Goal: Task Accomplishment & Management: Manage account settings

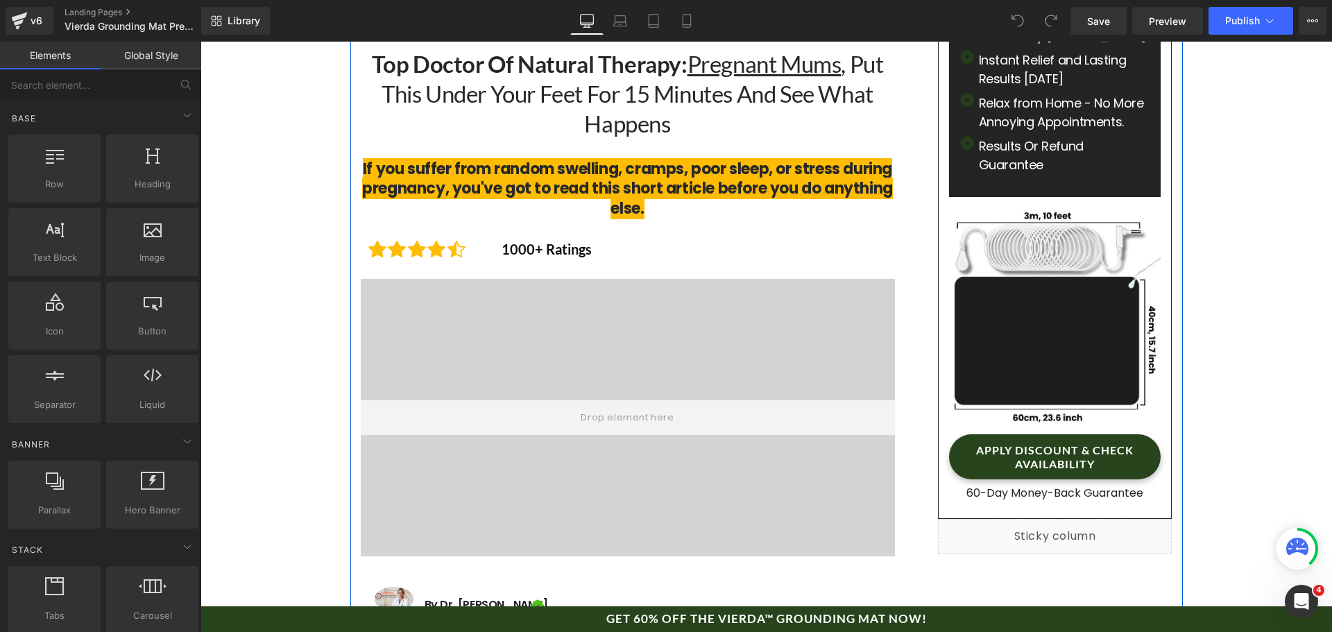
scroll to position [69, 0]
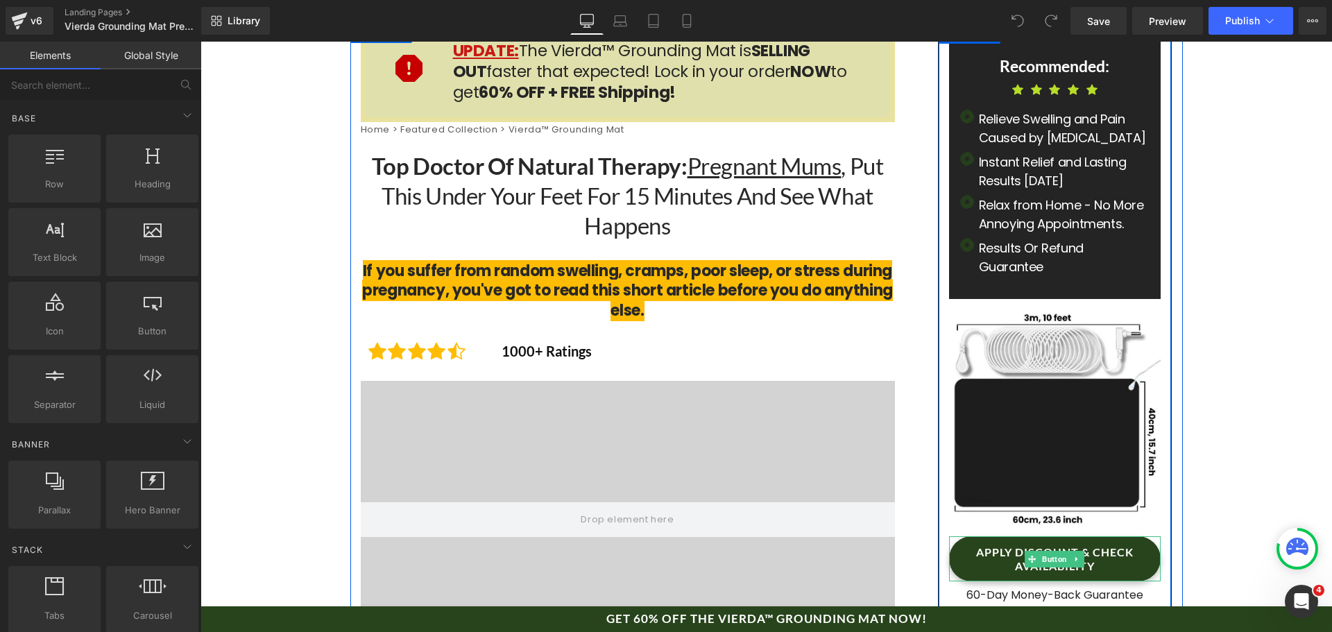
drag, startPoint x: 1048, startPoint y: 553, endPoint x: 979, endPoint y: 545, distance: 69.1
click at [1048, 553] on span "Button" at bounding box center [1055, 559] width 31 height 17
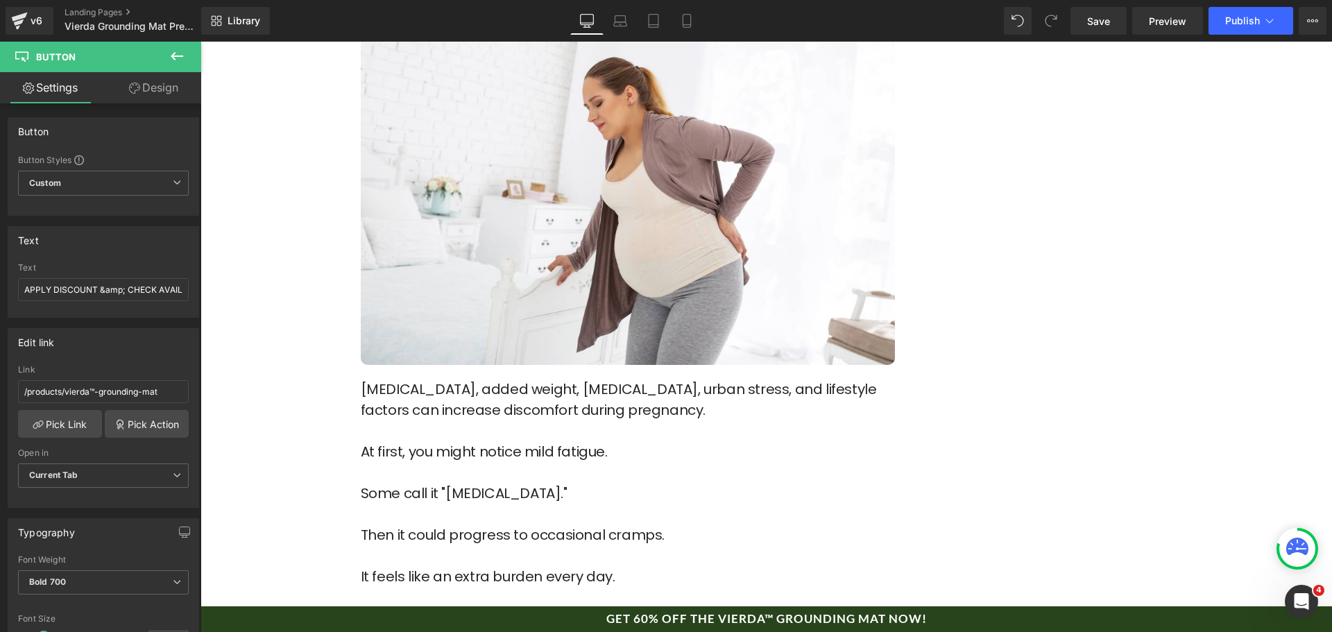
scroll to position [1943, 0]
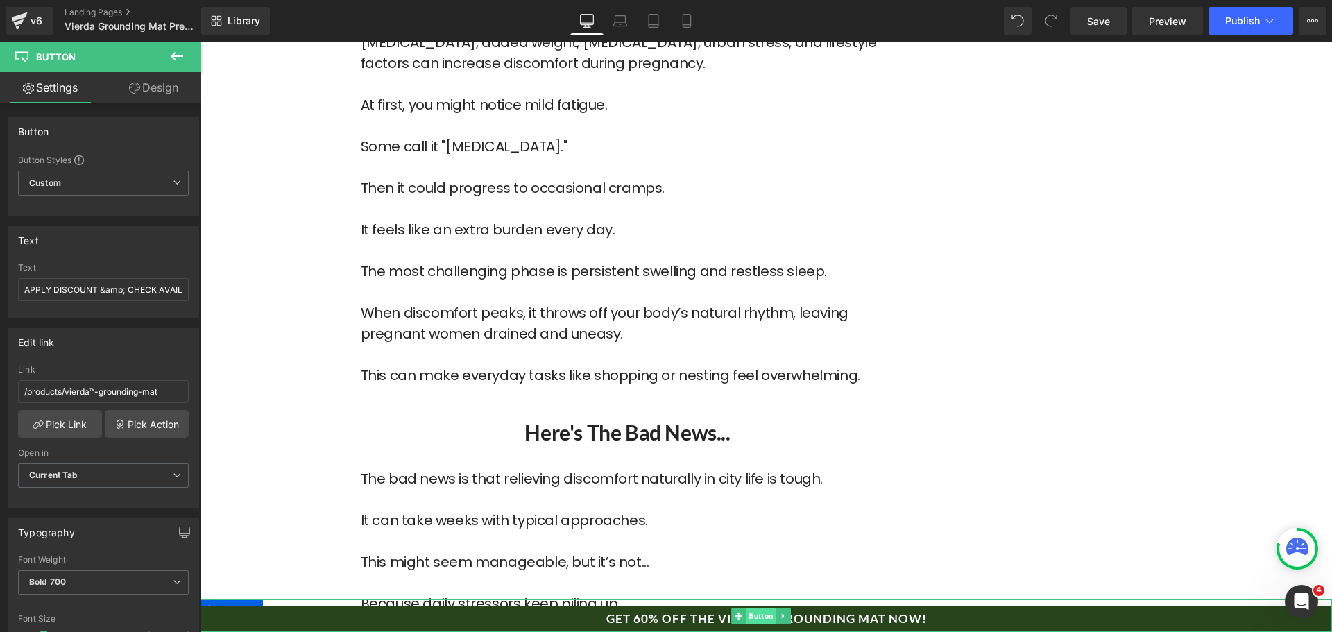
click at [758, 617] on span "Button" at bounding box center [761, 616] width 31 height 17
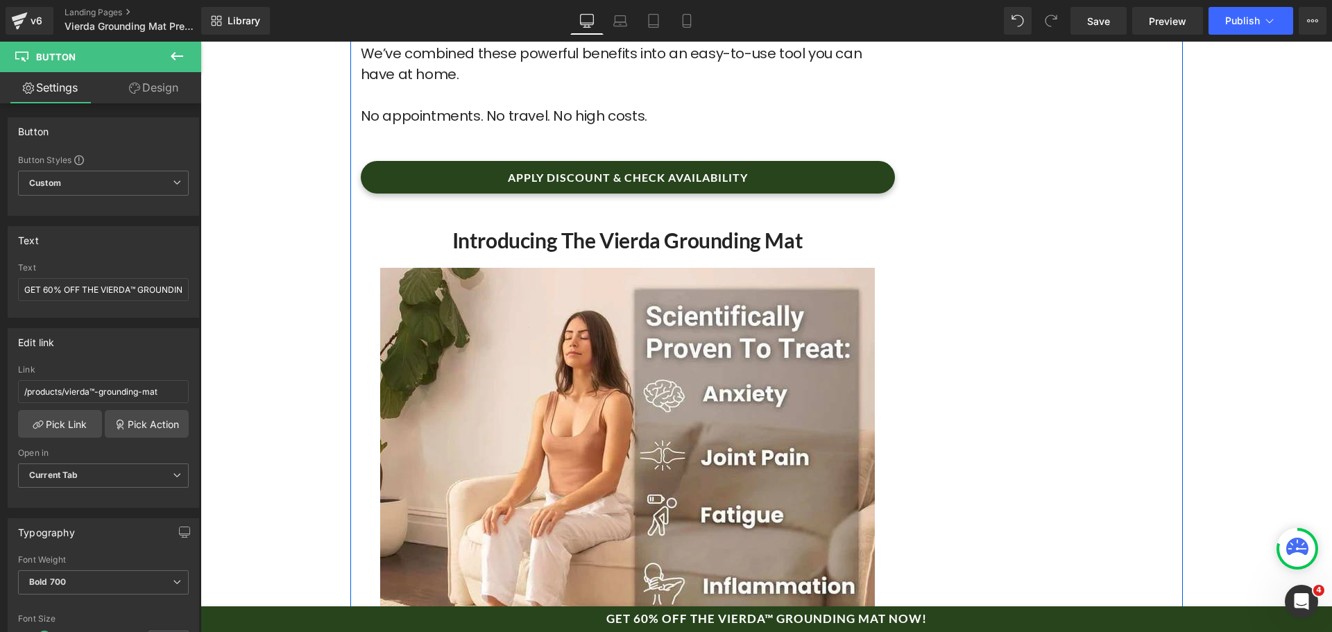
scroll to position [4857, 0]
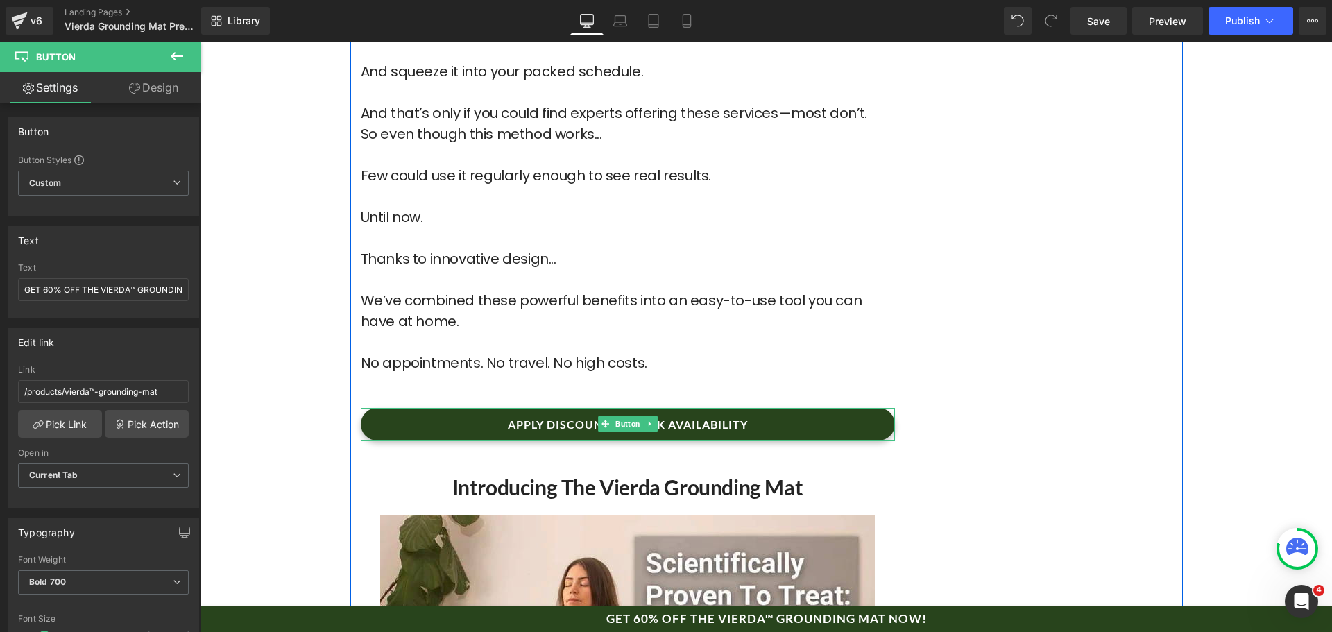
click at [620, 416] on span "Button" at bounding box center [628, 424] width 31 height 17
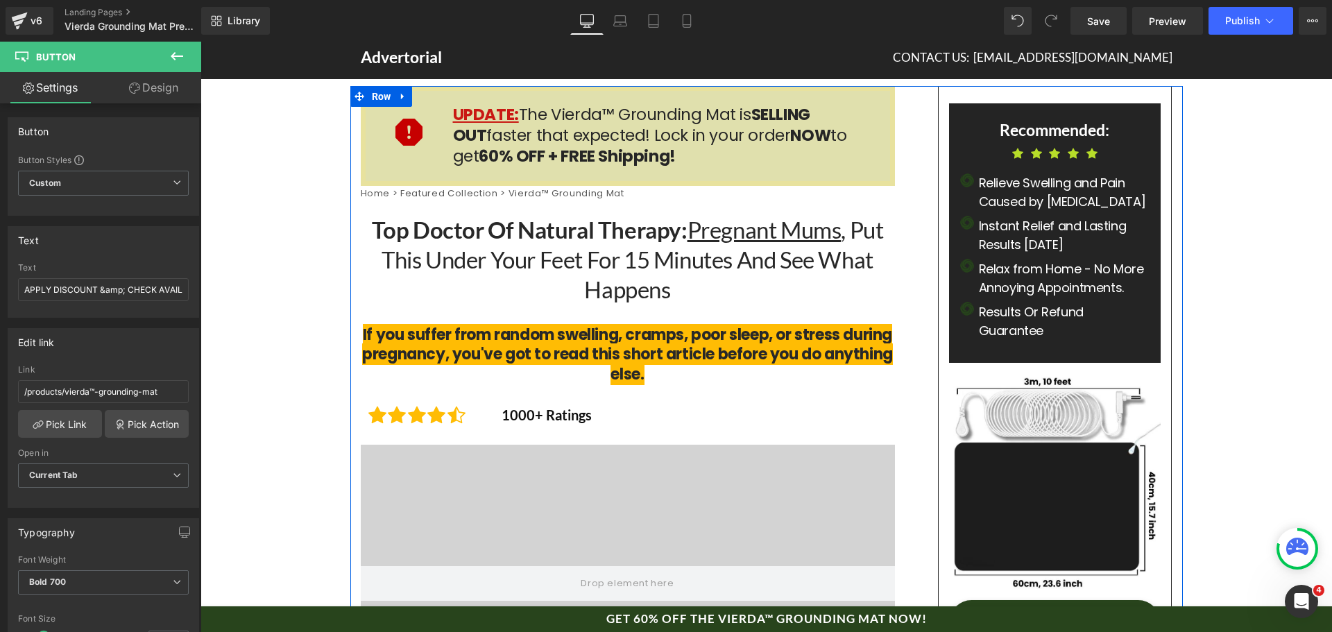
scroll to position [0, 0]
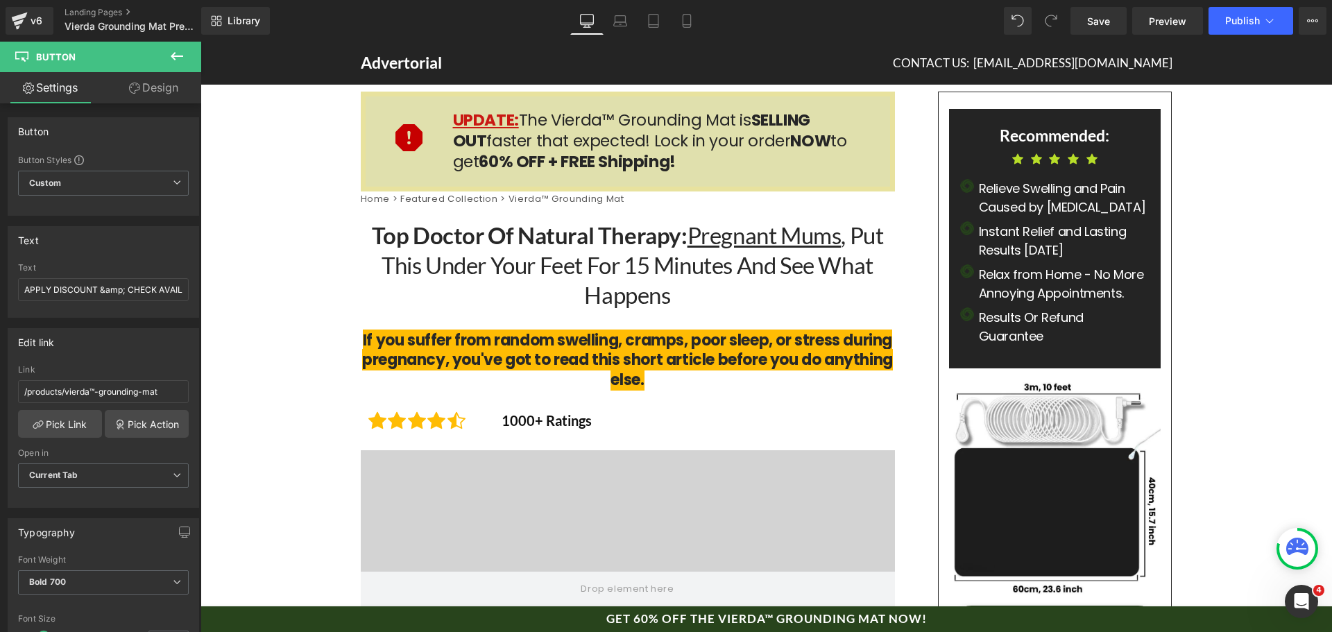
click at [575, 262] on span "Pregnant Mums , Put This Under Your Feet for 15 Minutes and See What Happens" at bounding box center [633, 264] width 502 height 87
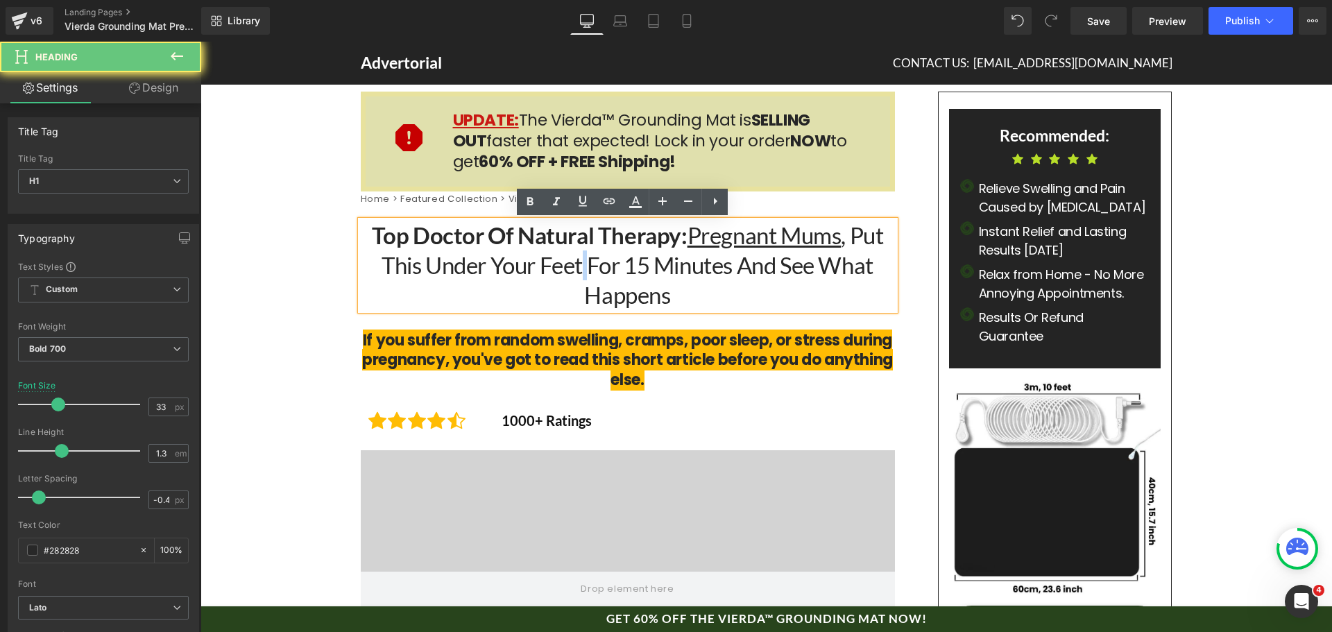
click at [575, 262] on span "Pregnant Mums , Put This Under Your Feet for 15 Minutes and See What Happens" at bounding box center [633, 264] width 502 height 87
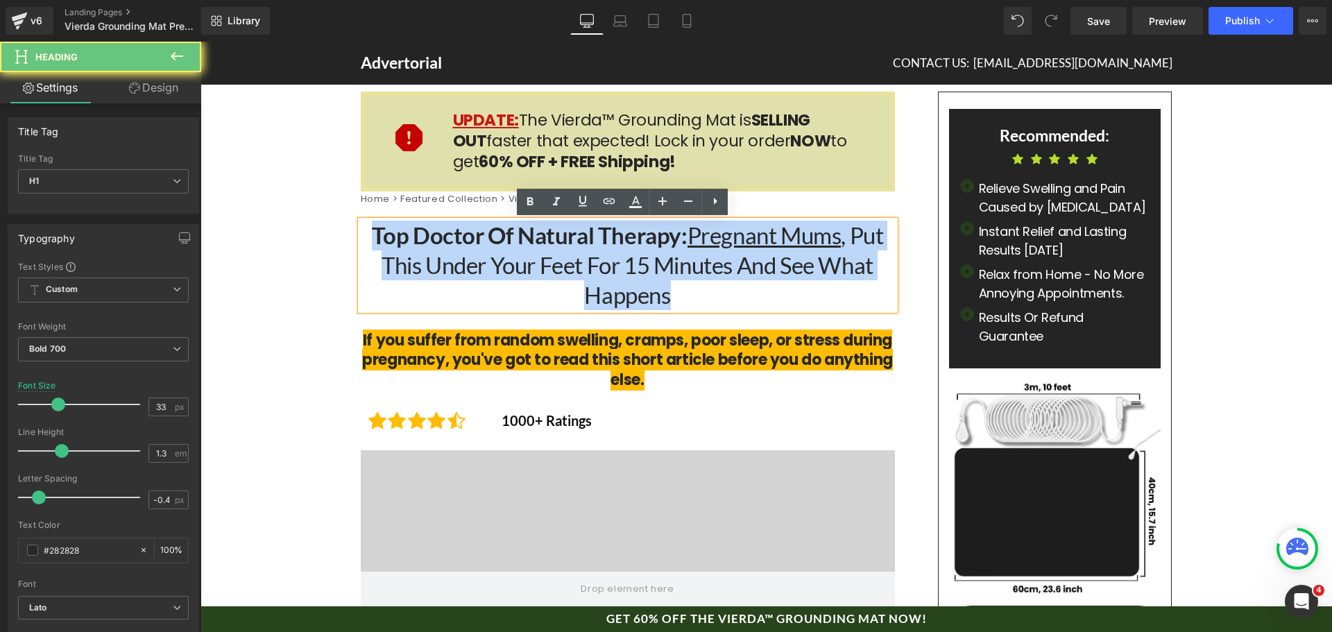
click at [575, 262] on span "Pregnant Mums , Put This Under Your Feet for 15 Minutes and See What Happens" at bounding box center [633, 264] width 502 height 87
paste div
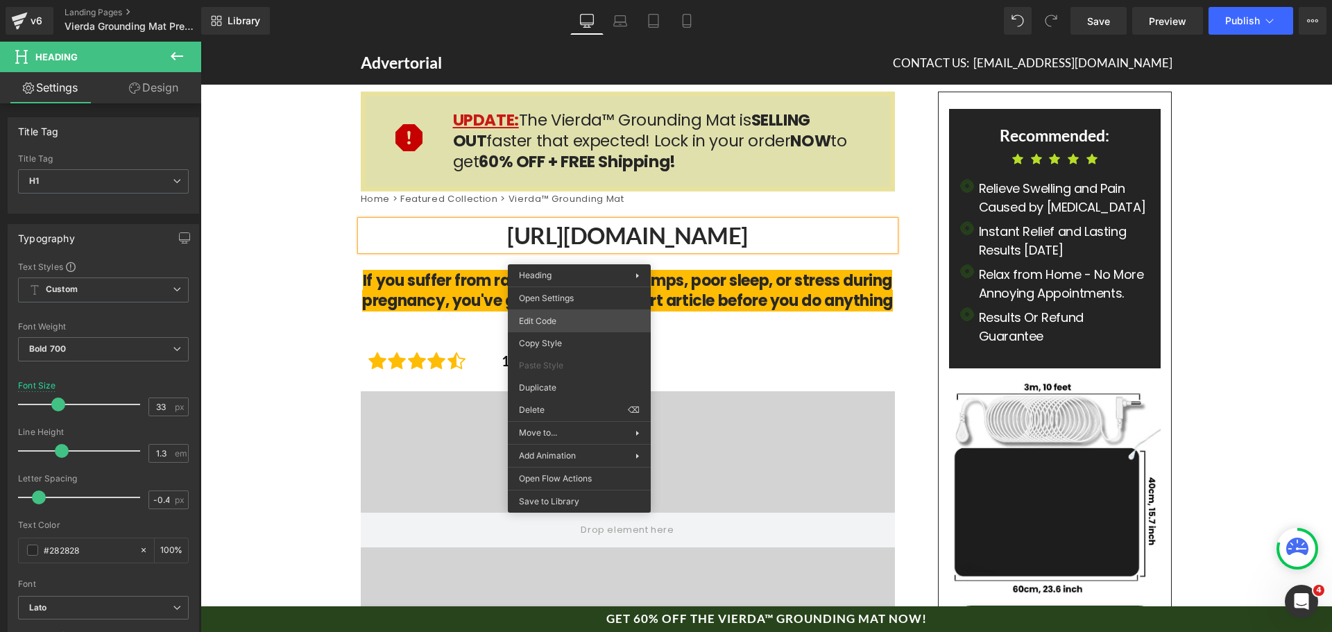
click at [593, 0] on div "Button You are previewing how the will restyle your page. You can not edit Elem…" at bounding box center [666, 0] width 1332 height 0
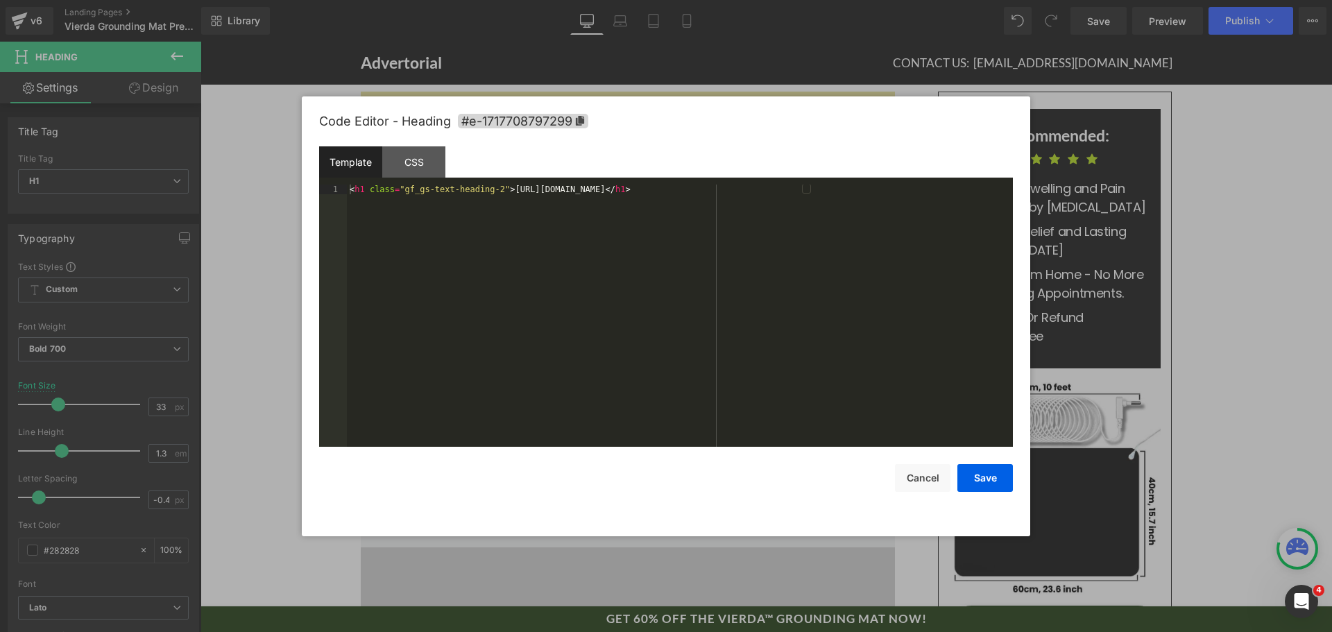
click at [588, 261] on div "< h1 class = "gf_gs-text-heading-2" > [URL][DOMAIN_NAME] </ h1 >" at bounding box center [680, 326] width 666 height 282
click at [980, 485] on button "Save" at bounding box center [986, 478] width 56 height 28
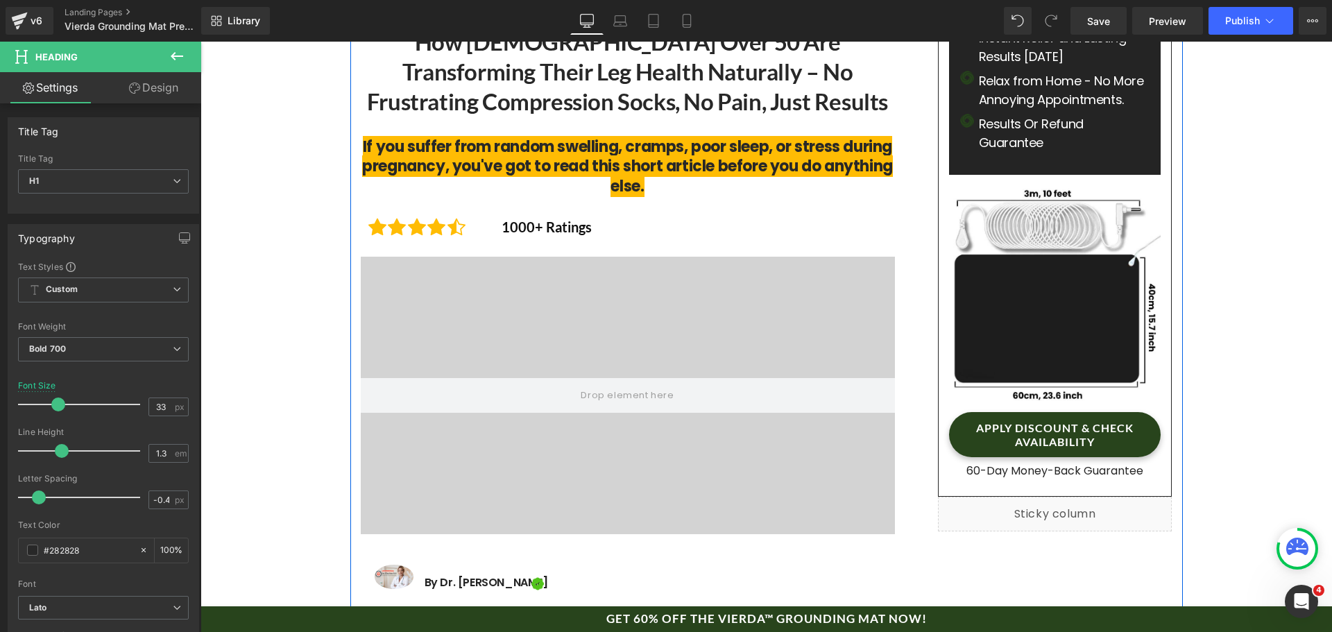
scroll to position [208, 0]
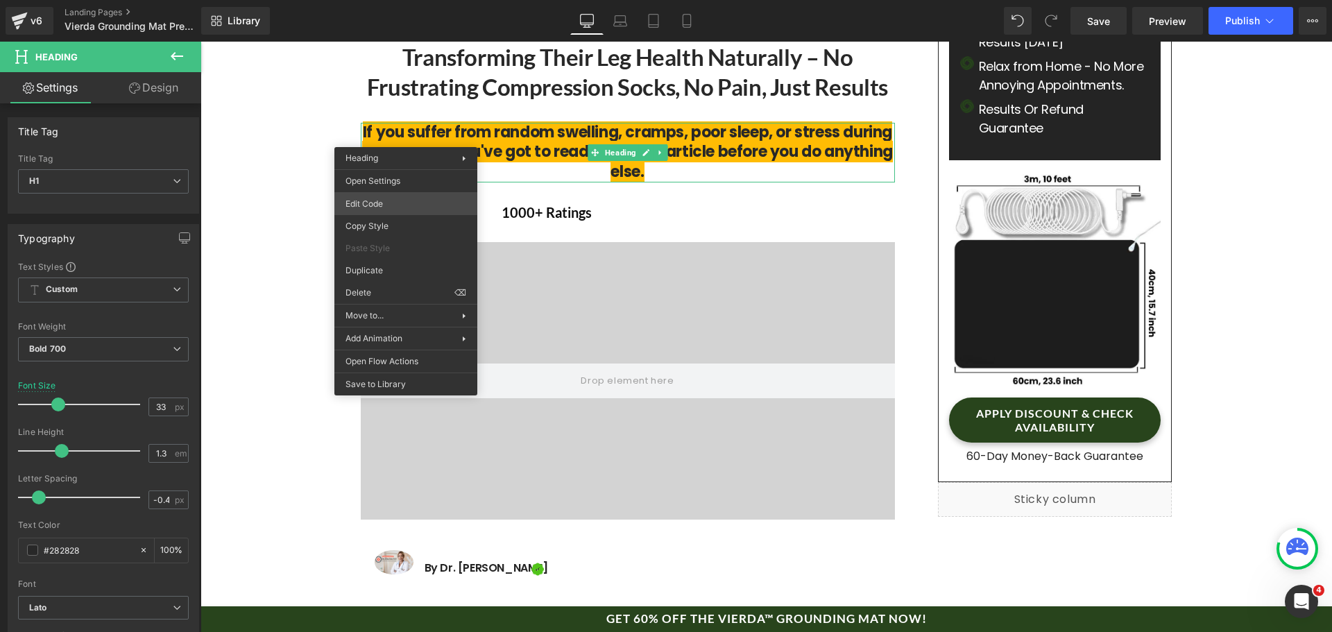
click at [434, 0] on div "Button You are previewing how the will restyle your page. You can not edit Elem…" at bounding box center [666, 0] width 1332 height 0
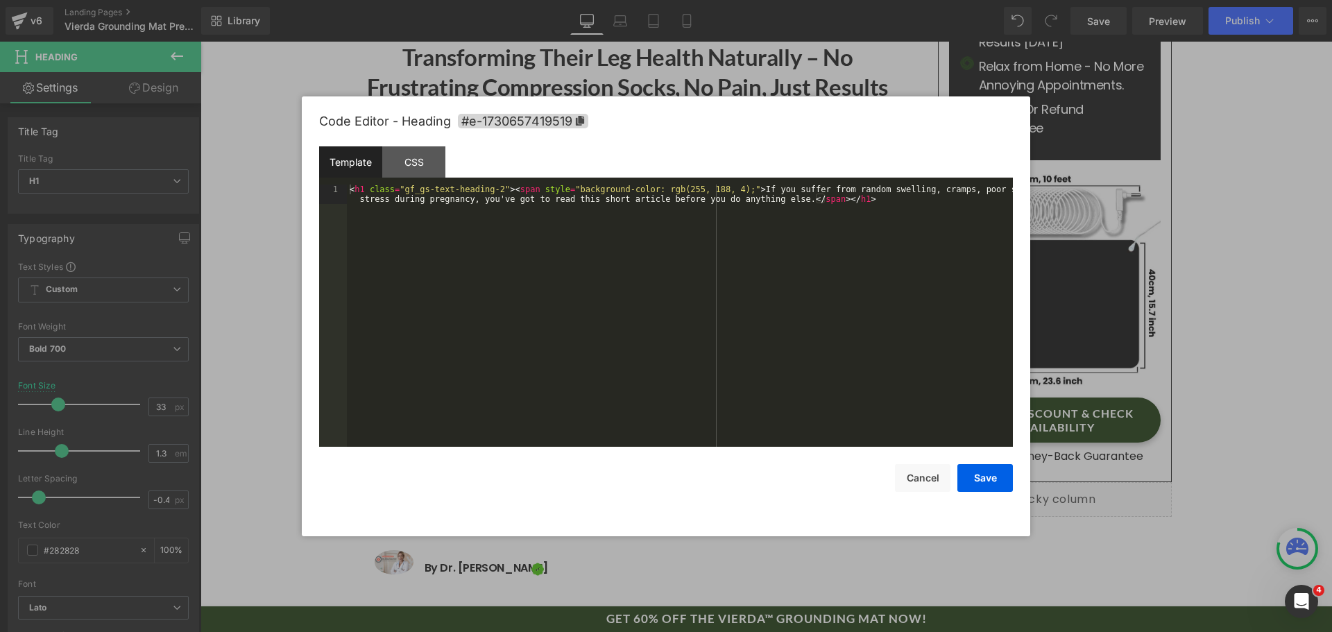
click at [498, 196] on div "< h1 class = "gf_gs-text-heading-2" > < span style = "background-color: rgb(255…" at bounding box center [680, 335] width 666 height 301
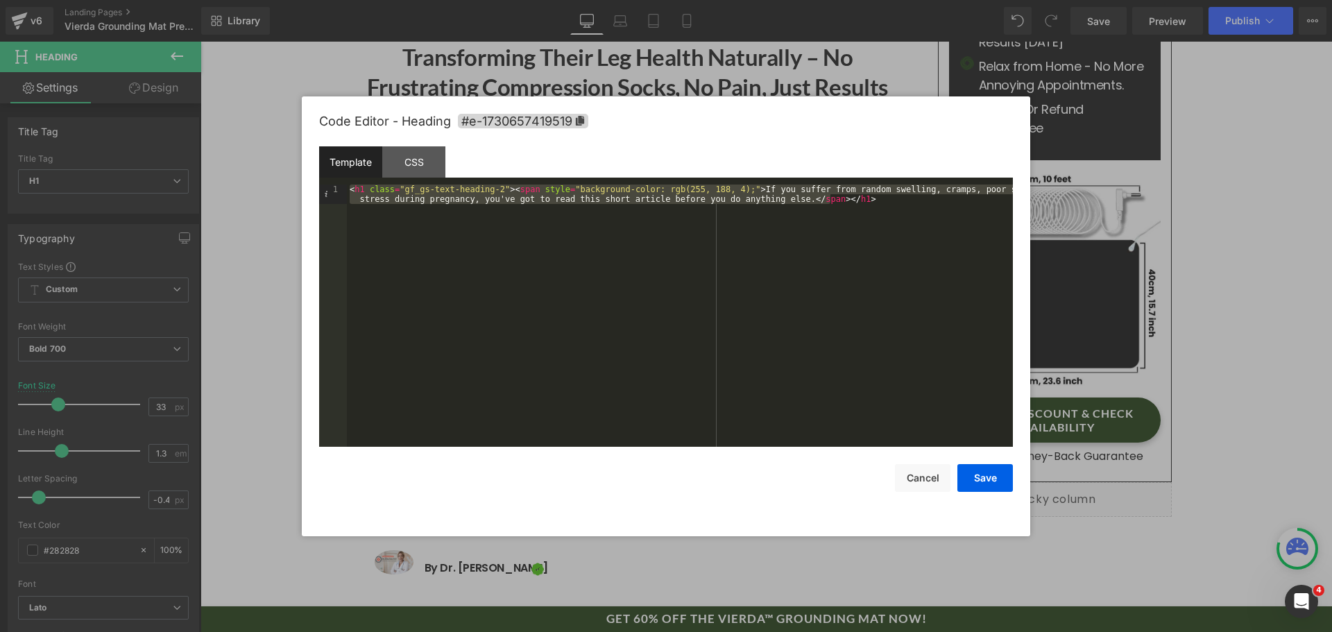
click at [641, 232] on div "< h1 class = "gf_gs-text-heading-2" > < span style = "background-color: rgb(255…" at bounding box center [680, 316] width 666 height 262
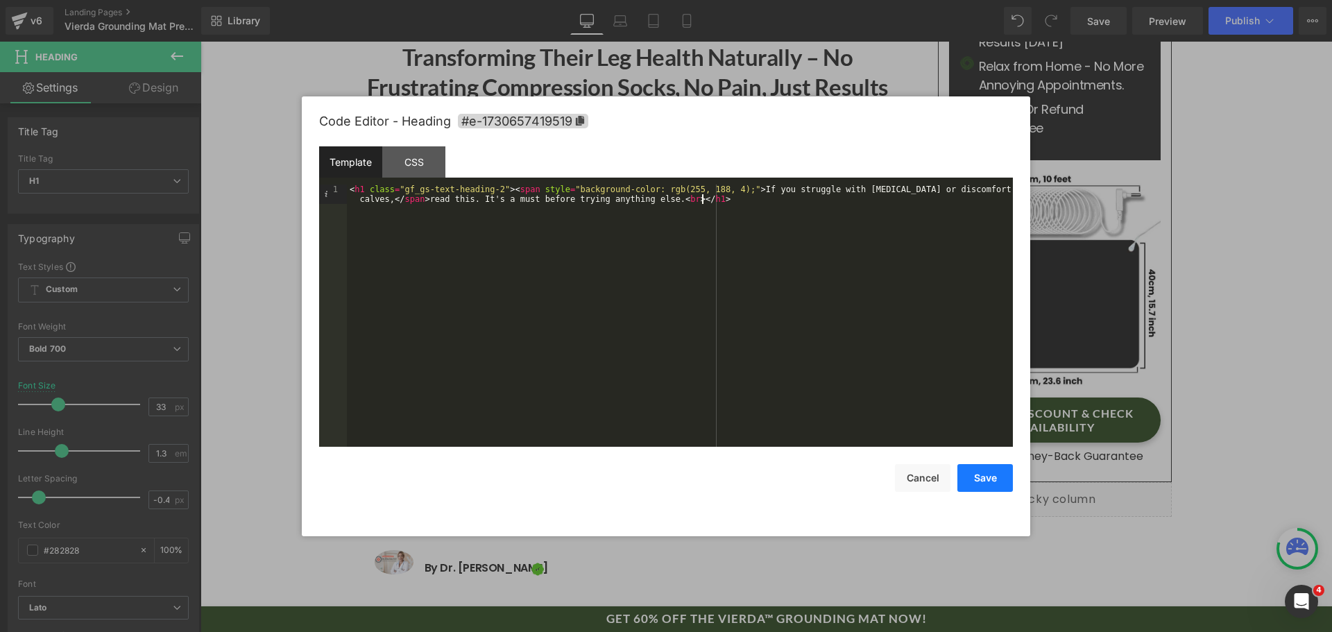
click at [1001, 474] on button "Save" at bounding box center [986, 478] width 56 height 28
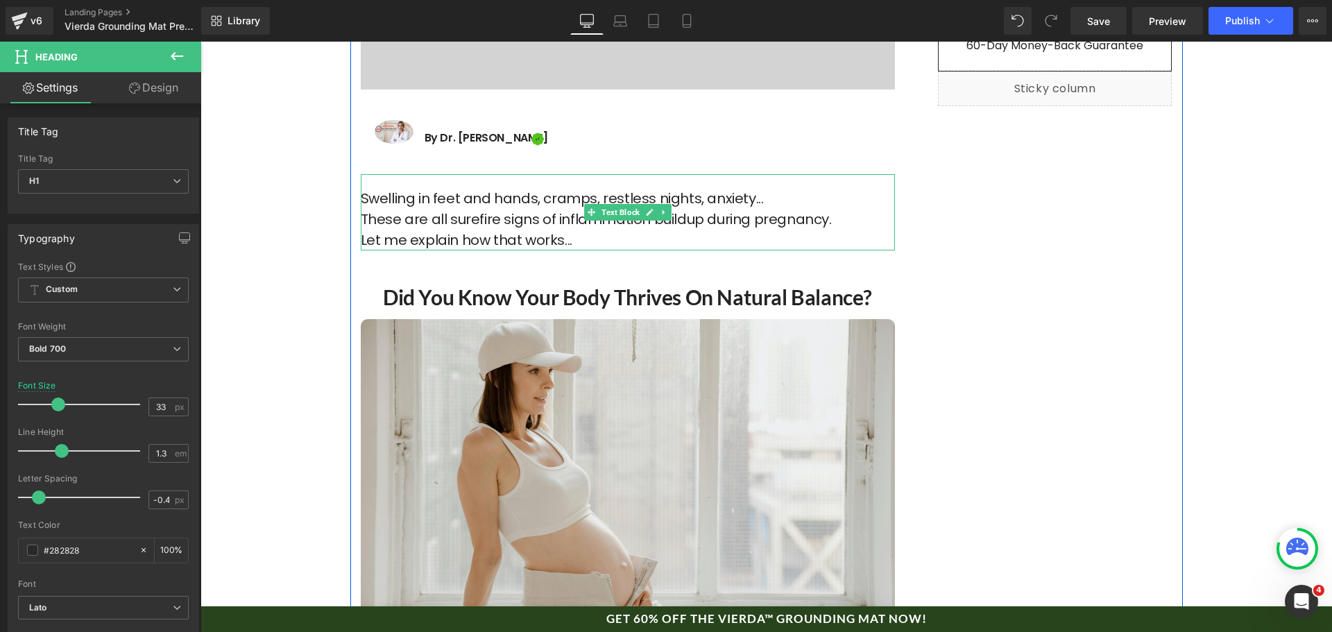
scroll to position [625, 0]
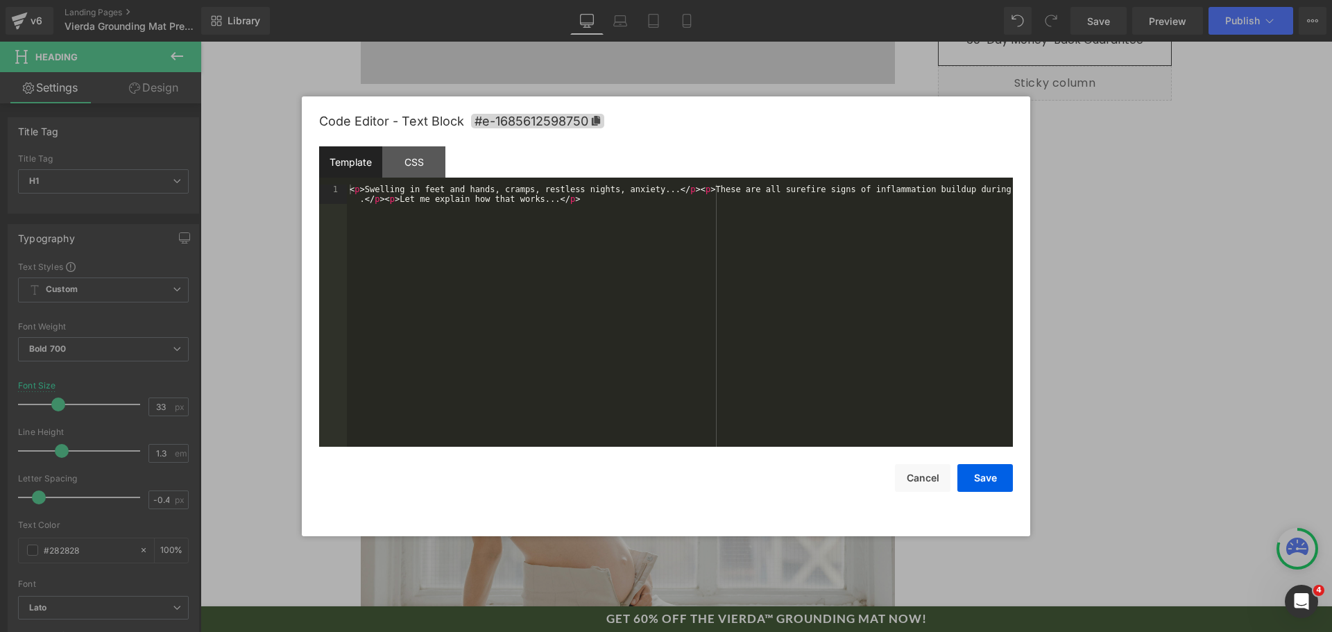
click at [504, 0] on div "Button You are previewing how the will restyle your page. You can not edit Elem…" at bounding box center [666, 0] width 1332 height 0
click at [516, 266] on div "< p > Swelling in feet and hands, cramps, restless nights, anxiety... </ p > < …" at bounding box center [680, 335] width 666 height 301
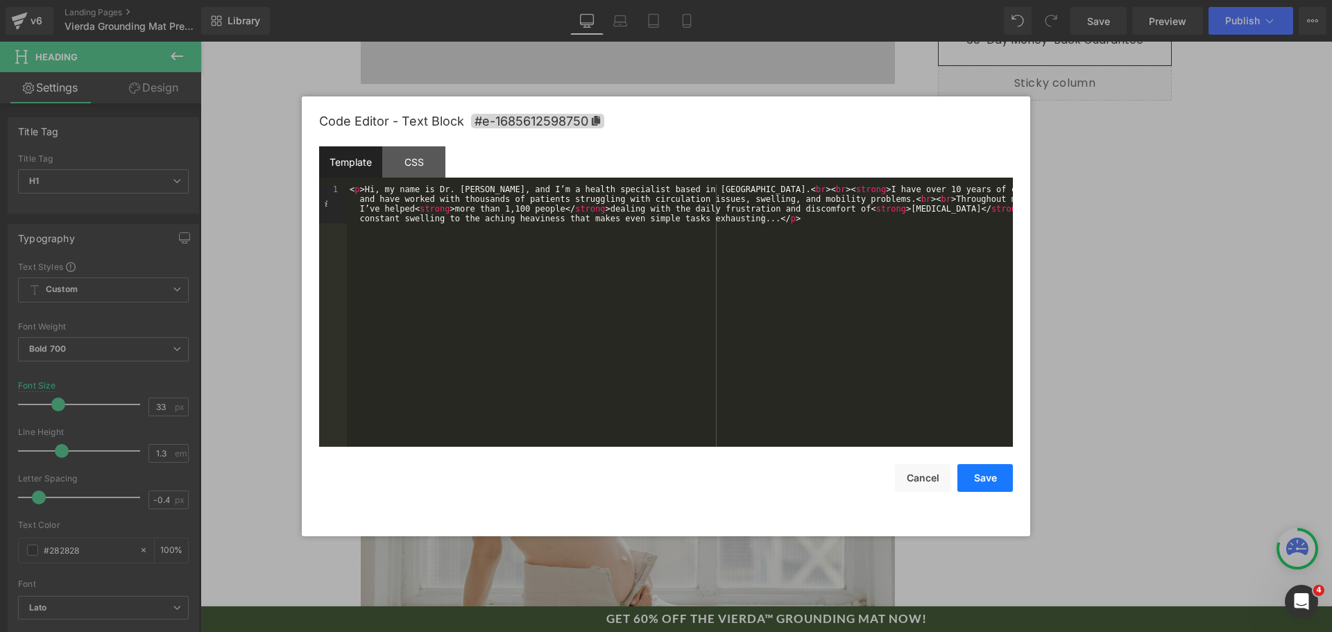
click at [975, 482] on button "Save" at bounding box center [986, 478] width 56 height 28
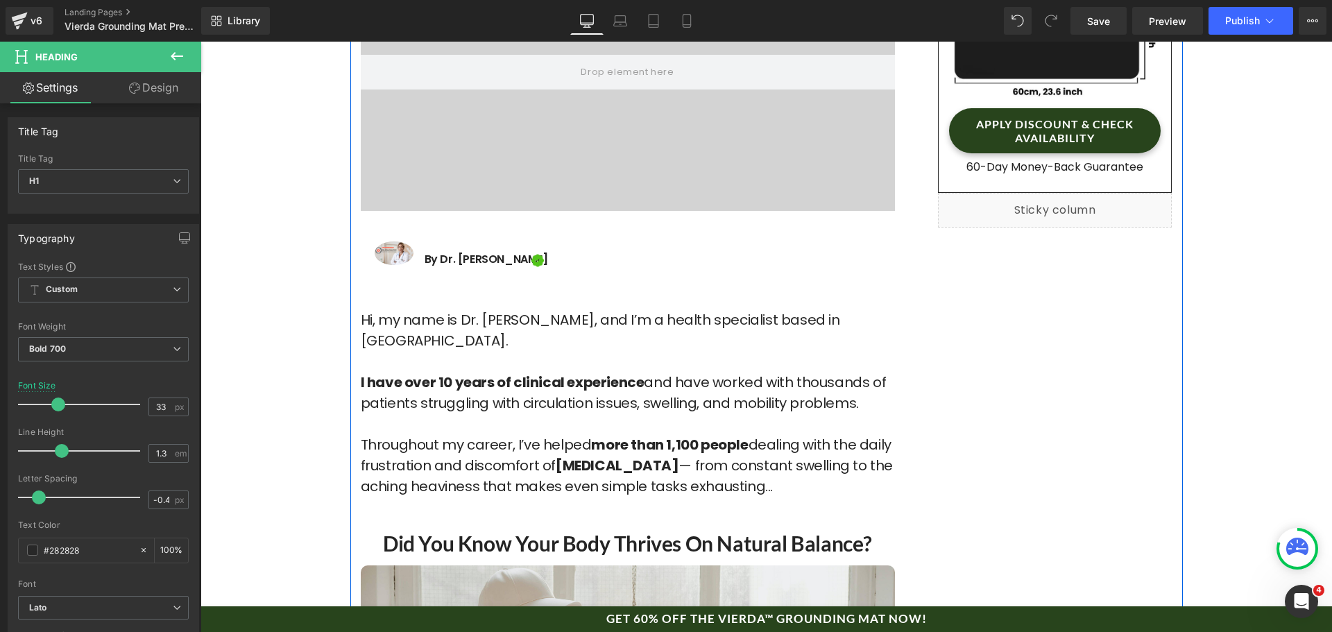
scroll to position [486, 0]
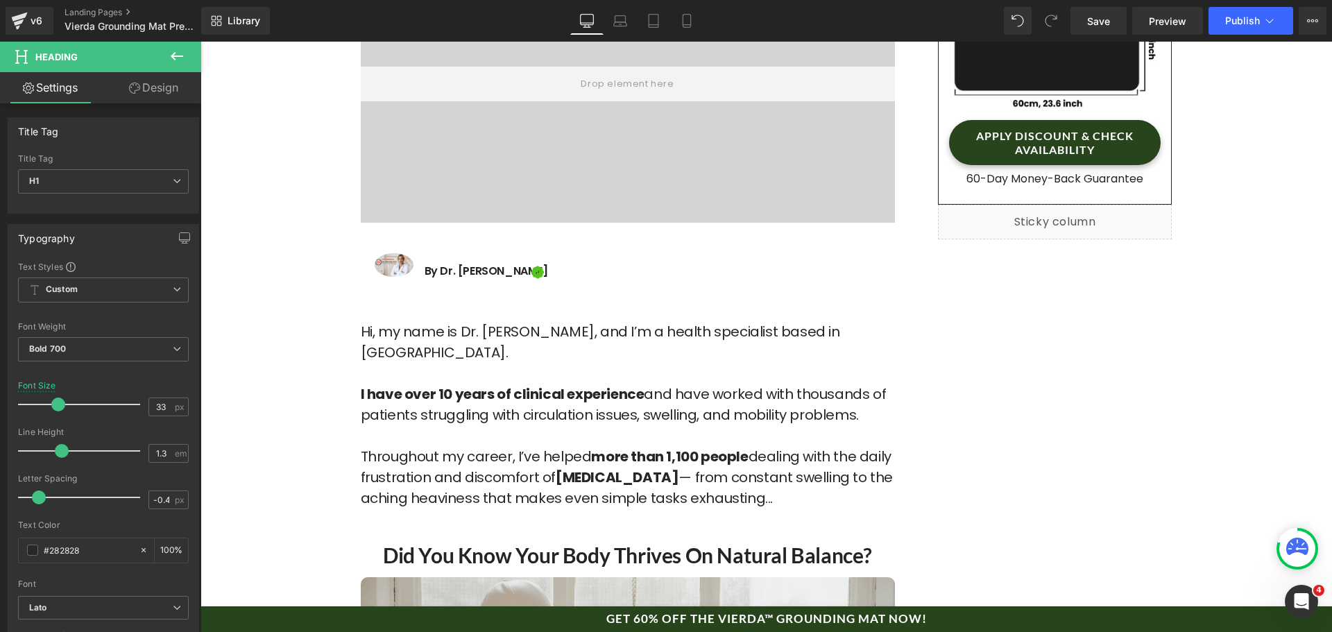
drag, startPoint x: 239, startPoint y: 23, endPoint x: 254, endPoint y: 35, distance: 19.7
click at [239, 23] on span "Library" at bounding box center [244, 21] width 33 height 12
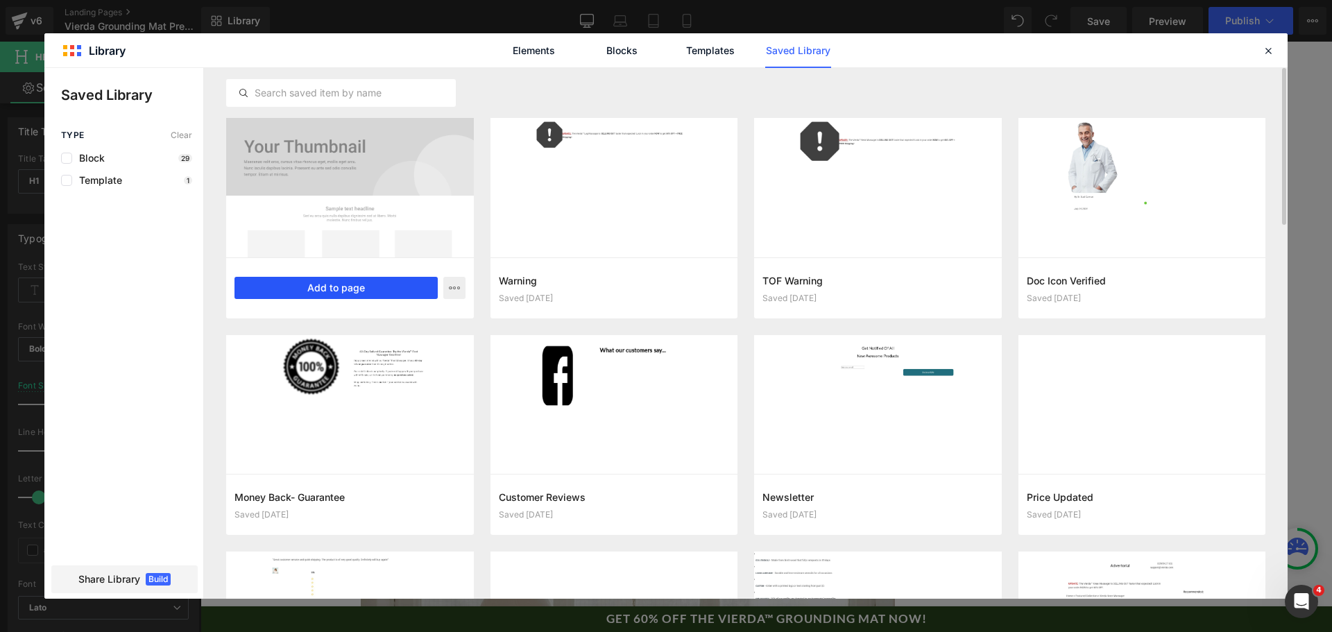
click at [363, 289] on button "Add to page" at bounding box center [336, 288] width 203 height 22
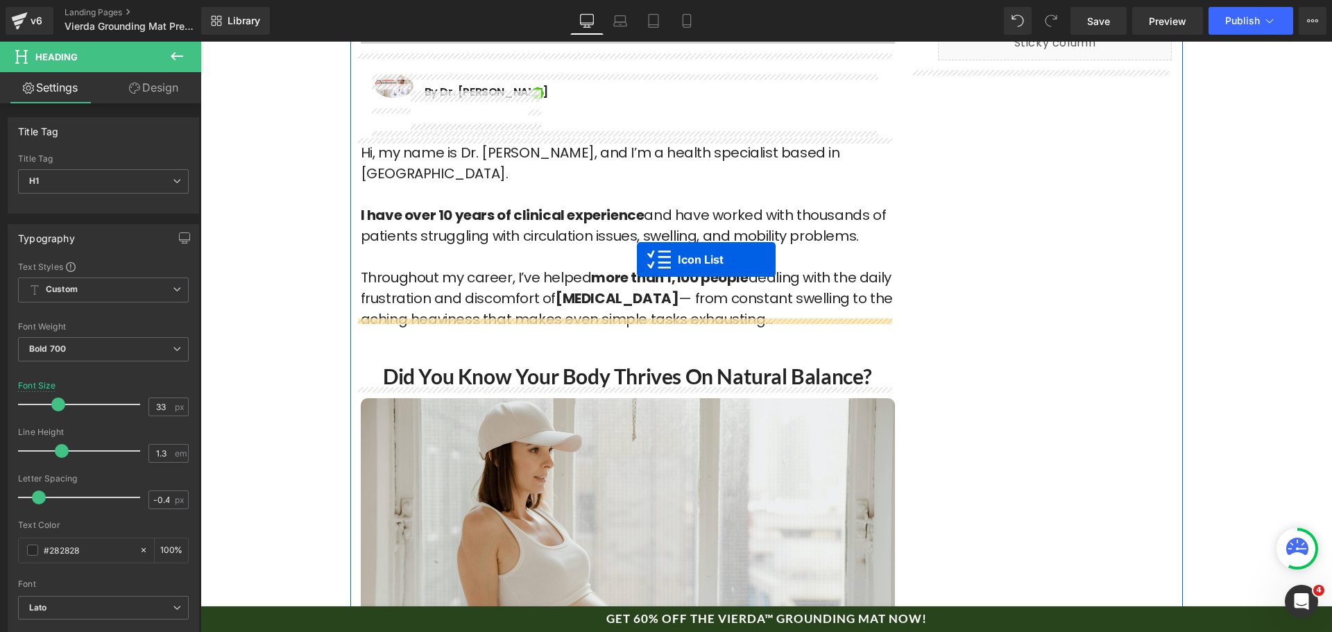
scroll to position [654, 0]
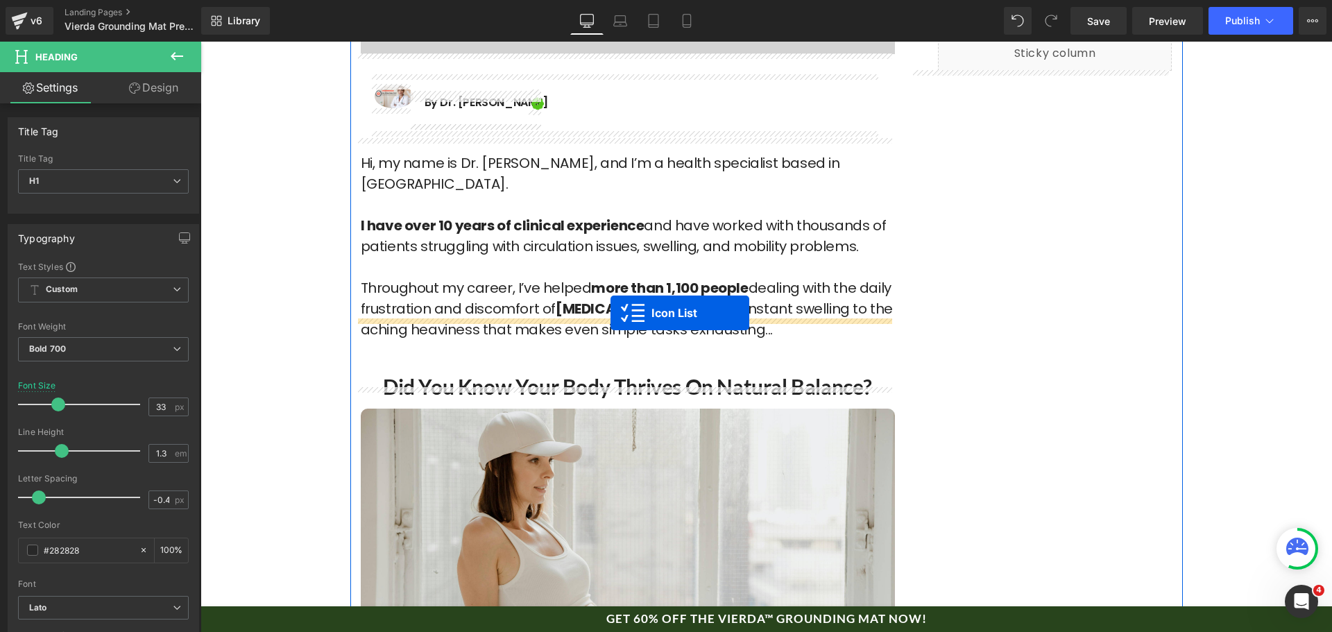
drag, startPoint x: 761, startPoint y: 370, endPoint x: 611, endPoint y: 313, distance: 160.3
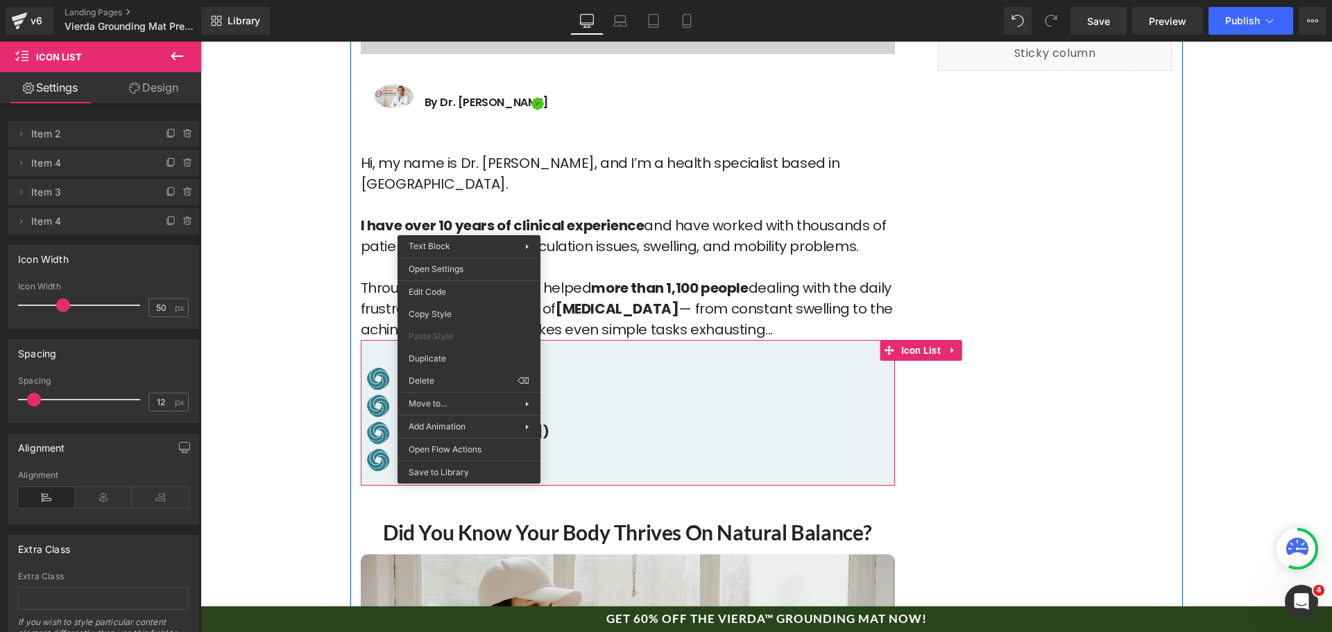
click at [661, 230] on div "Hi, my name is Dr. [PERSON_NAME], and I’m a health specialist based in [GEOGRAP…" at bounding box center [628, 239] width 534 height 201
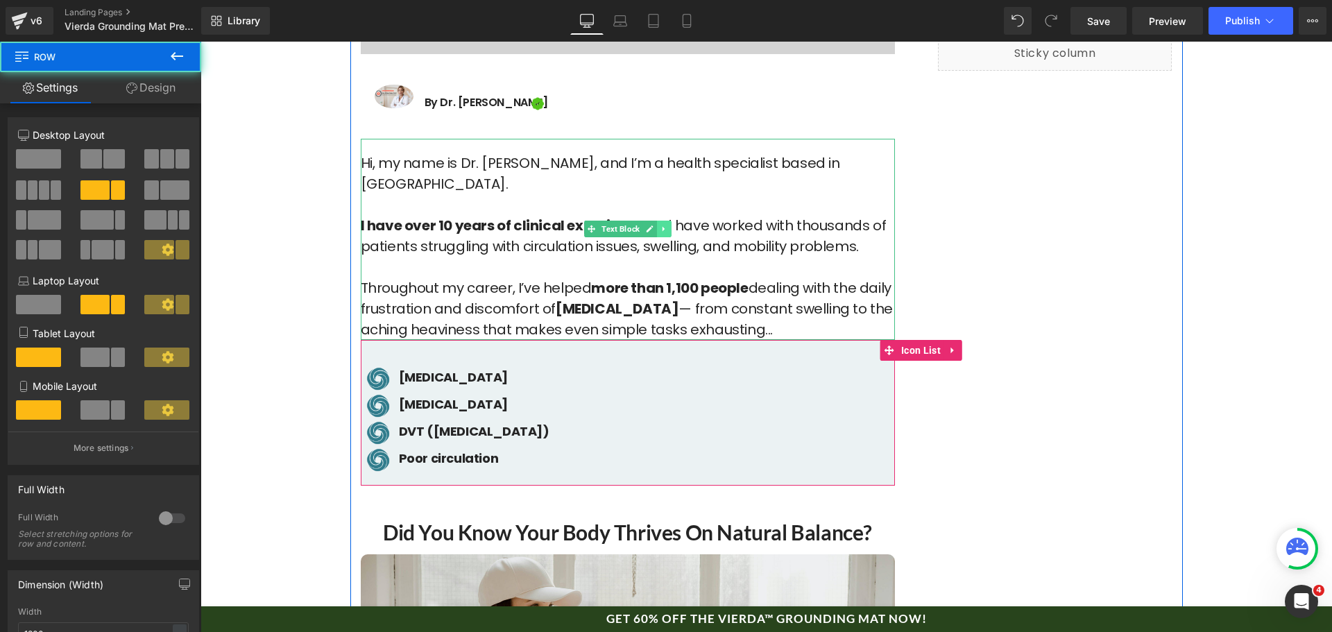
click at [660, 227] on icon at bounding box center [664, 229] width 8 height 8
click at [653, 228] on icon at bounding box center [657, 229] width 8 height 8
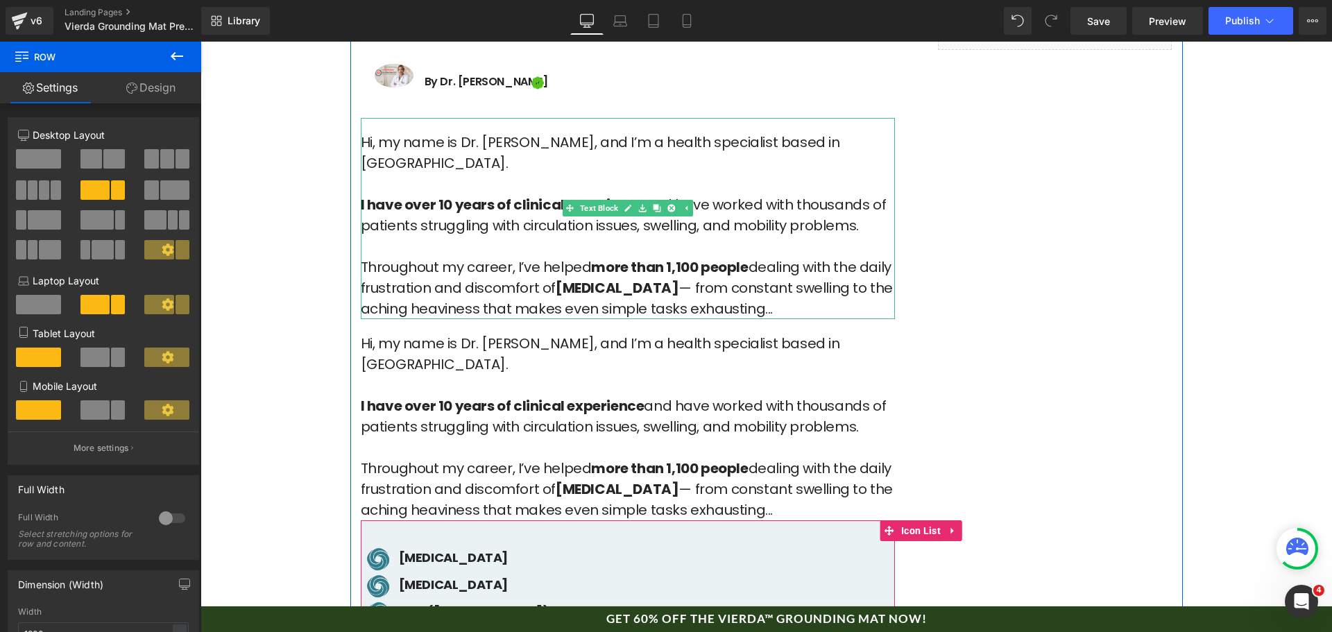
scroll to position [793, 0]
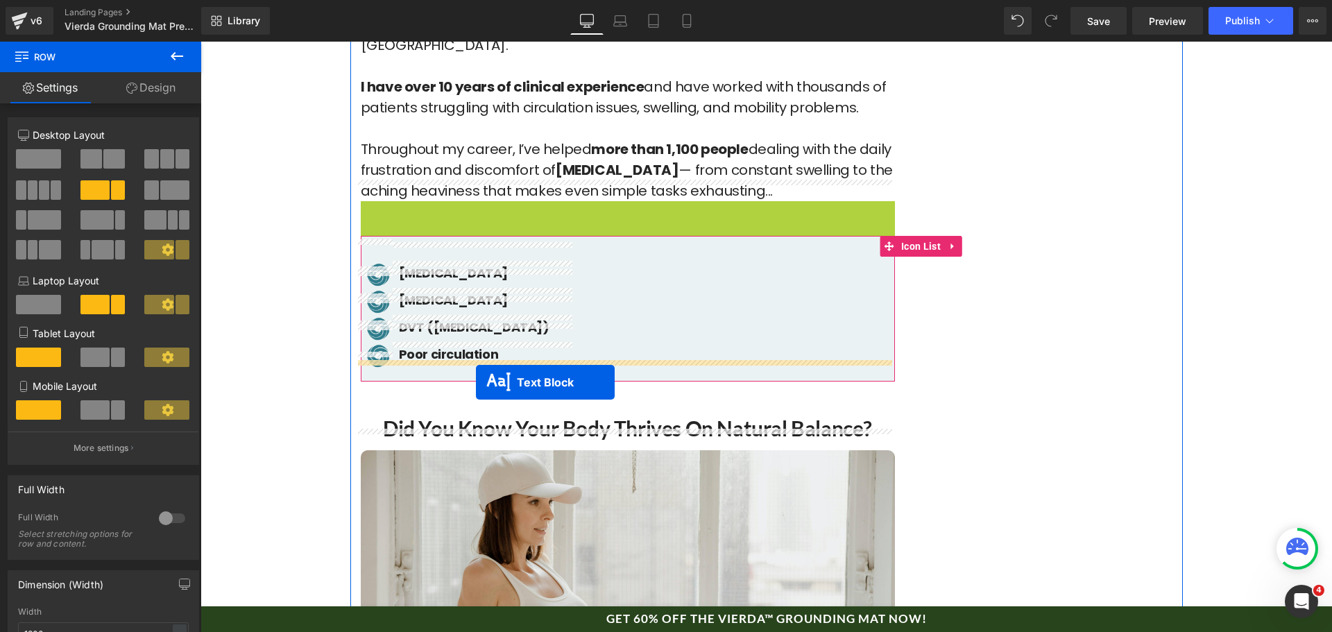
drag, startPoint x: 588, startPoint y: 272, endPoint x: 476, endPoint y: 382, distance: 157.0
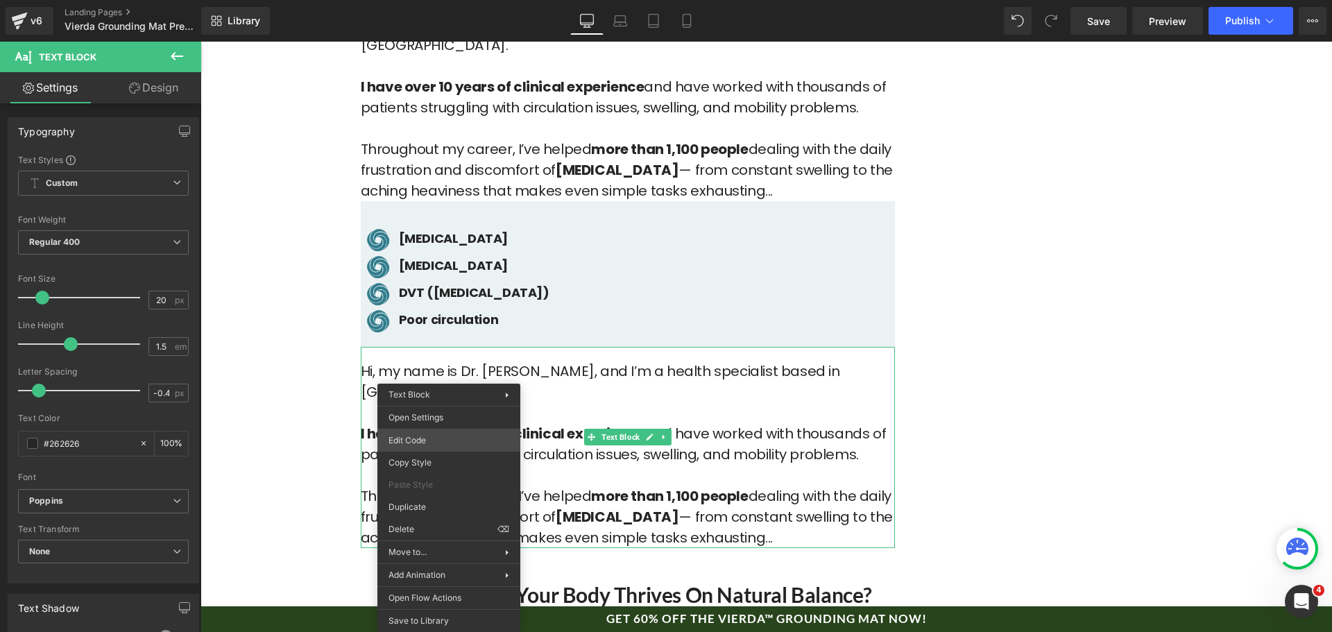
click at [443, 0] on div "Text Block You are previewing how the will restyle your page. You can not edit …" at bounding box center [666, 0] width 1332 height 0
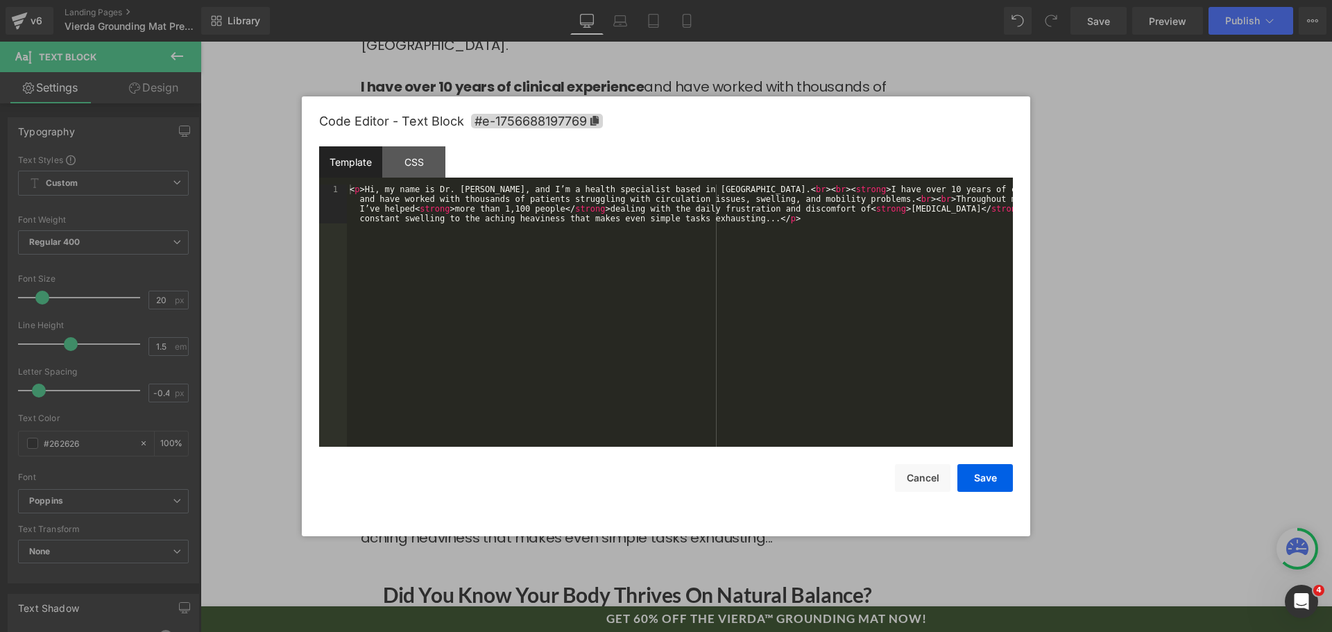
click at [536, 334] on div "< p > Hi, my name is Dr. [PERSON_NAME], and I’m a health specialist based in [G…" at bounding box center [680, 355] width 666 height 340
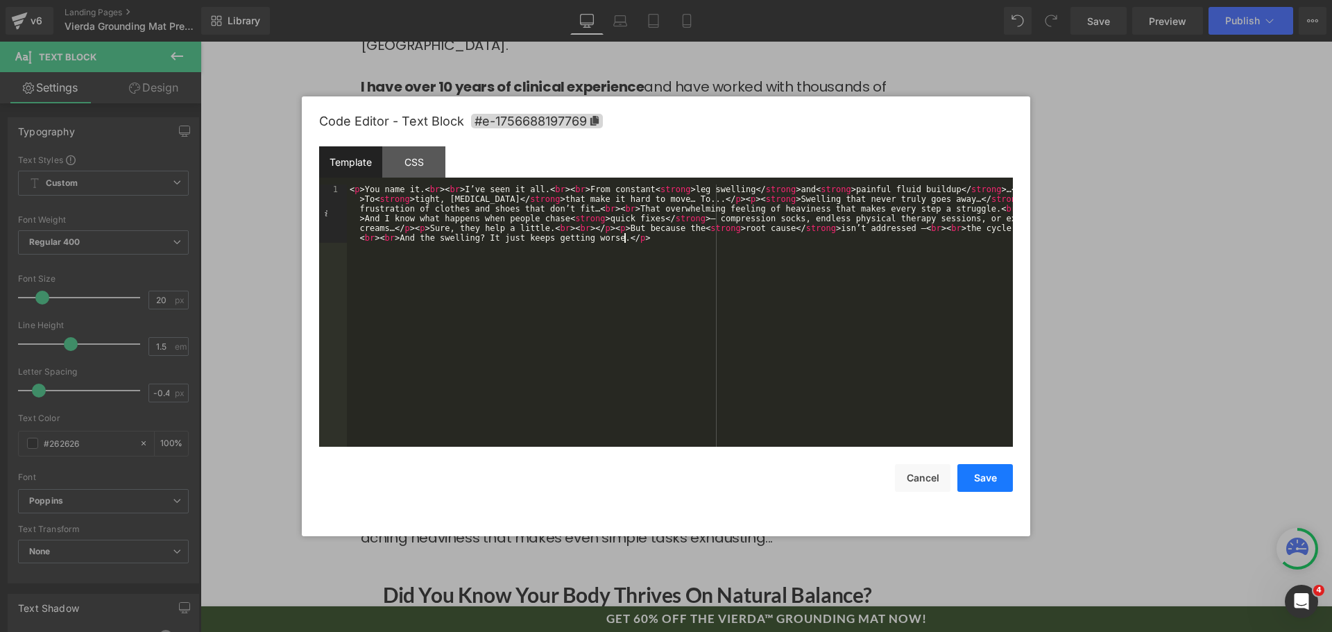
click at [970, 485] on button "Save" at bounding box center [986, 478] width 56 height 28
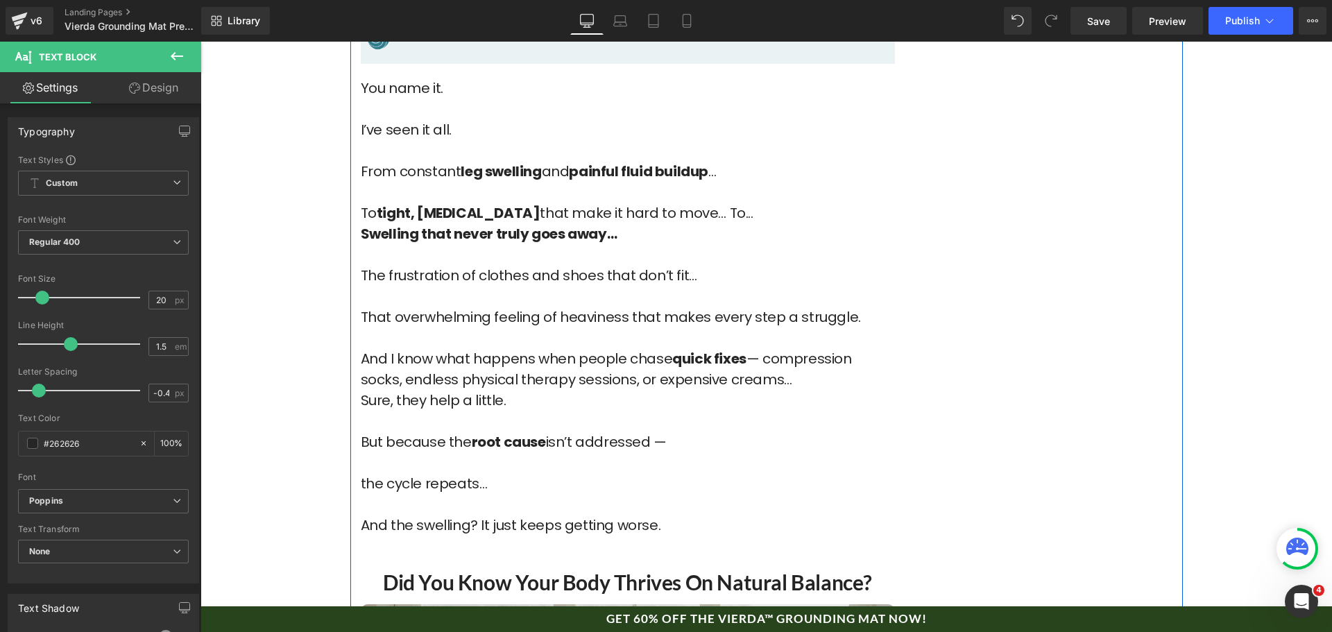
scroll to position [1140, 0]
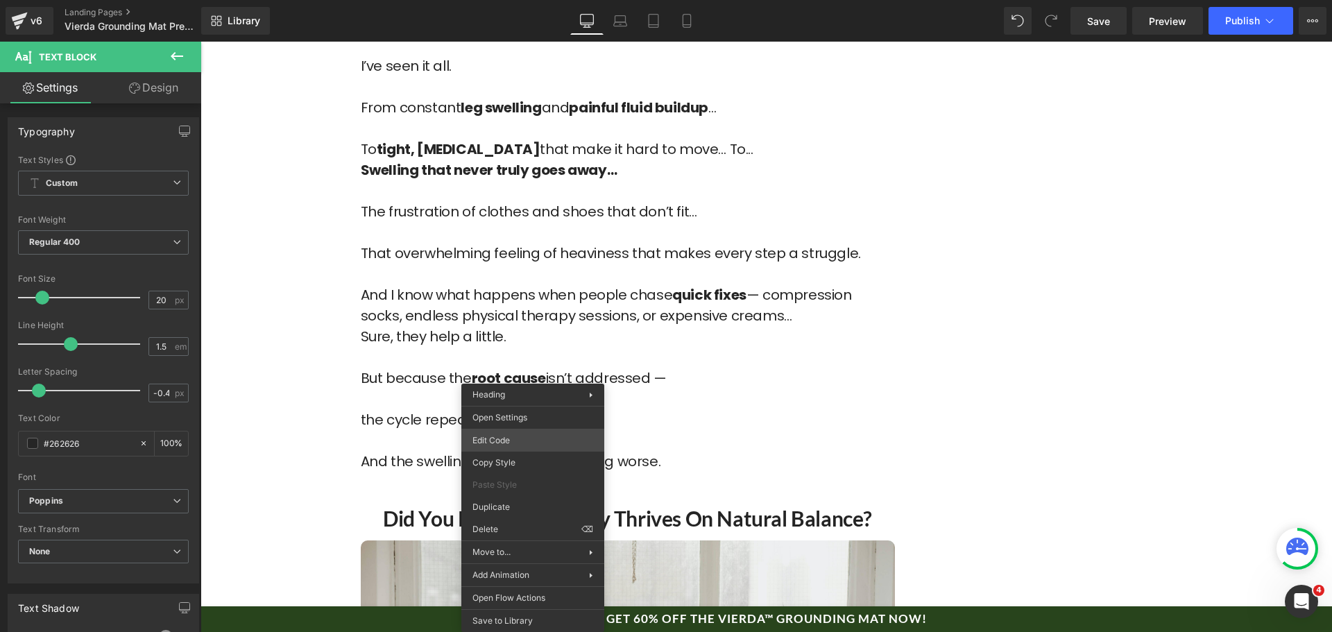
click at [528, 0] on div "Text Block You are previewing how the will restyle your page. You can not edit …" at bounding box center [666, 0] width 1332 height 0
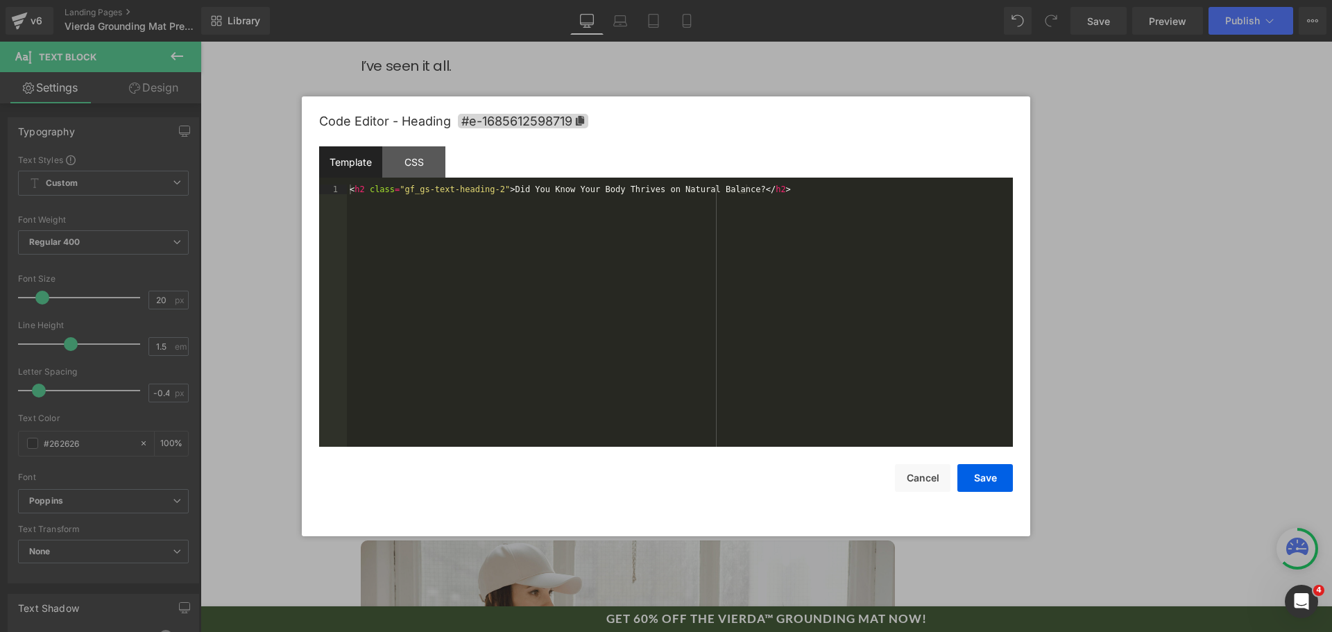
click at [558, 355] on div "< h2 class = "gf_gs-text-heading-2" > Did You Know Your Body Thrives on Natural…" at bounding box center [680, 326] width 666 height 282
click at [980, 468] on button "Save" at bounding box center [986, 478] width 56 height 28
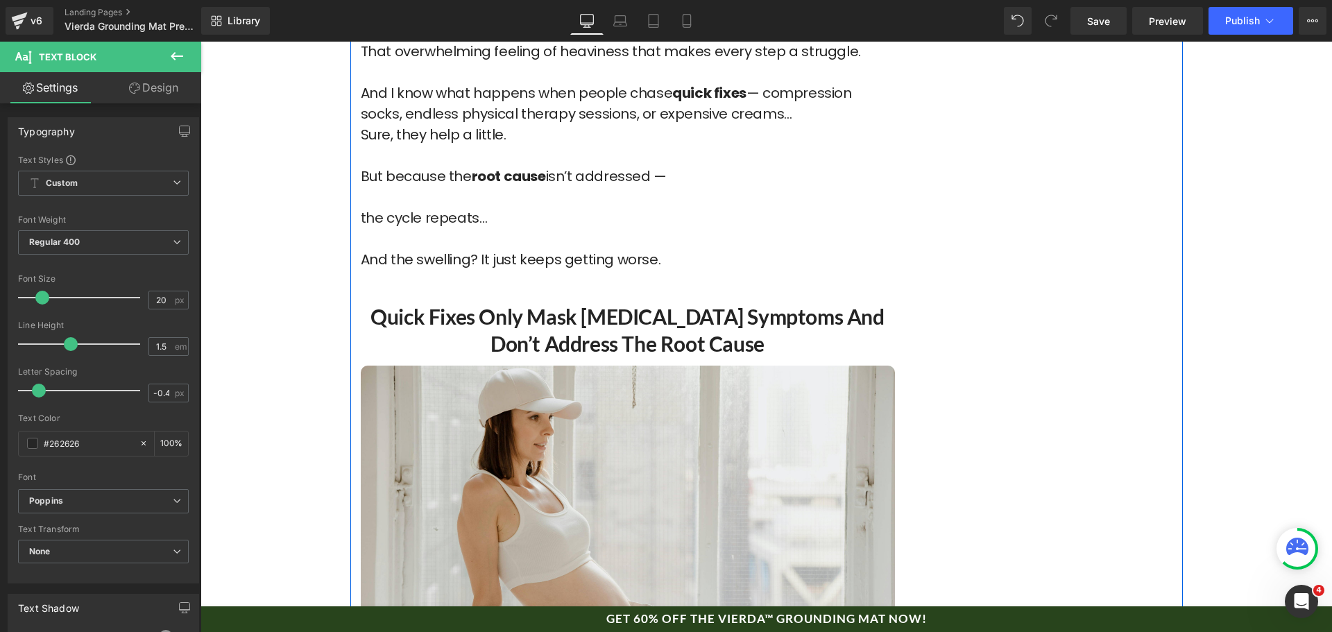
scroll to position [1348, 0]
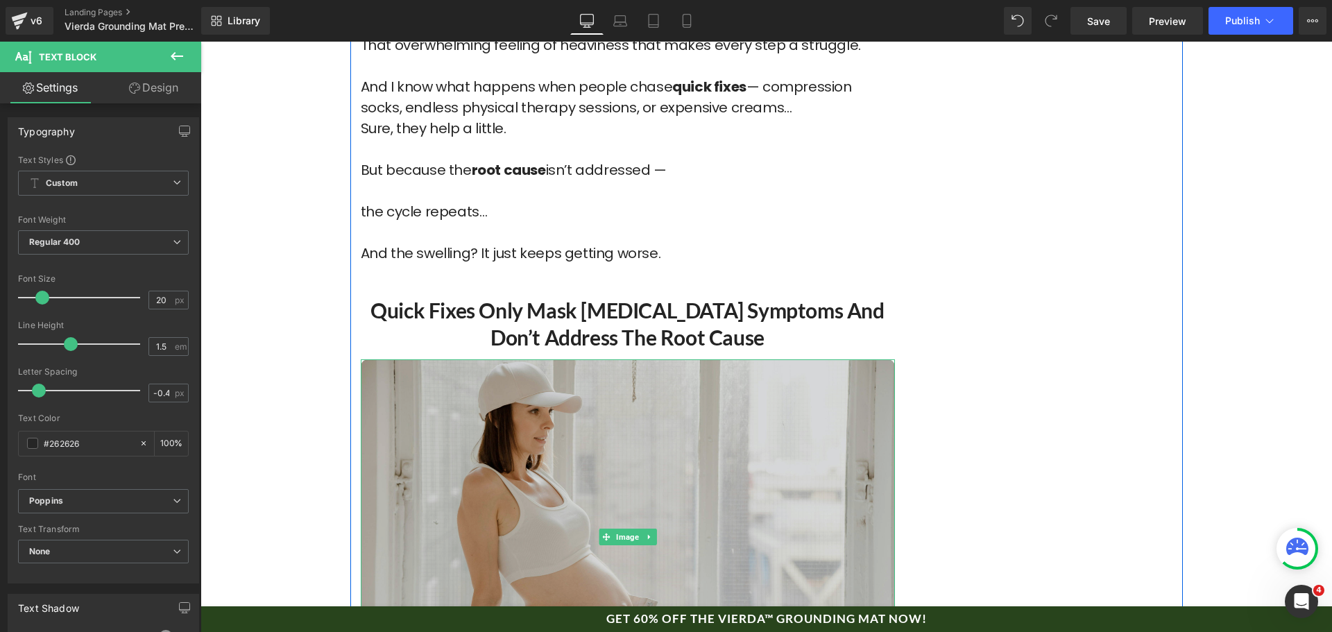
click at [604, 507] on img at bounding box center [628, 537] width 534 height 356
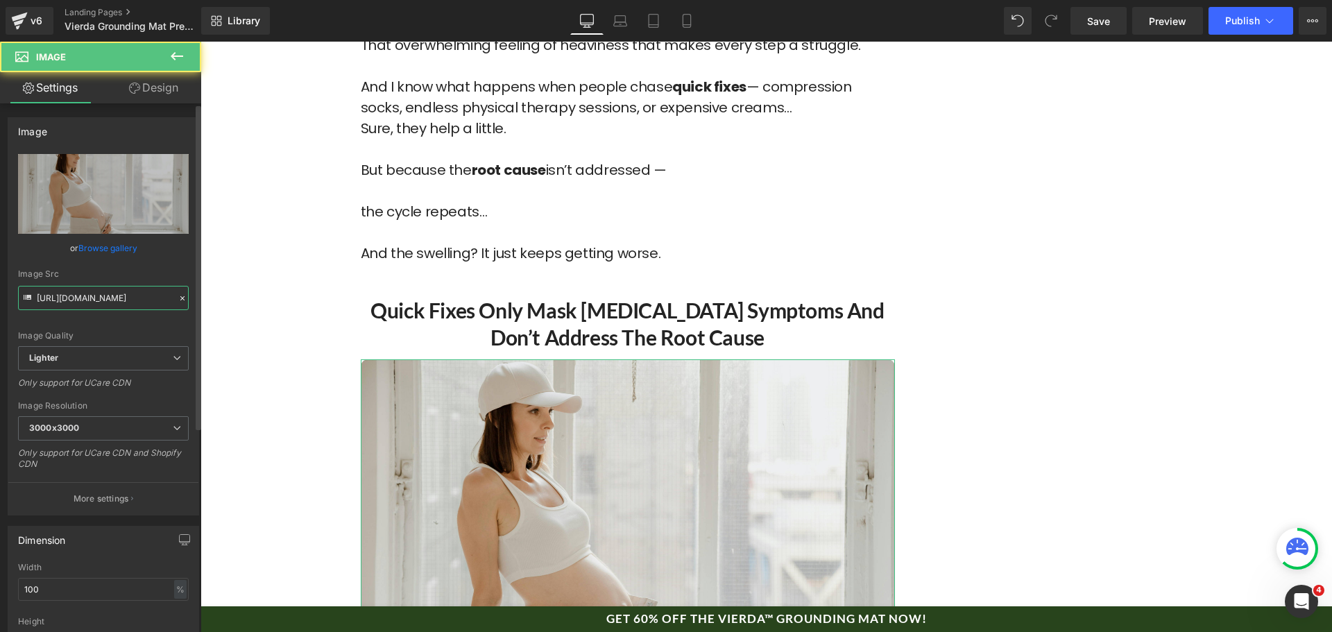
click at [93, 305] on input "[URL][DOMAIN_NAME]" at bounding box center [103, 298] width 171 height 24
paste input "[DOMAIN_NAME][URL]"
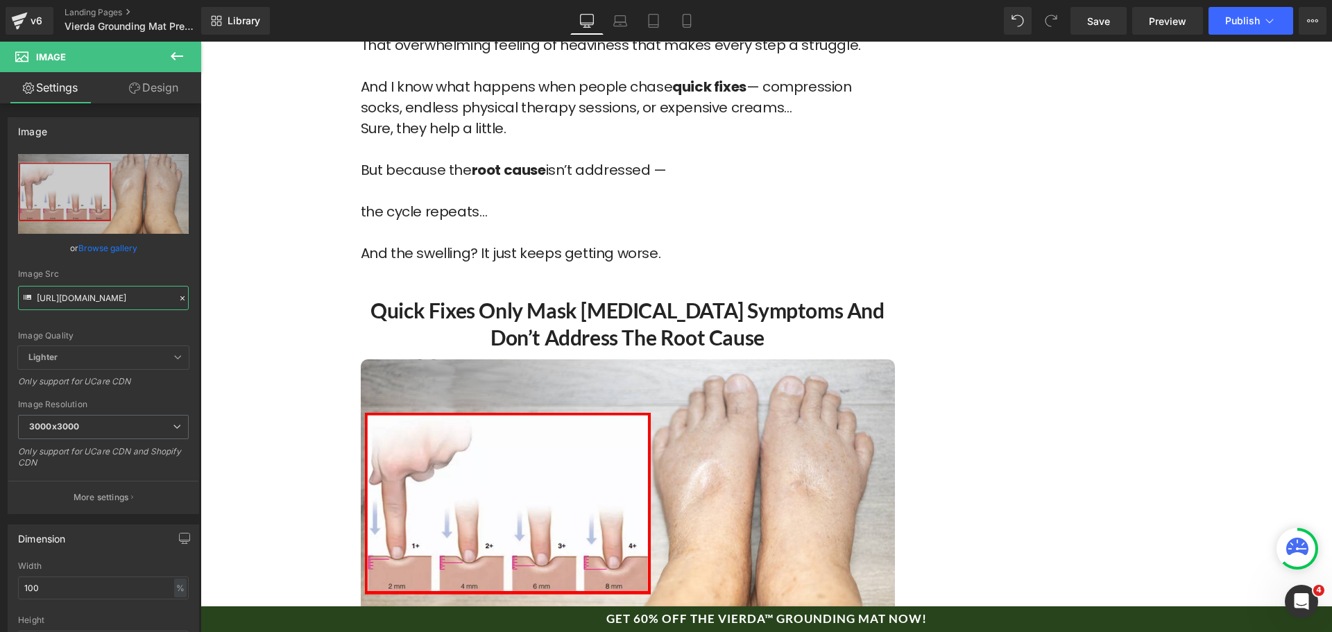
type input "[URL][DOMAIN_NAME]"
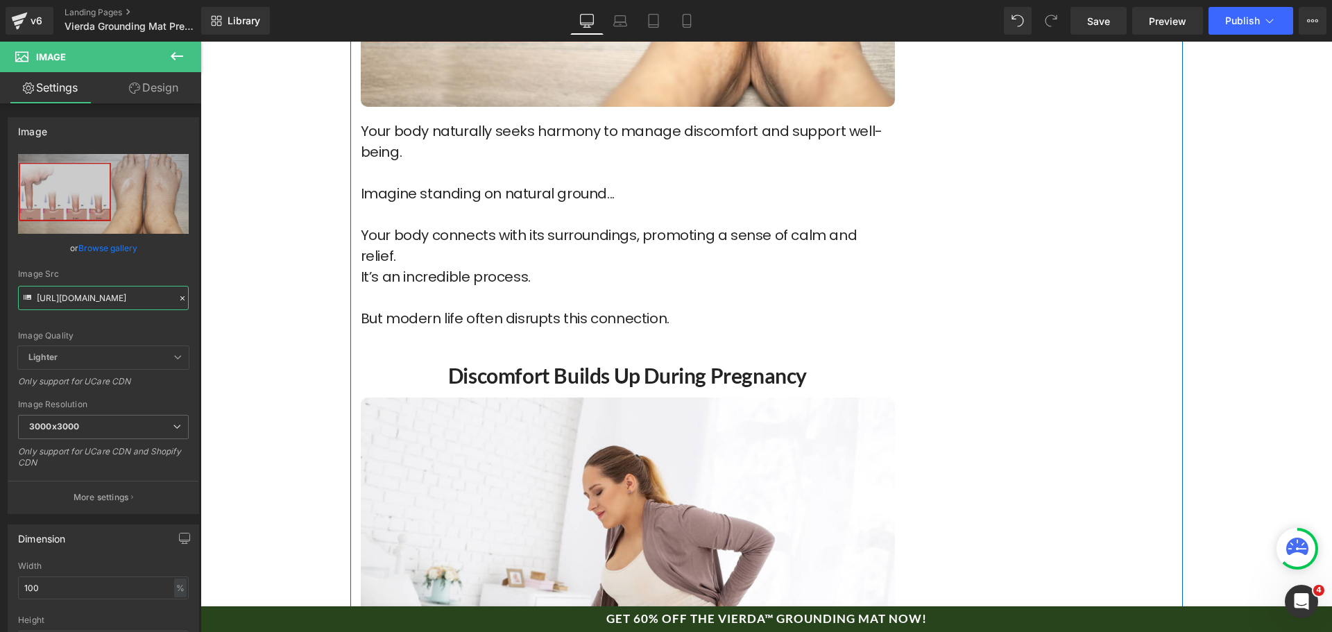
scroll to position [1903, 0]
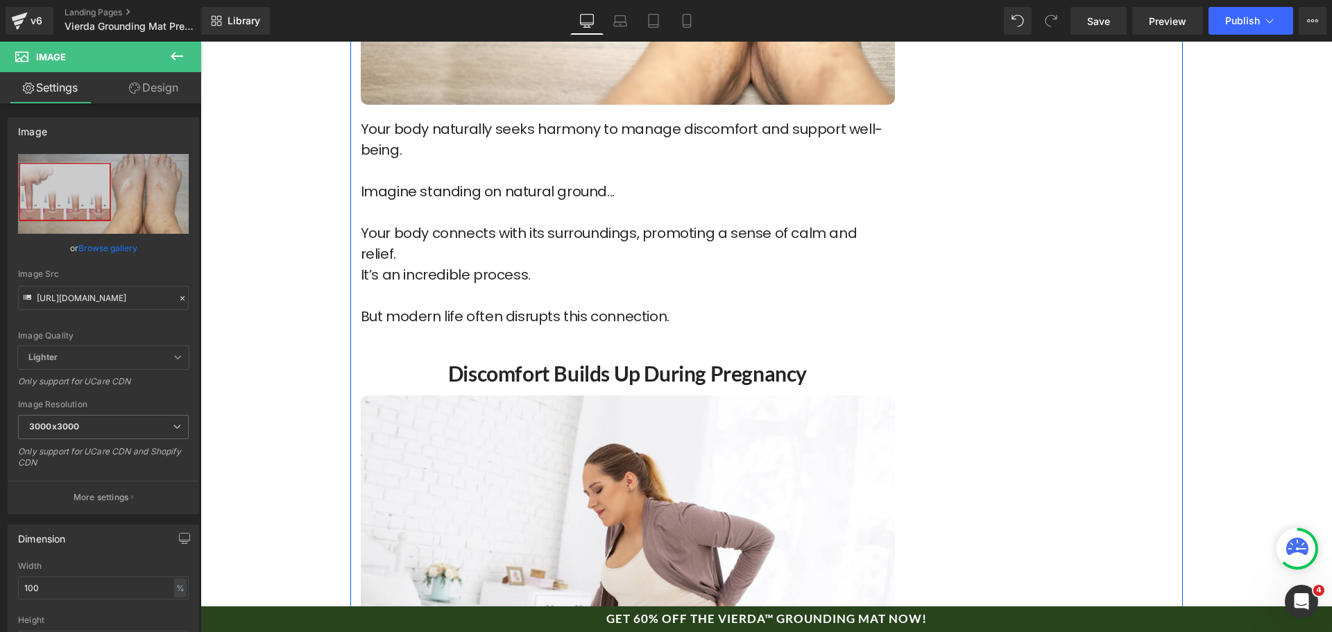
click at [539, 263] on div "Your body naturally seeks harmony to manage discomfort and support well-being. …" at bounding box center [628, 216] width 534 height 222
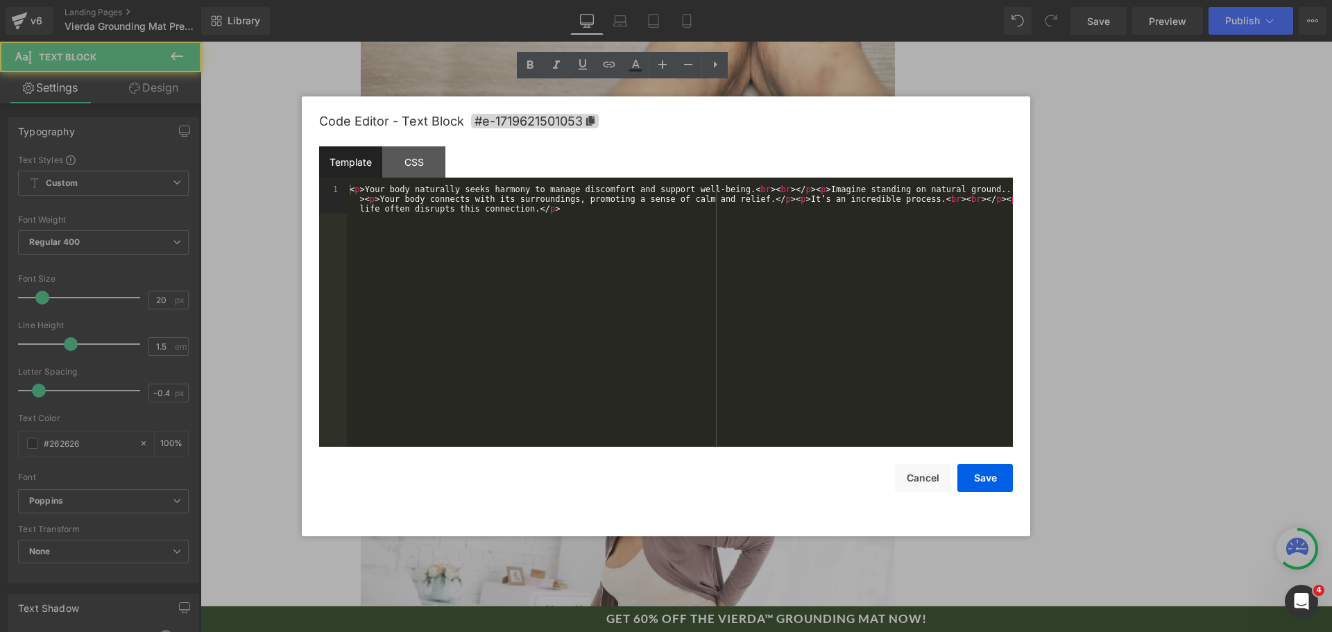
click at [543, 0] on div "Text Block You are previewing how the will restyle your page. You can not edit …" at bounding box center [666, 0] width 1332 height 0
click at [543, 279] on div "< p > Your body naturally seeks harmony to manage discomfort and support well-b…" at bounding box center [680, 345] width 666 height 321
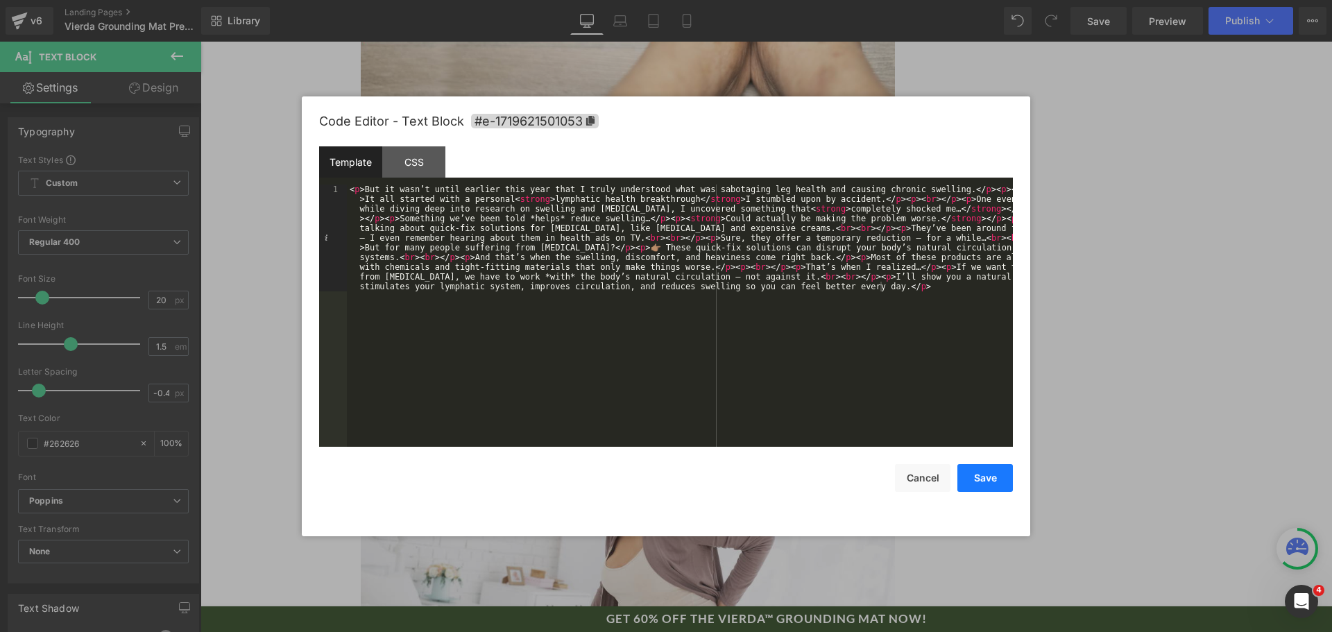
drag, startPoint x: 976, startPoint y: 476, endPoint x: 958, endPoint y: 461, distance: 23.6
click at [976, 475] on button "Save" at bounding box center [986, 478] width 56 height 28
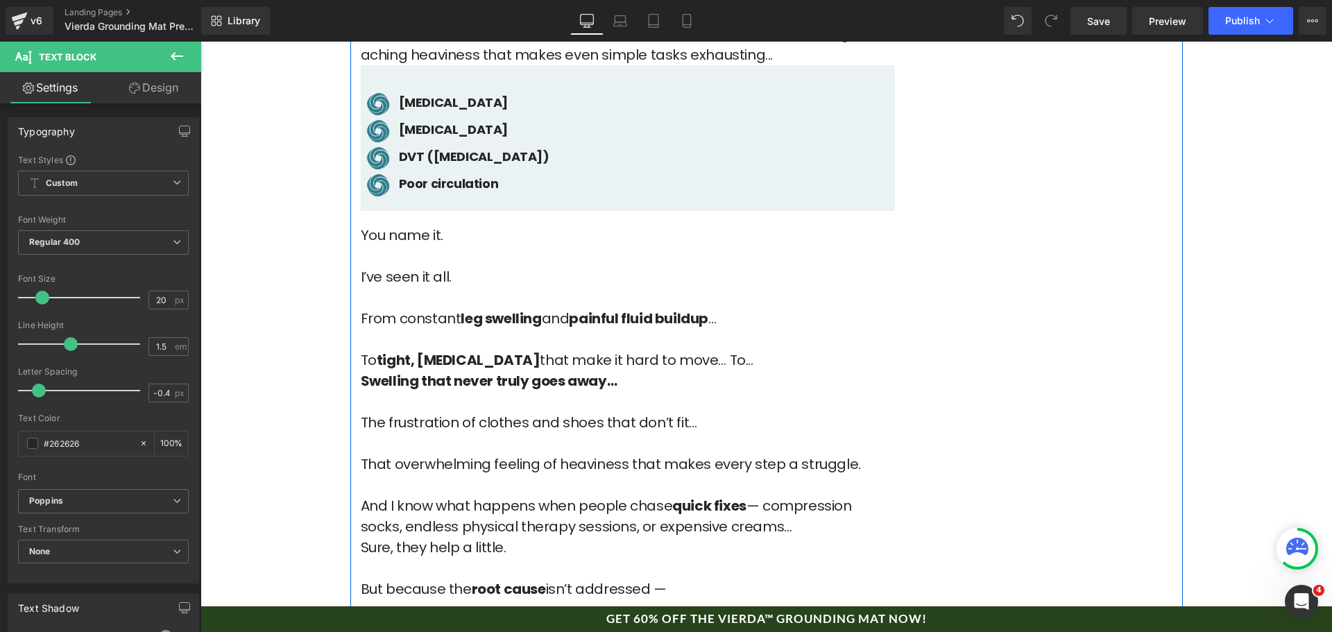
scroll to position [1110, 0]
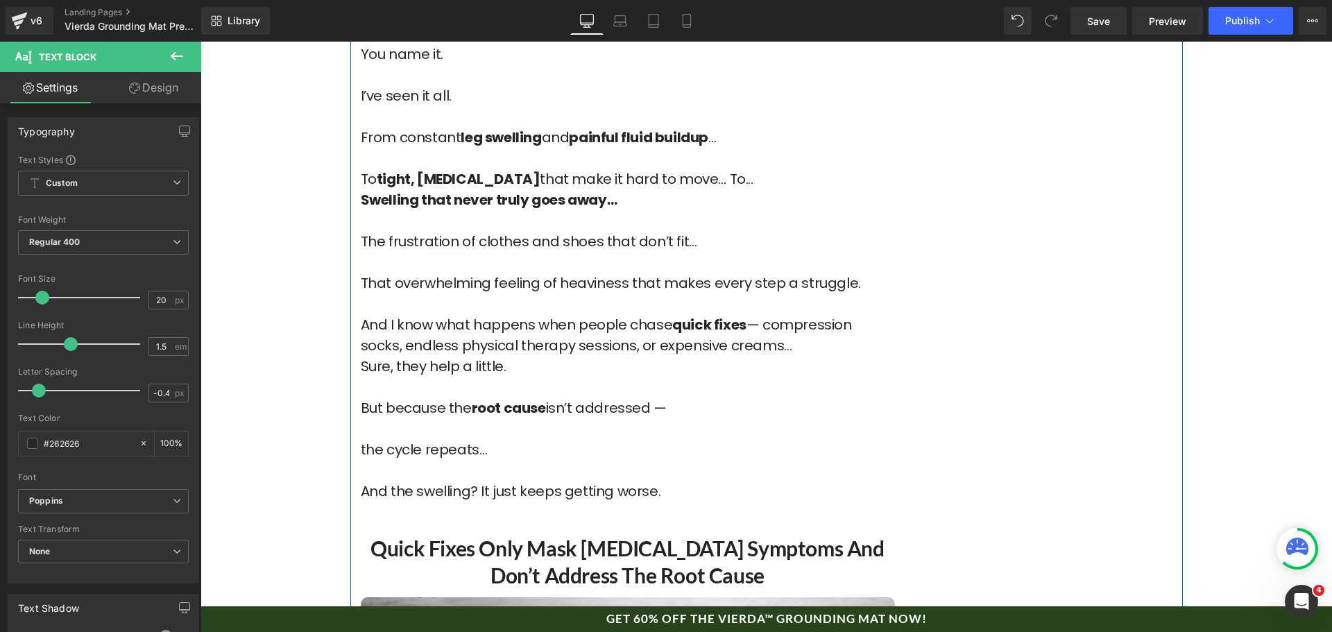
click at [465, 263] on p "Swelling that never truly goes away… The frustration of clothes and shoes that …" at bounding box center [628, 251] width 534 height 125
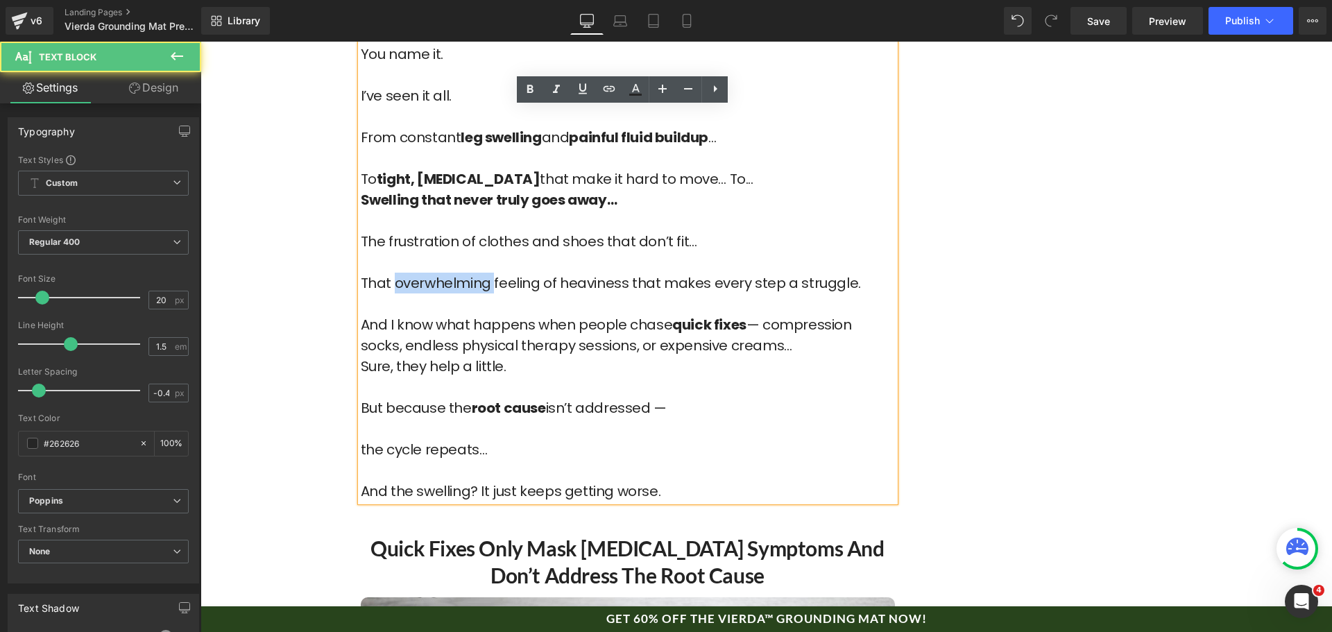
click at [465, 263] on p "Swelling that never truly goes away… The frustration of clothes and shoes that …" at bounding box center [628, 251] width 534 height 125
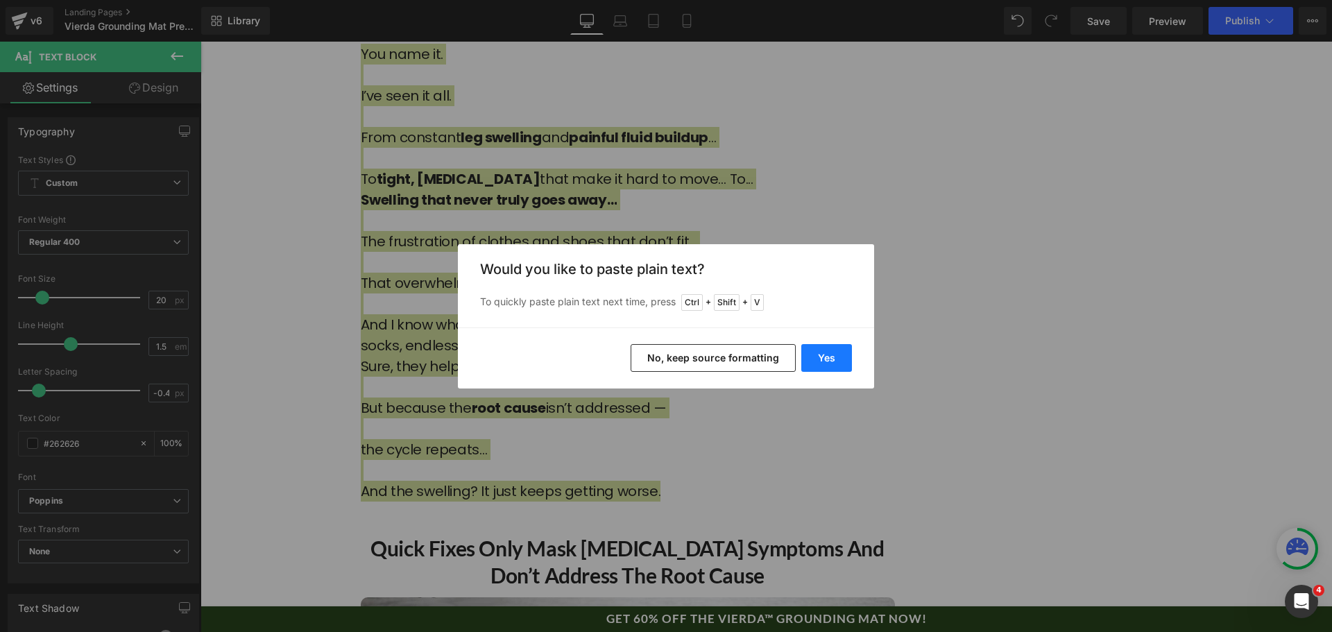
click at [835, 362] on button "Yes" at bounding box center [826, 358] width 51 height 28
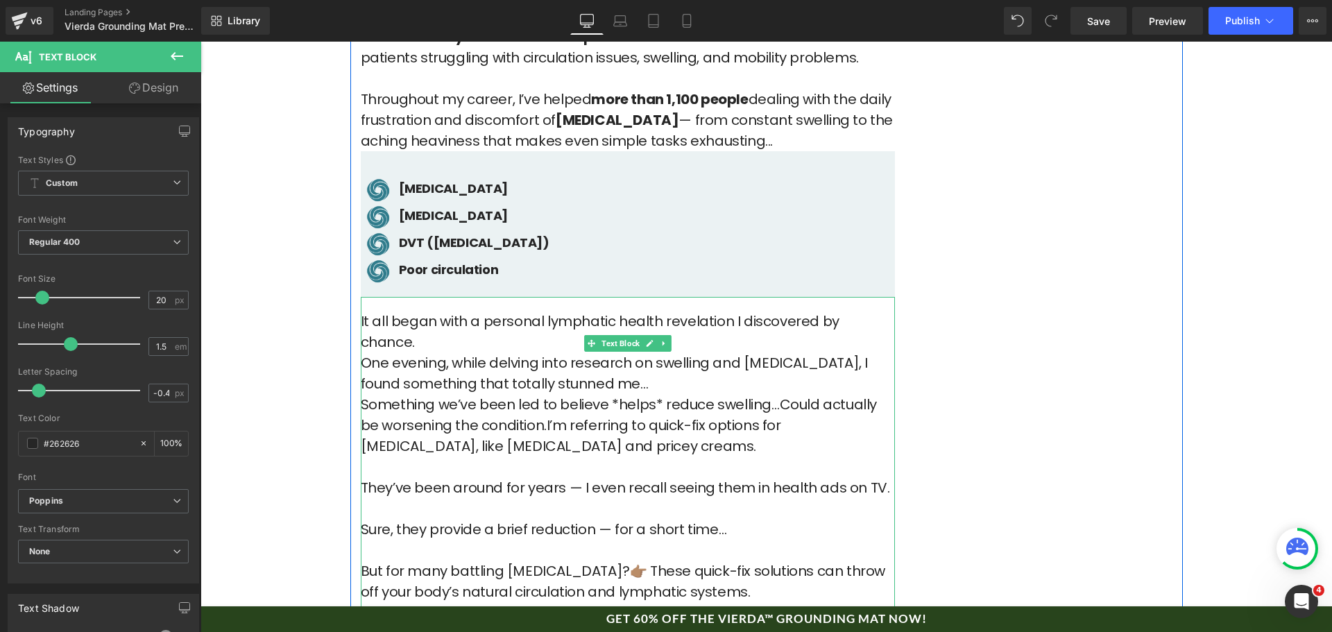
scroll to position [833, 0]
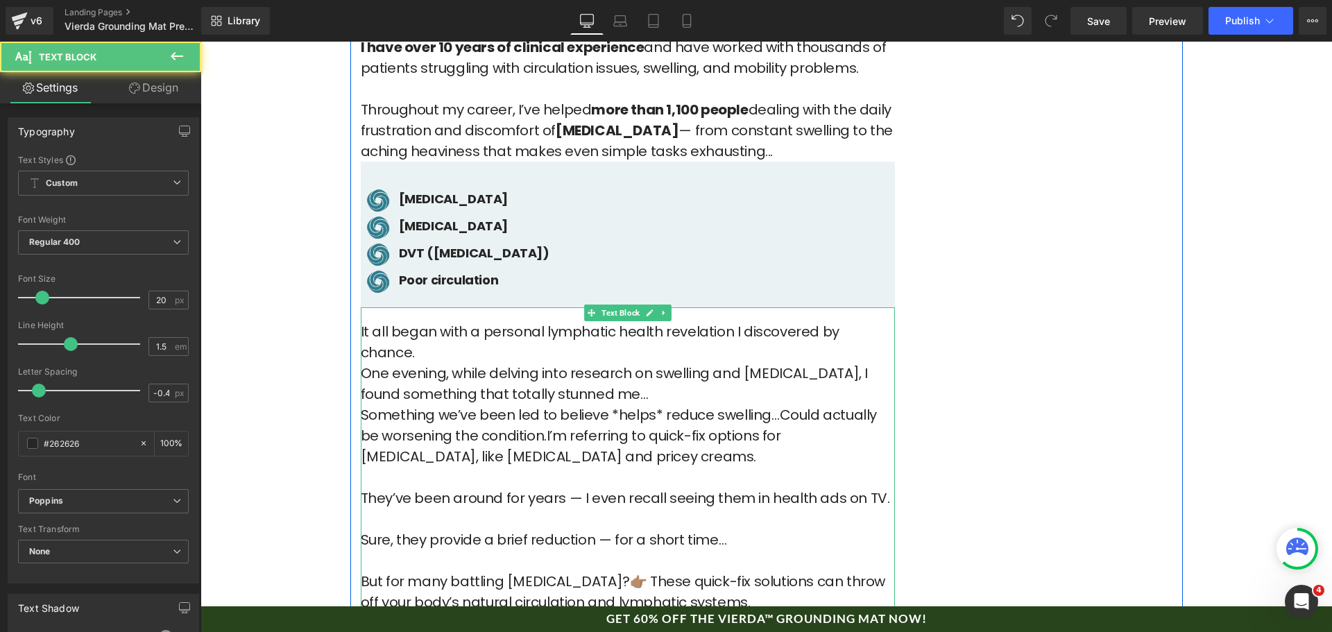
click at [646, 363] on p "One evening, while delving into research on swelling and [MEDICAL_DATA], I foun…" at bounding box center [628, 384] width 534 height 42
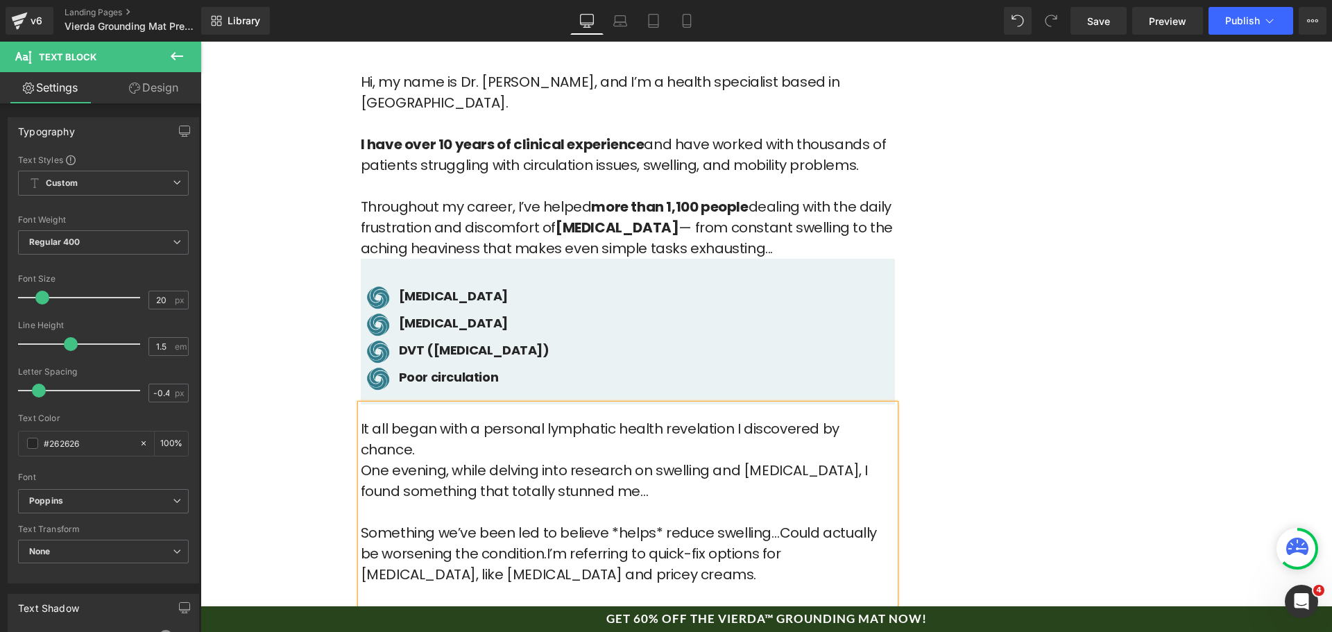
scroll to position [971, 0]
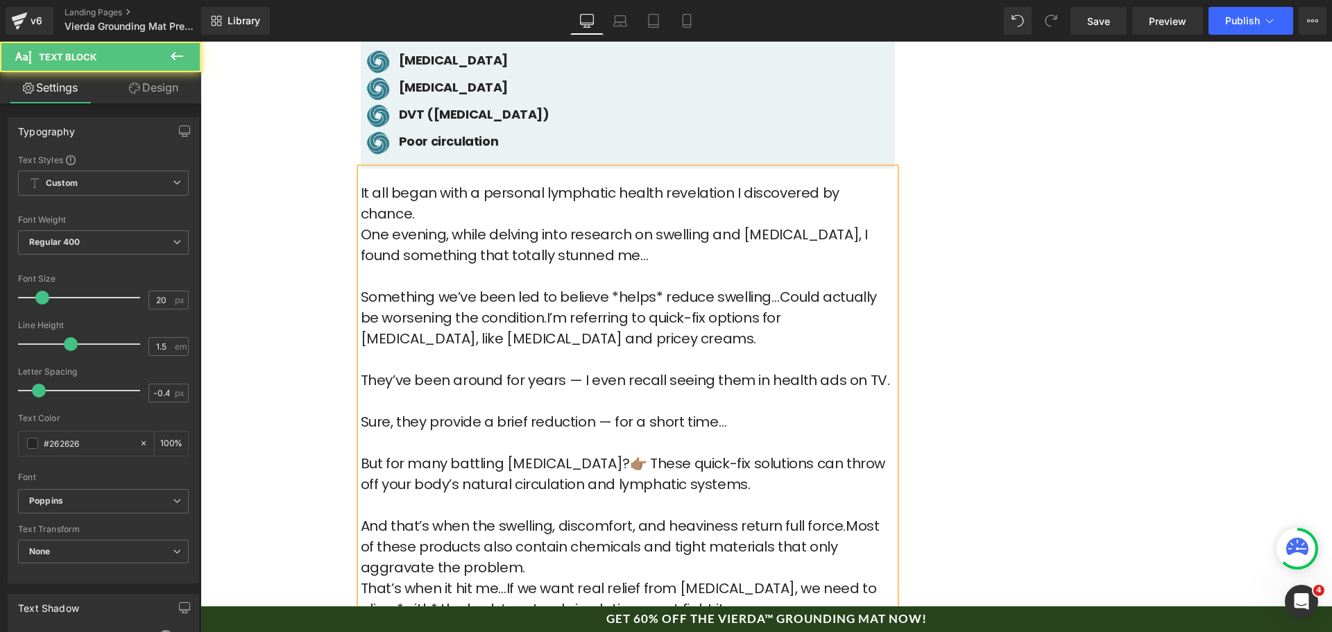
click at [519, 287] on p "Something we’ve been led to believe *helps* reduce swelling…Could actually be w…" at bounding box center [628, 318] width 534 height 62
click at [632, 287] on p "Something we’ve been led to believe *helps* reduce swelling…Could actually be w…" at bounding box center [628, 318] width 534 height 62
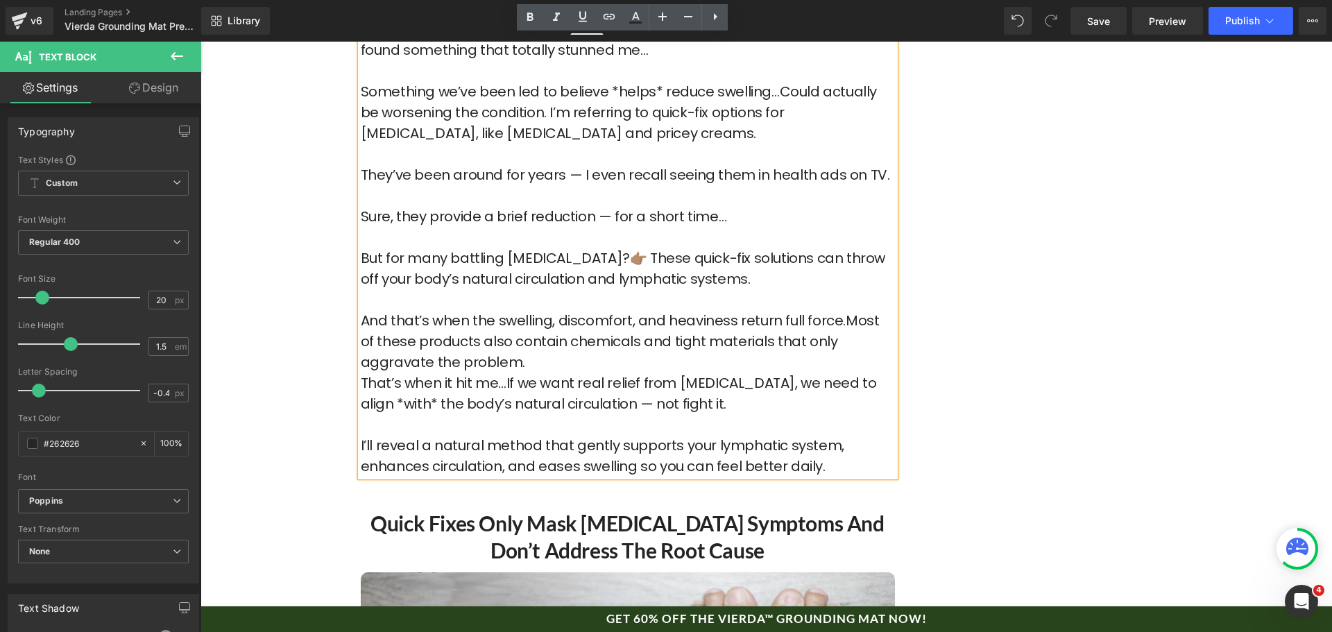
scroll to position [1180, 0]
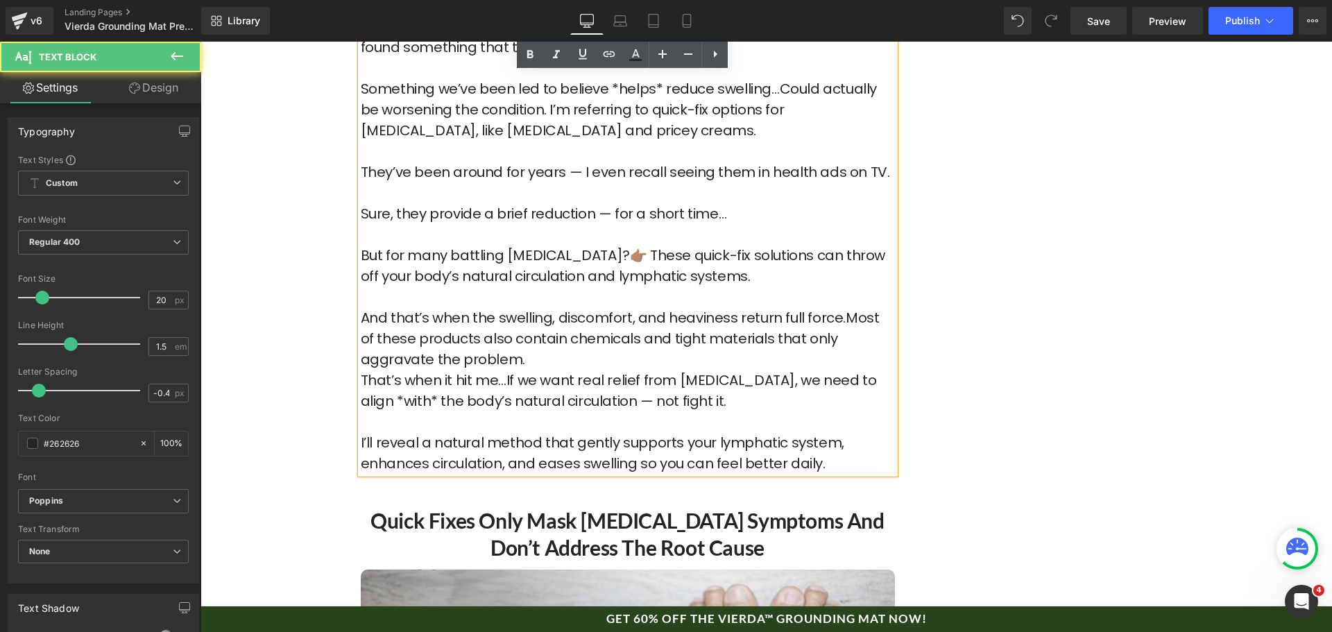
click at [833, 307] on p "And that’s when the swelling, discomfort, and heaviness return full force.Most …" at bounding box center [628, 338] width 534 height 62
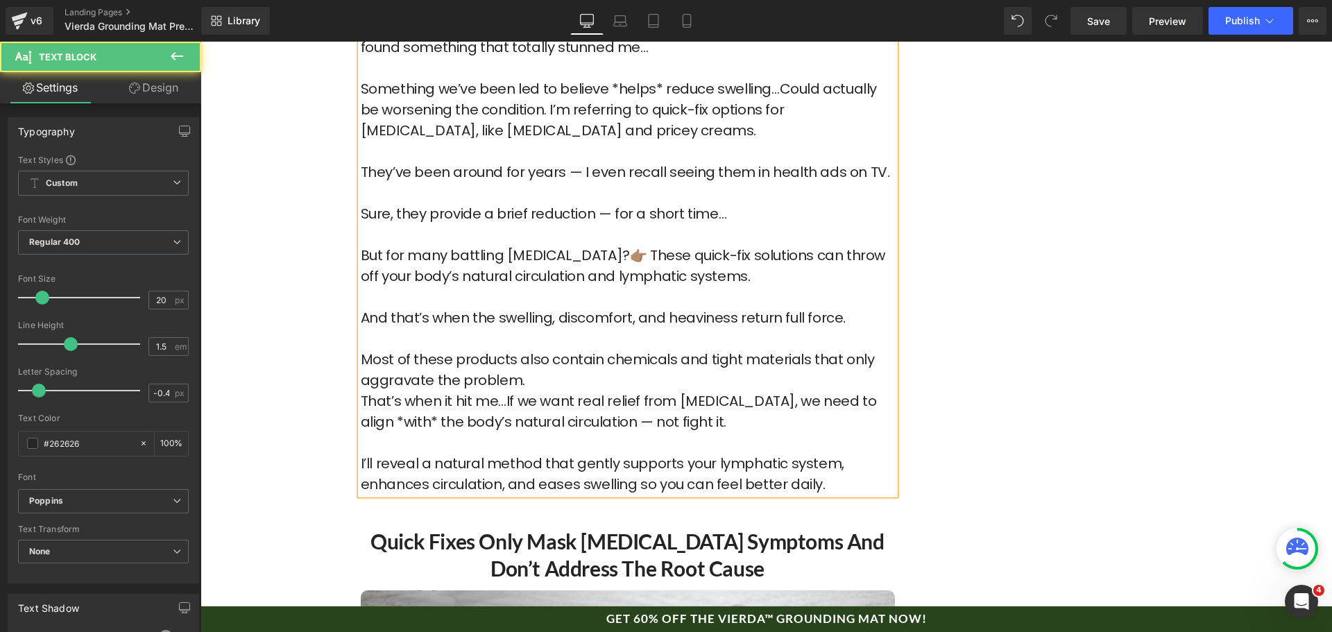
click at [582, 345] on p "And that’s when the swelling, discomfort, and heaviness return full force. Most…" at bounding box center [628, 348] width 534 height 83
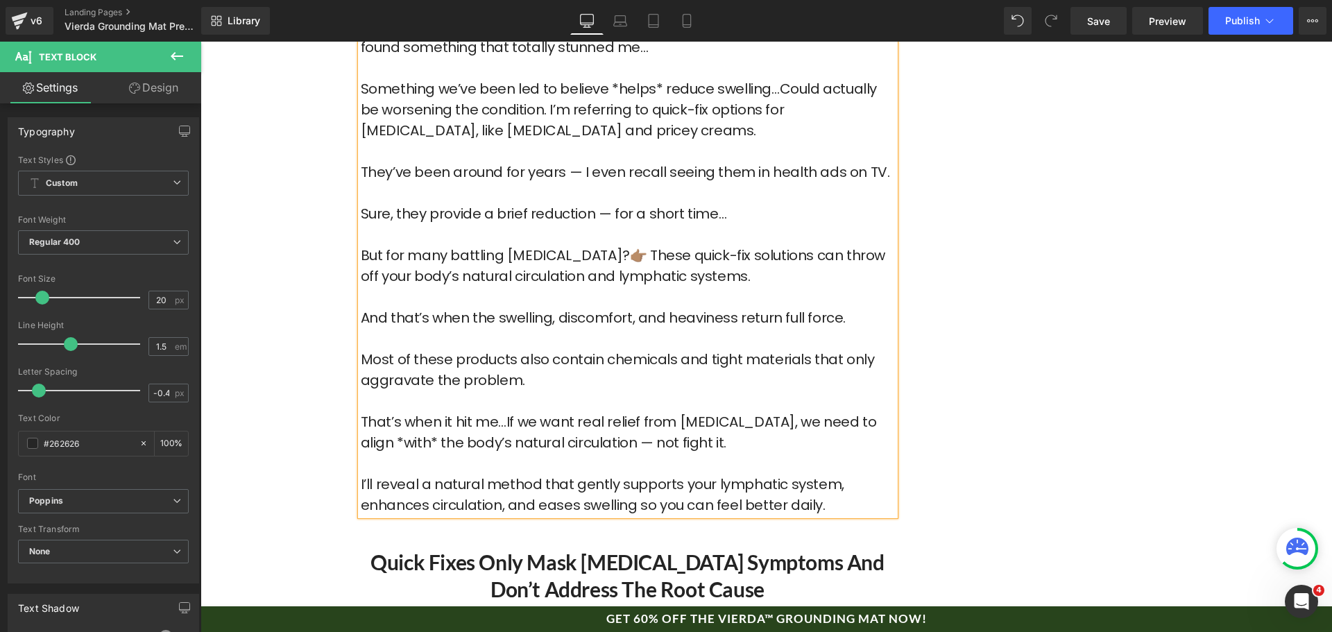
click at [584, 334] on p "And that’s when the swelling, discomfort, and heaviness return full force. Most…" at bounding box center [628, 359] width 534 height 104
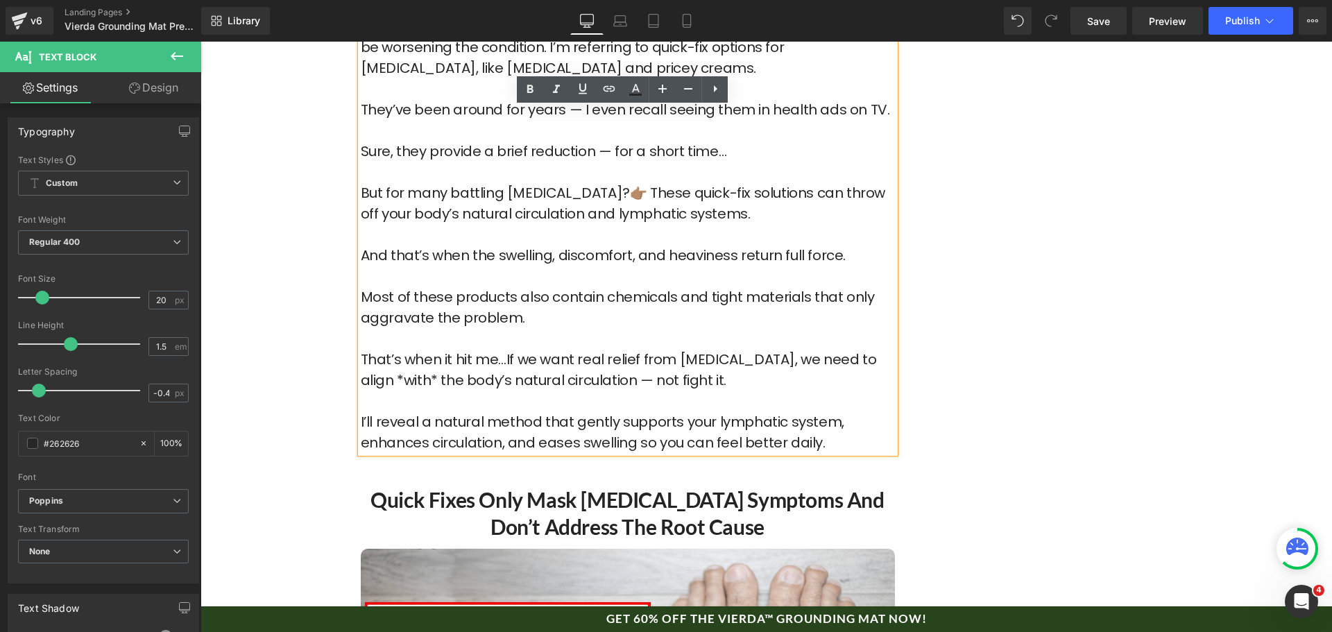
scroll to position [1249, 0]
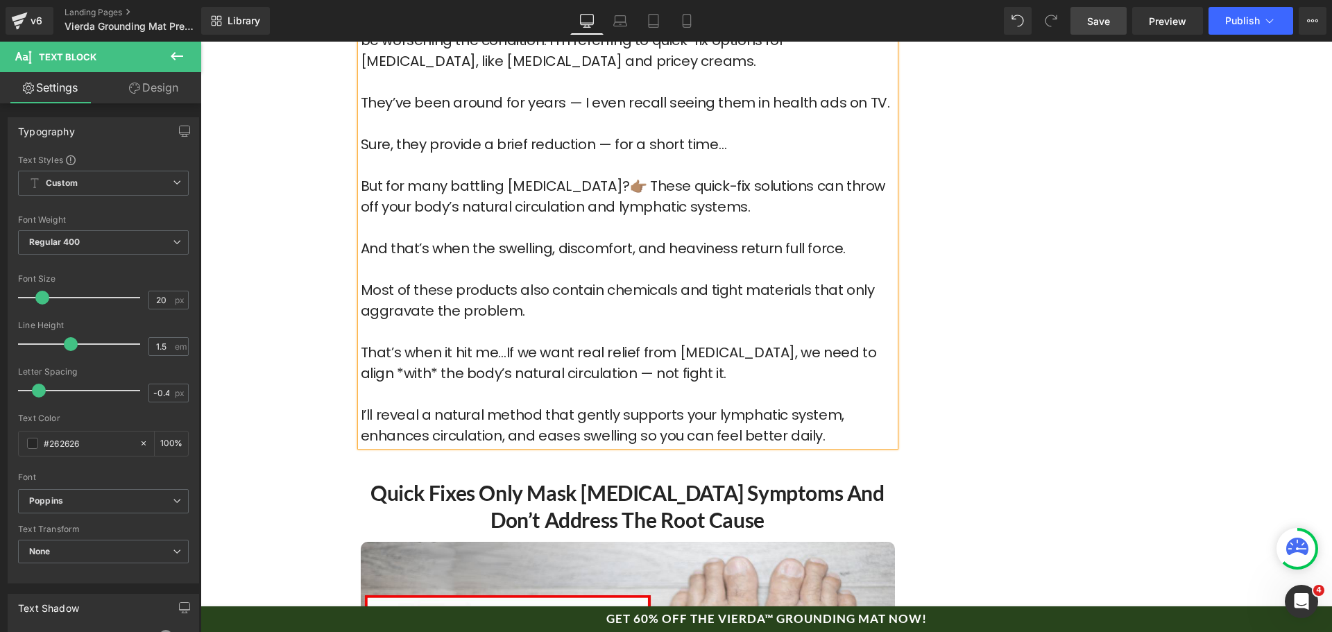
click at [1110, 26] on span "Save" at bounding box center [1098, 21] width 23 height 15
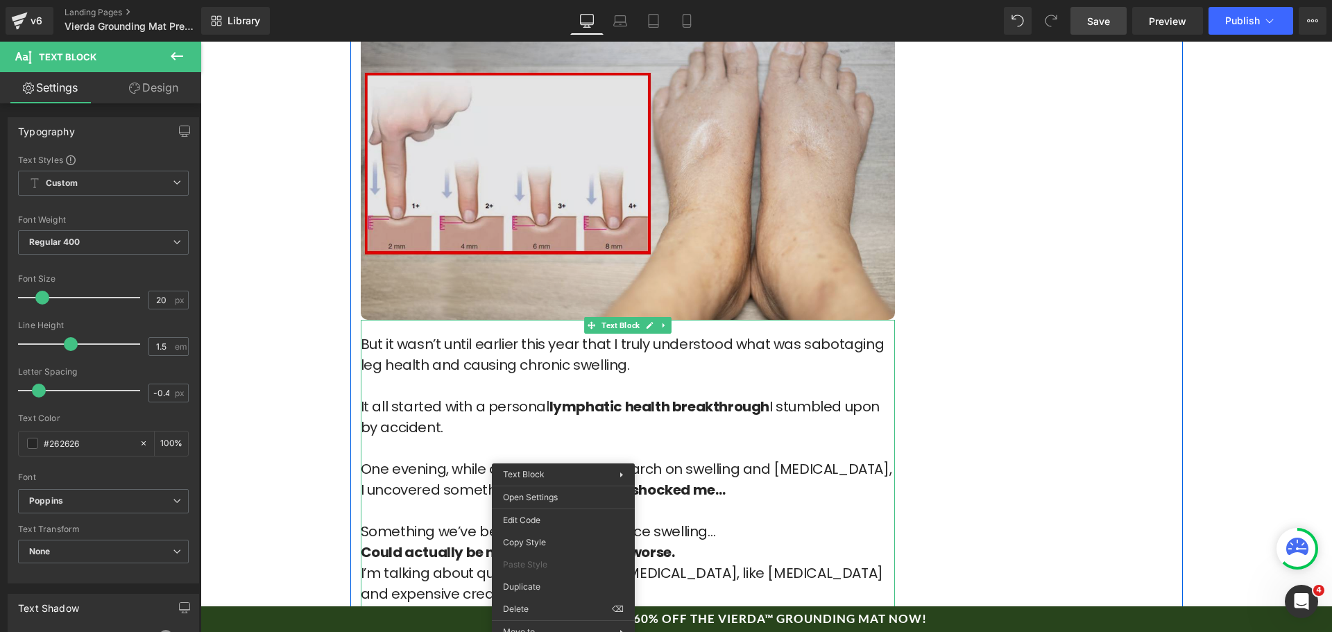
scroll to position [1874, 0]
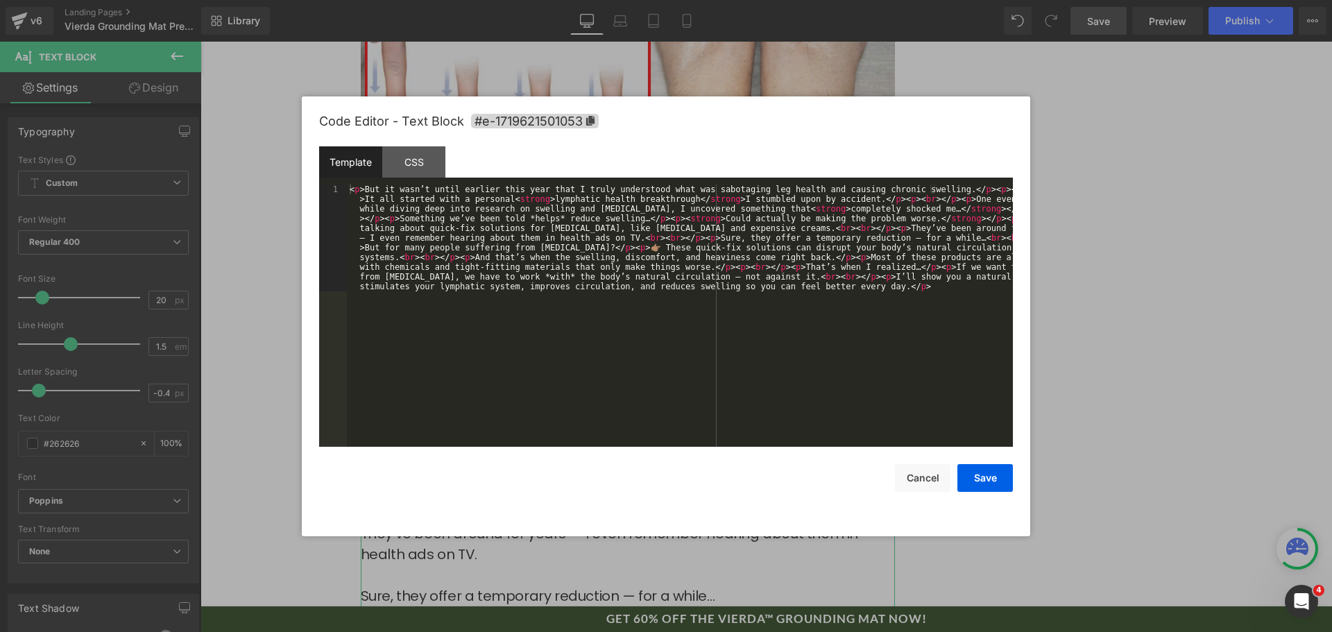
click at [554, 0] on div "Text Block You are previewing how the will restyle your page. You can not edit …" at bounding box center [666, 0] width 1332 height 0
click at [592, 348] on div "< p > But it wasn’t until earlier this year that I truly understood what was sa…" at bounding box center [680, 423] width 666 height 476
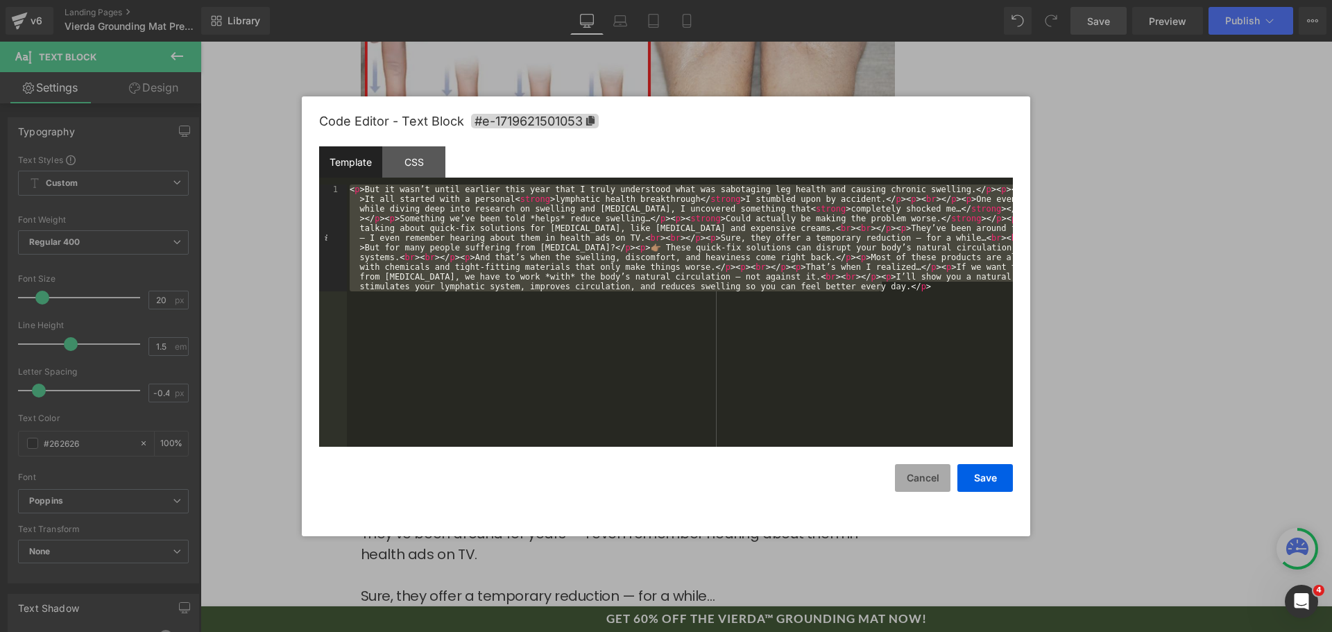
click at [915, 479] on button "Cancel" at bounding box center [923, 478] width 56 height 28
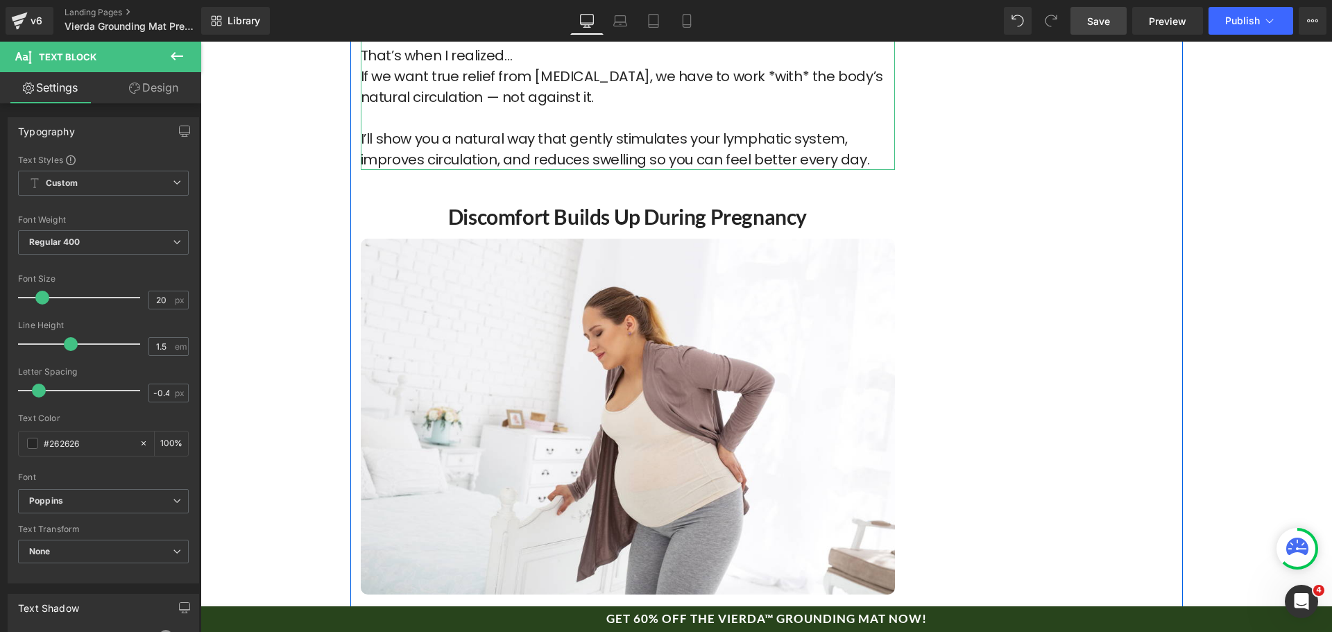
scroll to position [2637, 0]
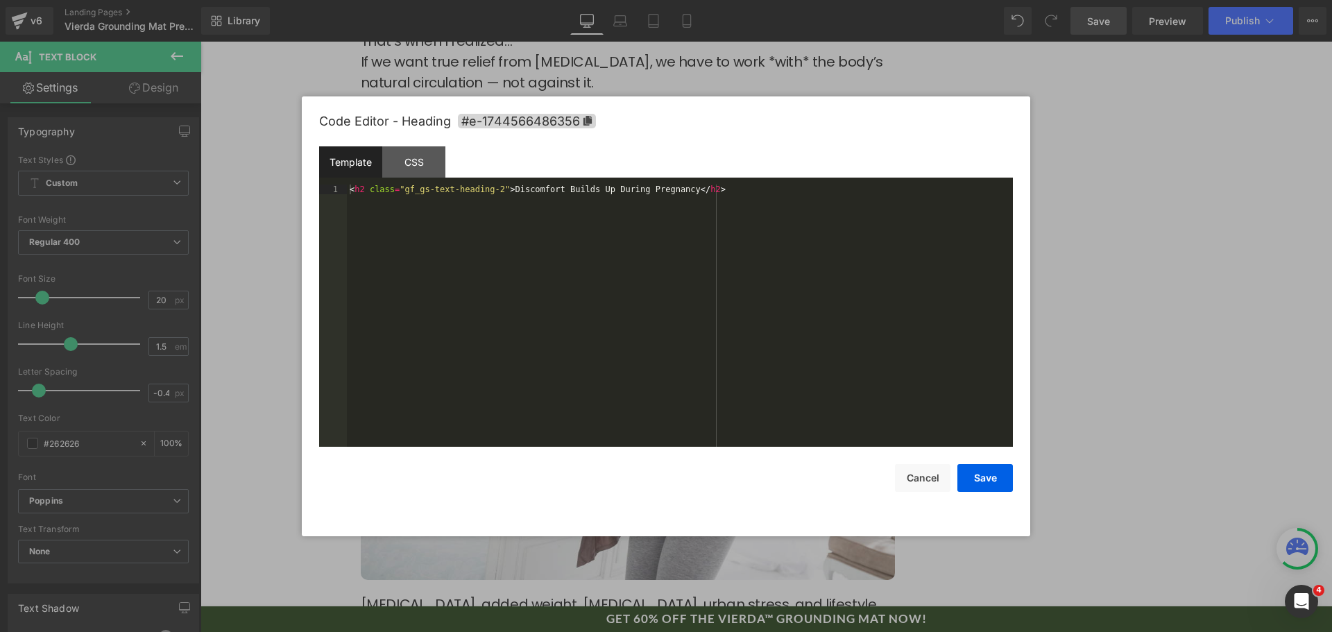
click at [536, 0] on div "Text Block You are previewing how the will restyle your page. You can not edit …" at bounding box center [666, 0] width 1332 height 0
click at [538, 223] on div "< h2 class = "gf_gs-text-heading-2" > Discomfort Builds Up During Pregnancy </ …" at bounding box center [680, 326] width 666 height 282
click at [977, 466] on button "Save" at bounding box center [986, 478] width 56 height 28
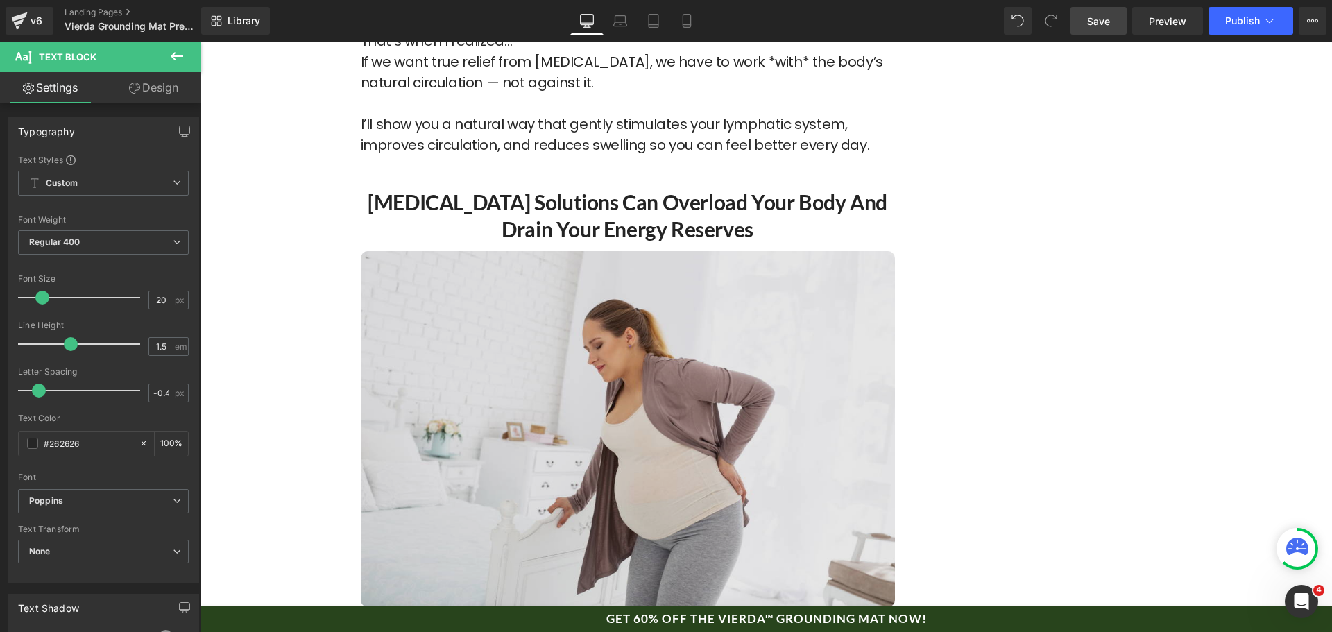
click at [563, 461] on img at bounding box center [628, 429] width 534 height 357
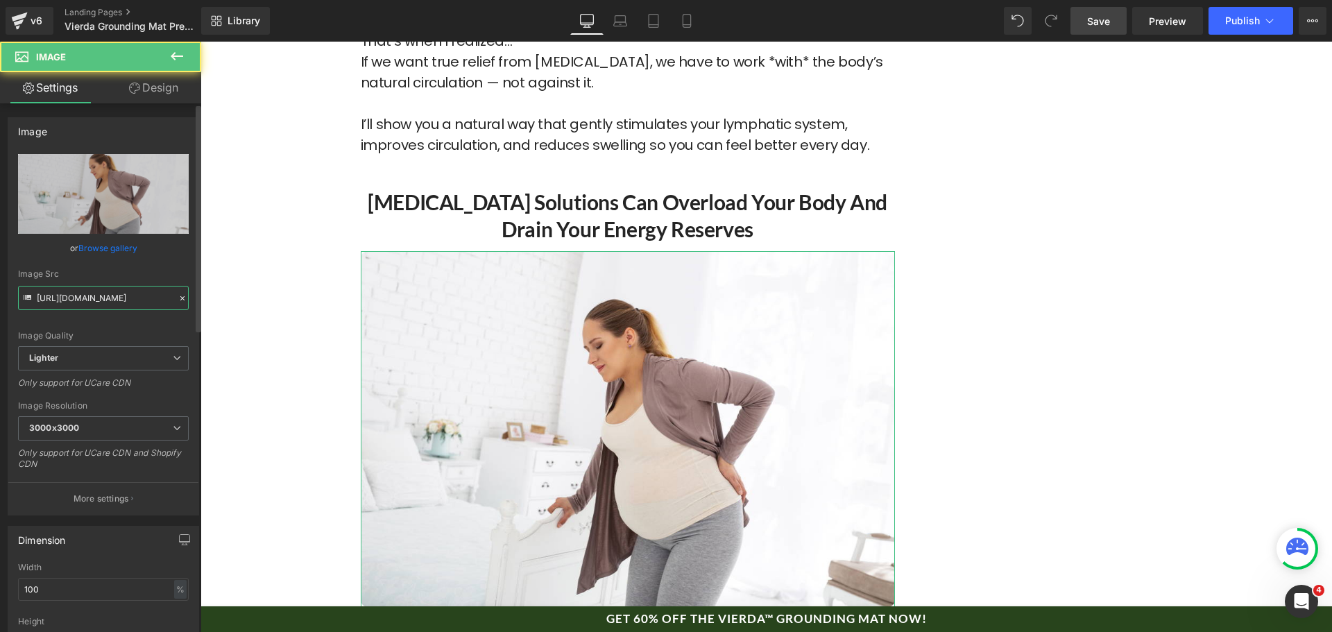
click at [86, 298] on input "[URL][DOMAIN_NAME]" at bounding box center [103, 298] width 171 height 24
paste input "[DOMAIN_NAME][URL]"
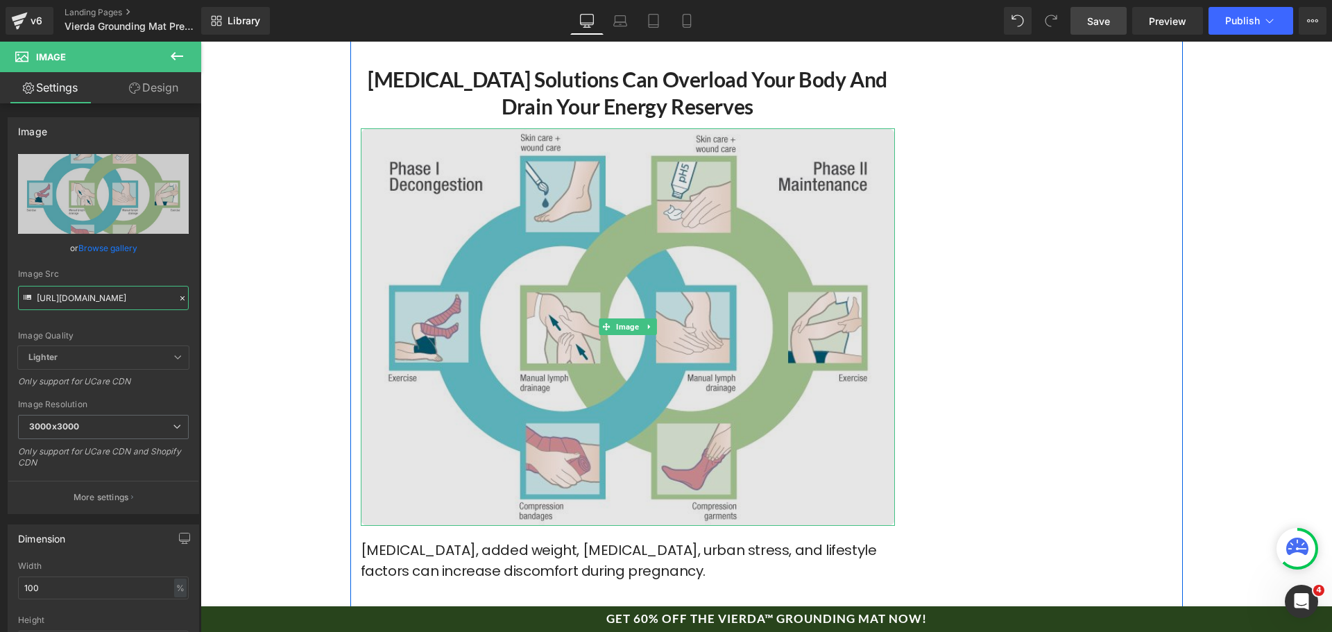
scroll to position [2845, 0]
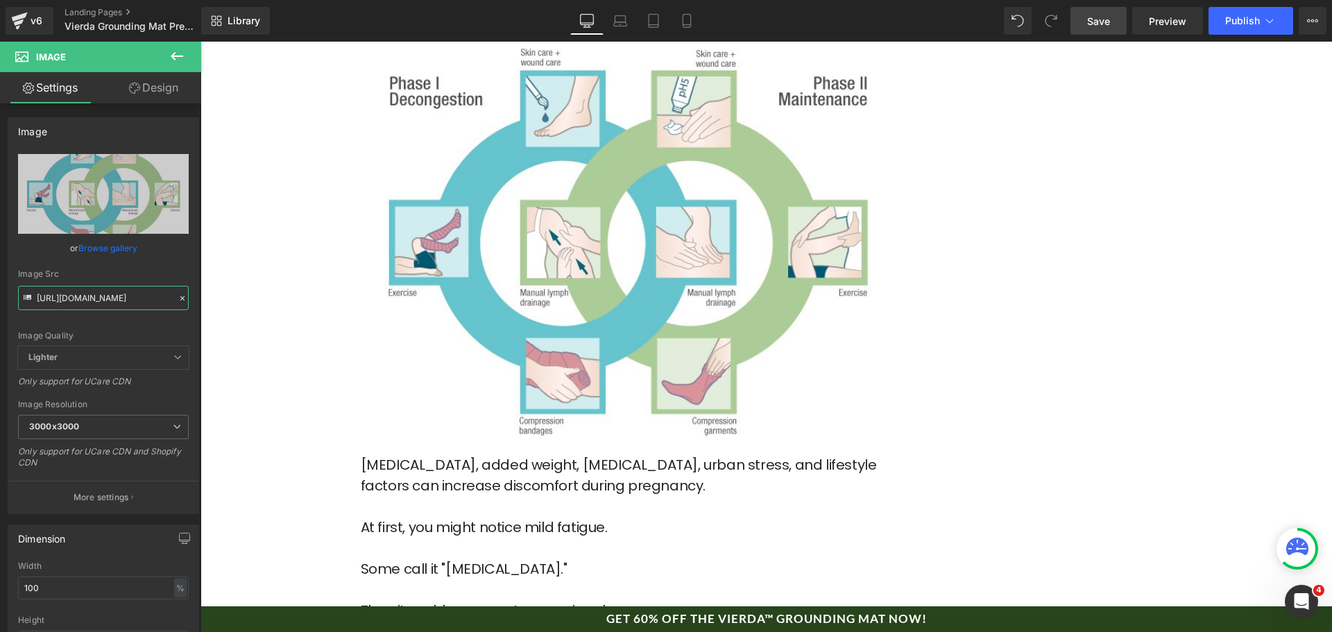
type input "[URL][DOMAIN_NAME]"
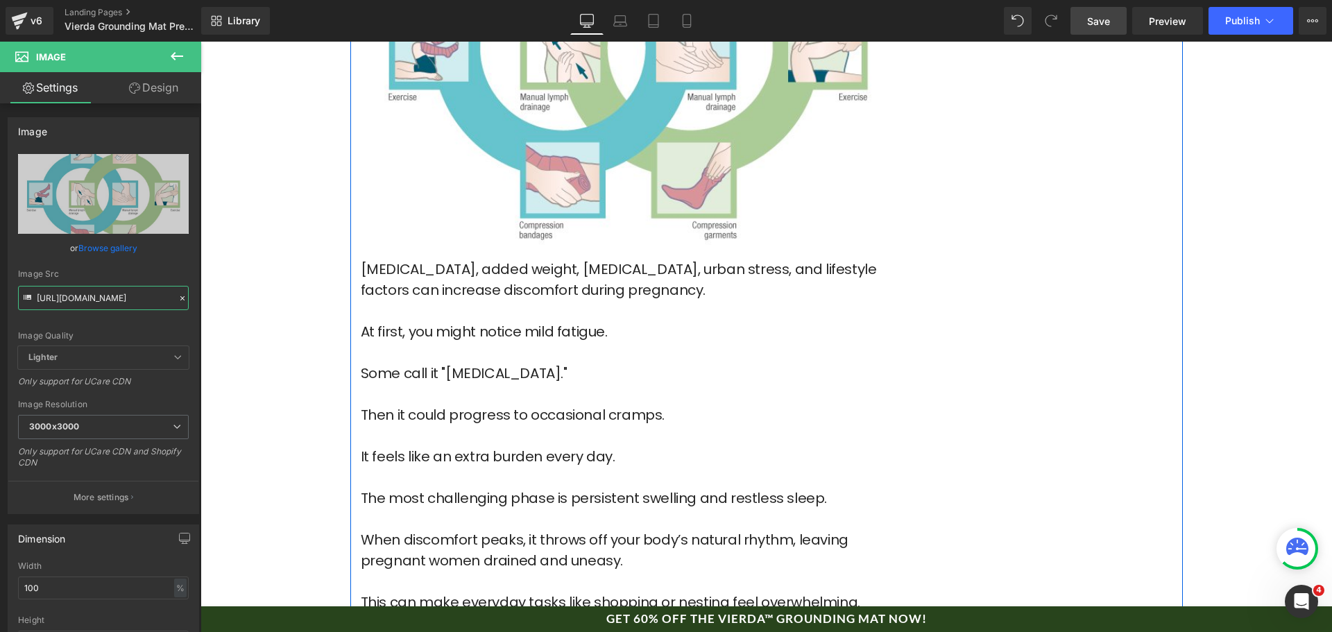
scroll to position [3053, 0]
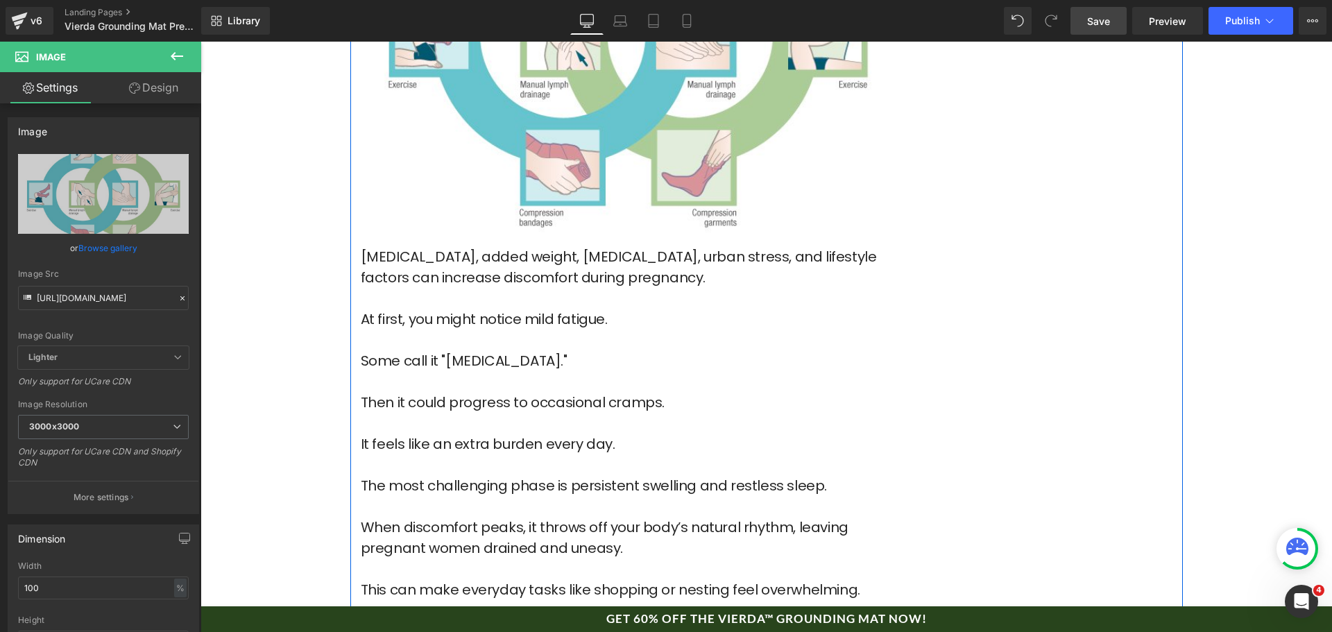
click at [455, 309] on p "At first, you might notice mild fatigue." at bounding box center [628, 330] width 534 height 42
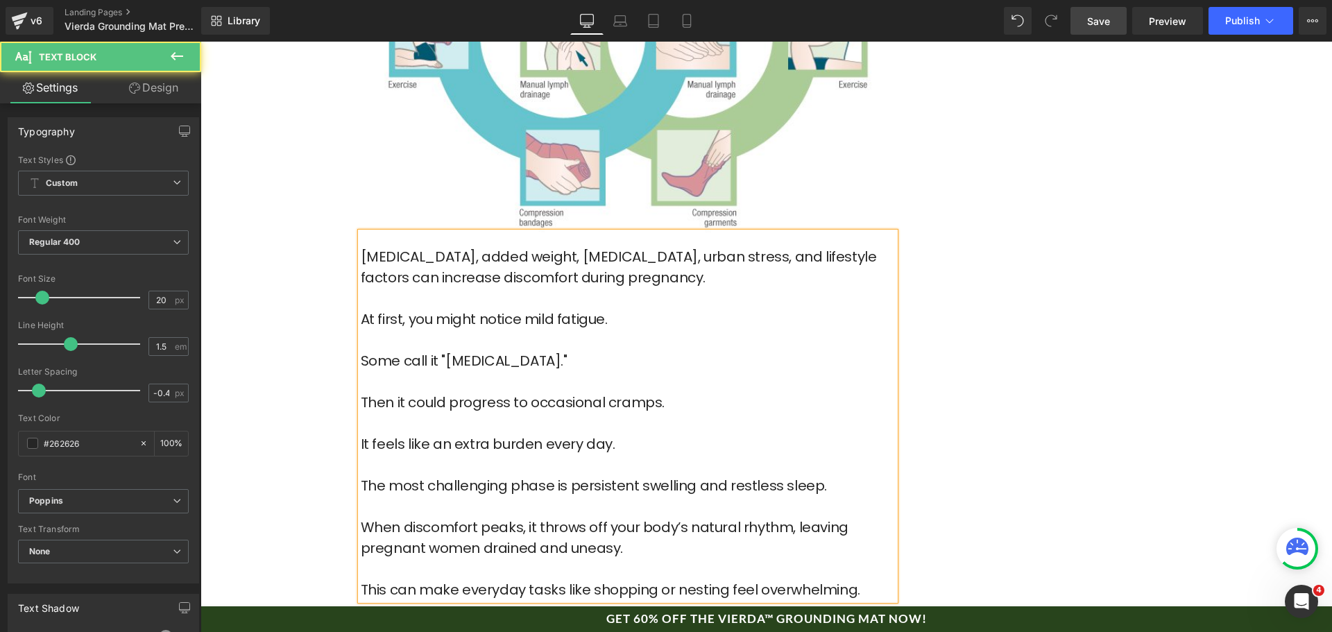
click at [550, 350] on p "Some call it "[MEDICAL_DATA]."" at bounding box center [628, 371] width 534 height 42
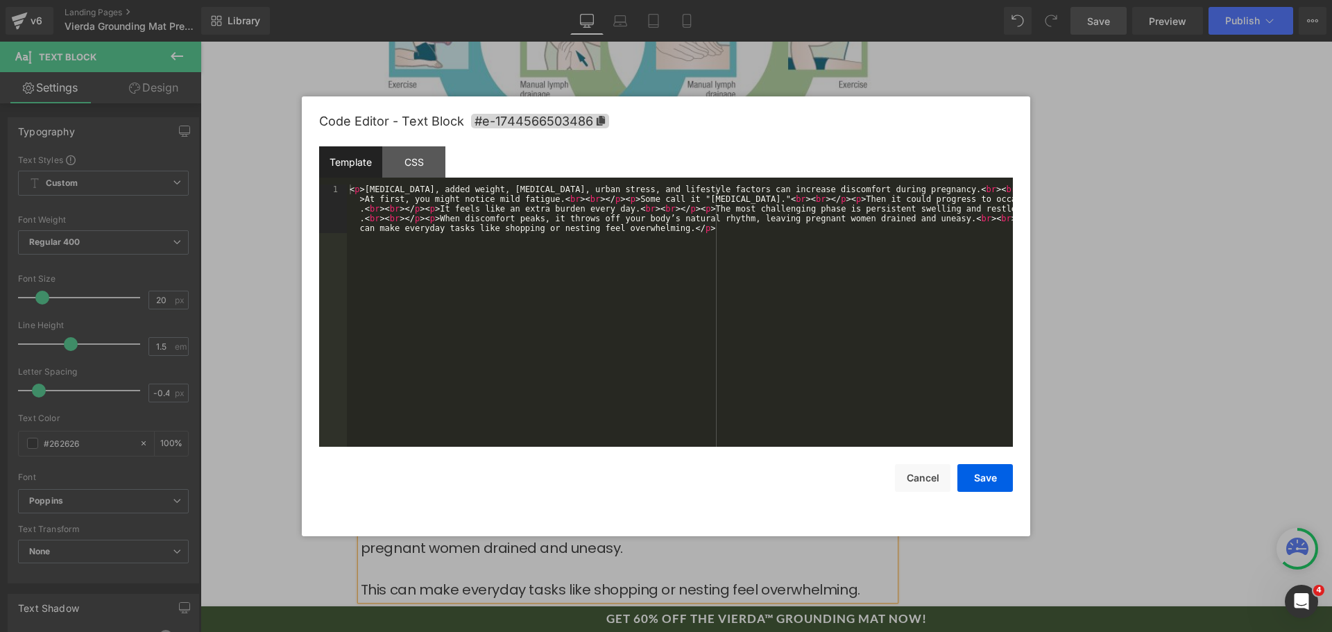
click at [539, 0] on div "Text Block You are previewing how the will restyle your page. You can not edit …" at bounding box center [666, 0] width 1332 height 0
click at [537, 375] on div "< p > [MEDICAL_DATA], added weight, [MEDICAL_DATA], urban stress, and lifestyle…" at bounding box center [680, 364] width 666 height 359
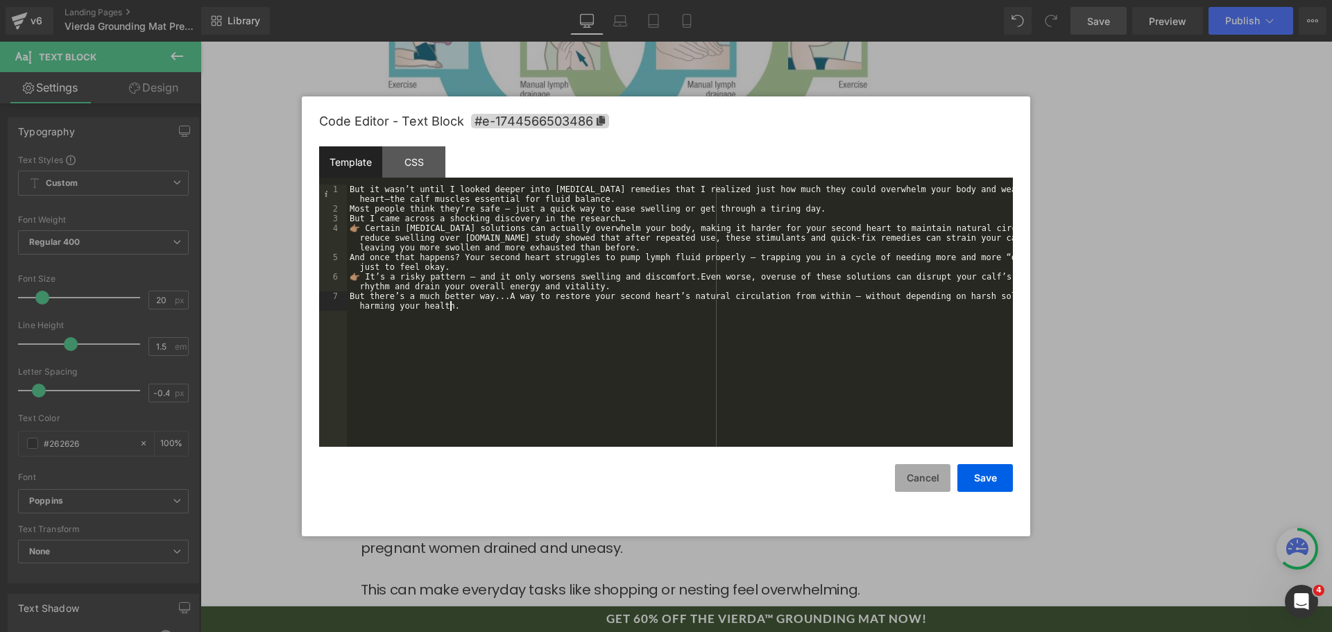
click at [915, 473] on button "Cancel" at bounding box center [923, 478] width 56 height 28
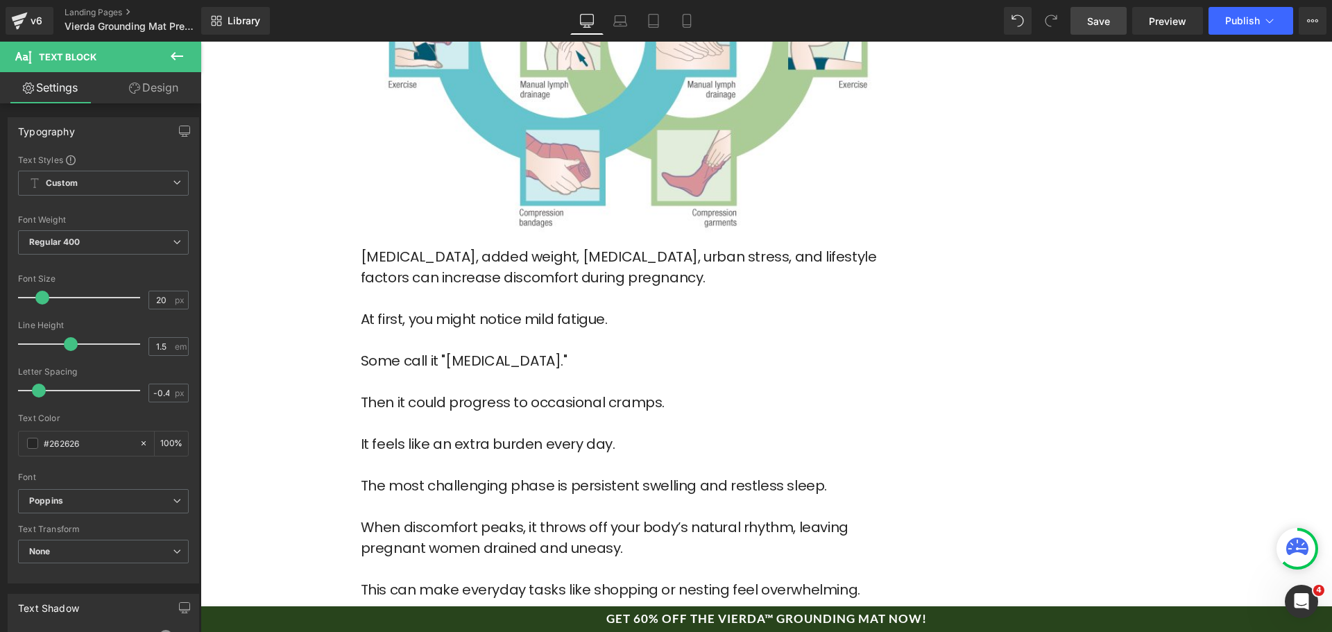
click at [566, 350] on p "Some call it "[MEDICAL_DATA]."" at bounding box center [628, 371] width 534 height 42
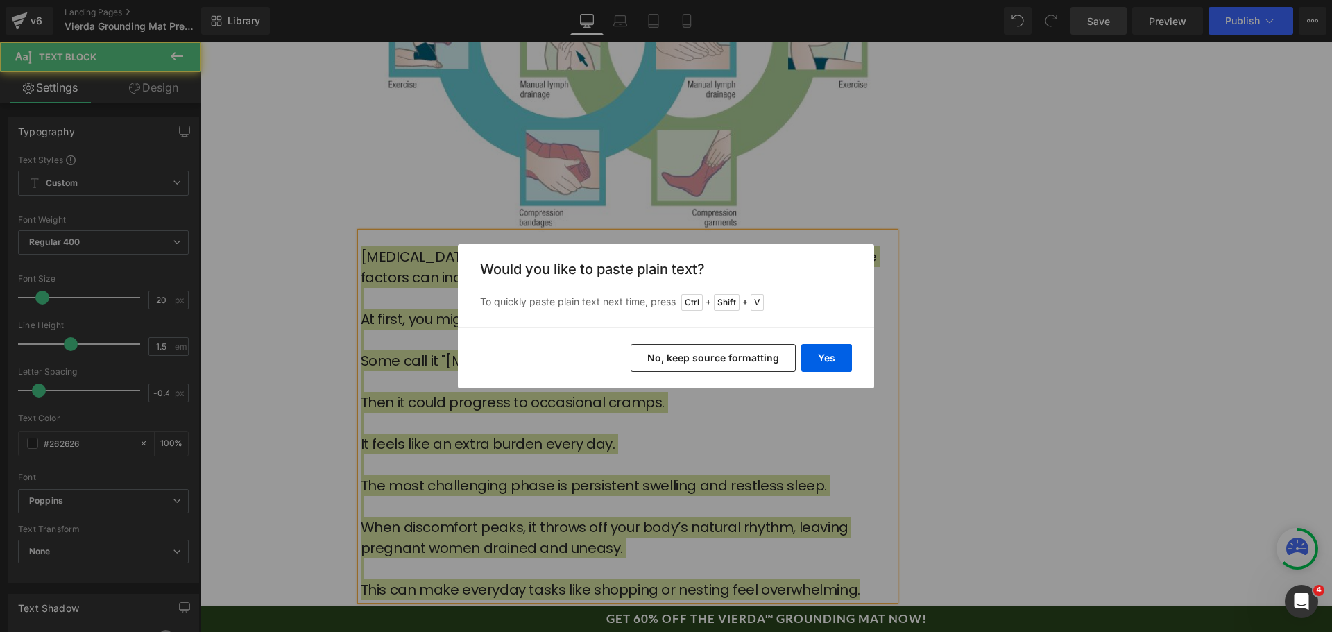
click at [852, 355] on div "Yes No, keep source formatting" at bounding box center [666, 358] width 416 height 61
drag, startPoint x: 841, startPoint y: 355, endPoint x: 516, endPoint y: 312, distance: 328.3
click at [841, 355] on button "Yes" at bounding box center [826, 358] width 51 height 28
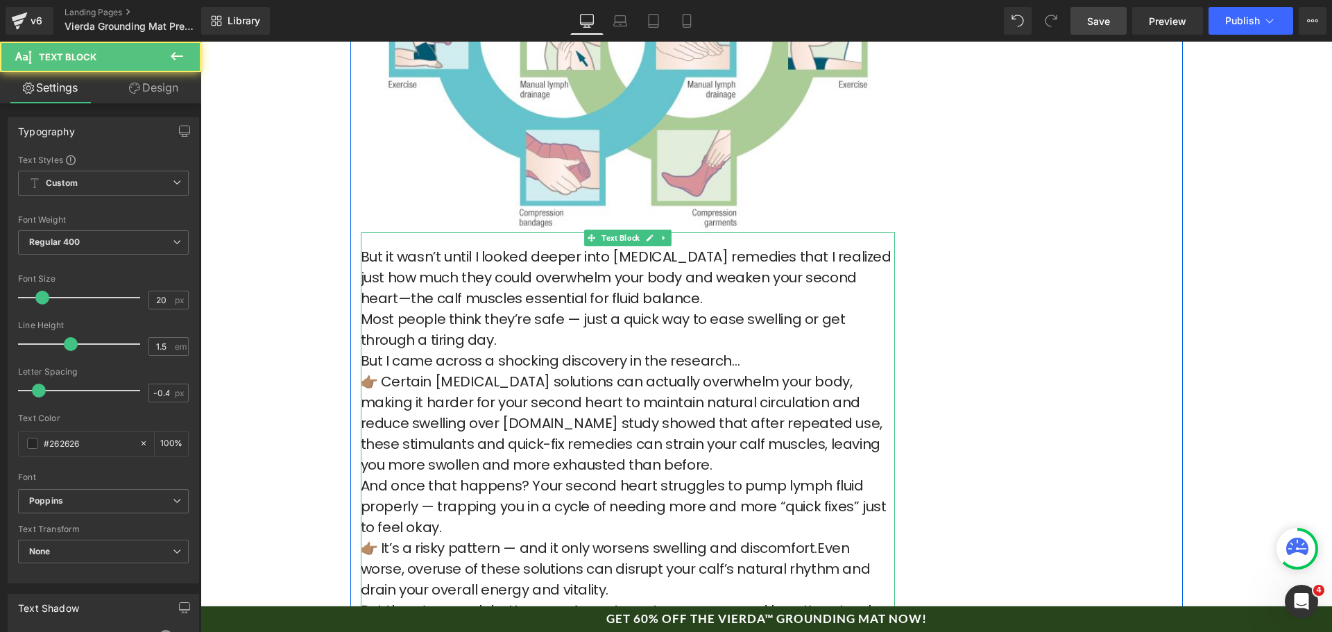
click at [467, 309] on p "Most people think they’re safe — just a quick way to ease swelling or get throu…" at bounding box center [628, 330] width 534 height 42
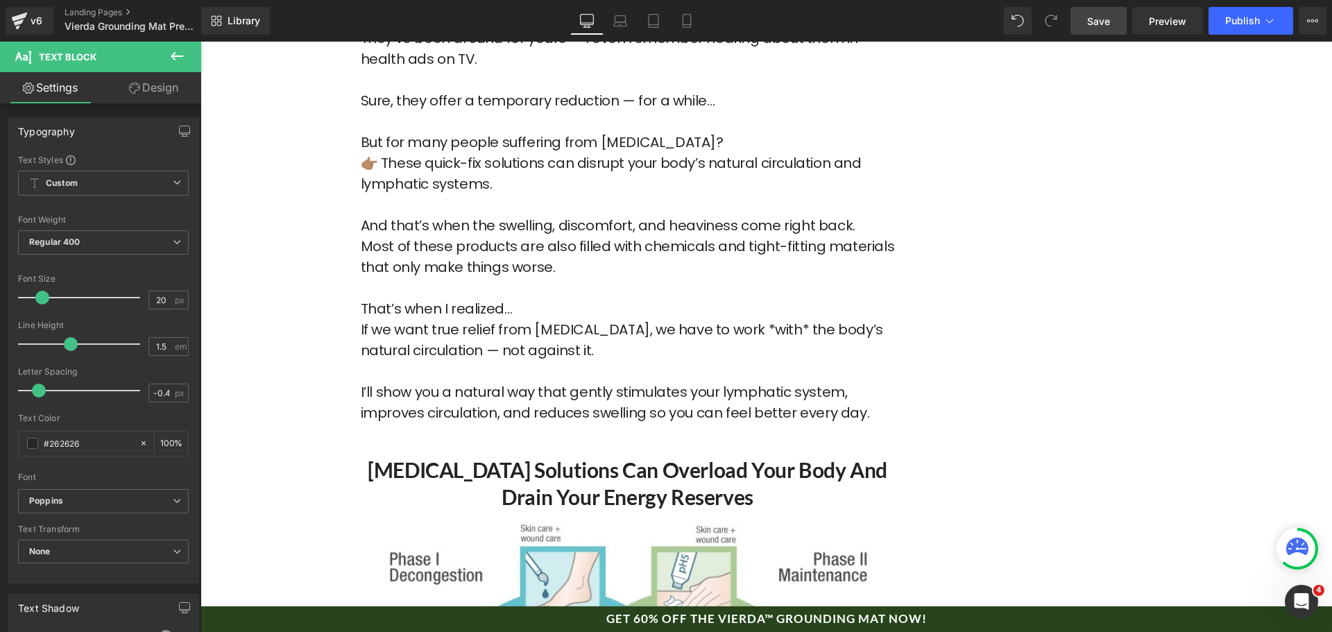
scroll to position [2151, 0]
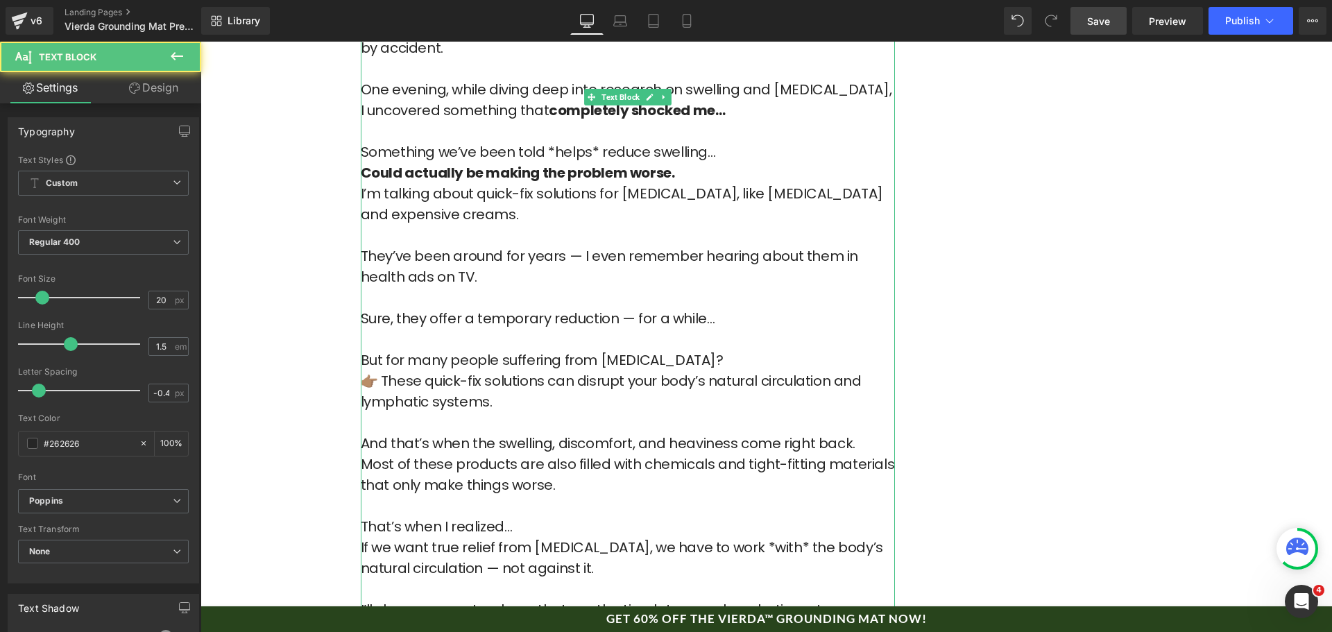
click at [534, 308] on p "Sure, they offer a temporary reduction — for a while…" at bounding box center [628, 329] width 534 height 42
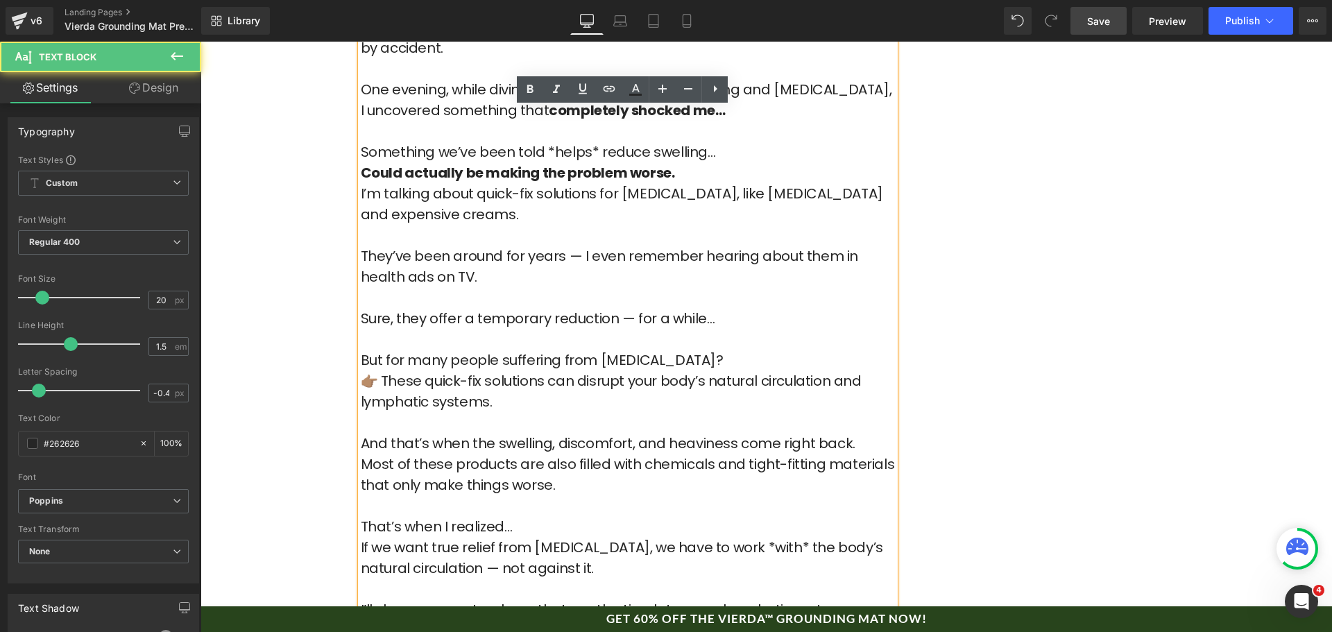
click at [528, 308] on p "Sure, they offer a temporary reduction — for a while…" at bounding box center [628, 329] width 534 height 42
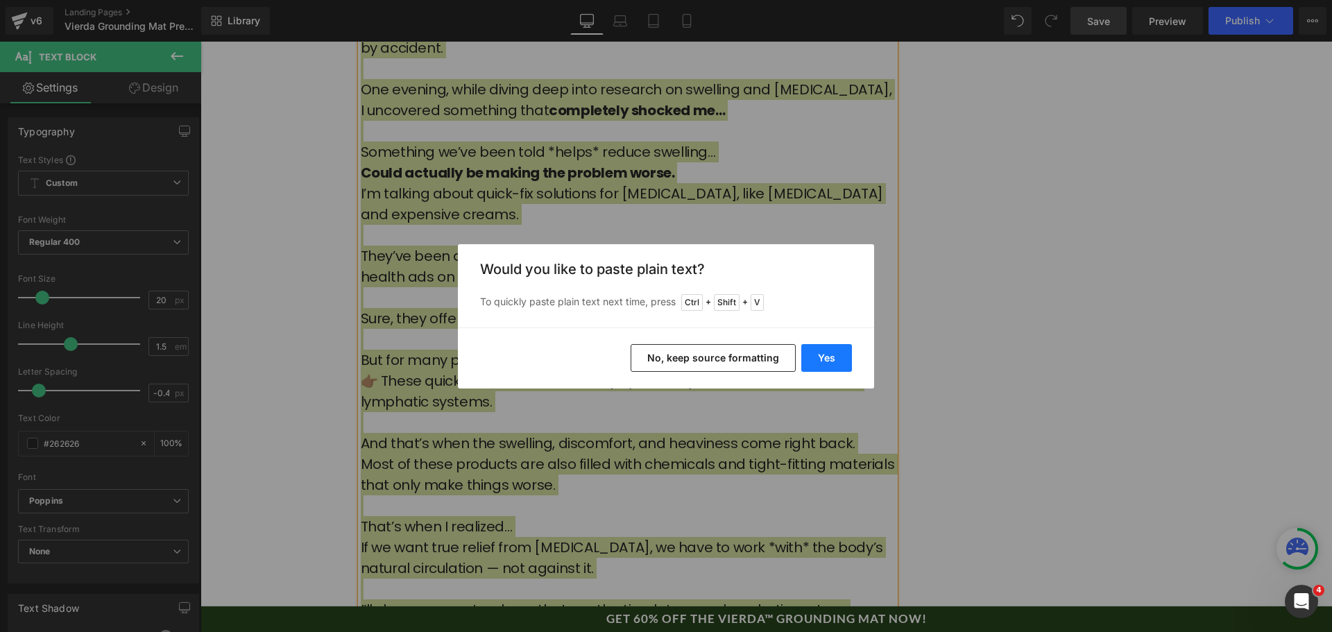
click at [832, 352] on button "Yes" at bounding box center [826, 358] width 51 height 28
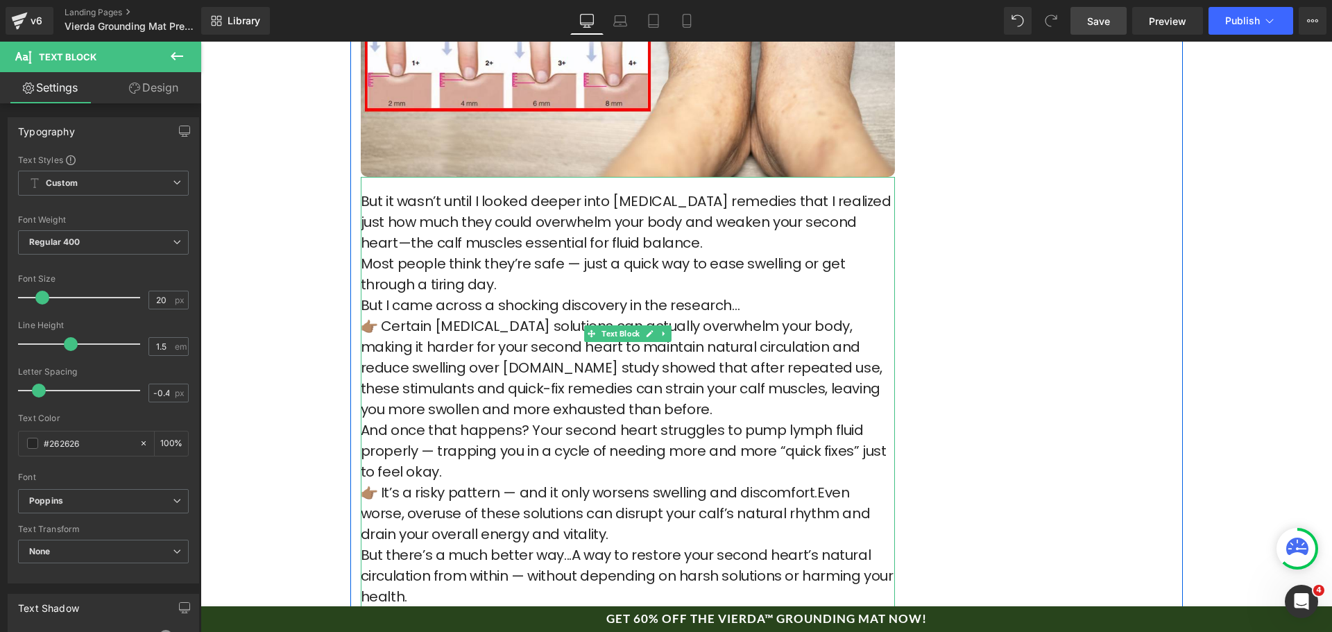
scroll to position [1874, 0]
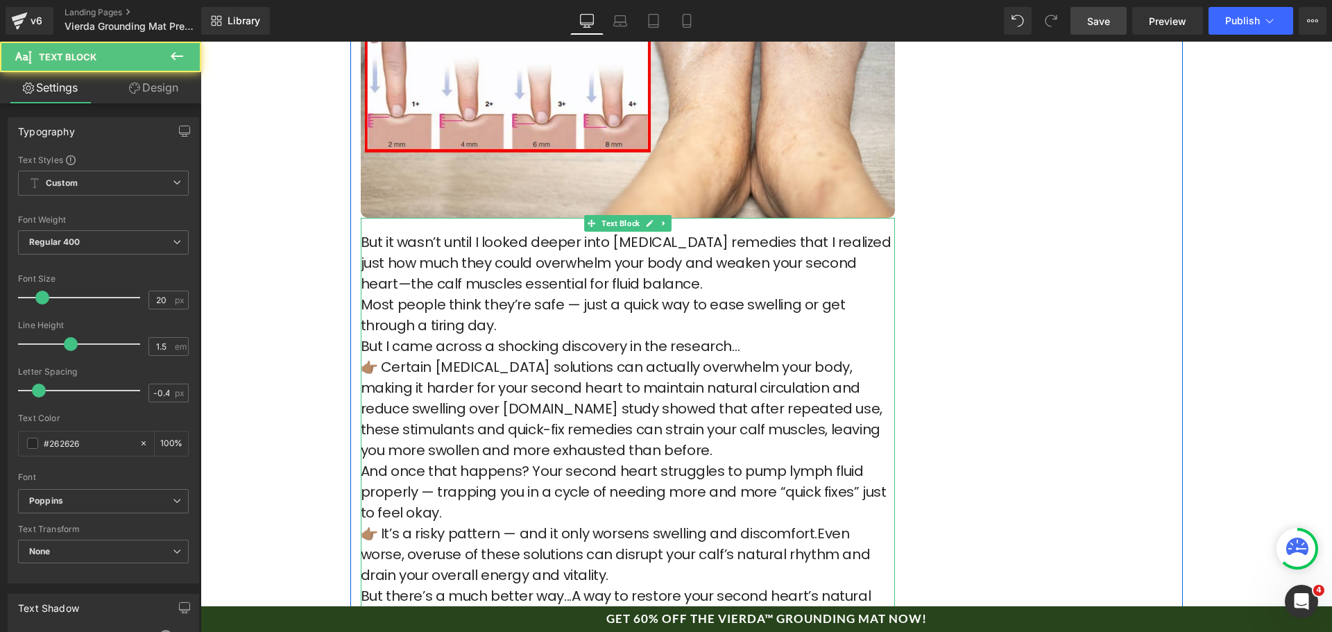
click at [442, 294] on p "Most people think they’re safe — just a quick way to ease swelling or get throu…" at bounding box center [628, 315] width 534 height 42
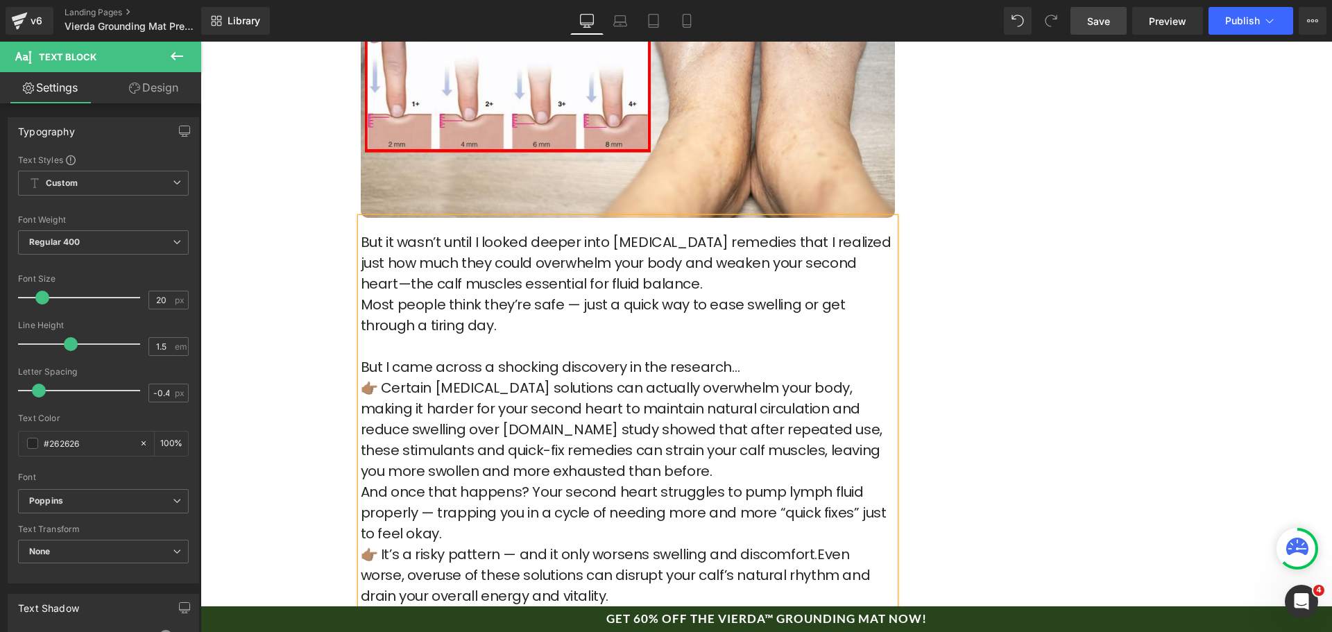
click at [752, 357] on p "But I came across a shocking discovery in the research…" at bounding box center [628, 367] width 534 height 21
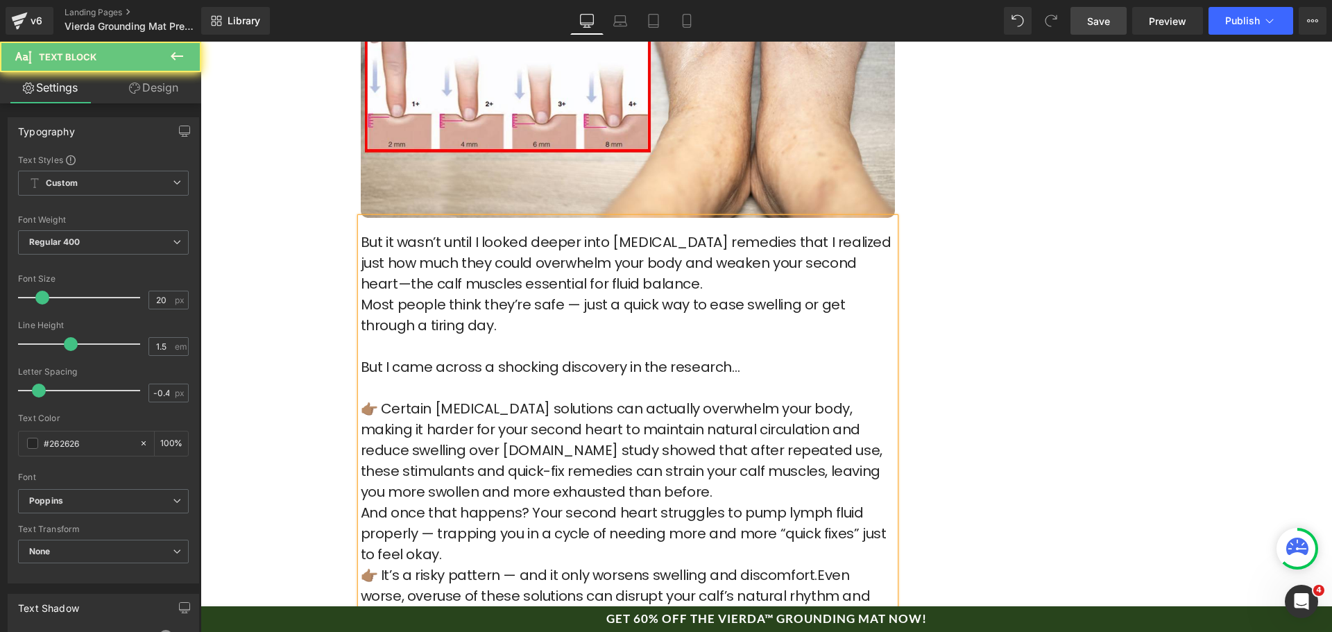
click at [708, 244] on p "But it wasn’t until I looked deeper into [MEDICAL_DATA] remedies that I realize…" at bounding box center [628, 263] width 534 height 62
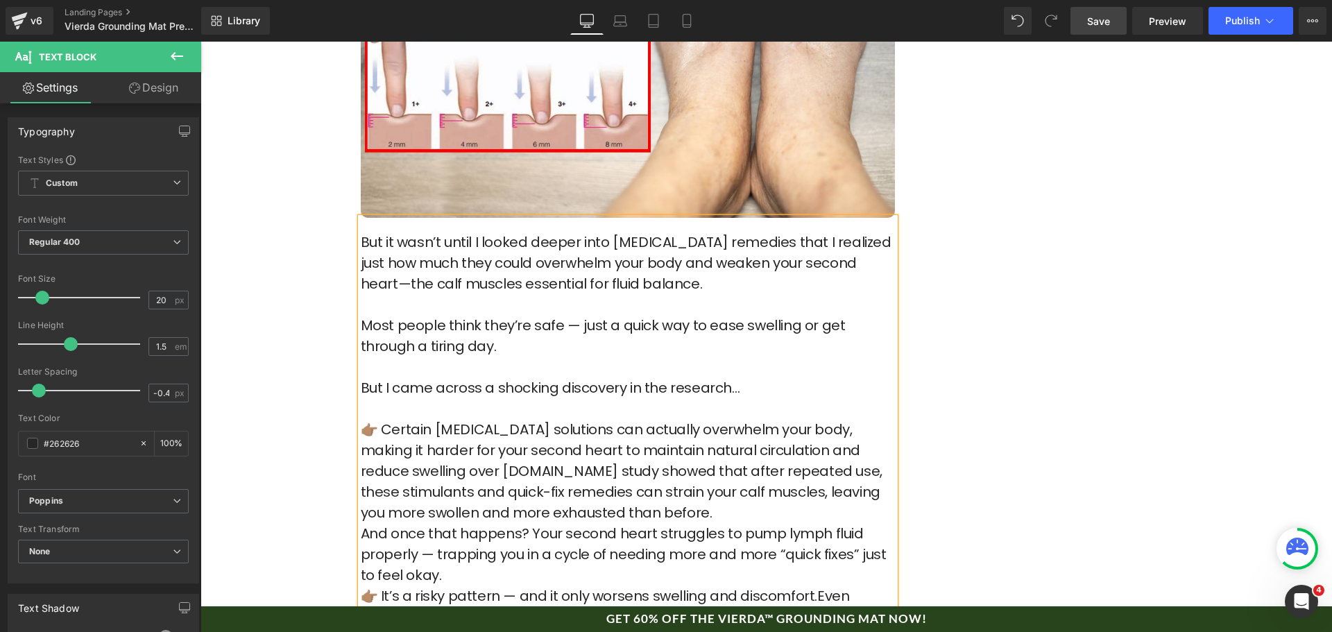
click at [477, 427] on p "👉🏽 Certain [MEDICAL_DATA] solutions can actually overwhelm your body, making it…" at bounding box center [628, 471] width 534 height 104
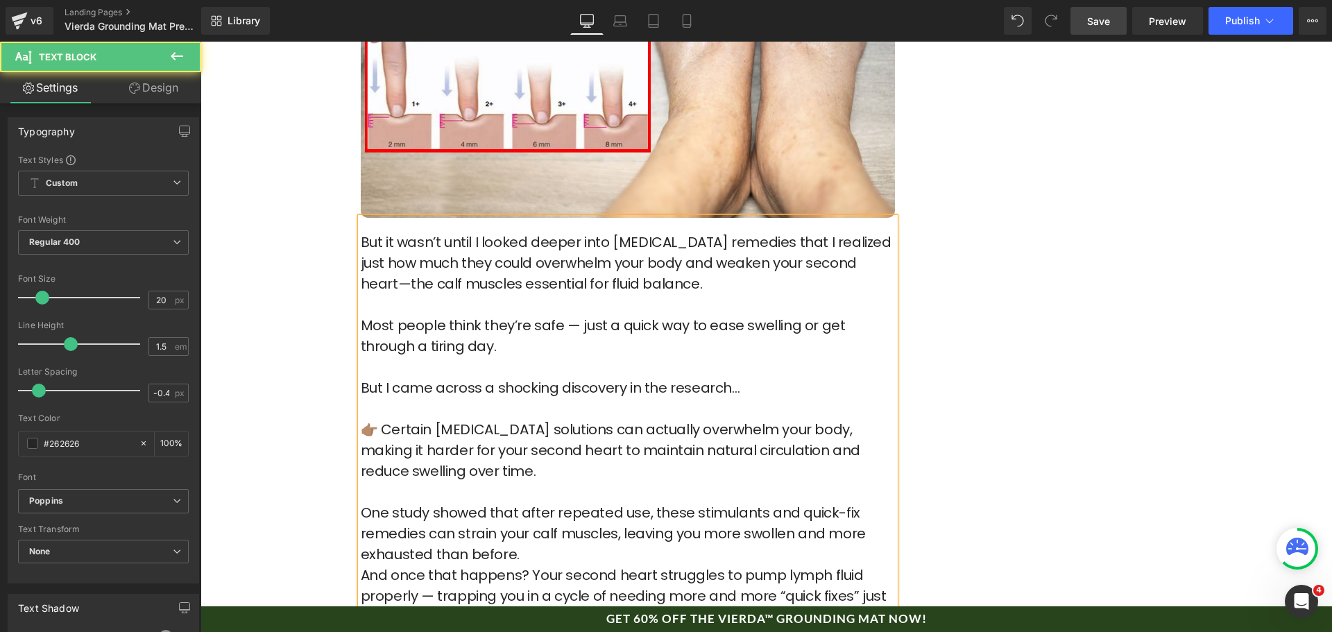
click at [525, 510] on p "👉🏽 Certain [MEDICAL_DATA] solutions can actually overwhelm your body, making it…" at bounding box center [628, 492] width 534 height 146
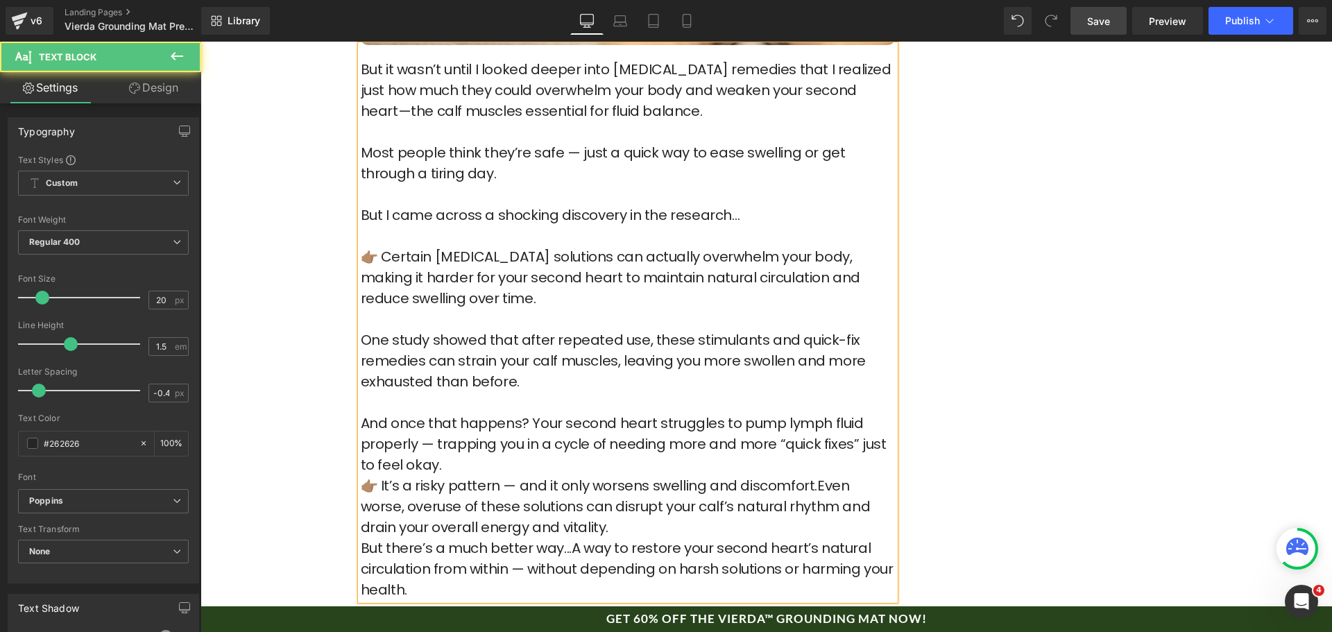
scroll to position [2082, 0]
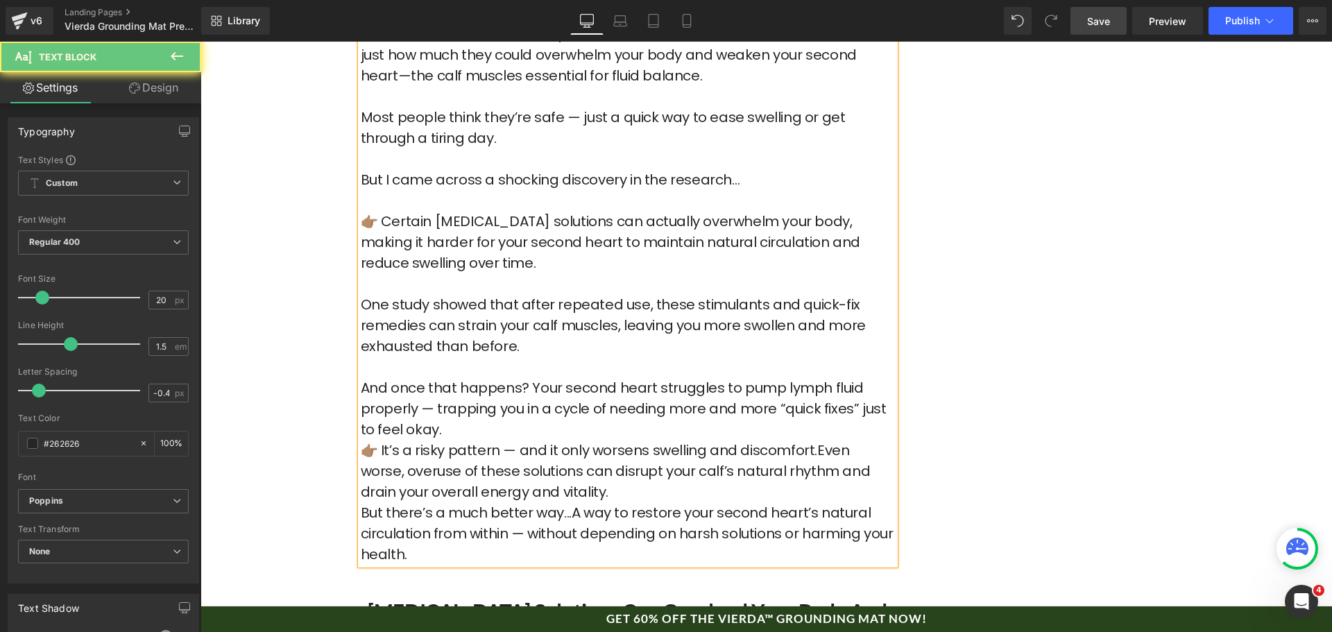
click at [472, 440] on p "👉🏽 It’s a risky pattern — and it only worsens swelling and discomfort.Even wors…" at bounding box center [628, 471] width 534 height 62
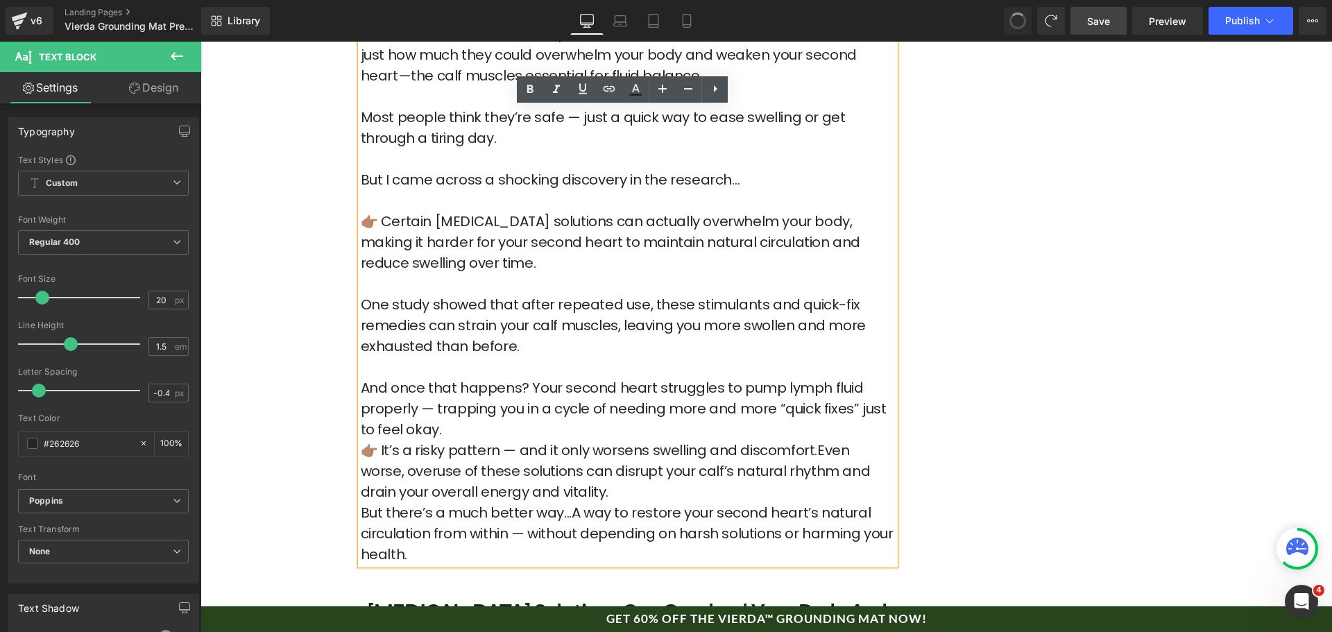
click at [450, 387] on p "And once that happens? Your second heart struggles to pump lymph fluid properly…" at bounding box center [628, 408] width 534 height 62
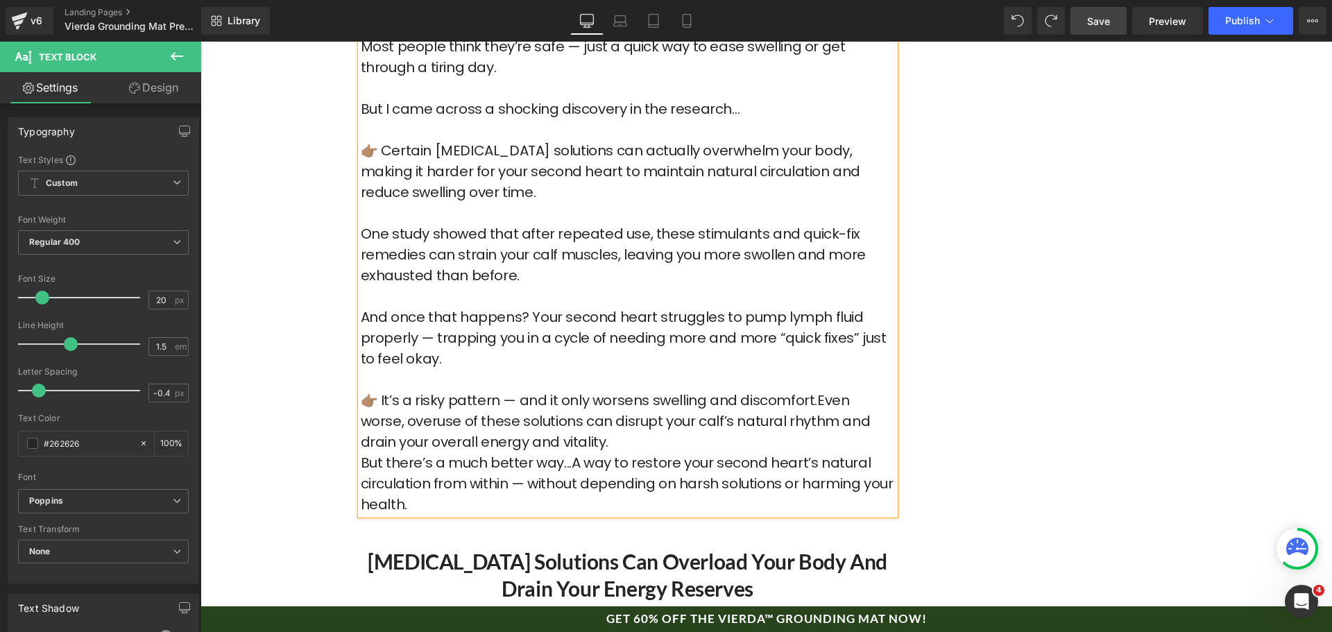
scroll to position [2156, 0]
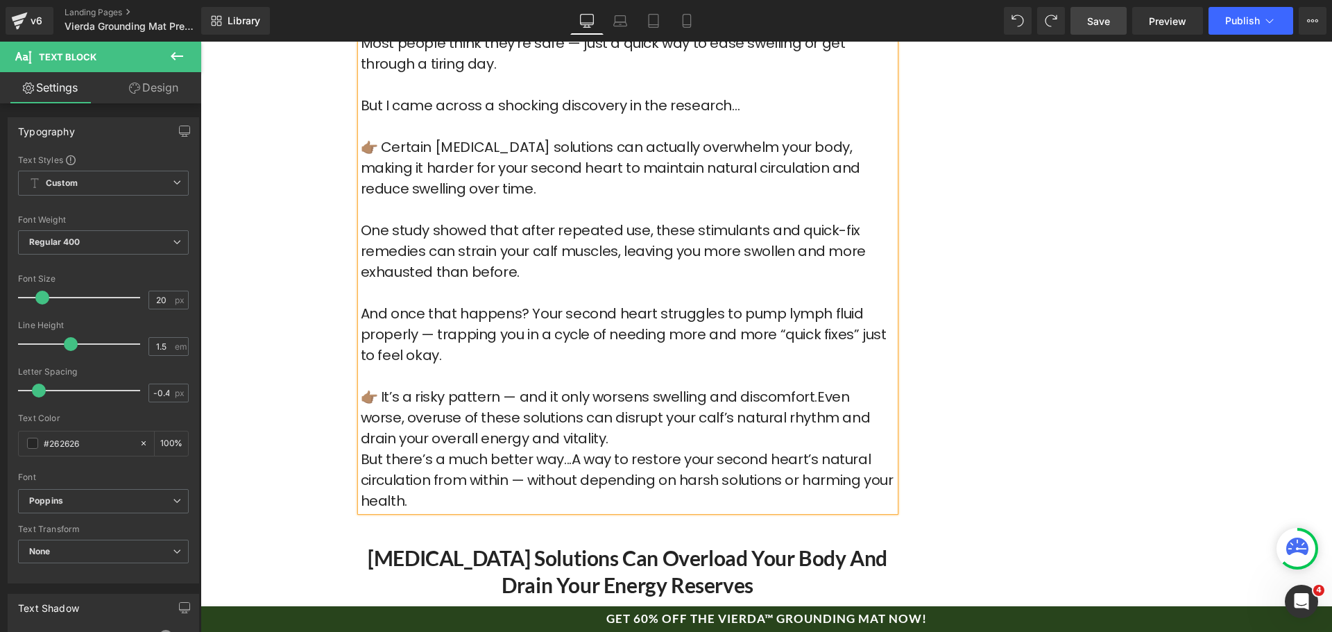
click at [551, 398] on p "👉🏽 It’s a risky pattern — and it only worsens swelling and discomfort.Even wors…" at bounding box center [628, 418] width 534 height 62
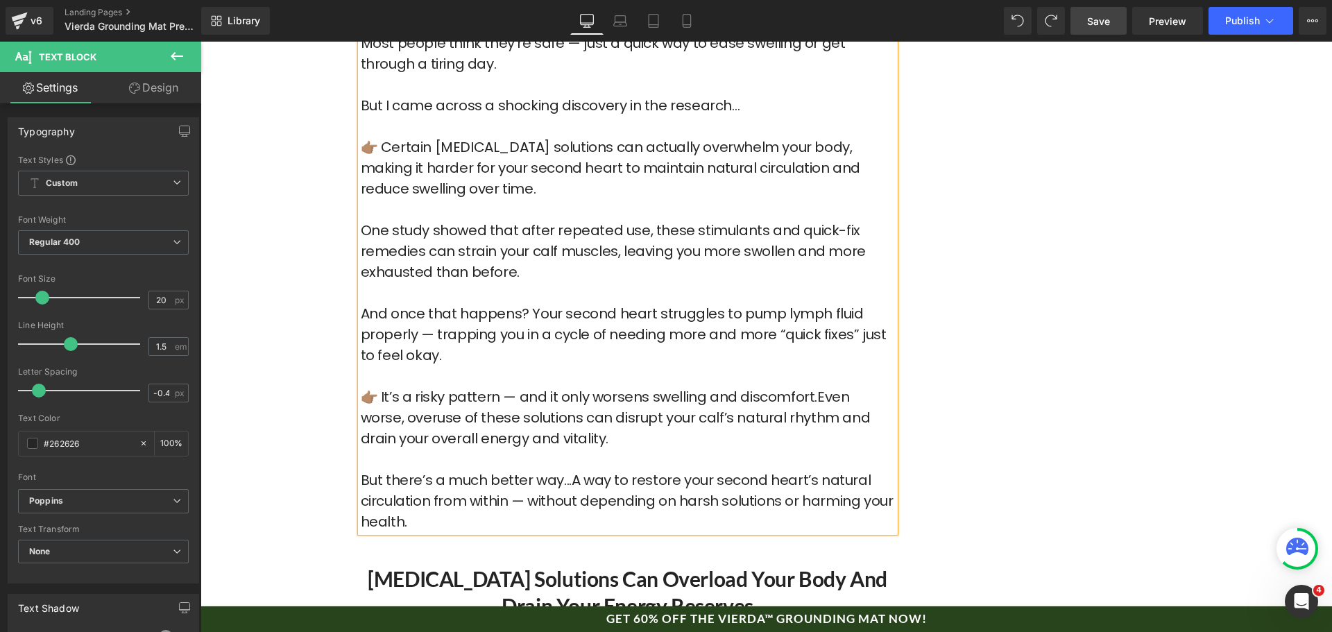
click at [806, 387] on p "👉🏽 It’s a risky pattern — and it only worsens swelling and discomfort.Even wors…" at bounding box center [628, 428] width 534 height 83
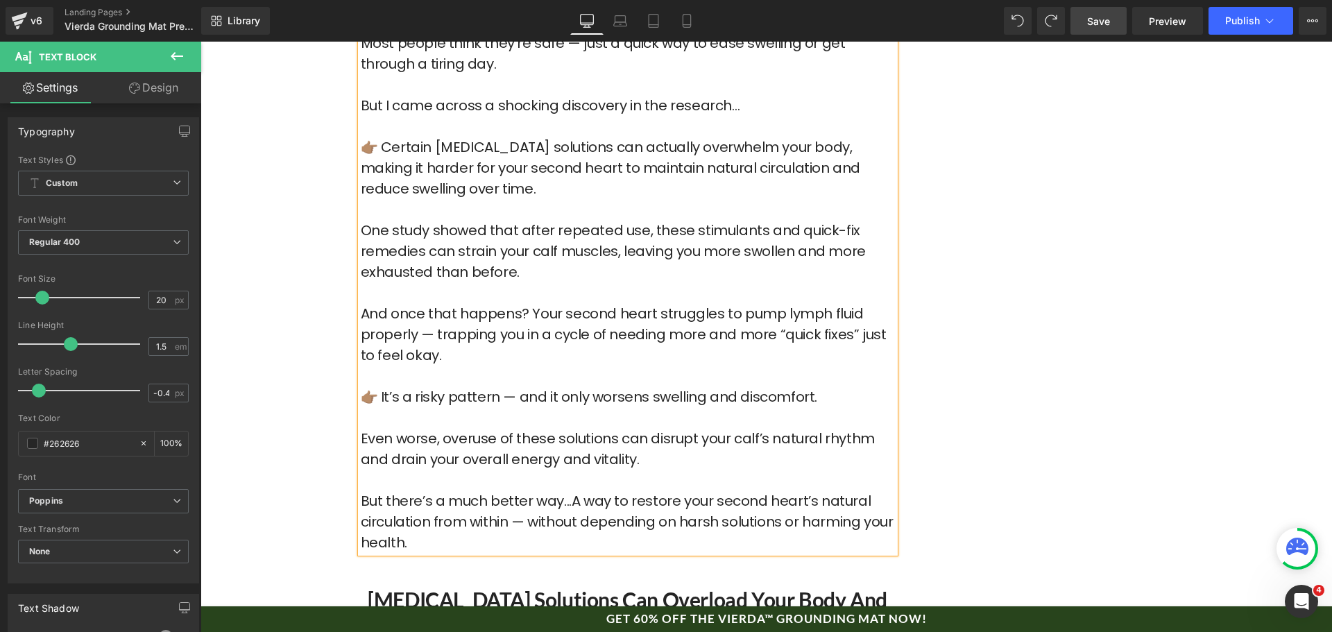
click at [769, 387] on p "👉🏽 It’s a risky pattern — and it only worsens swelling and discomfort. Even wor…" at bounding box center [628, 439] width 534 height 104
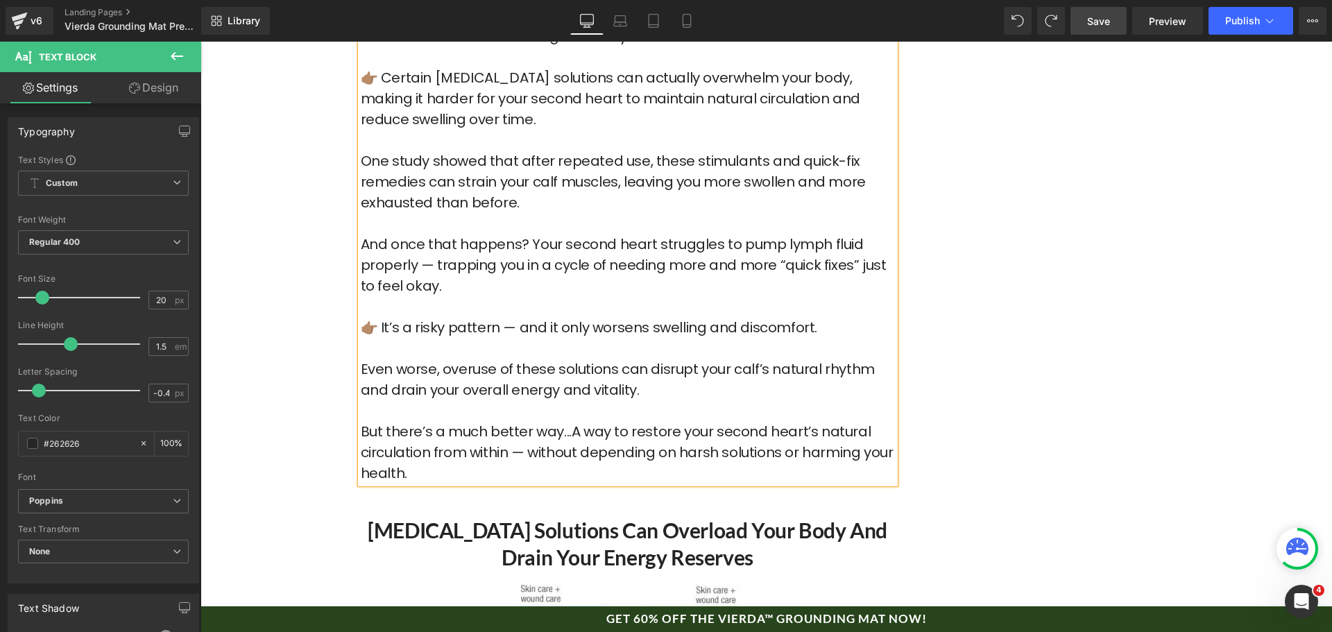
scroll to position [2572, 0]
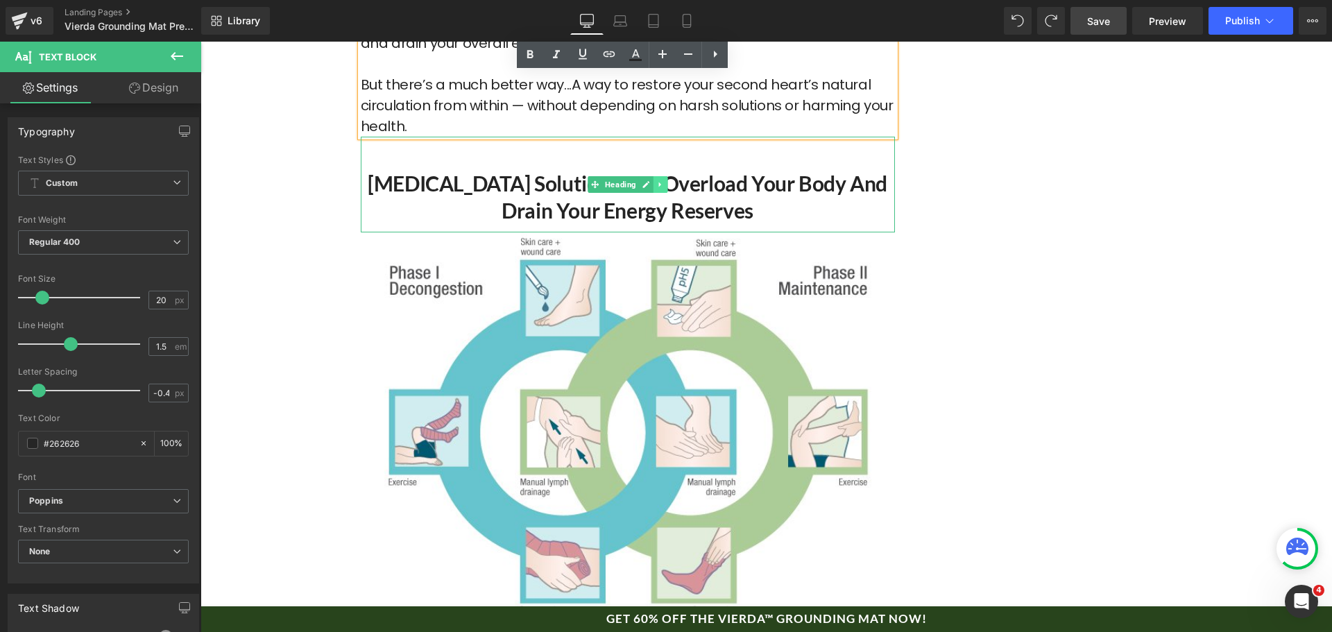
click at [661, 176] on link at bounding box center [660, 184] width 15 height 17
click at [664, 180] on icon at bounding box center [668, 184] width 8 height 8
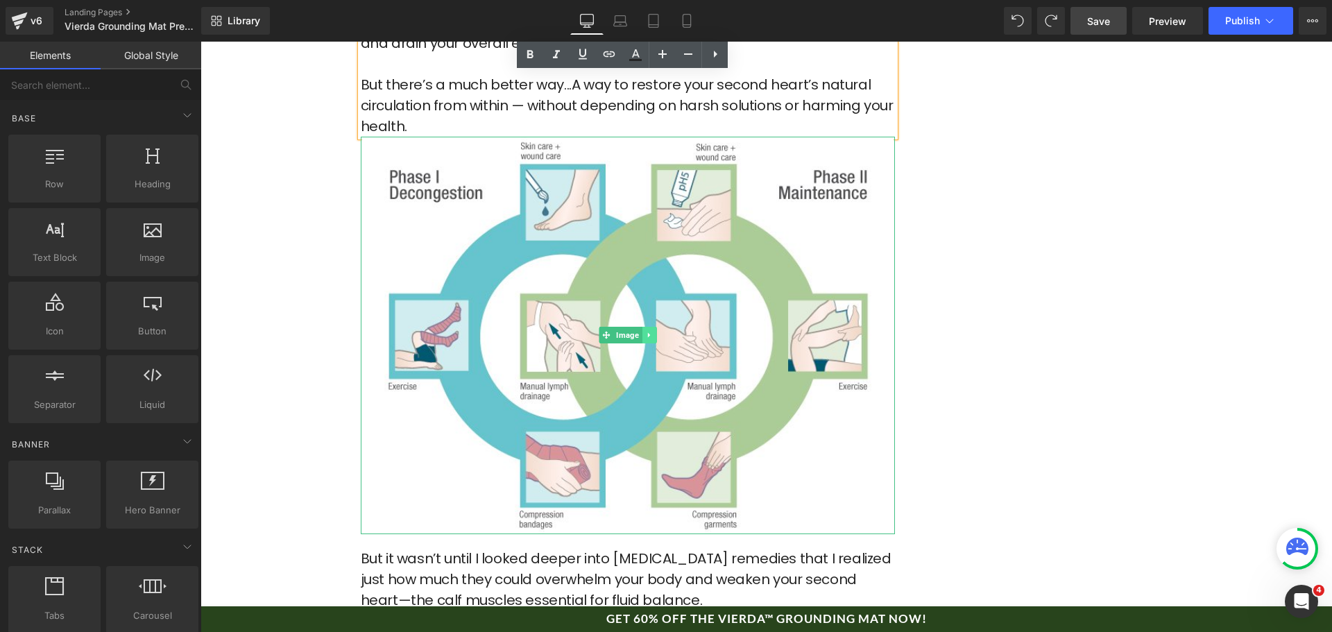
click at [647, 333] on icon at bounding box center [648, 335] width 2 height 5
click at [652, 332] on icon at bounding box center [656, 336] width 8 height 8
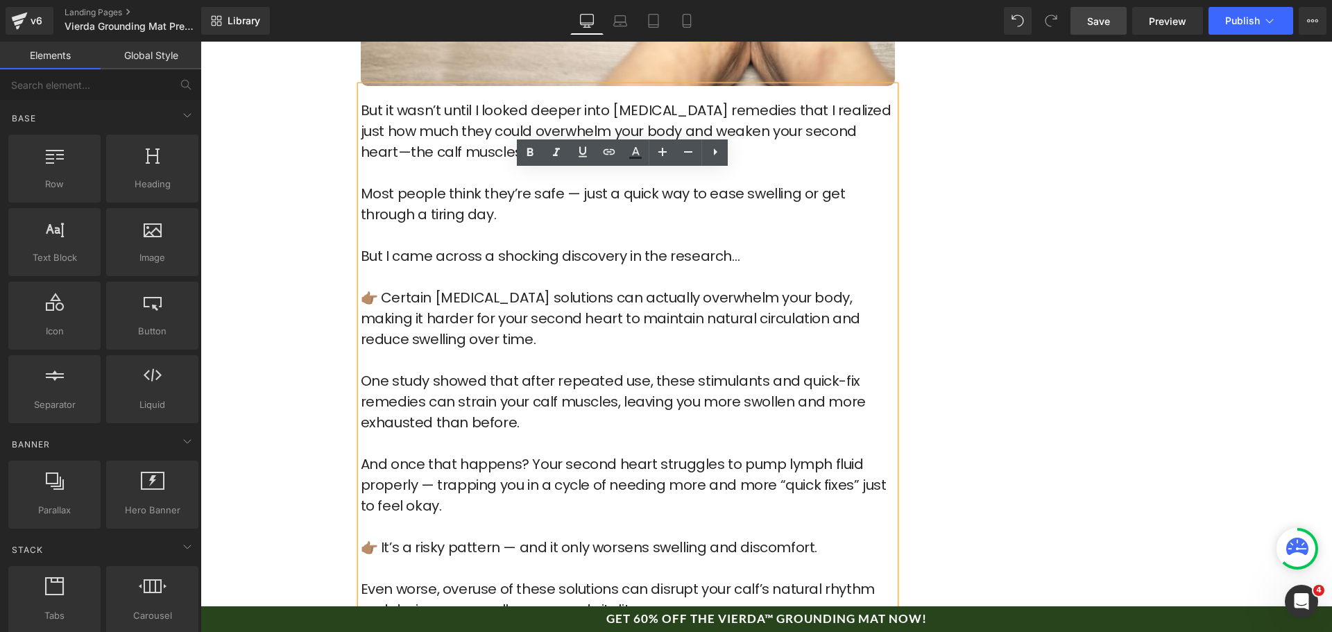
scroll to position [2295, 0]
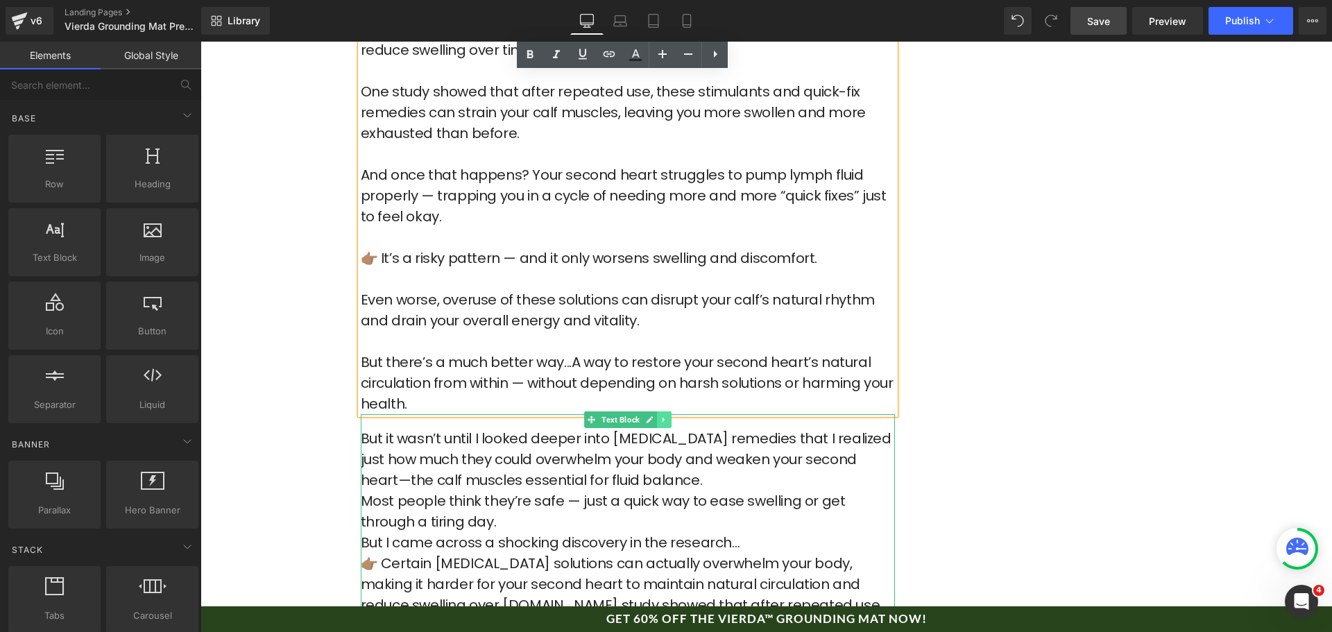
click at [657, 411] on link at bounding box center [664, 419] width 15 height 17
click at [668, 416] on icon at bounding box center [672, 420] width 8 height 8
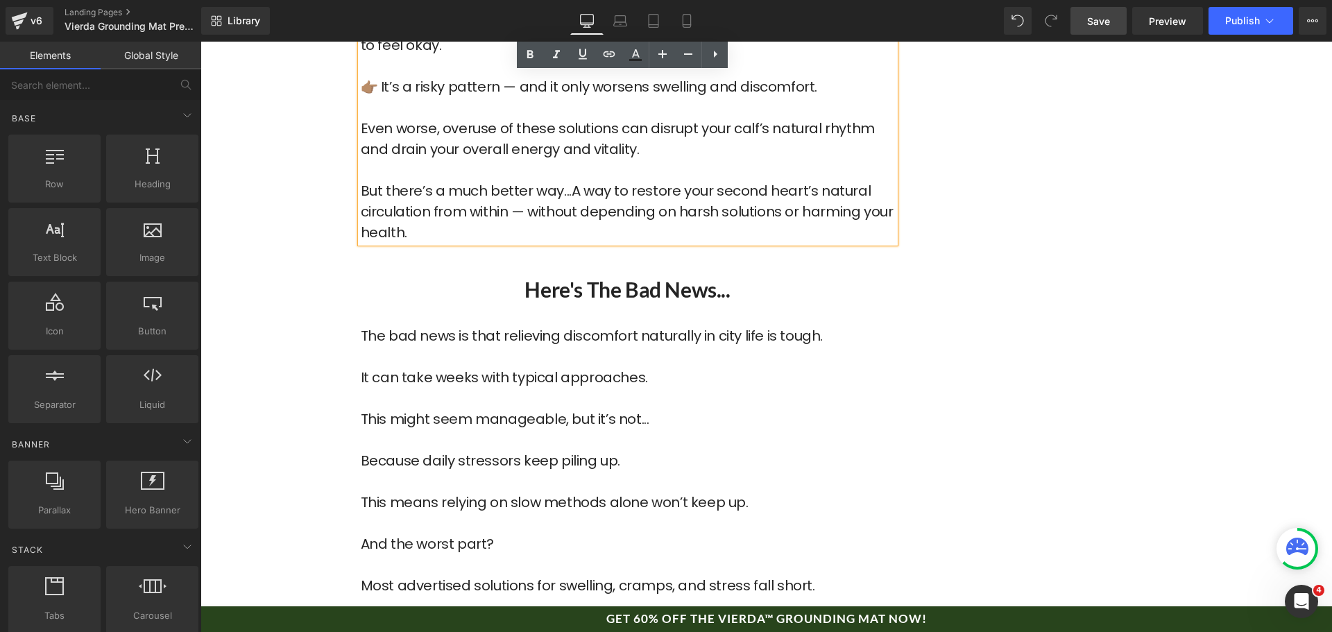
scroll to position [2503, 0]
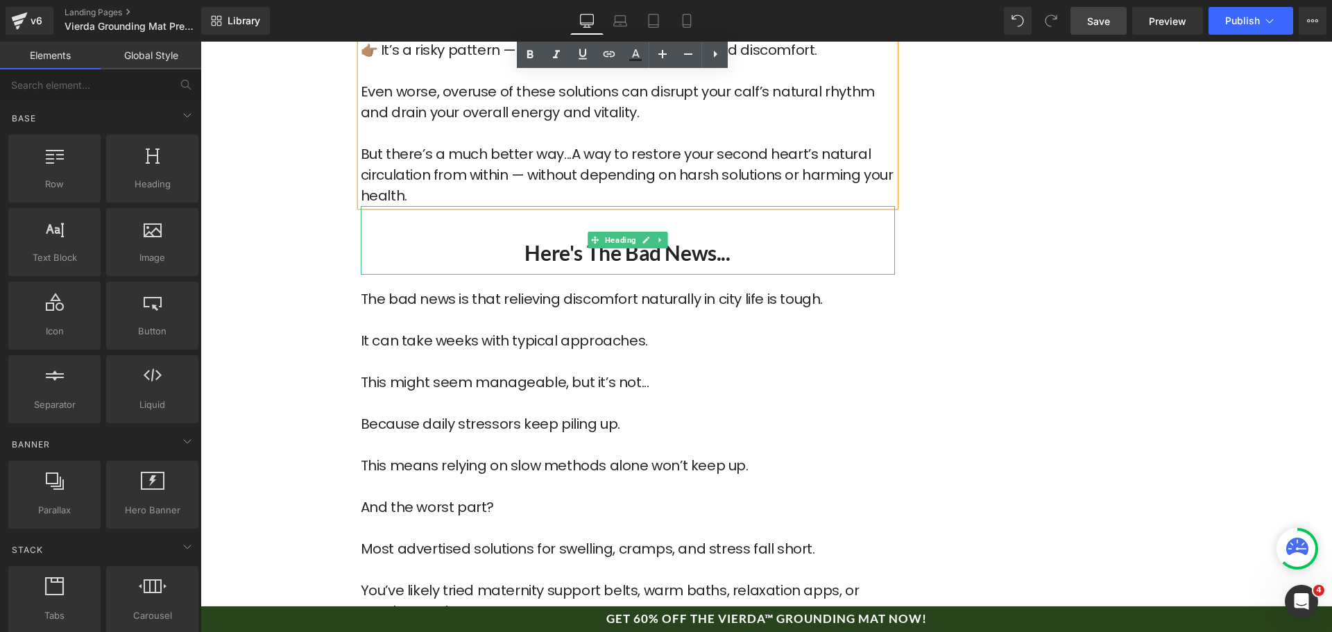
click at [573, 239] on h2 "Here's the Bad News..." at bounding box center [628, 252] width 534 height 27
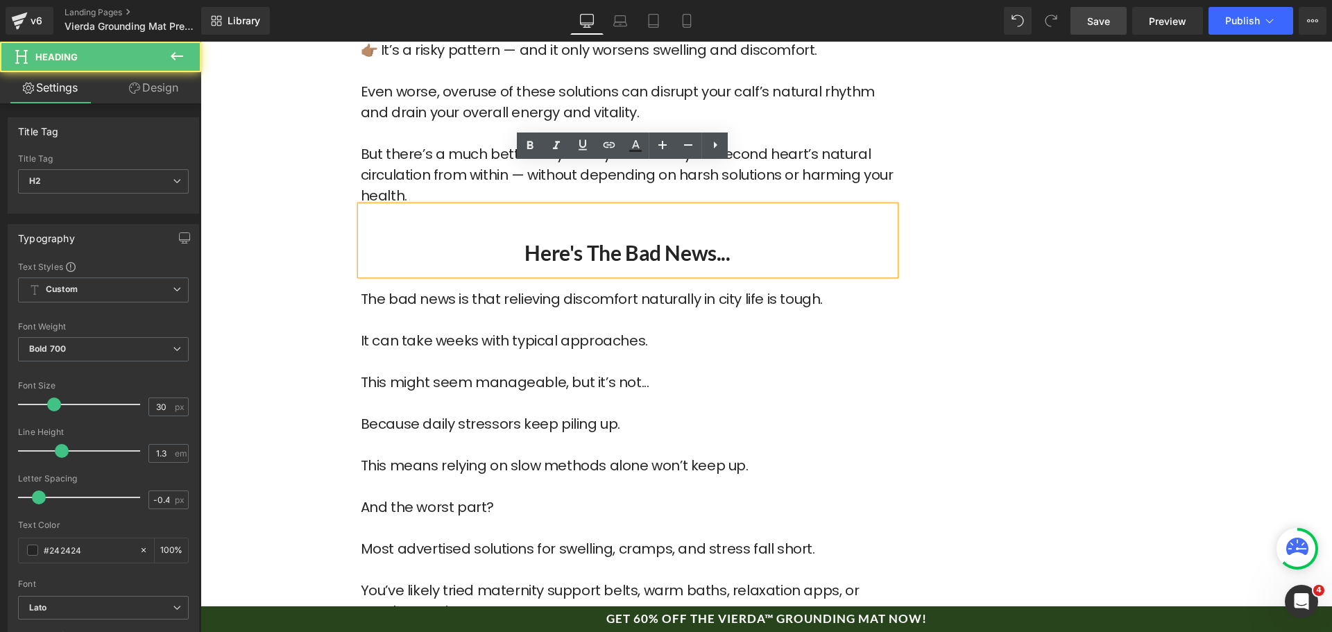
click at [571, 239] on h2 "Here's the Bad News..." at bounding box center [628, 252] width 534 height 27
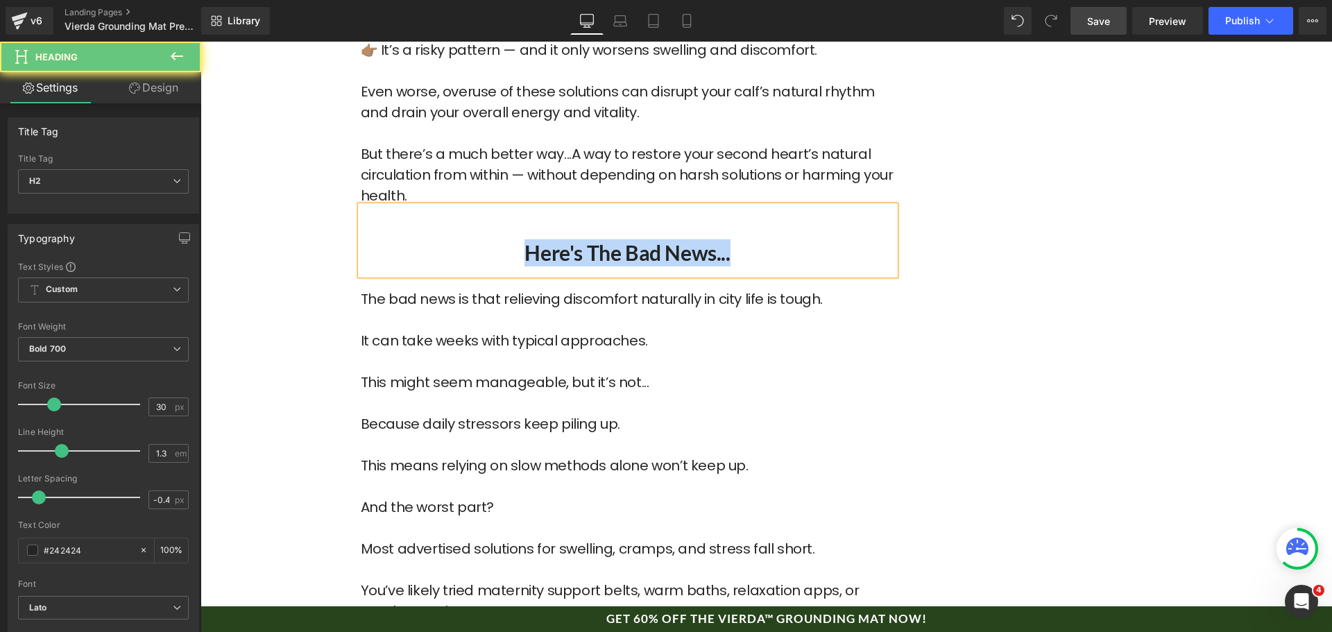
paste div
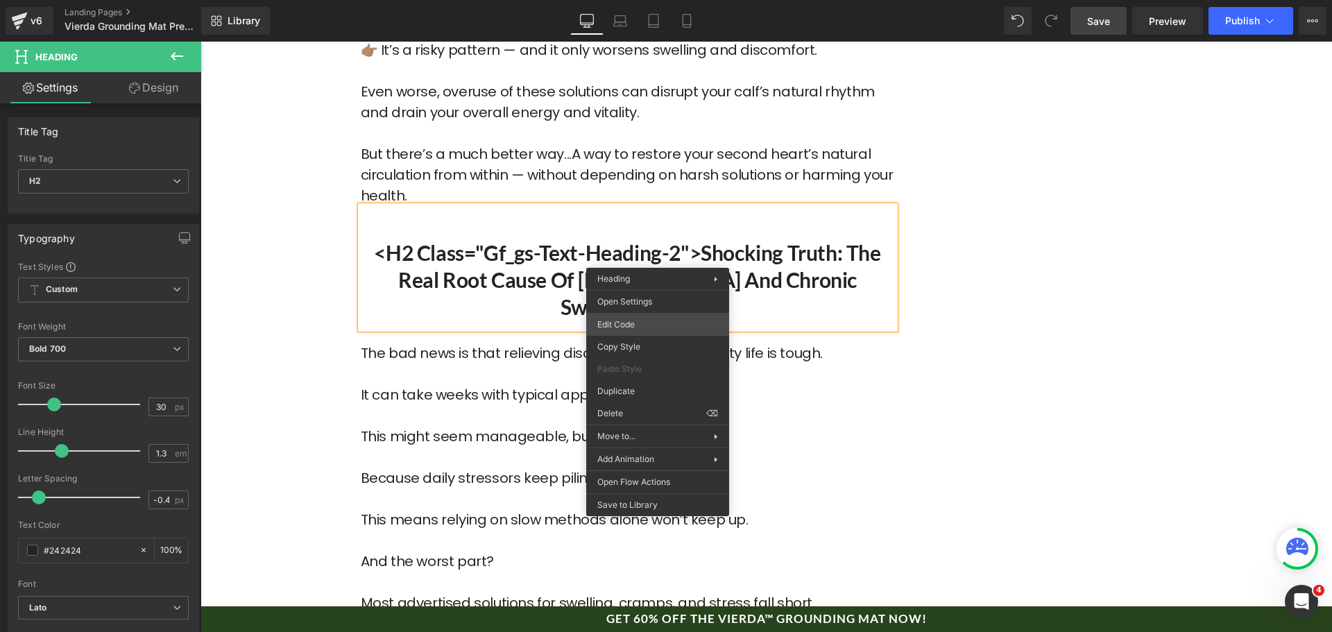
click at [645, 0] on div "Text Block You are previewing how the will restyle your page. You can not edit …" at bounding box center [666, 0] width 1332 height 0
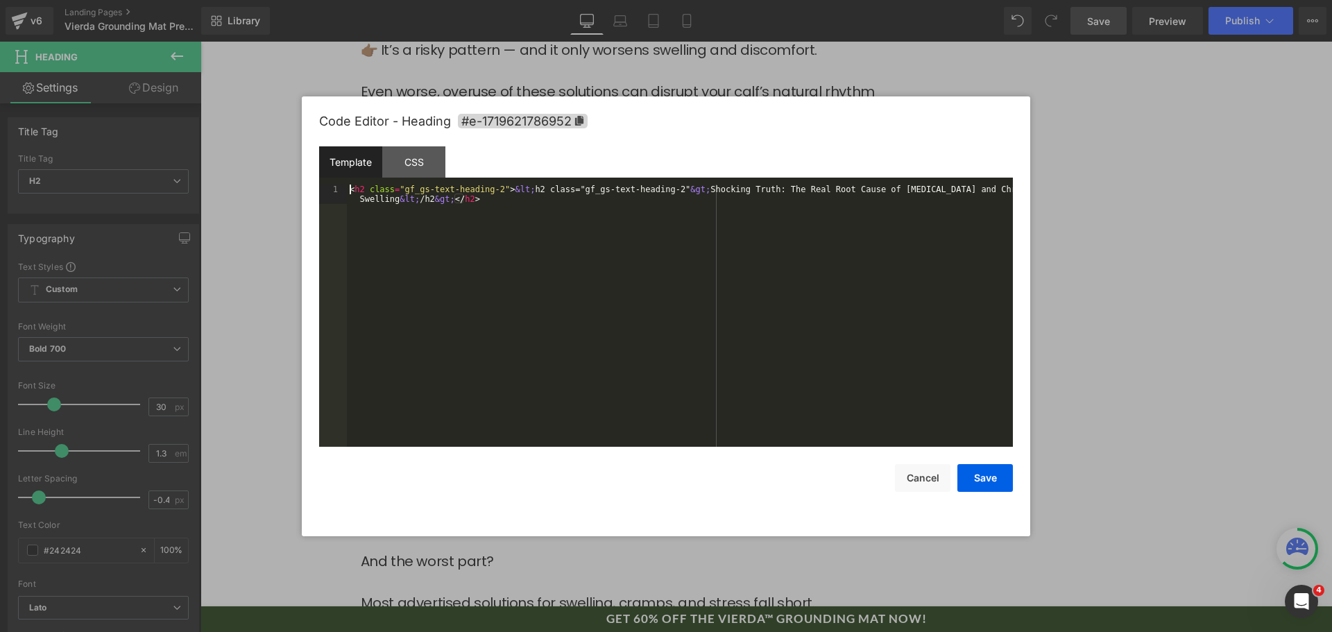
click at [670, 305] on div "< h2 class = "gf_gs-text-heading-2" > &lt; h2 class="gf_gs-text-heading-2" &gt;…" at bounding box center [680, 335] width 666 height 301
click at [974, 479] on button "Save" at bounding box center [986, 478] width 56 height 28
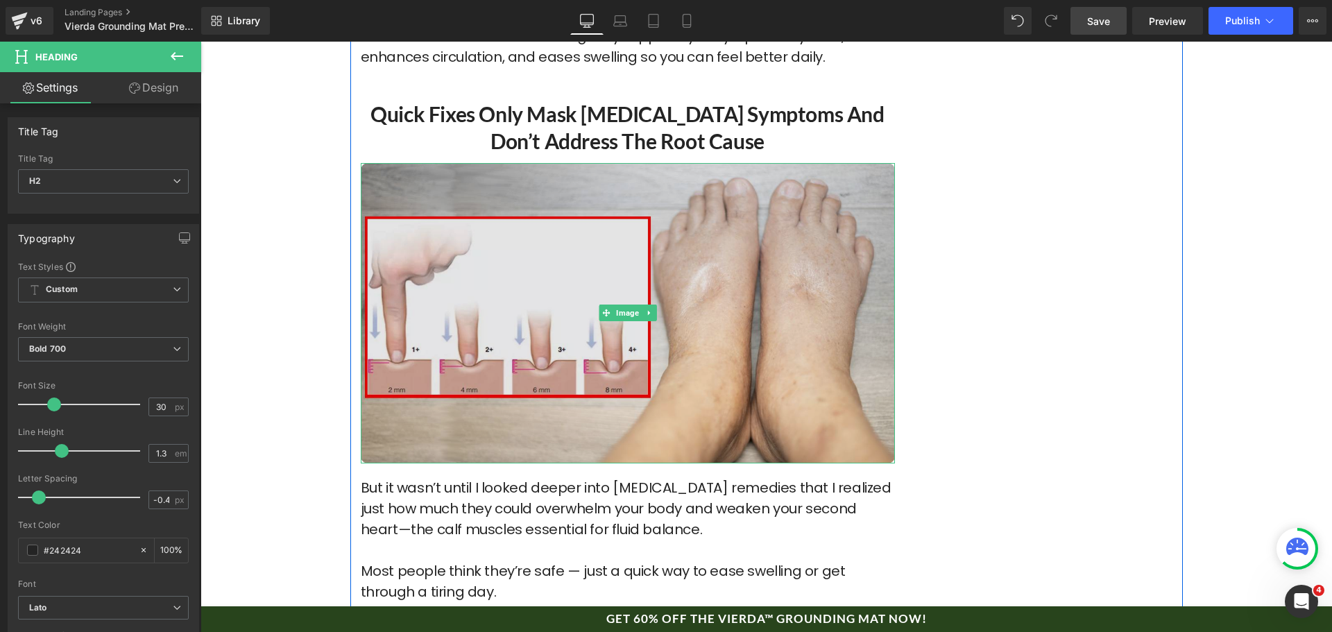
click at [581, 269] on img at bounding box center [628, 313] width 534 height 300
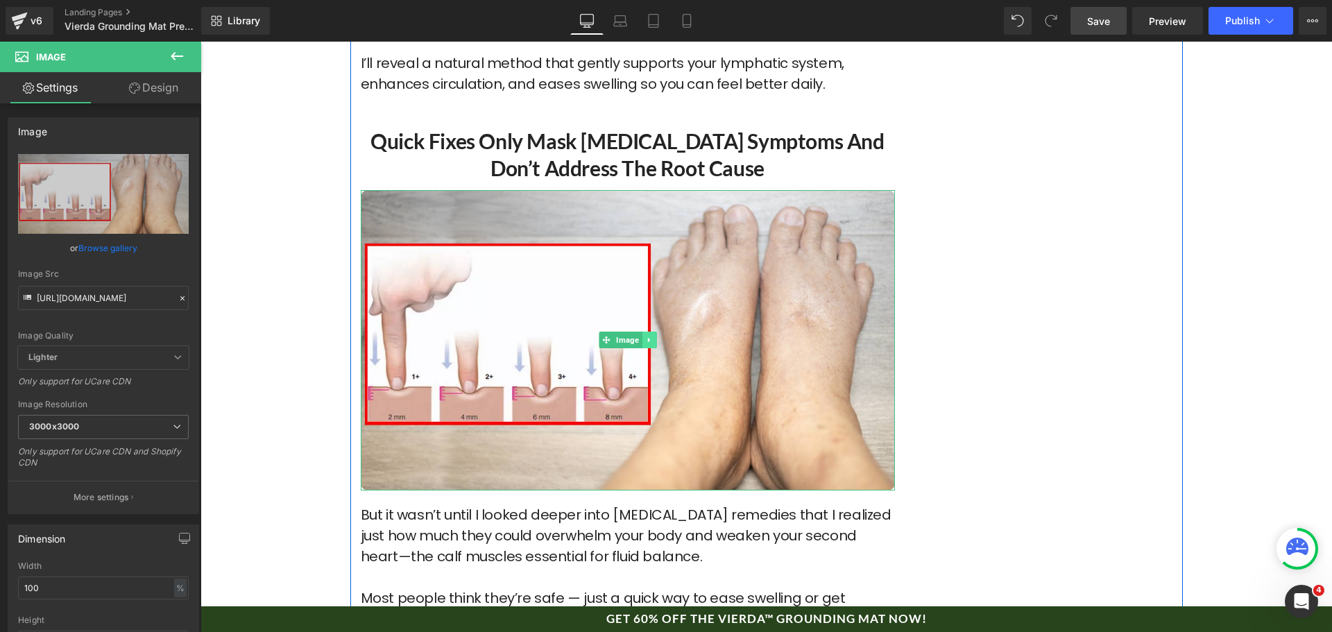
click at [647, 336] on icon at bounding box center [649, 340] width 8 height 8
click at [635, 332] on link at bounding box center [642, 340] width 15 height 17
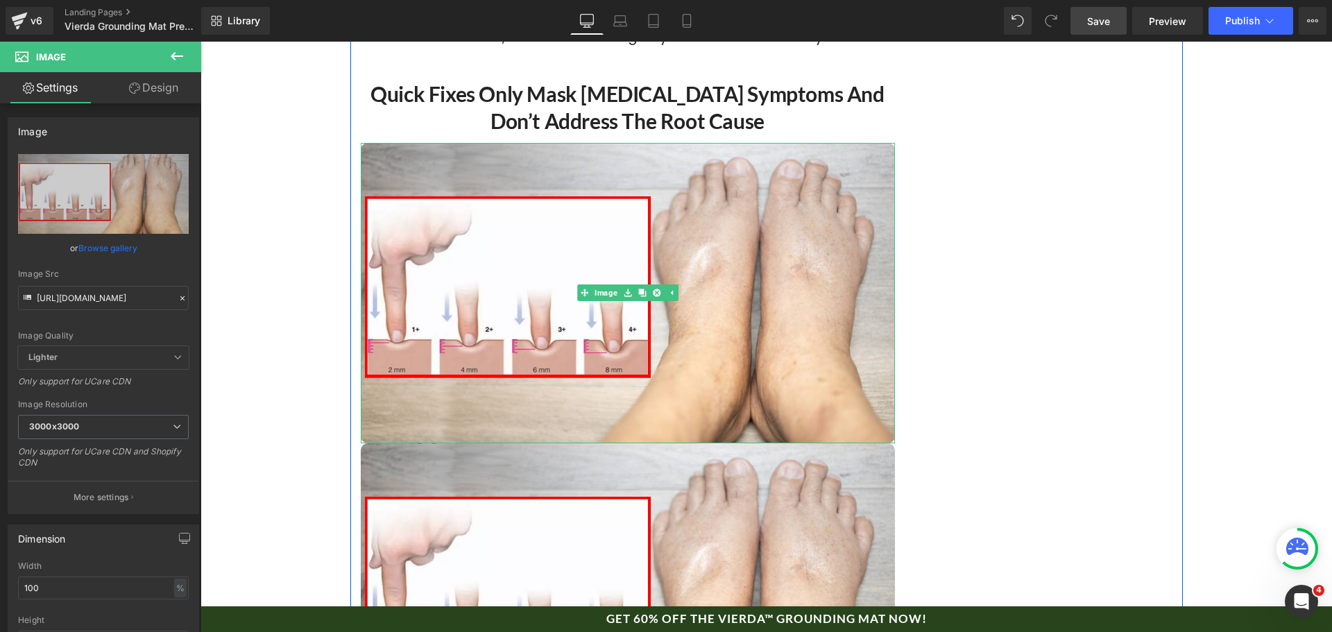
scroll to position [1809, 0]
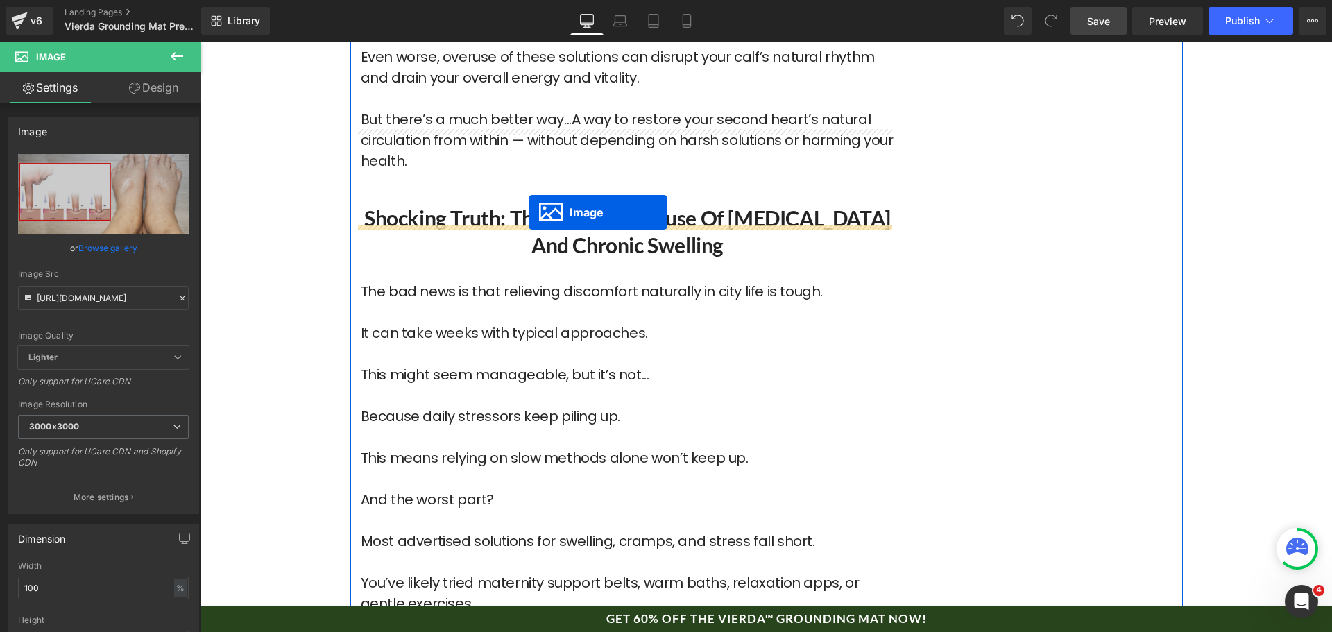
drag, startPoint x: 615, startPoint y: 393, endPoint x: 527, endPoint y: 220, distance: 194.9
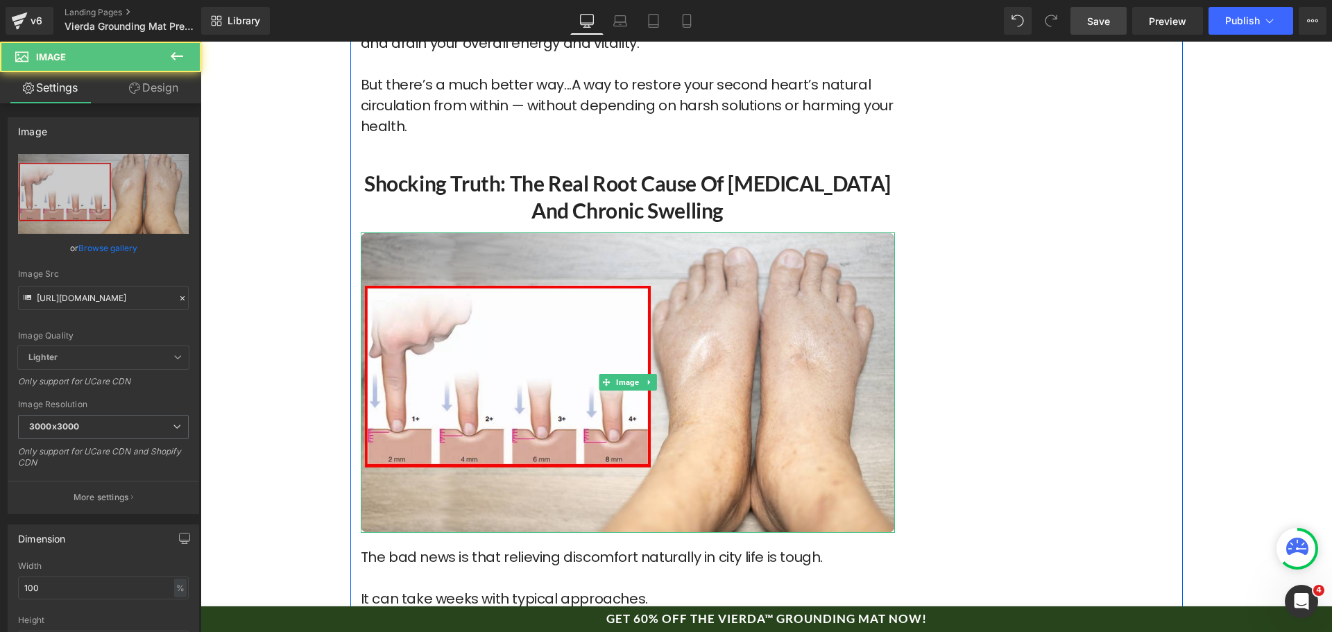
scroll to position [2538, 0]
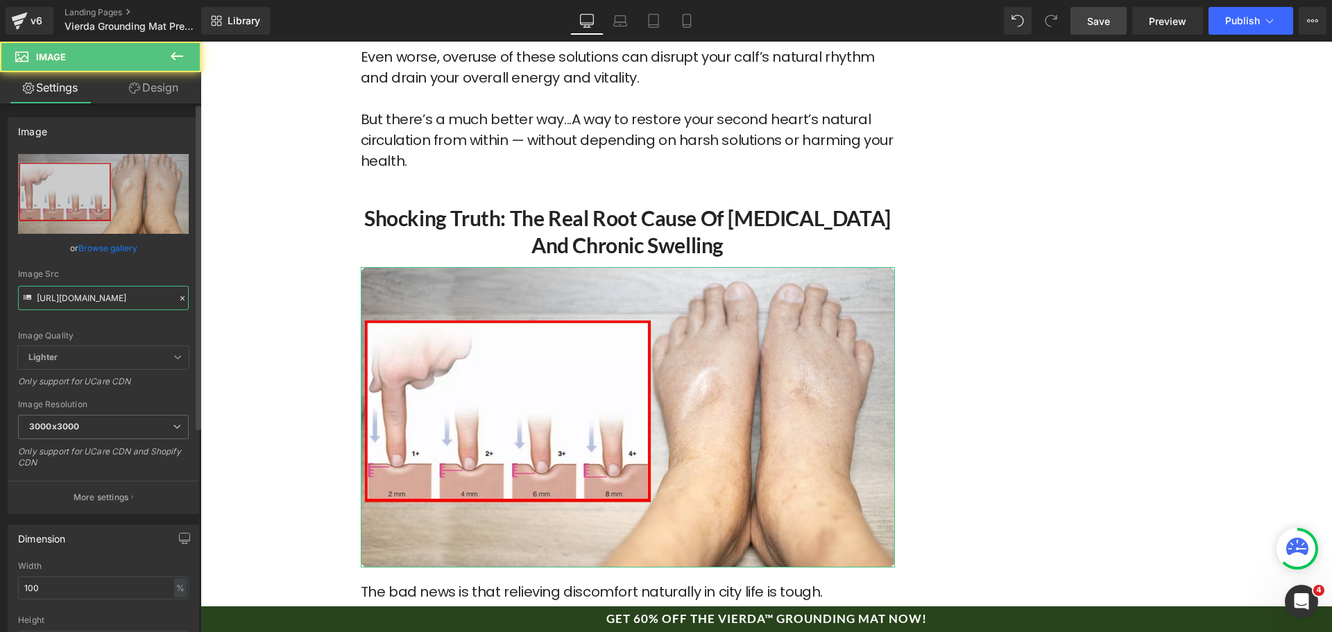
click at [85, 294] on input "[URL][DOMAIN_NAME]" at bounding box center [103, 298] width 171 height 24
paste input "ezgif-7-997f2a85ba_e08b4242-8744-420f-9ada-af7edc54bffb_3000x3000.gif?v=1745844…"
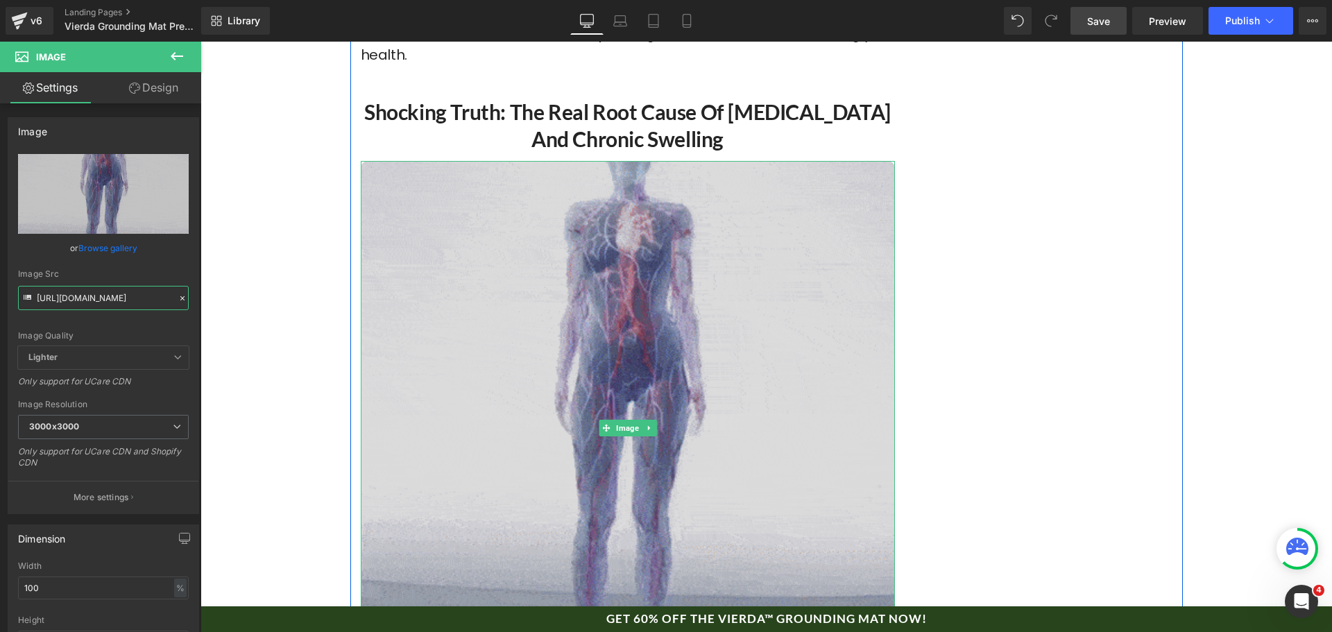
scroll to position [2885, 0]
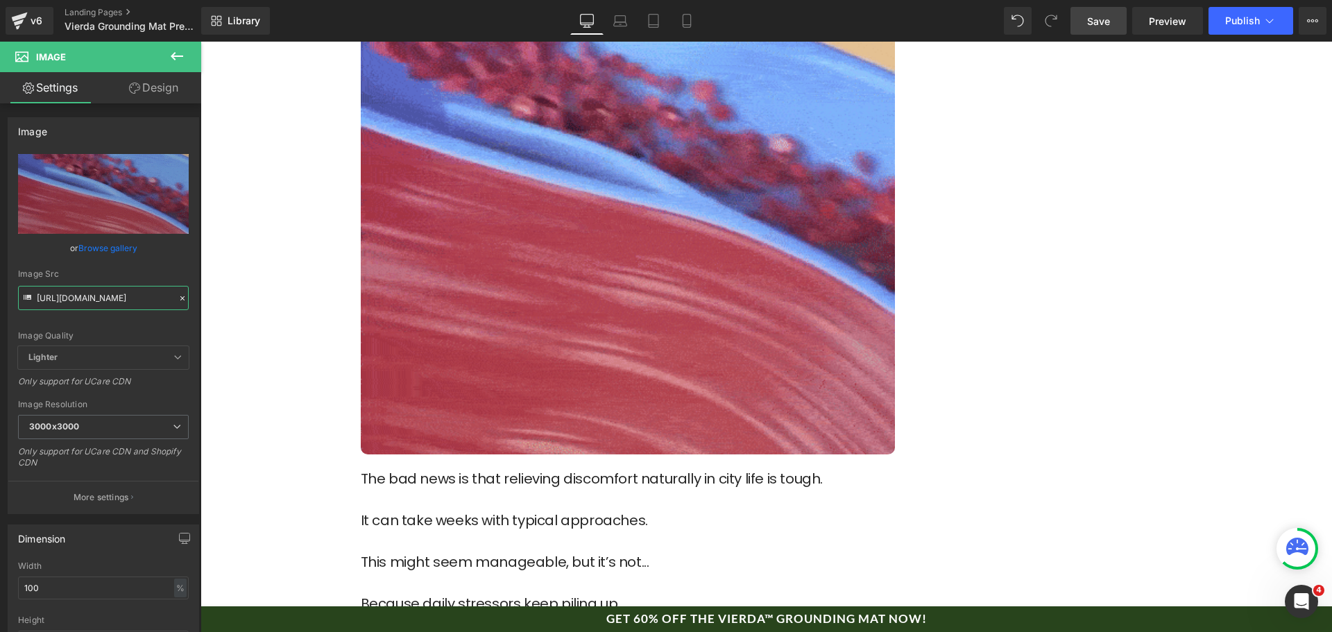
type input "[URL][DOMAIN_NAME]"
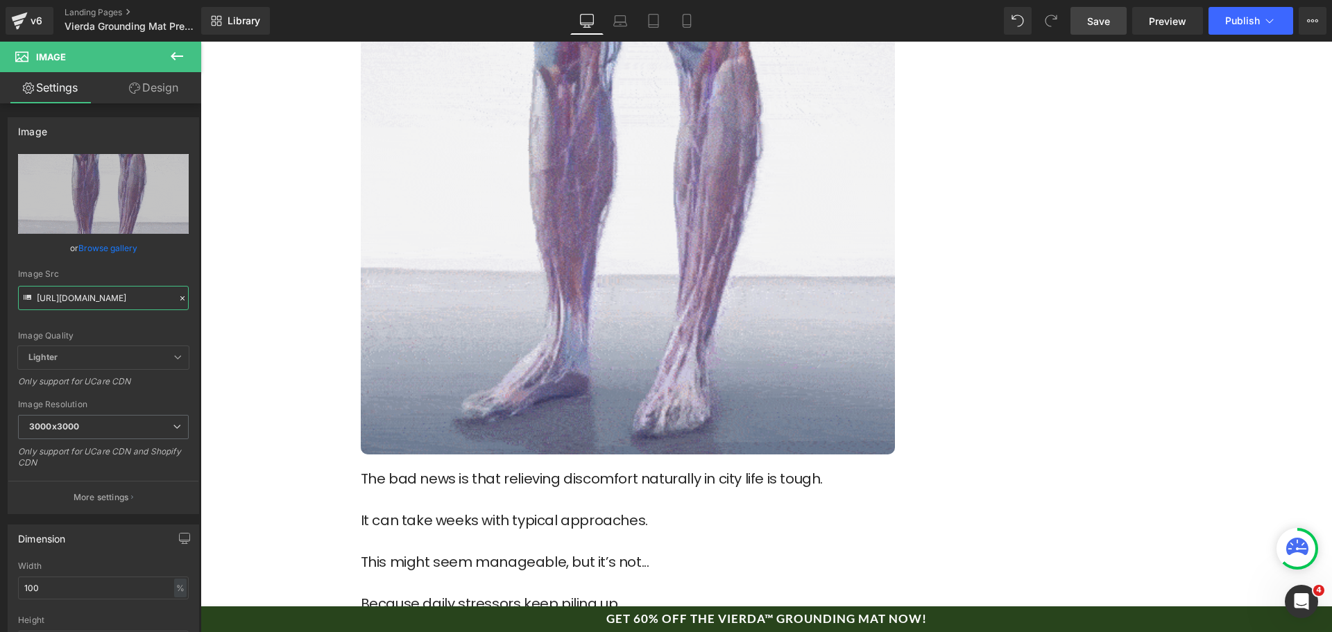
scroll to position [0, 0]
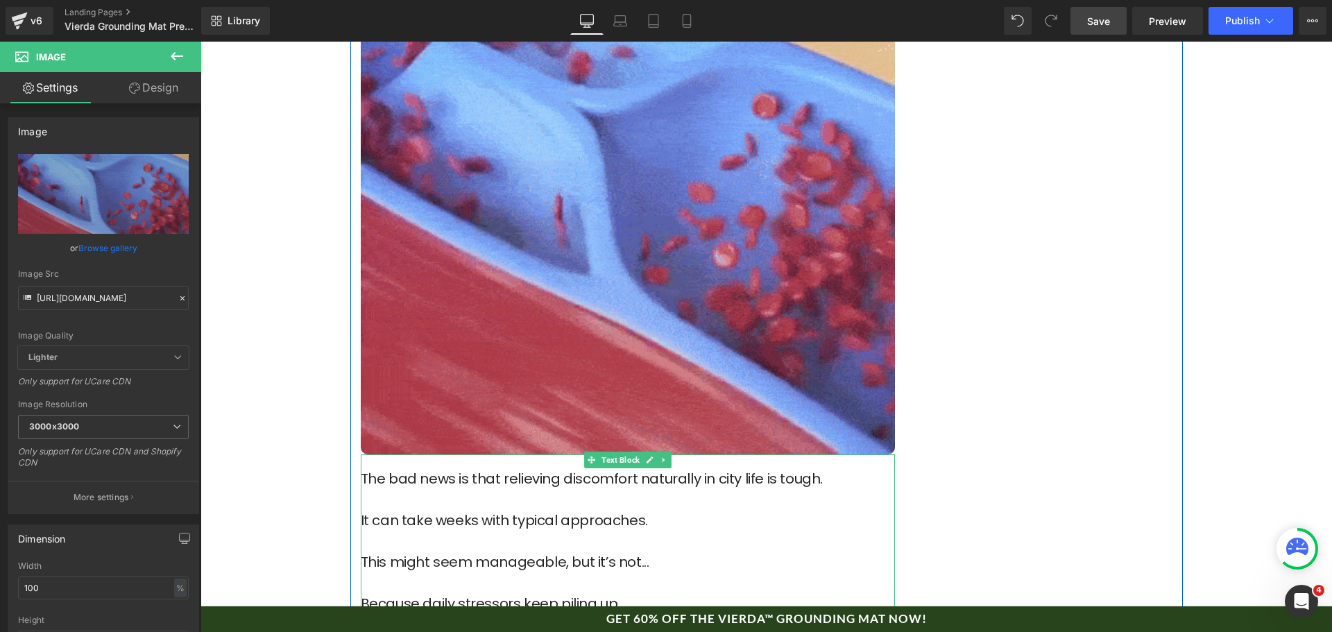
click at [537, 468] on p "The bad news is that relieving discomfort naturally in city life is tough." at bounding box center [628, 489] width 534 height 42
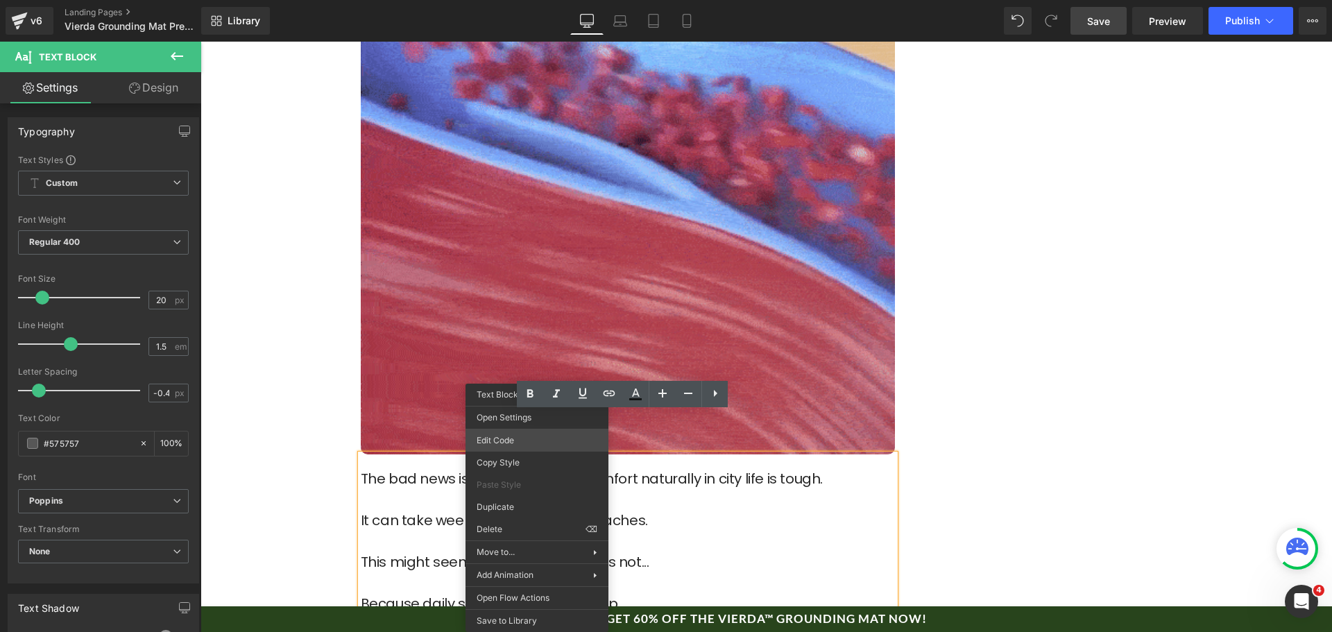
click at [538, 0] on div "Image You are previewing how the will restyle your page. You can not edit Eleme…" at bounding box center [666, 0] width 1332 height 0
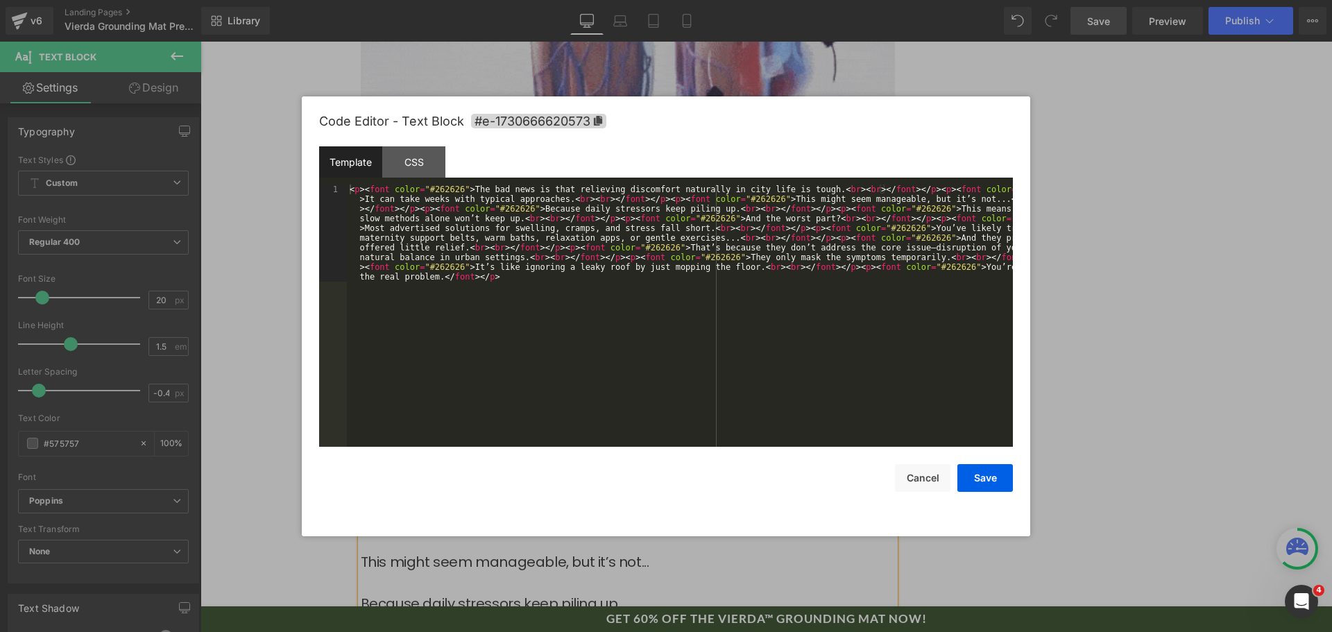
click at [559, 330] on div "< p > < font color = "#262626" > The bad news is that relieving discomfort natu…" at bounding box center [680, 413] width 666 height 457
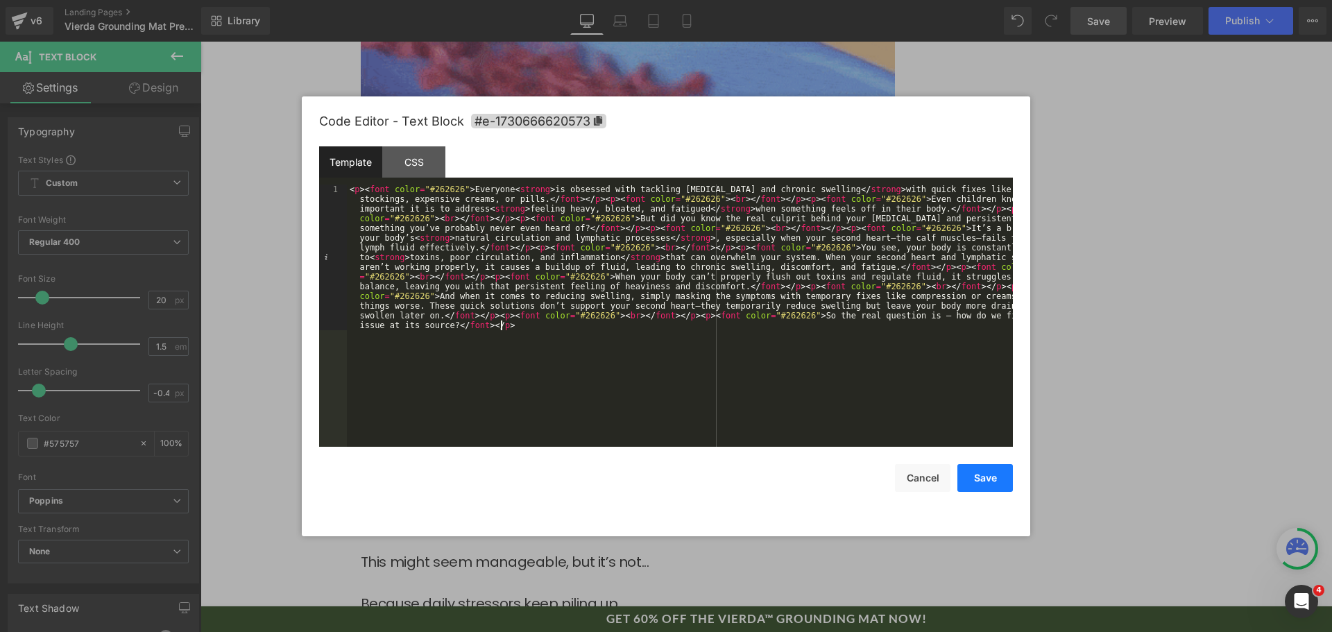
click at [994, 473] on button "Save" at bounding box center [986, 478] width 56 height 28
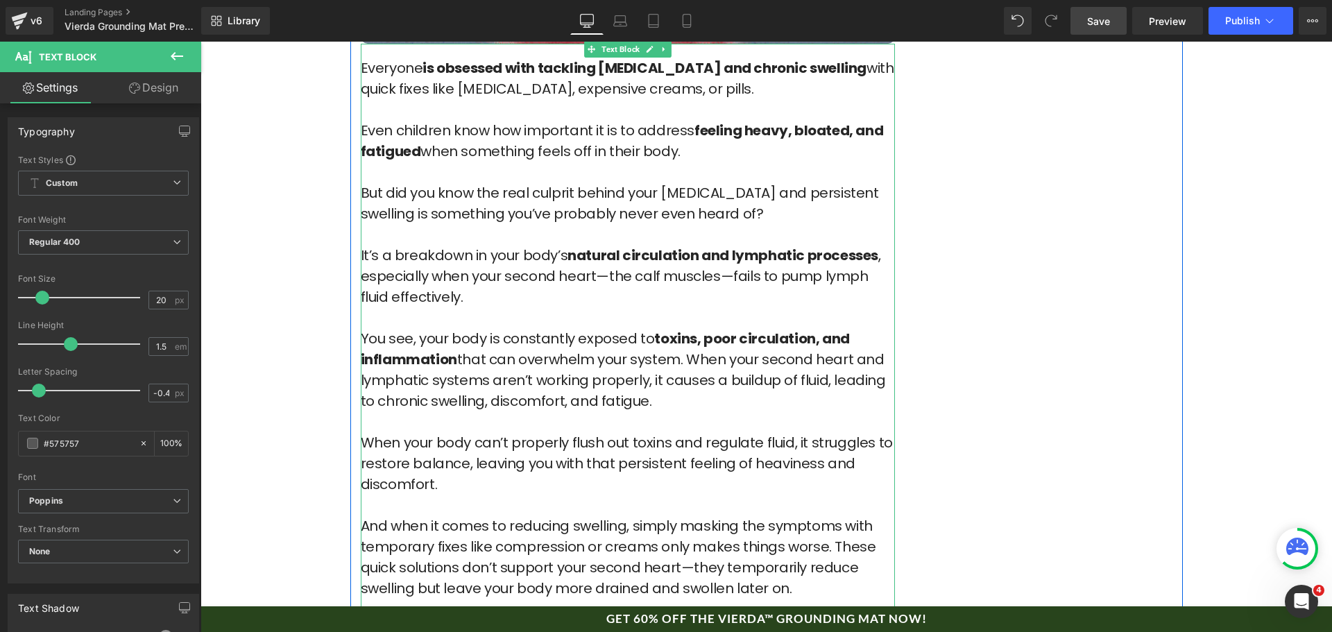
scroll to position [3301, 0]
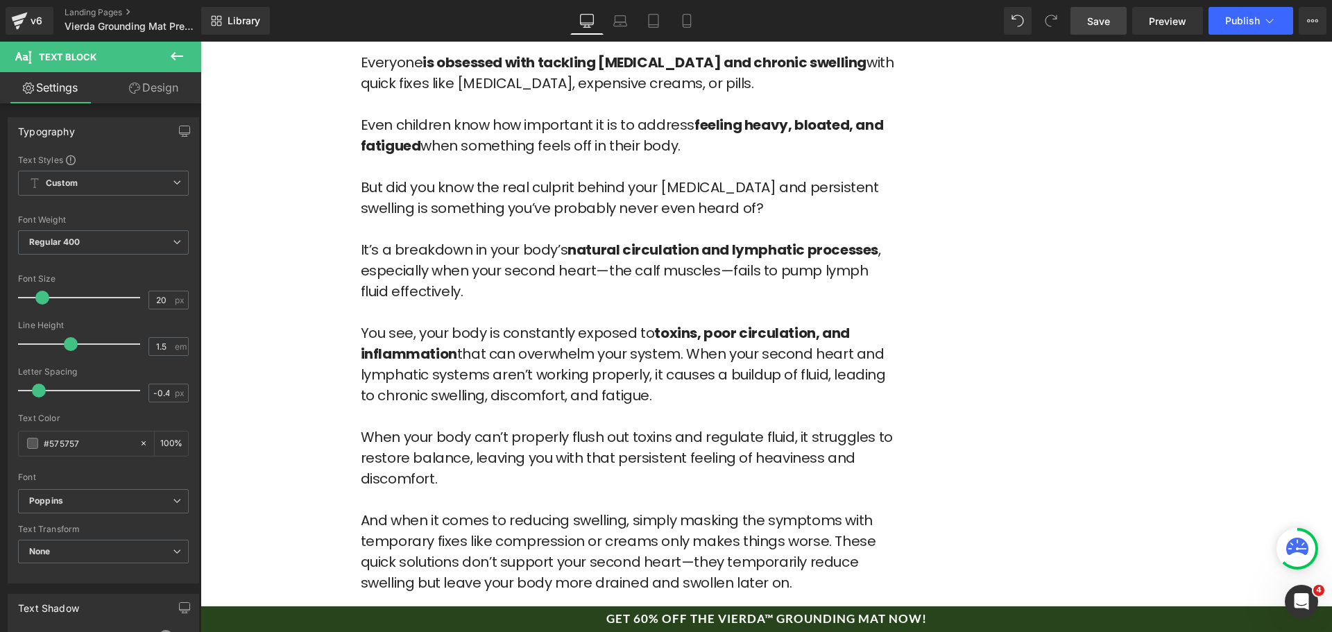
click at [1085, 26] on link "Save" at bounding box center [1099, 21] width 56 height 28
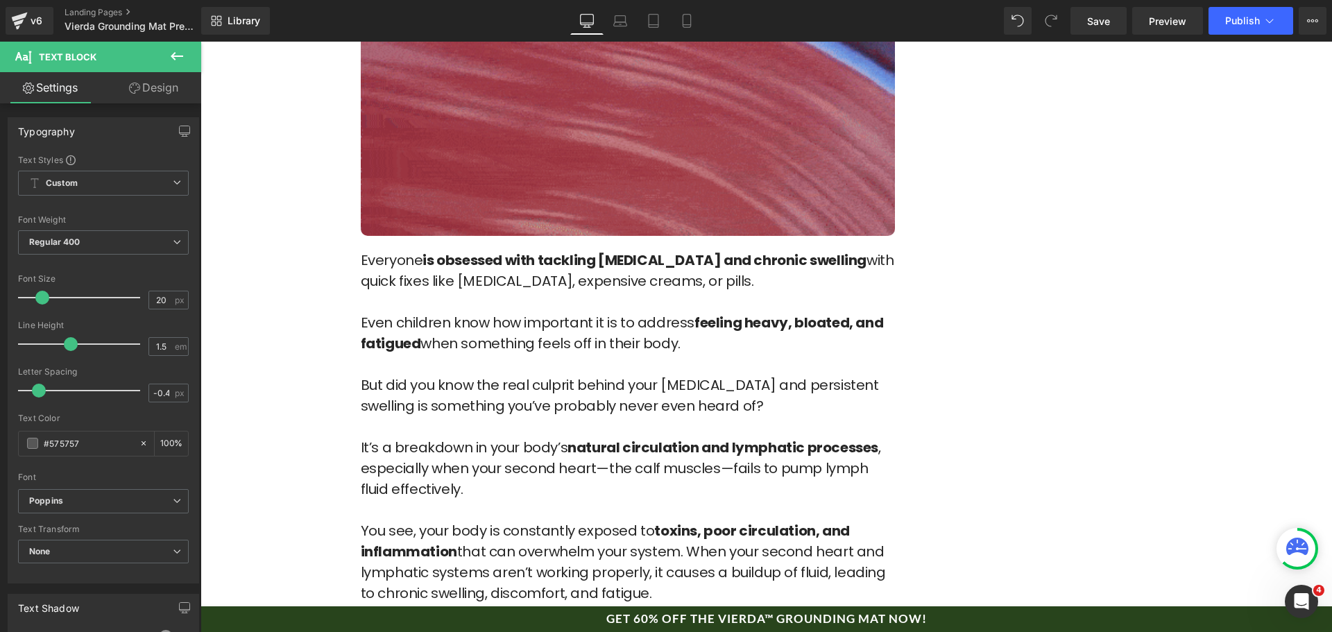
scroll to position [2954, 0]
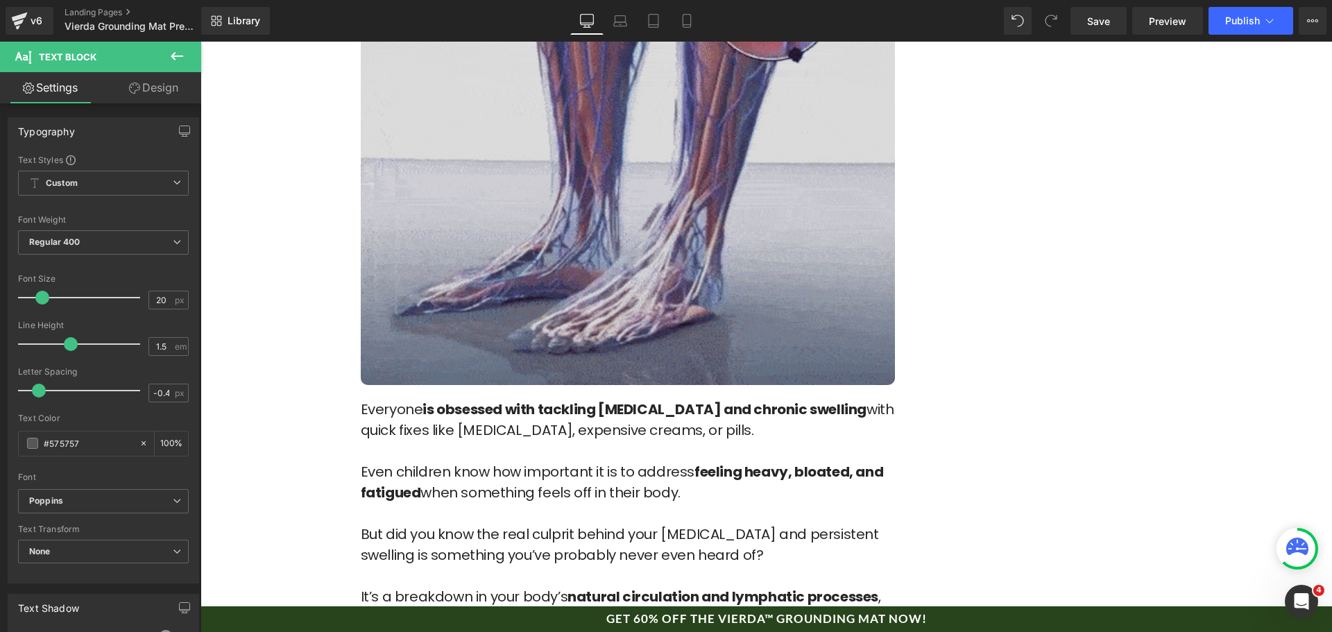
click at [621, 187] on img at bounding box center [628, 118] width 534 height 534
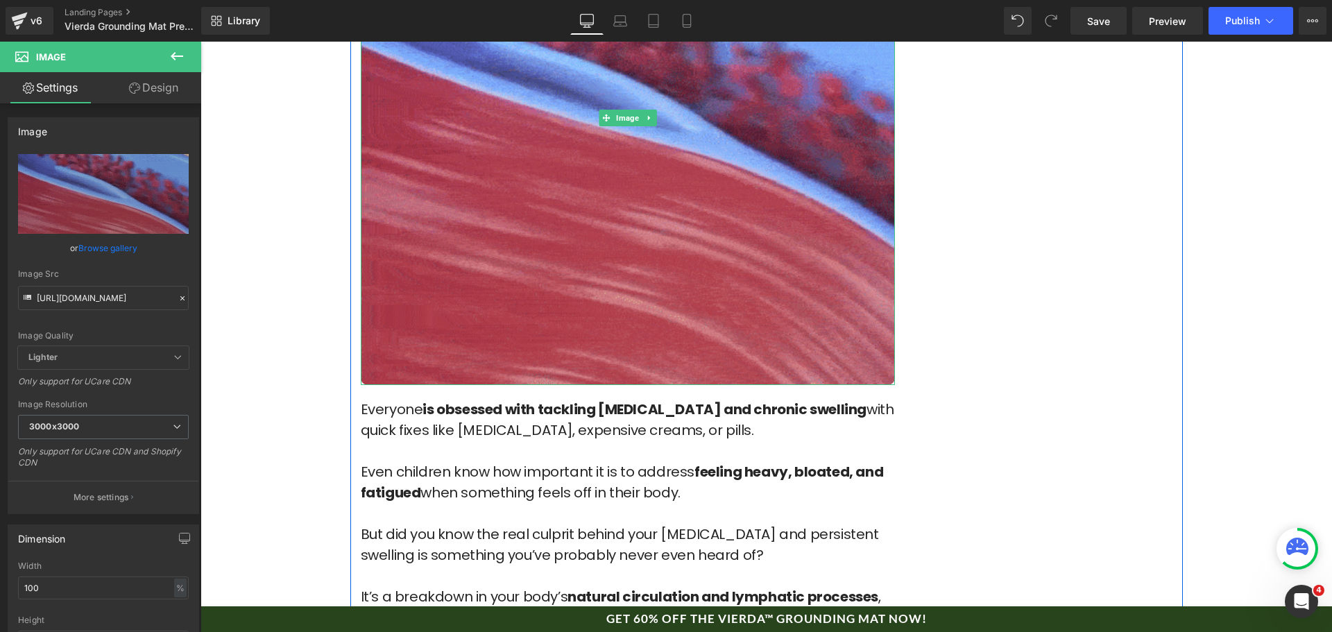
click at [643, 110] on link at bounding box center [649, 118] width 15 height 17
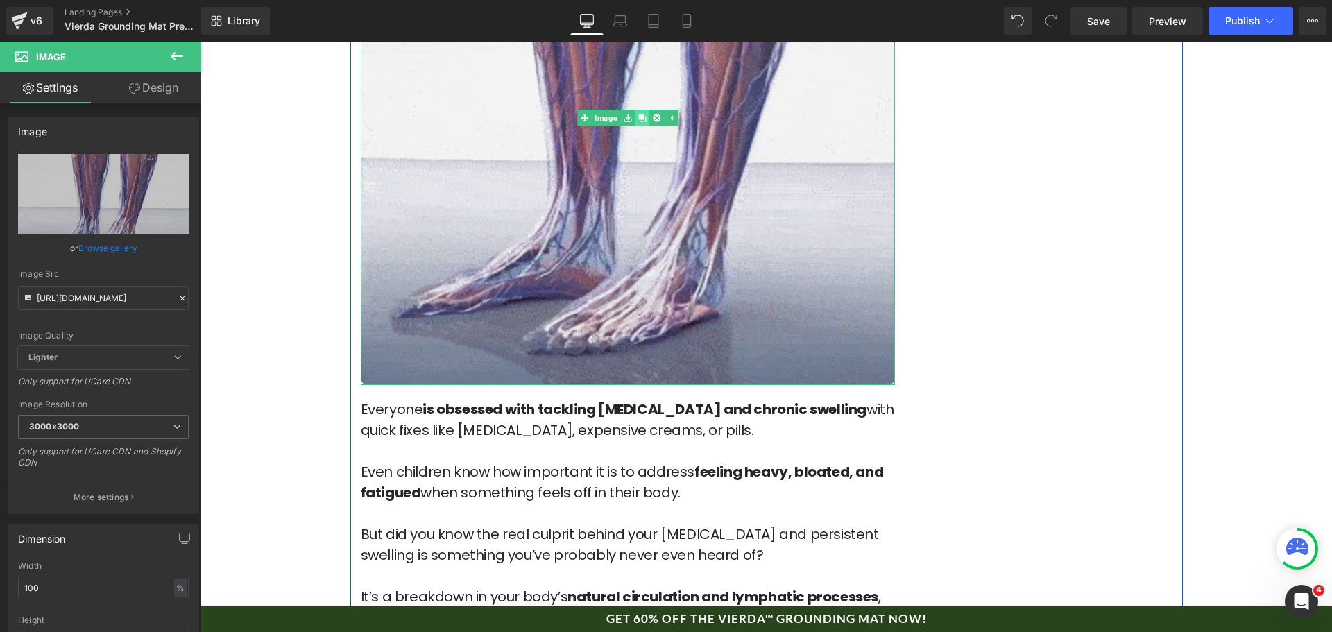
click at [638, 114] on icon at bounding box center [642, 118] width 8 height 8
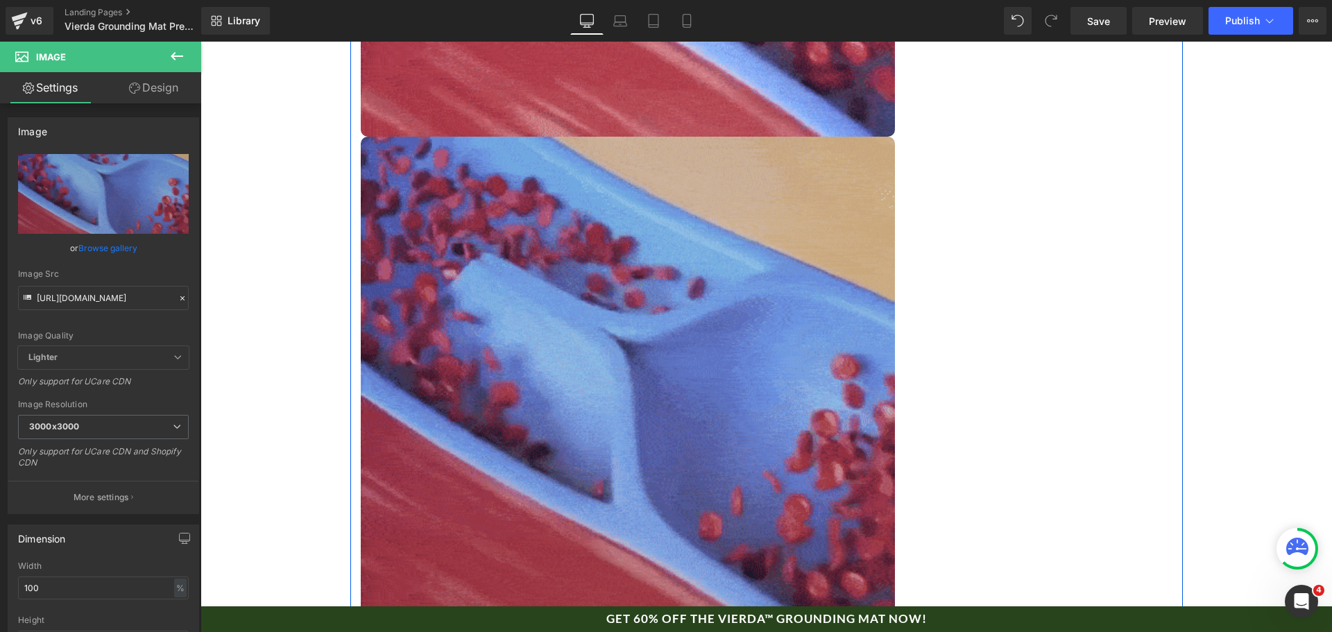
scroll to position [3301, 0]
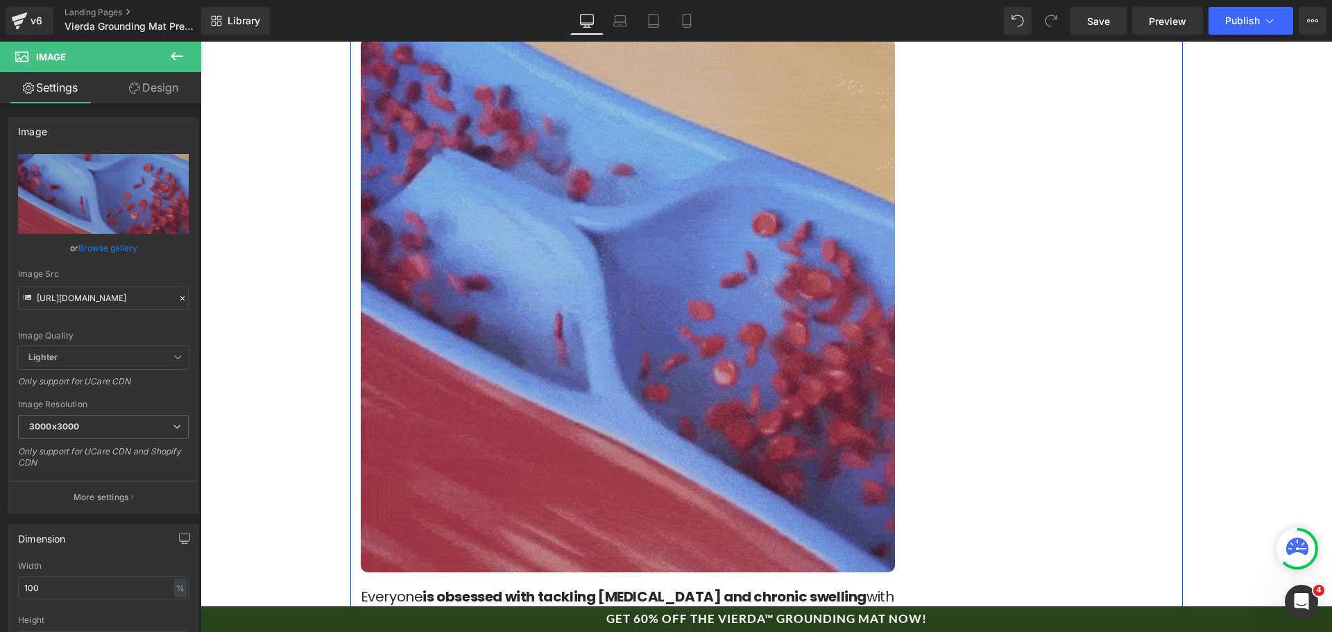
click at [699, 185] on img at bounding box center [628, 305] width 534 height 534
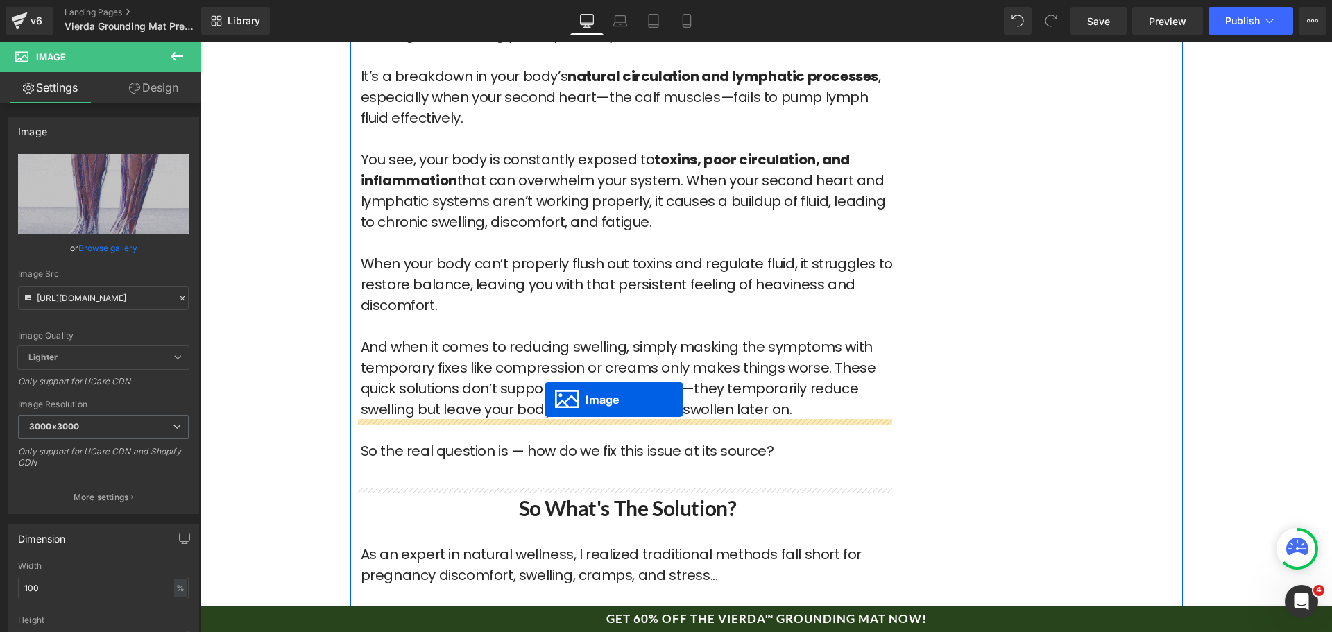
drag, startPoint x: 611, startPoint y: 258, endPoint x: 545, endPoint y: 400, distance: 156.4
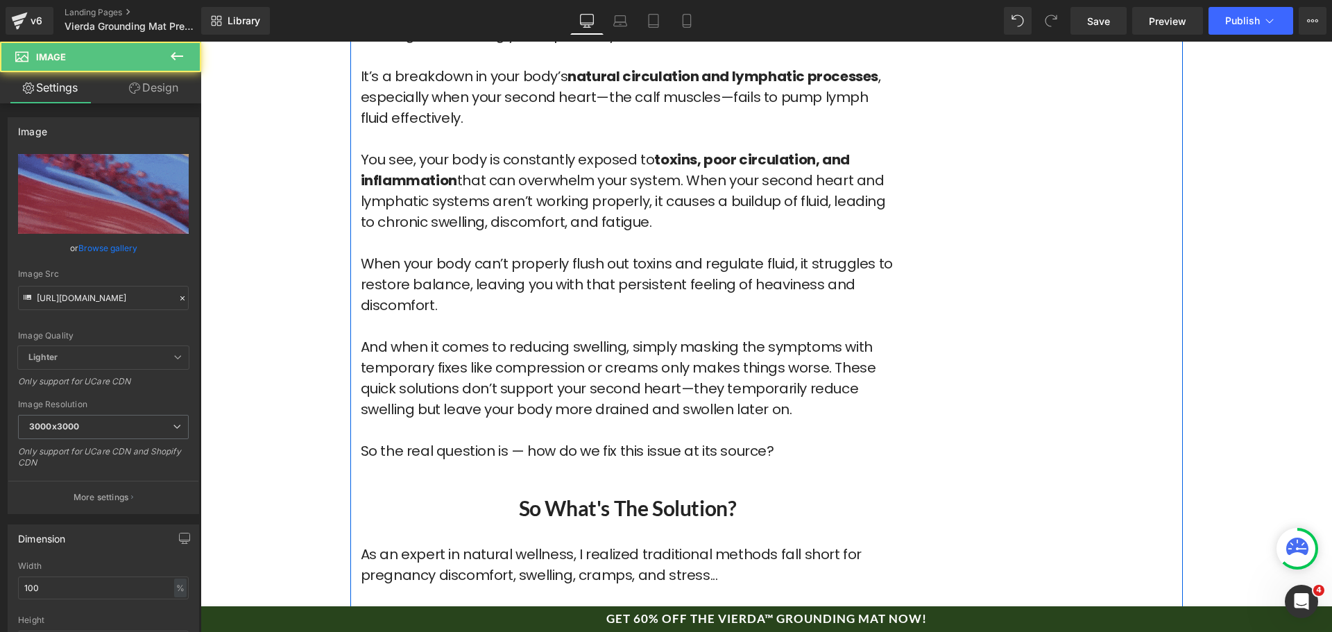
scroll to position [3474, 0]
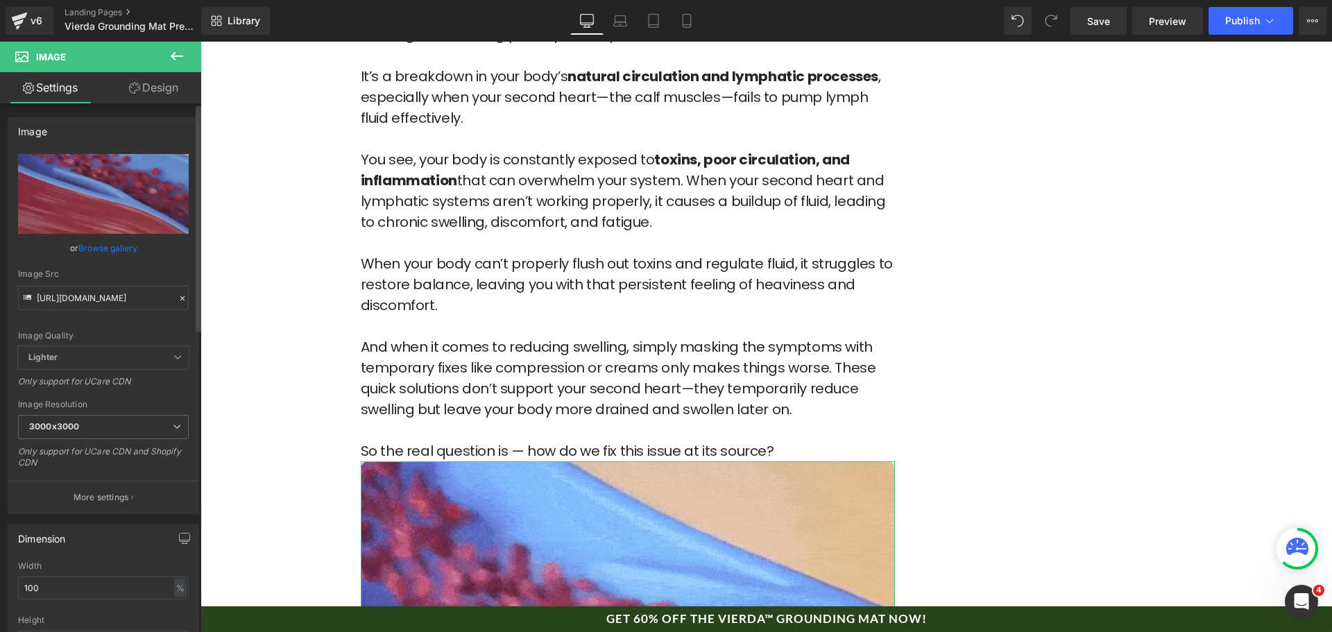
click at [103, 282] on div "Image Src [URL][DOMAIN_NAME]" at bounding box center [103, 289] width 171 height 41
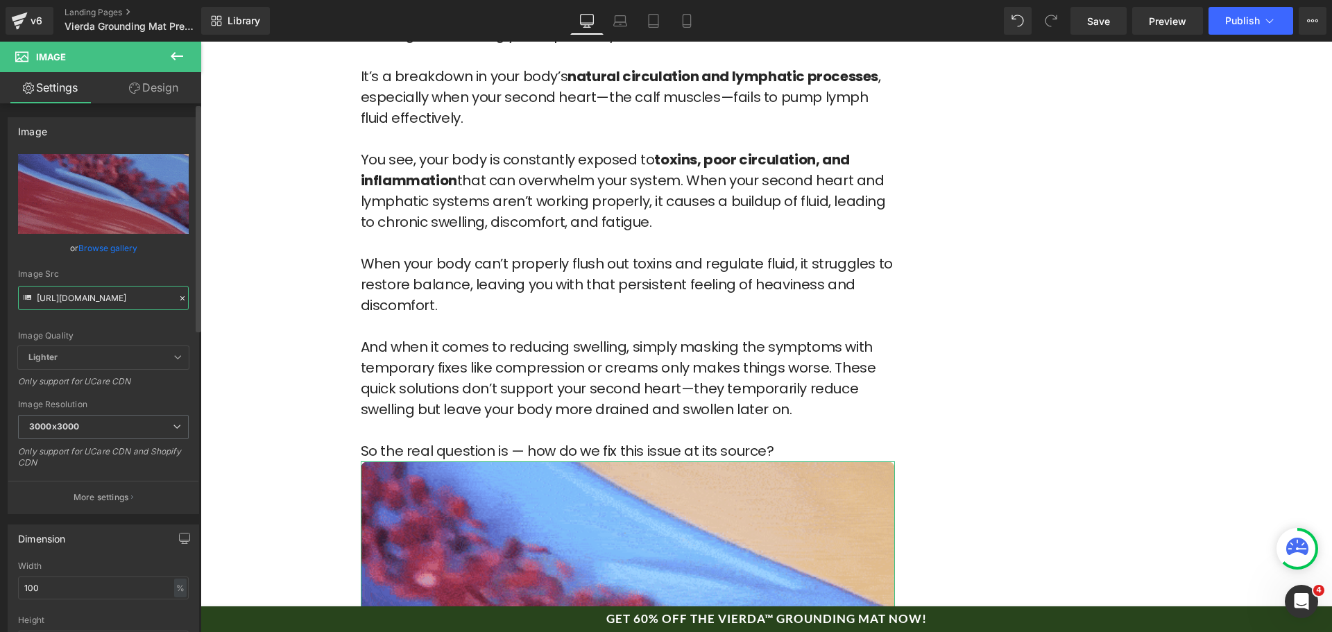
click at [106, 300] on input "[URL][DOMAIN_NAME]" at bounding box center [103, 298] width 171 height 24
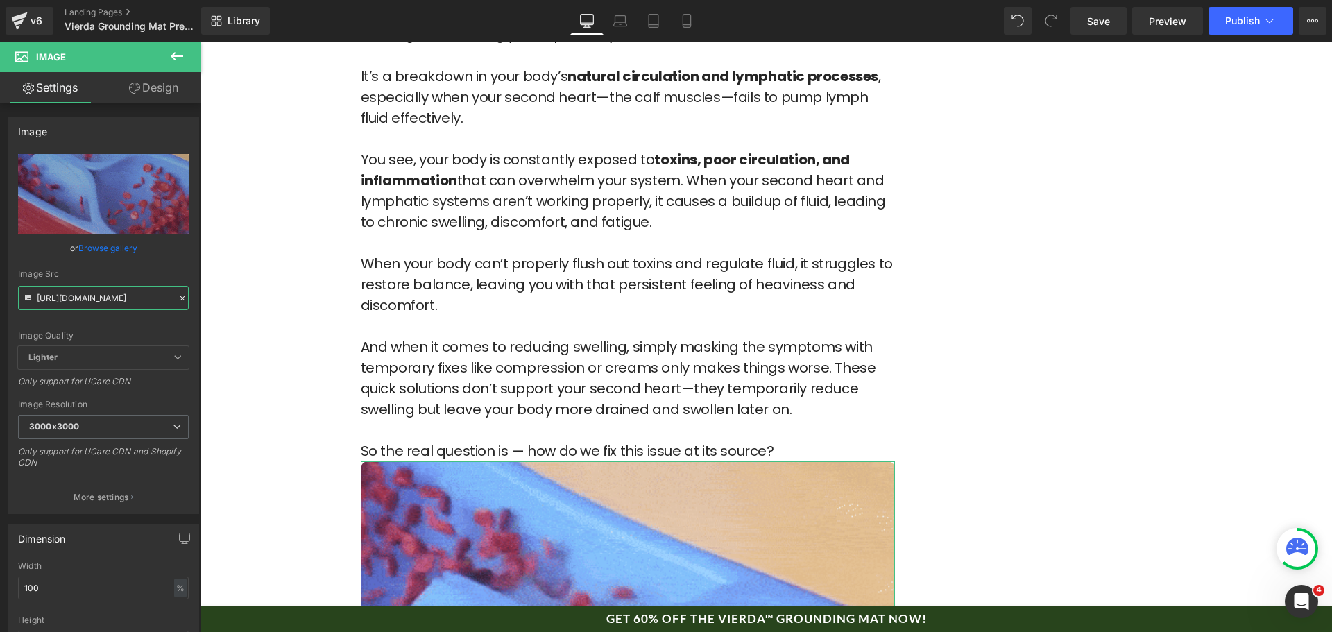
paste input "PAY-Fat-Legs_3000x3000.webp?v=1745775600"
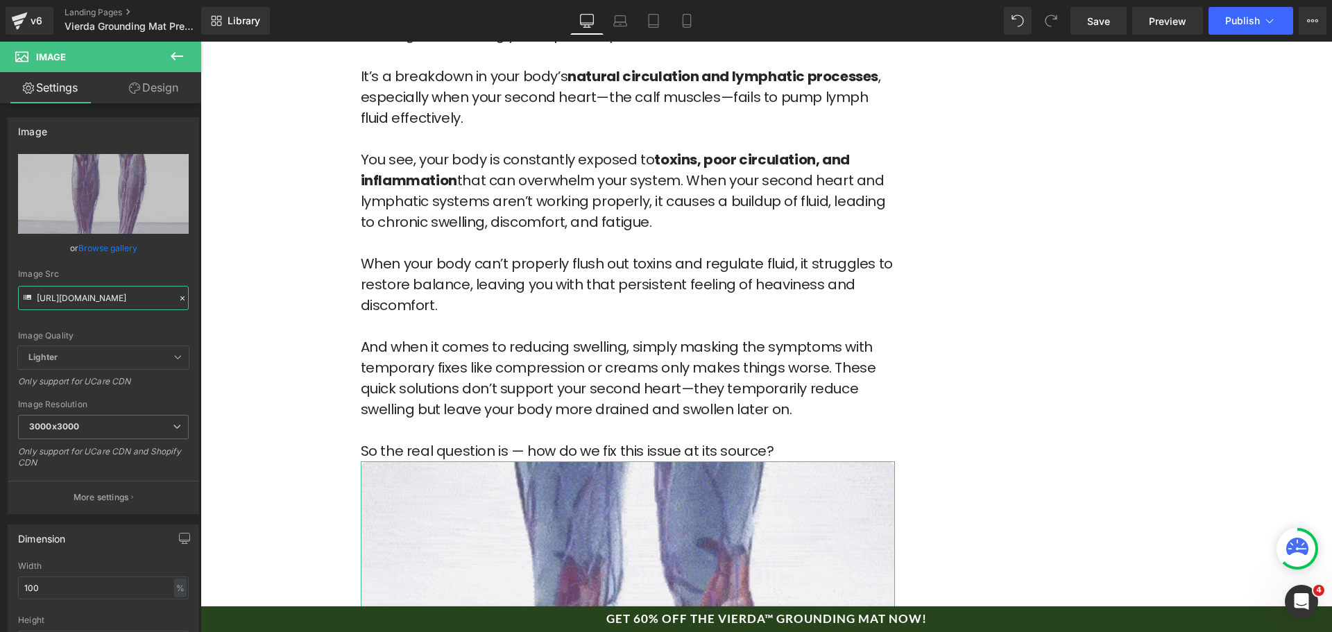
type input "[URL][DOMAIN_NAME]"
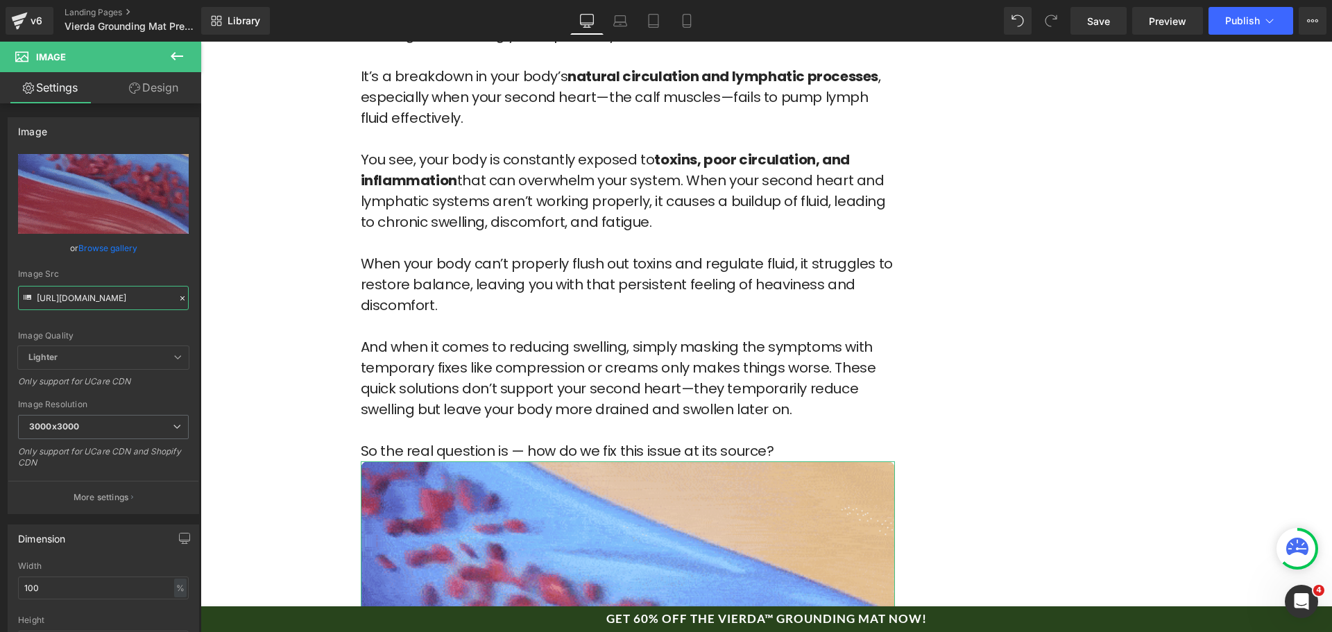
scroll to position [0, 282]
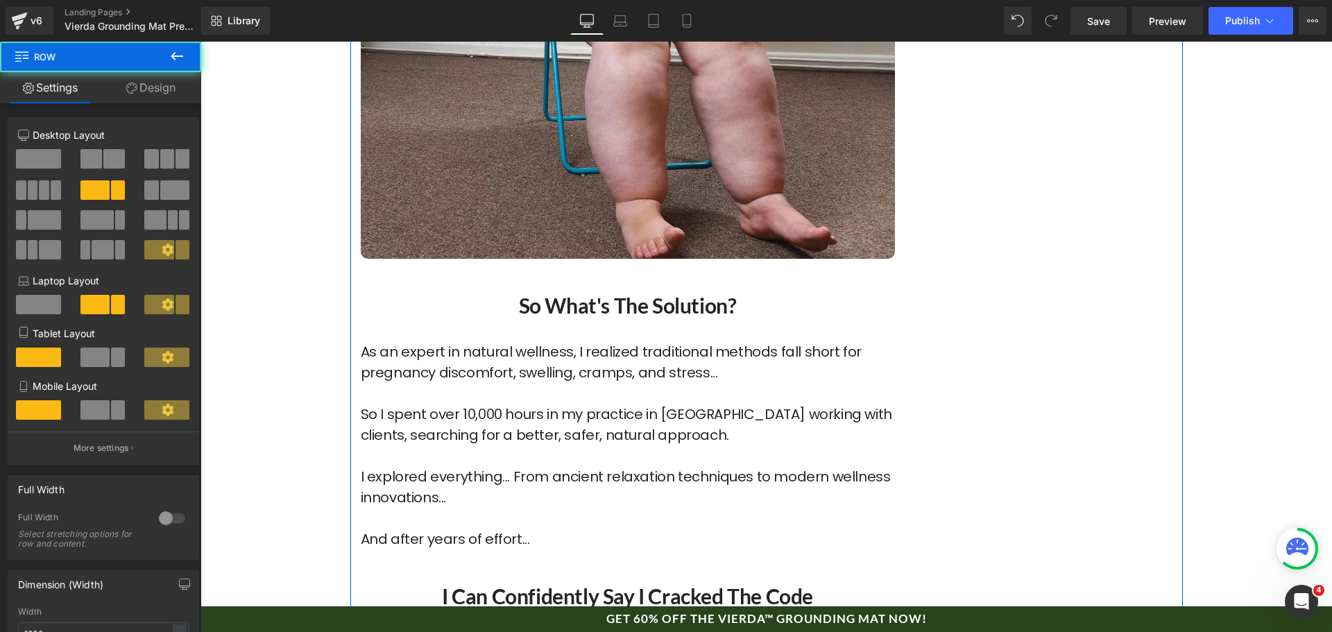
scroll to position [4238, 0]
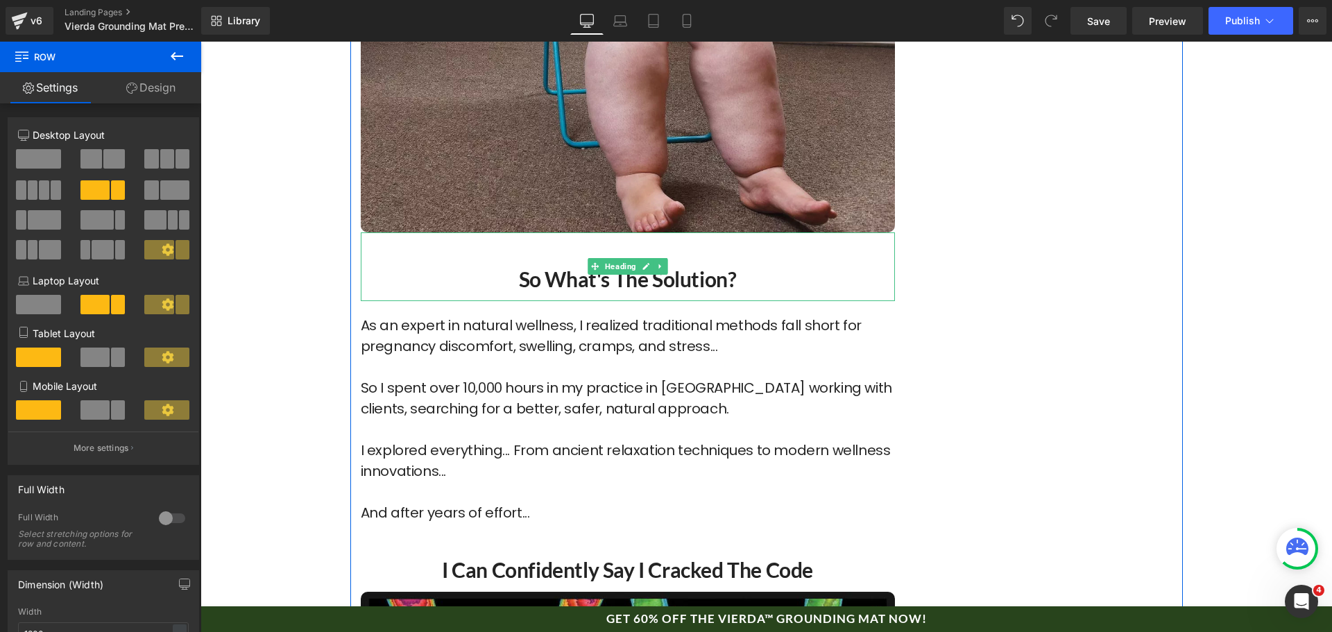
click at [559, 266] on h2 "So What's the Solution?" at bounding box center [628, 279] width 534 height 27
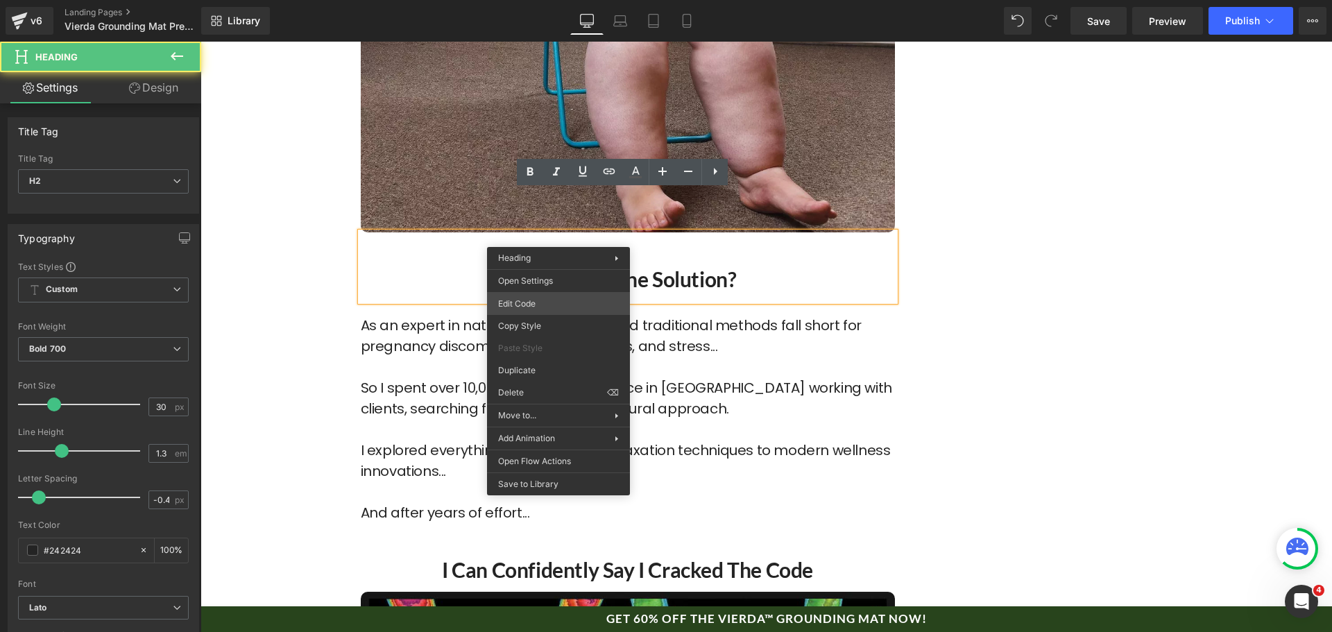
click at [556, 0] on div "Image You are previewing how the will restyle your page. You can not edit Eleme…" at bounding box center [666, 0] width 1332 height 0
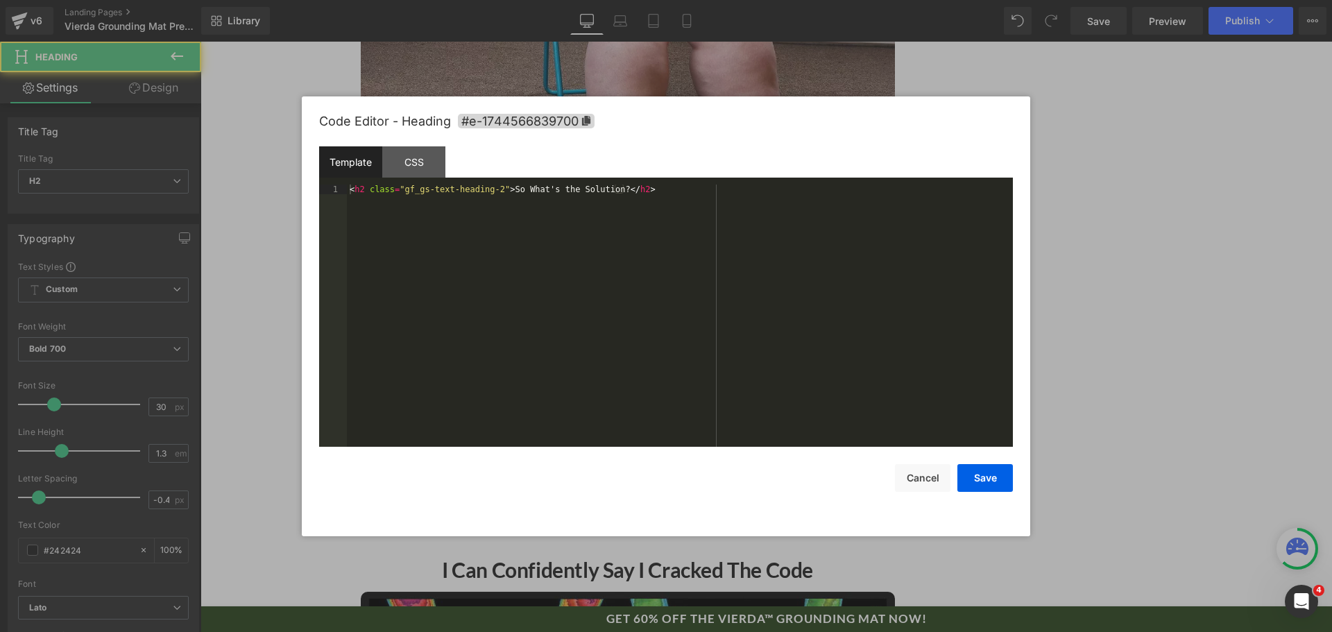
click at [586, 289] on div "< h2 class = "gf_gs-text-heading-2" > So What's the Solution? </ h2 >" at bounding box center [680, 326] width 666 height 282
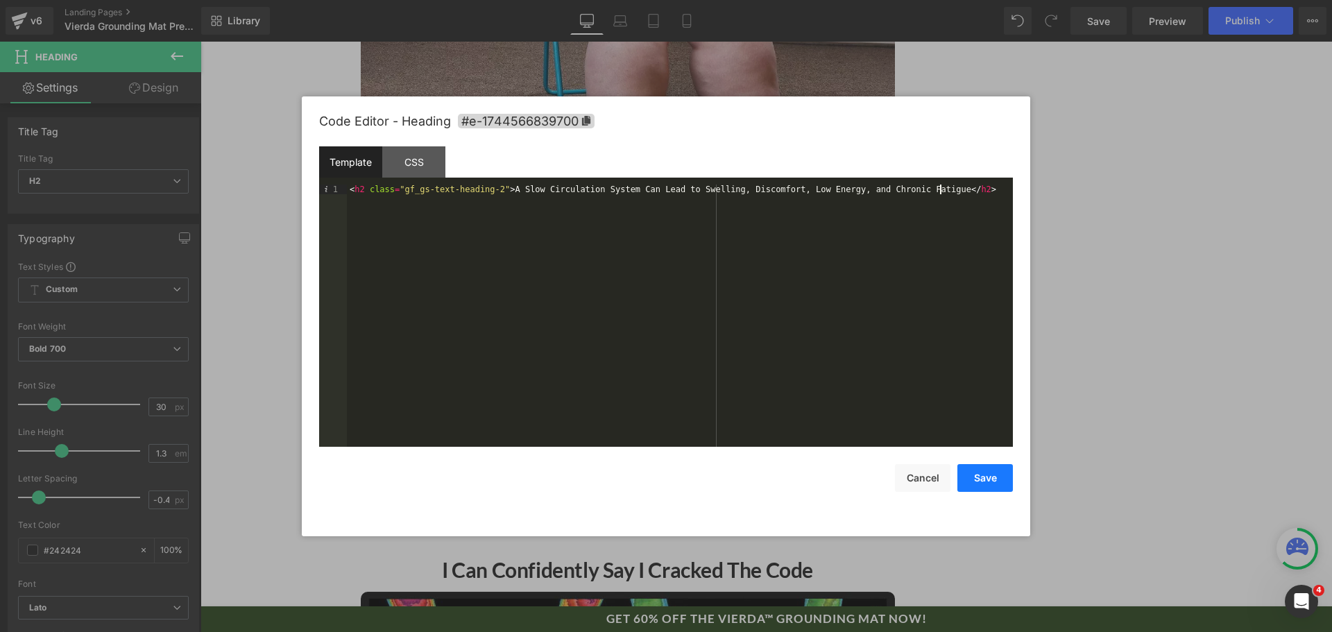
click at [994, 472] on button "Save" at bounding box center [986, 478] width 56 height 28
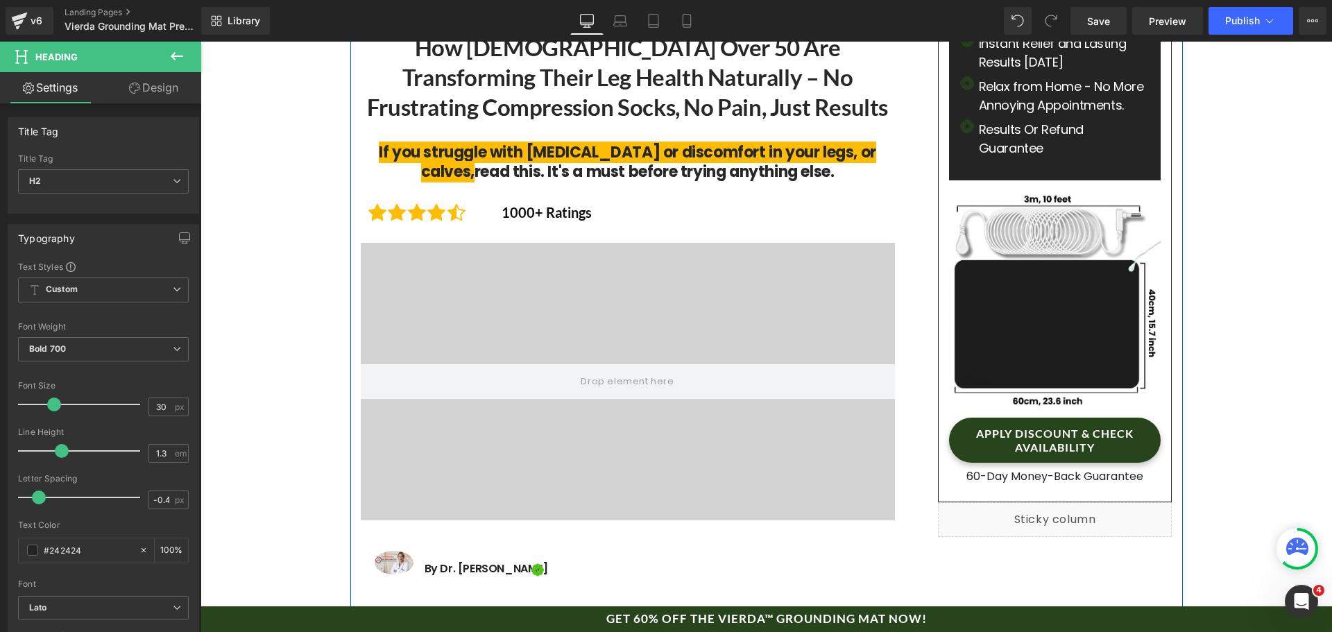
scroll to position [208, 0]
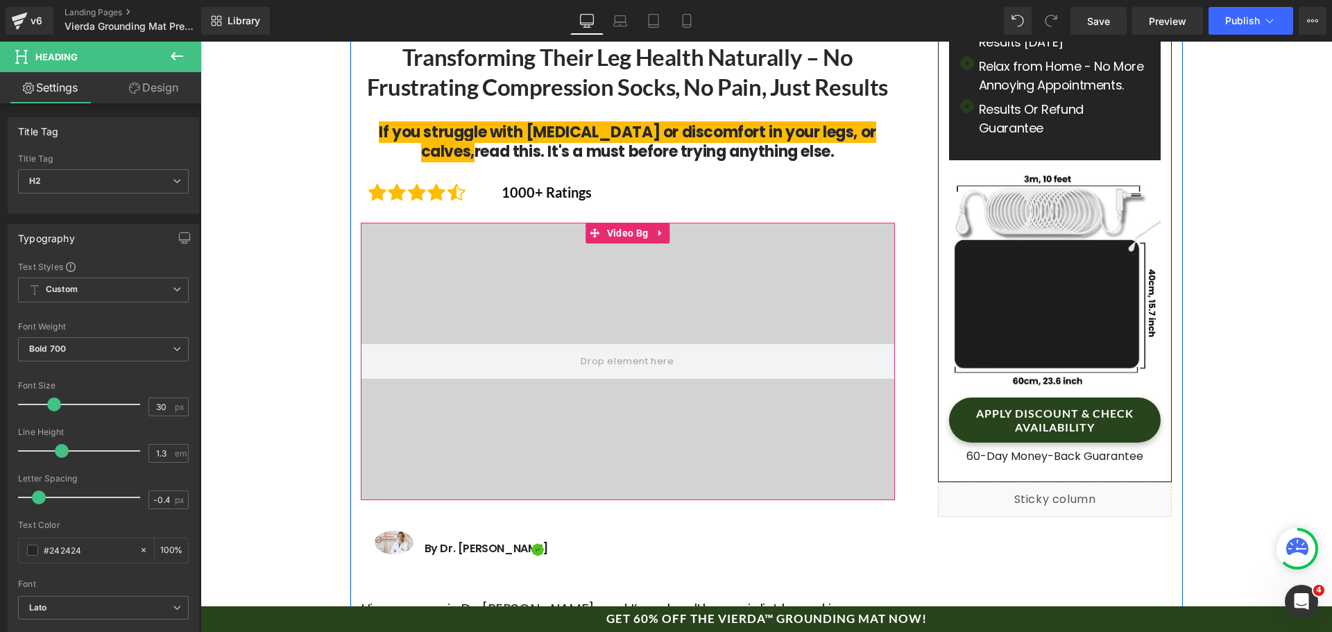
click at [449, 289] on video at bounding box center [628, 344] width 534 height 267
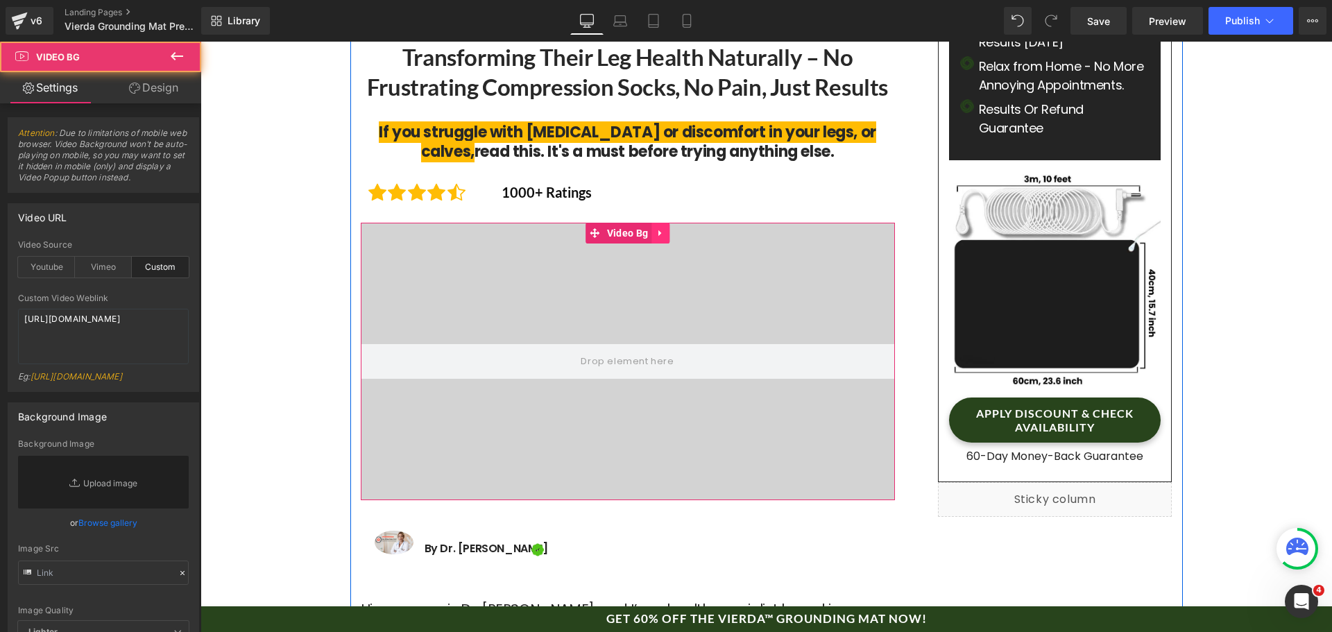
click at [660, 225] on link at bounding box center [661, 233] width 18 height 21
click at [647, 234] on icon at bounding box center [652, 233] width 10 height 10
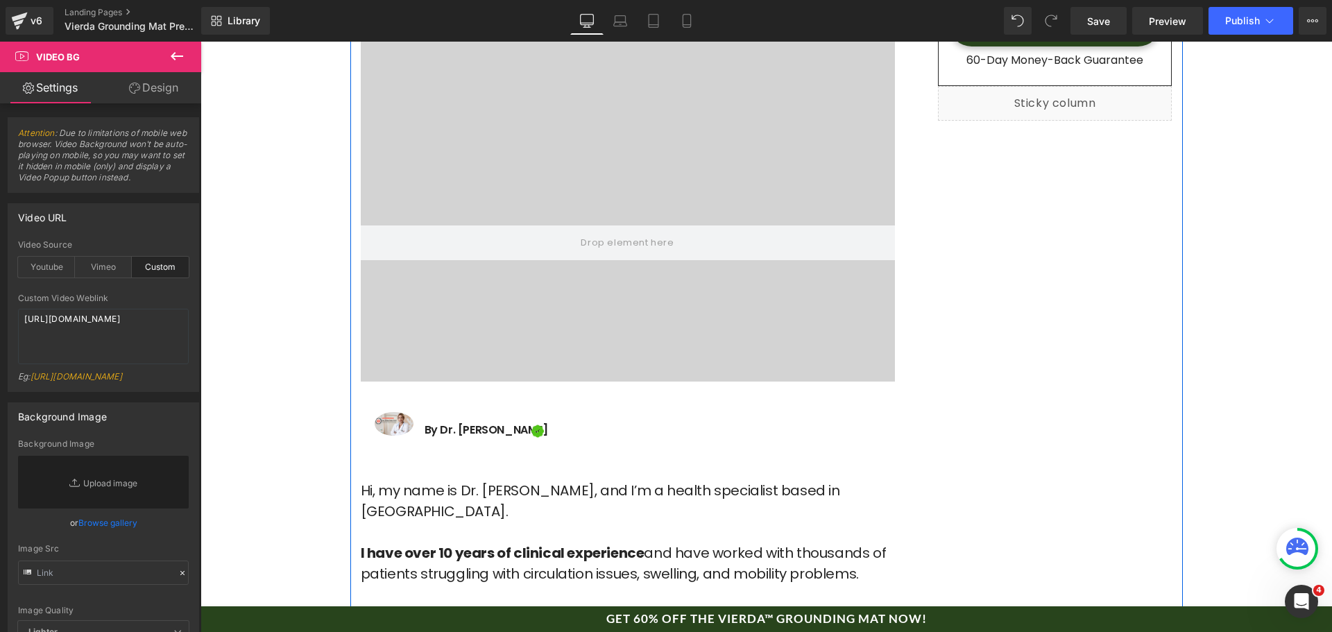
scroll to position [611, 0]
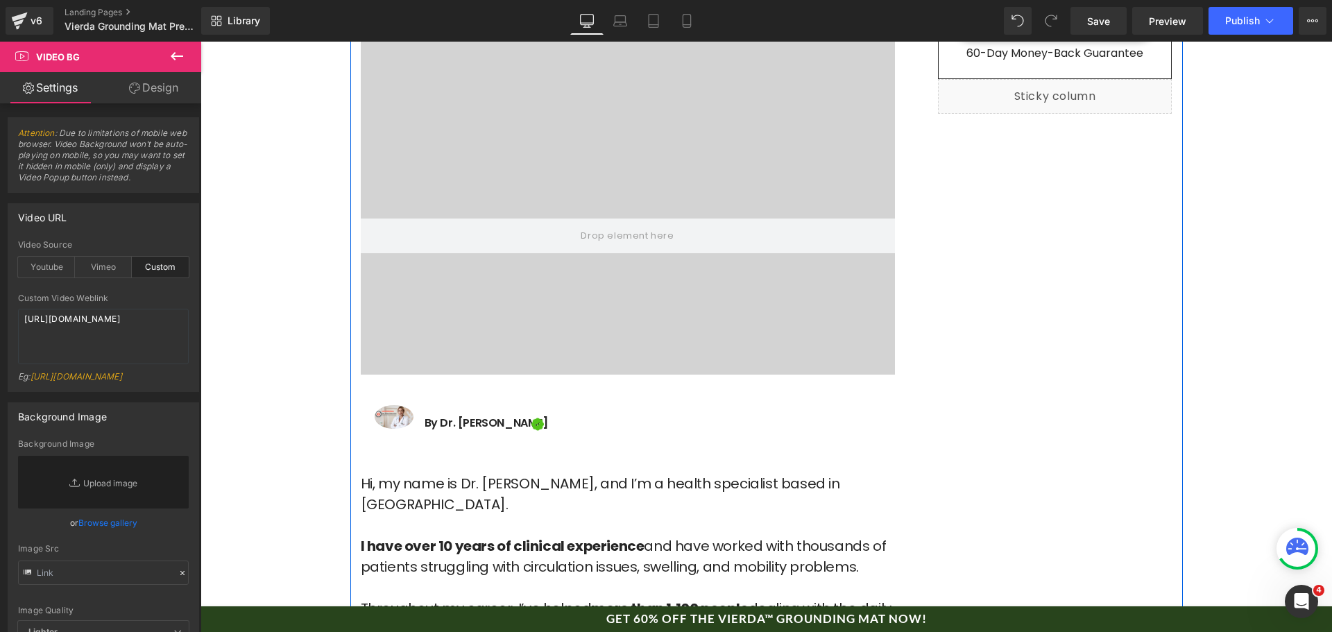
drag, startPoint x: 955, startPoint y: 260, endPoint x: 671, endPoint y: 181, distance: 295.1
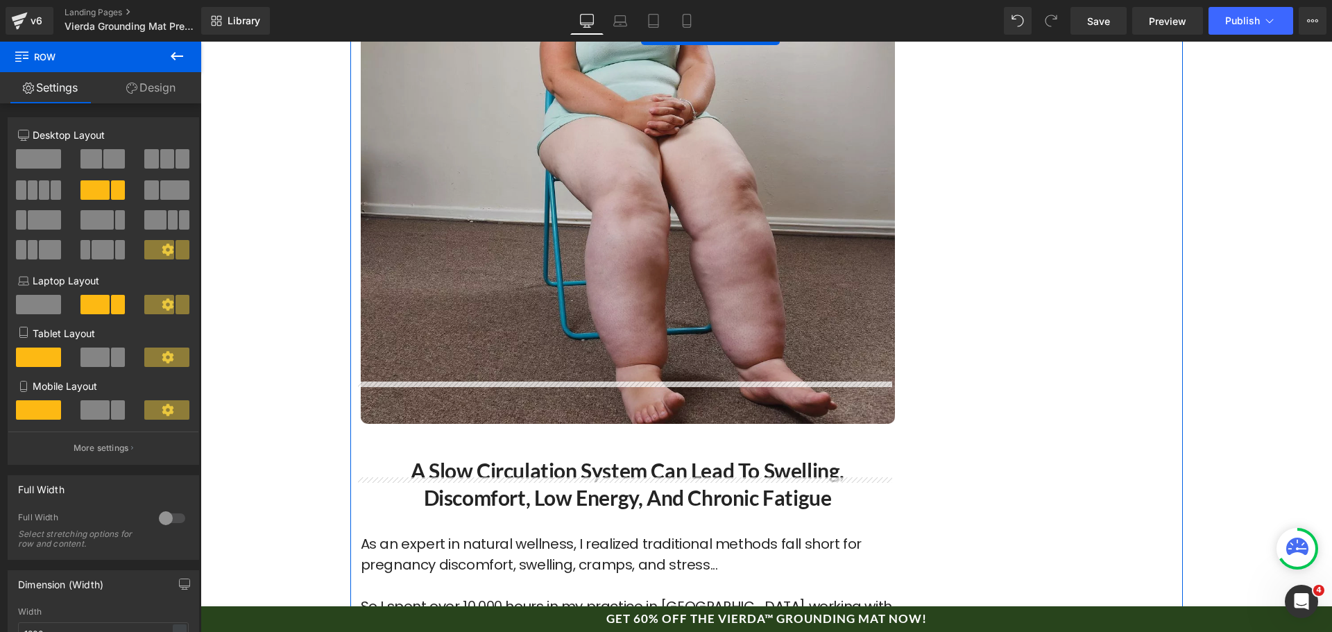
scroll to position [4428, 0]
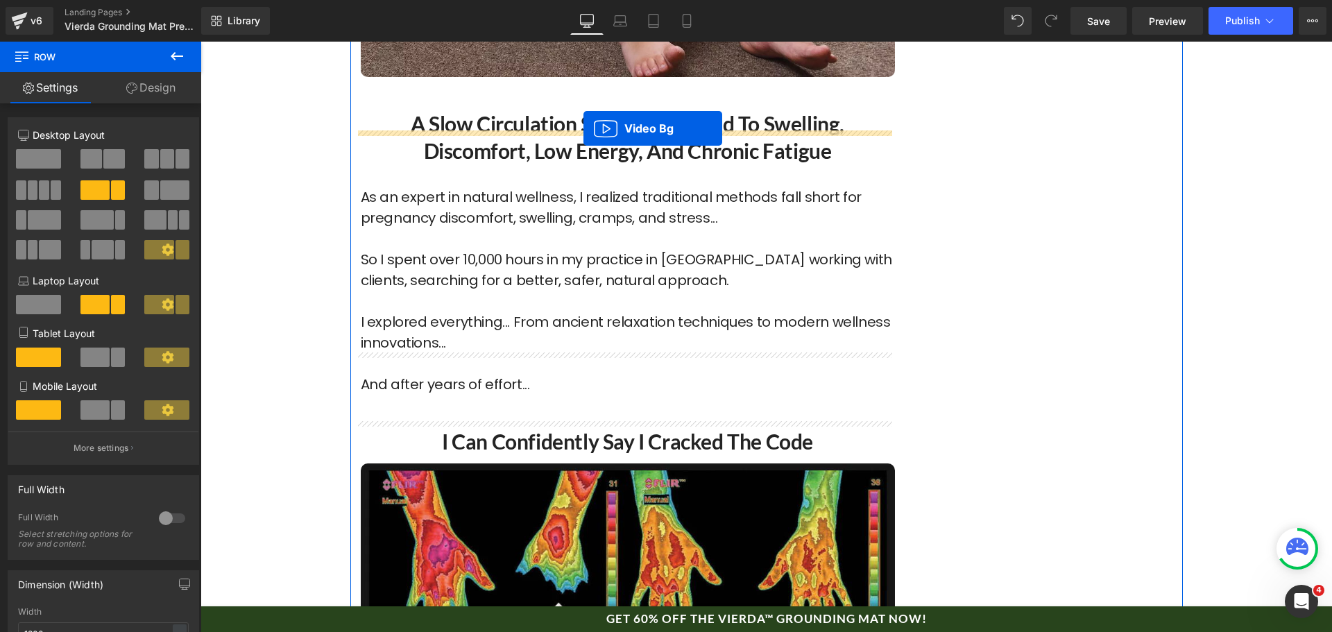
drag, startPoint x: 614, startPoint y: 107, endPoint x: 583, endPoint y: 128, distance: 37.9
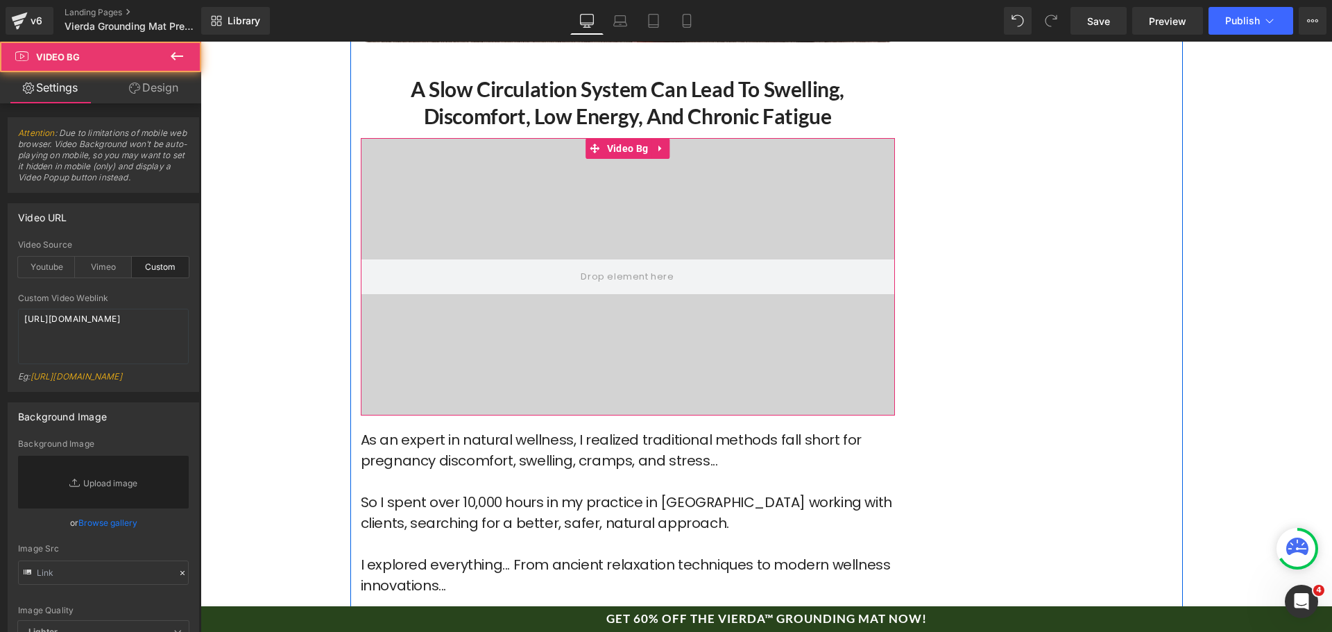
scroll to position [4393, 0]
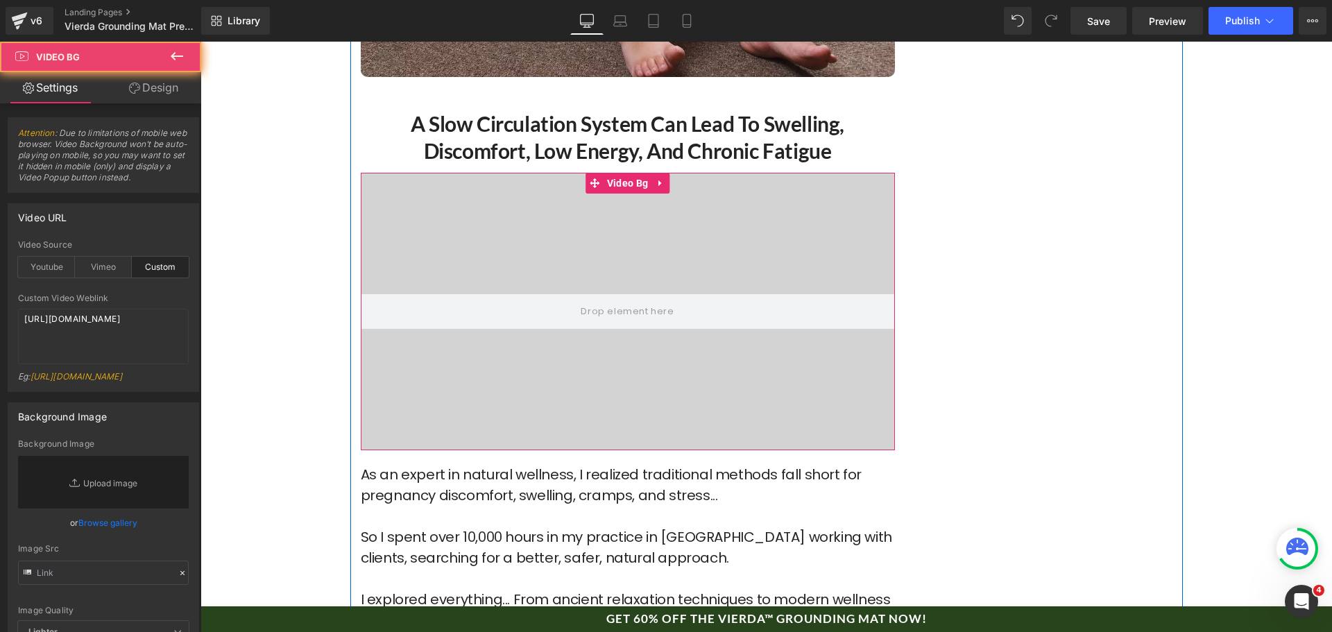
click at [545, 201] on video at bounding box center [628, 294] width 534 height 267
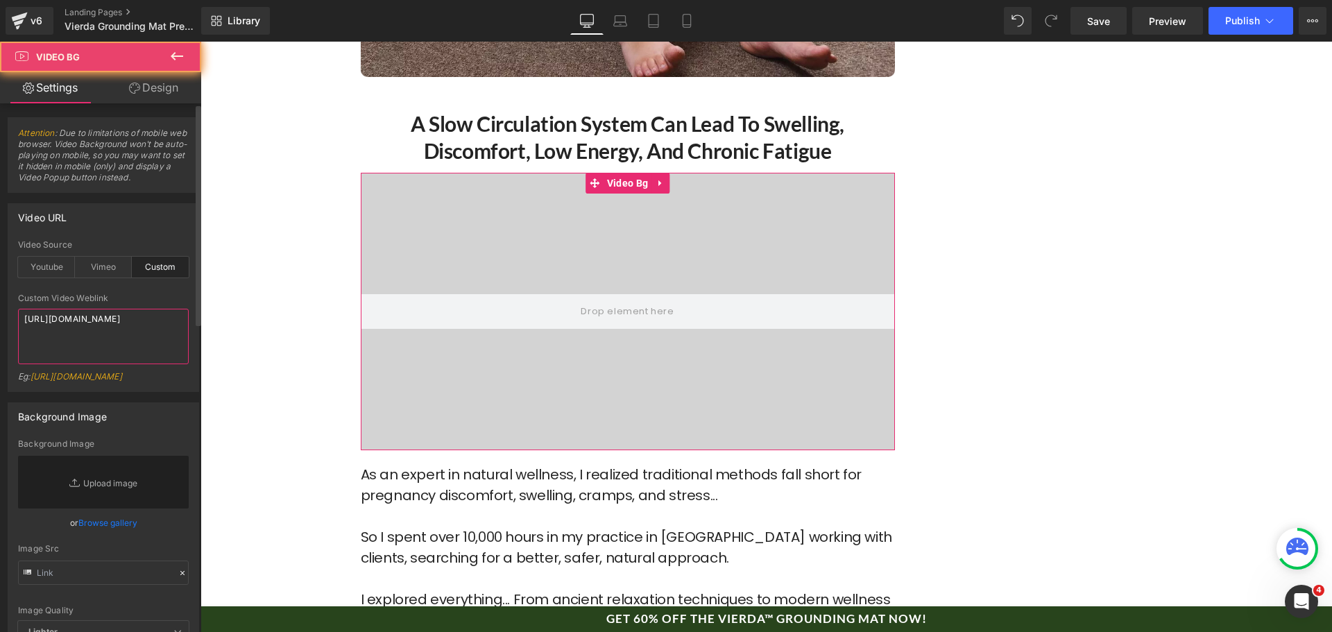
click at [104, 348] on textarea "[URL][DOMAIN_NAME]" at bounding box center [103, 337] width 171 height 56
paste textarea "b136529bbfaa4aa09bfbaea71f40954b"
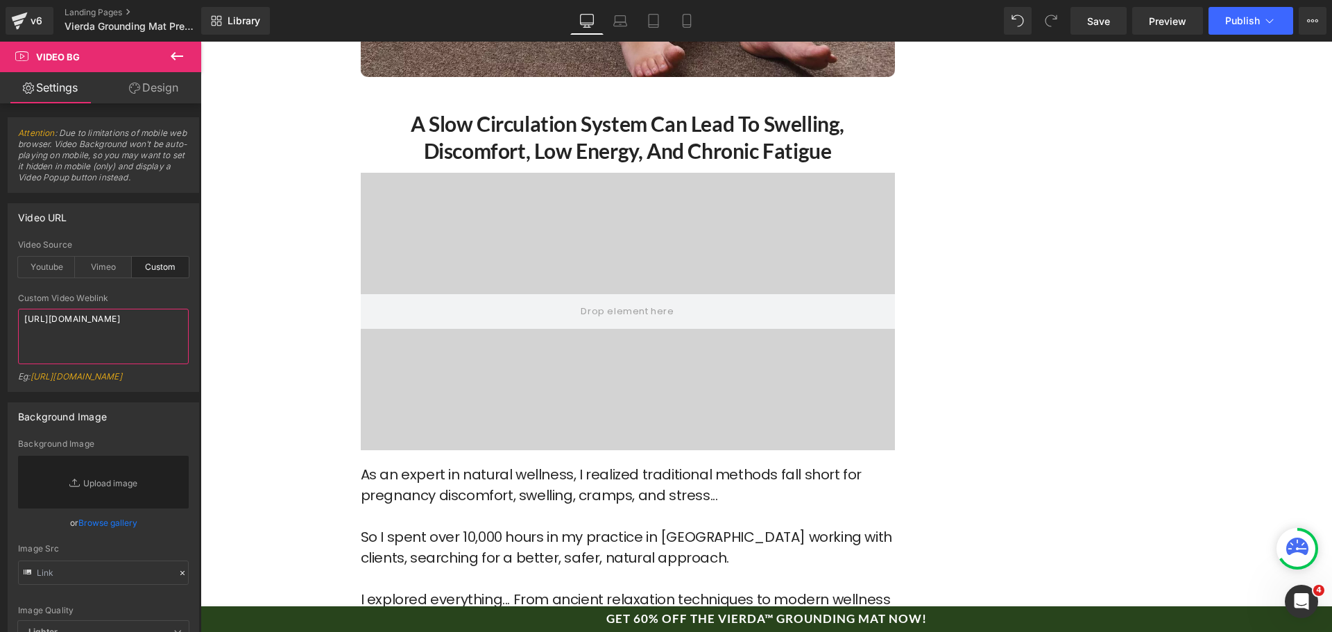
type textarea "[URL][DOMAIN_NAME]"
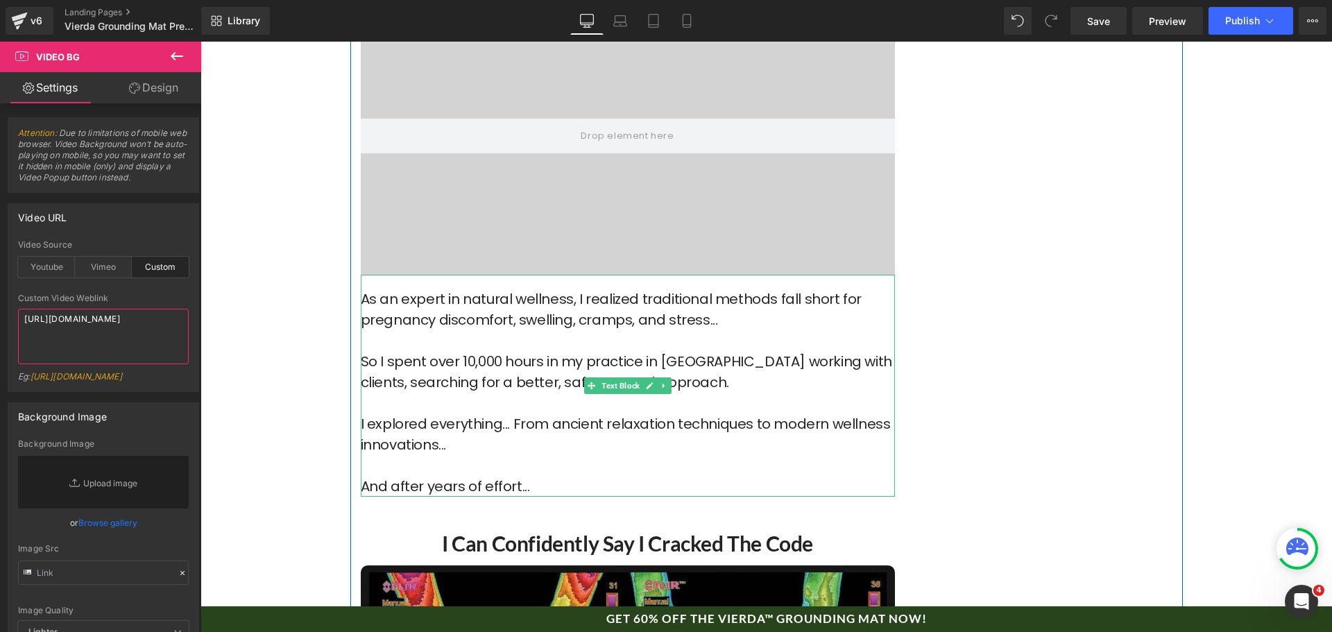
scroll to position [4601, 0]
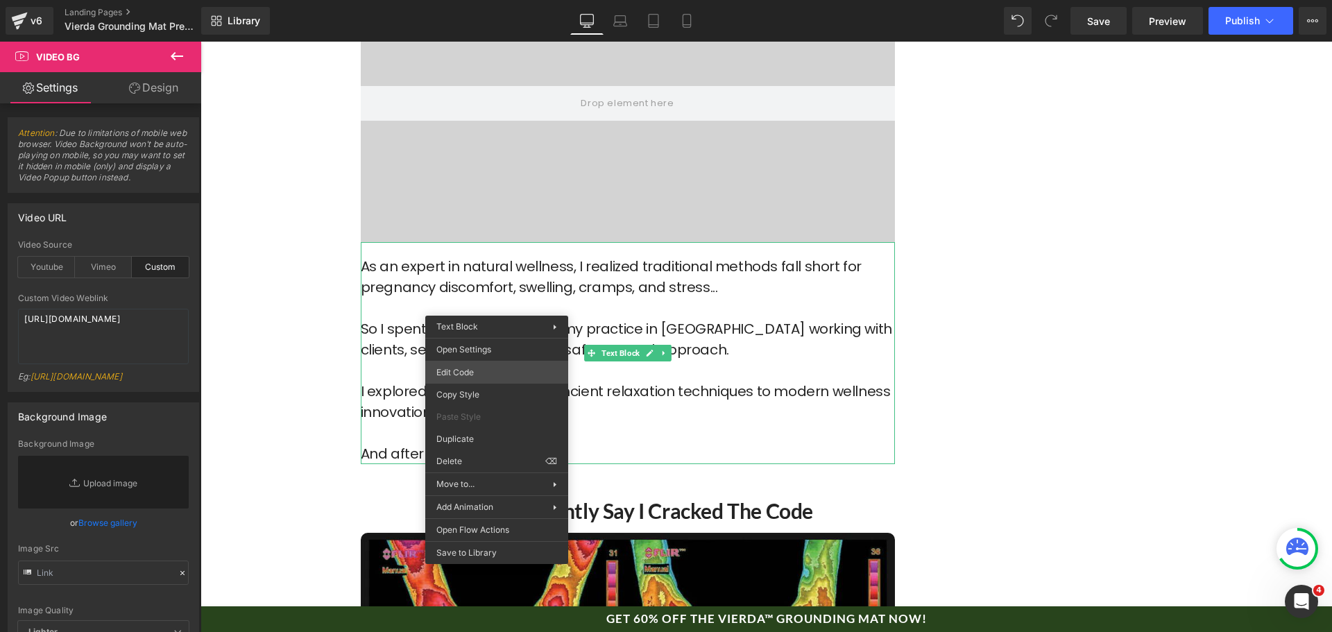
click at [525, 0] on div "Video Bg You are previewing how the will restyle your page. You can not edit El…" at bounding box center [666, 0] width 1332 height 0
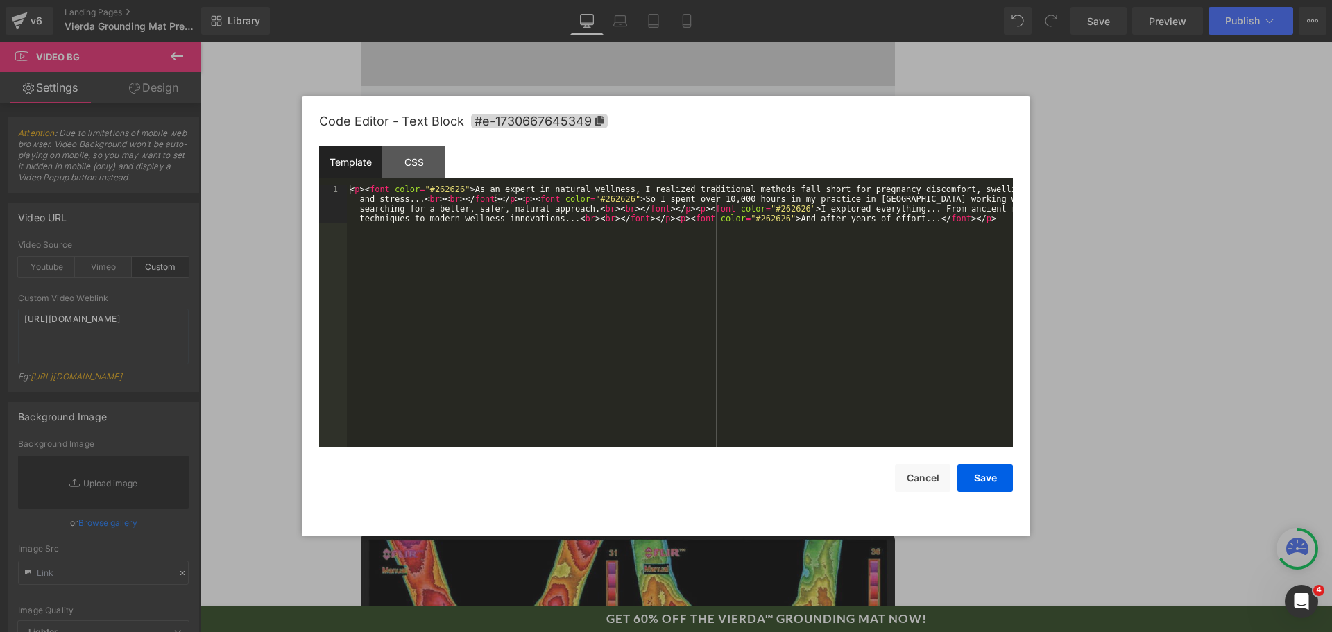
click at [609, 321] on div "< p > < font color = "#262626" > As an expert in natural wellness, I realized t…" at bounding box center [680, 355] width 666 height 340
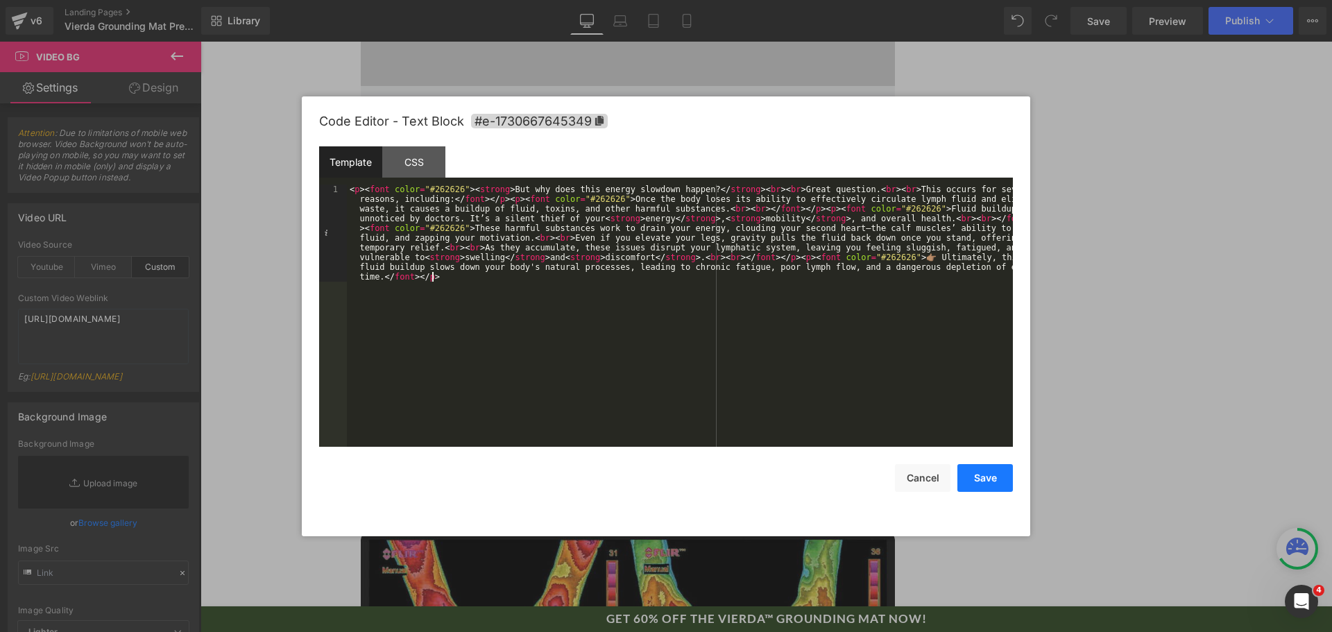
click at [984, 485] on button "Save" at bounding box center [986, 478] width 56 height 28
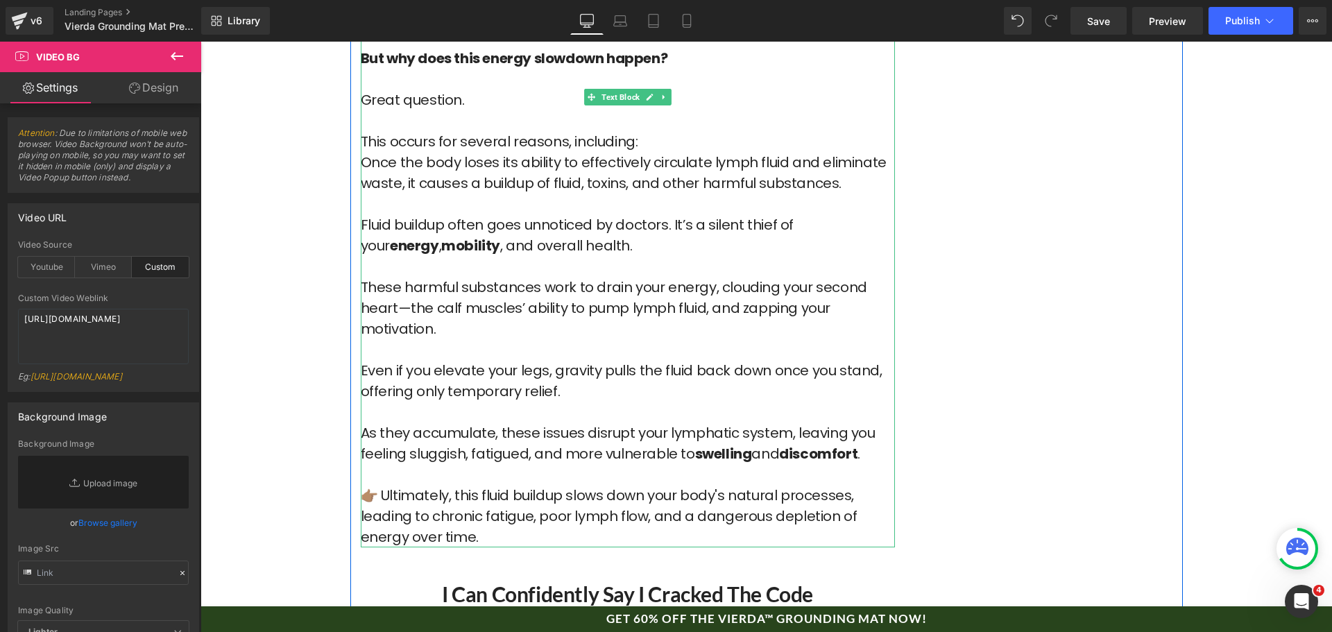
scroll to position [5156, 0]
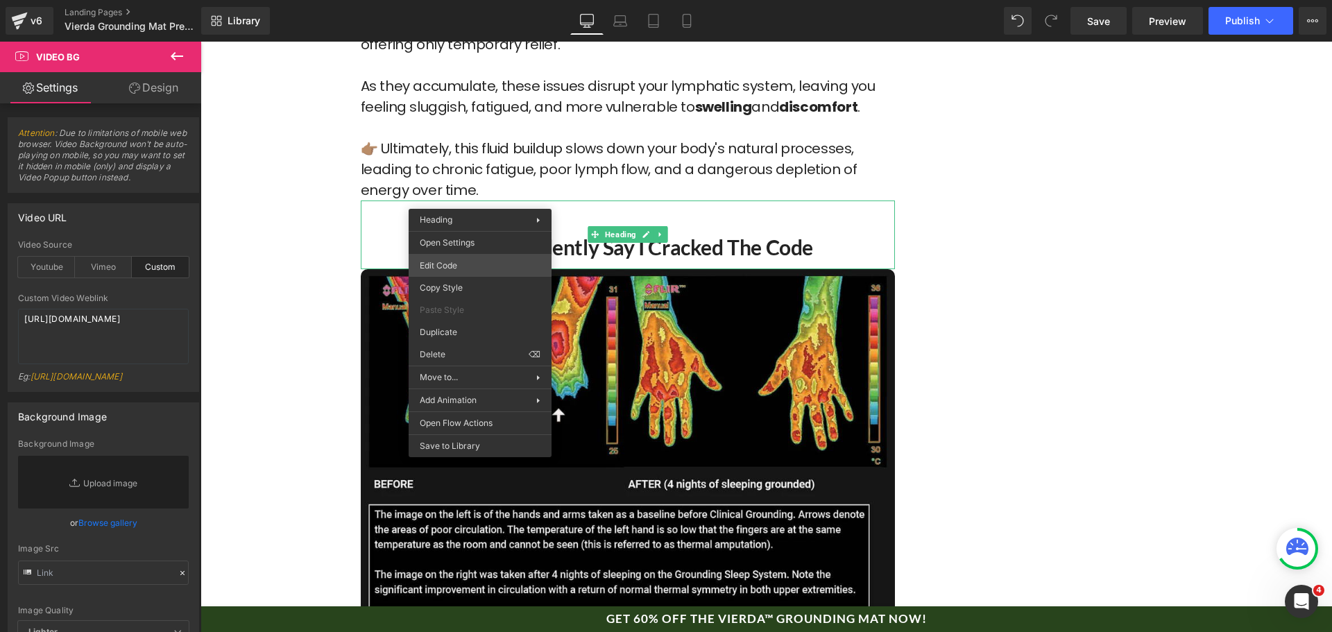
click at [492, 0] on div "Video Bg You are previewing how the will restyle your page. You can not edit El…" at bounding box center [666, 0] width 1332 height 0
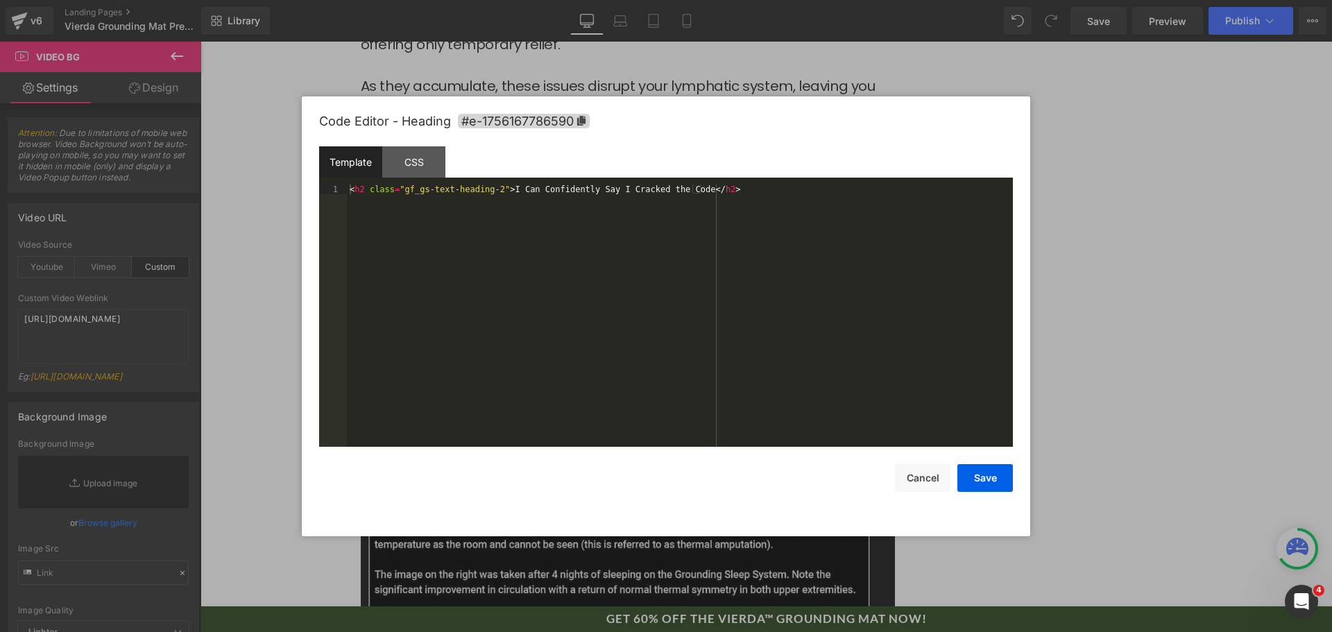
click at [534, 240] on div "< h2 class = "gf_gs-text-heading-2" > I Can Confidently Say I Cracked the Code …" at bounding box center [680, 326] width 666 height 282
click at [989, 463] on div "Save Cancel" at bounding box center [666, 469] width 694 height 45
click at [985, 483] on button "Save" at bounding box center [986, 478] width 56 height 28
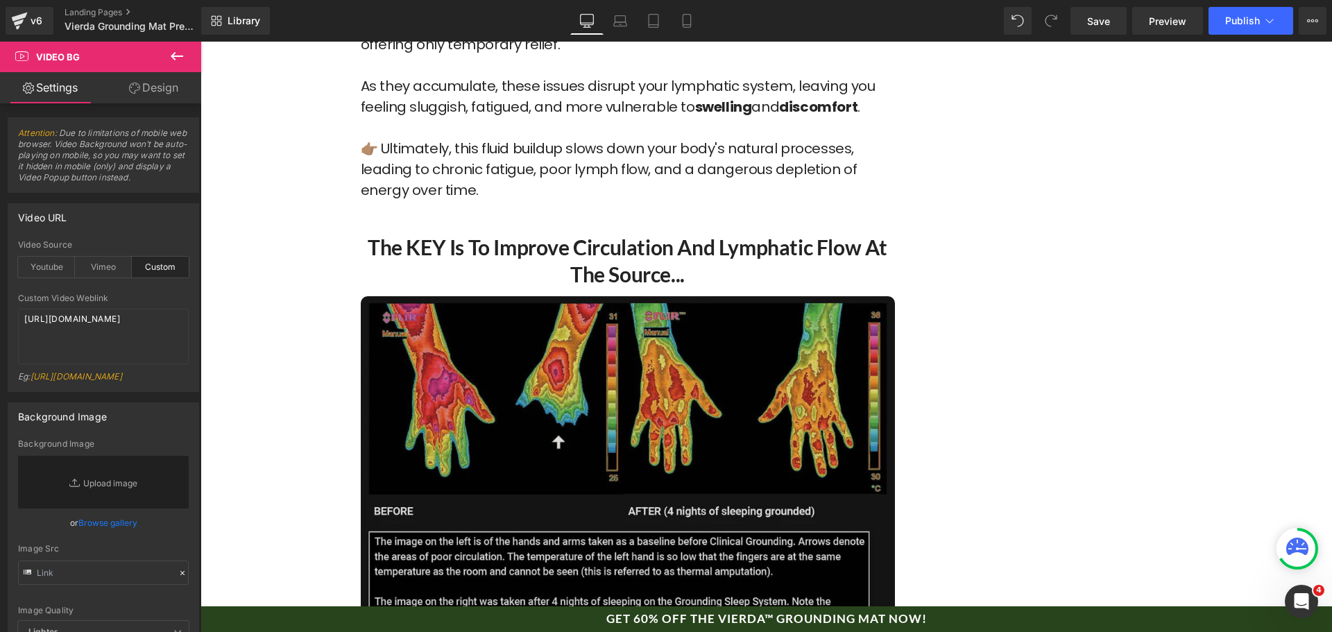
click at [580, 393] on img at bounding box center [628, 496] width 534 height 400
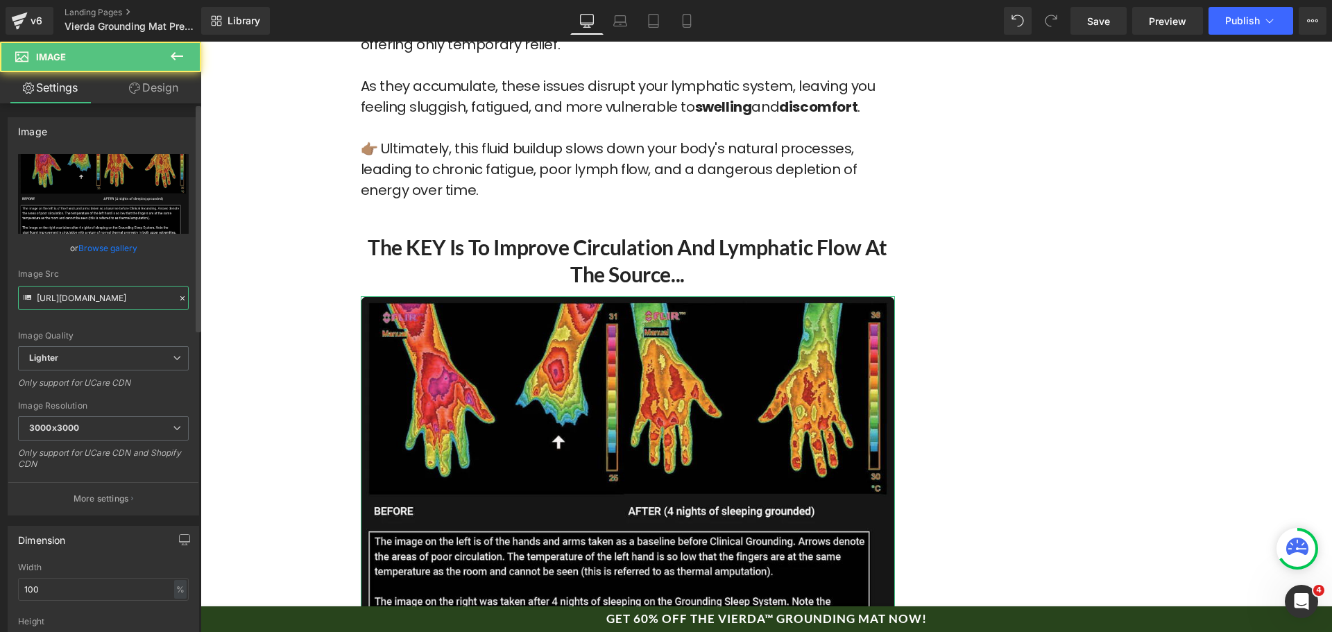
click at [100, 297] on input "[URL][DOMAIN_NAME]" at bounding box center [103, 298] width 171 height 24
paste input "[DOMAIN_NAME][URL]"
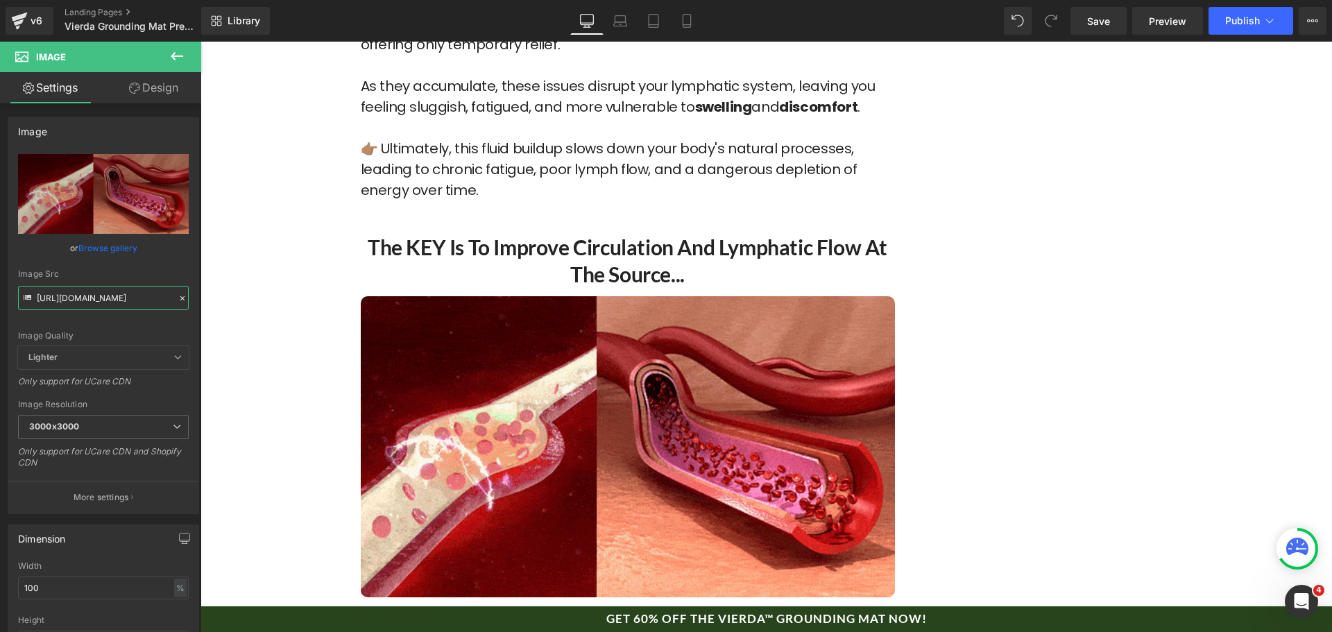
type input "[URL][DOMAIN_NAME]"
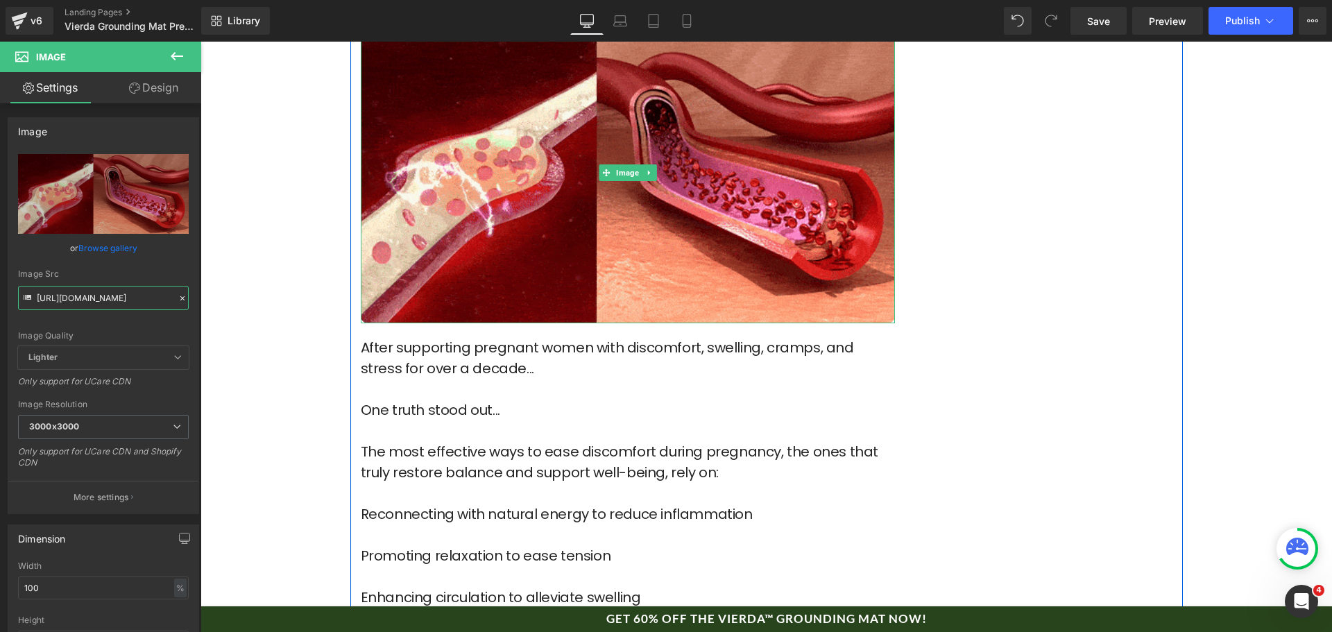
scroll to position [5434, 0]
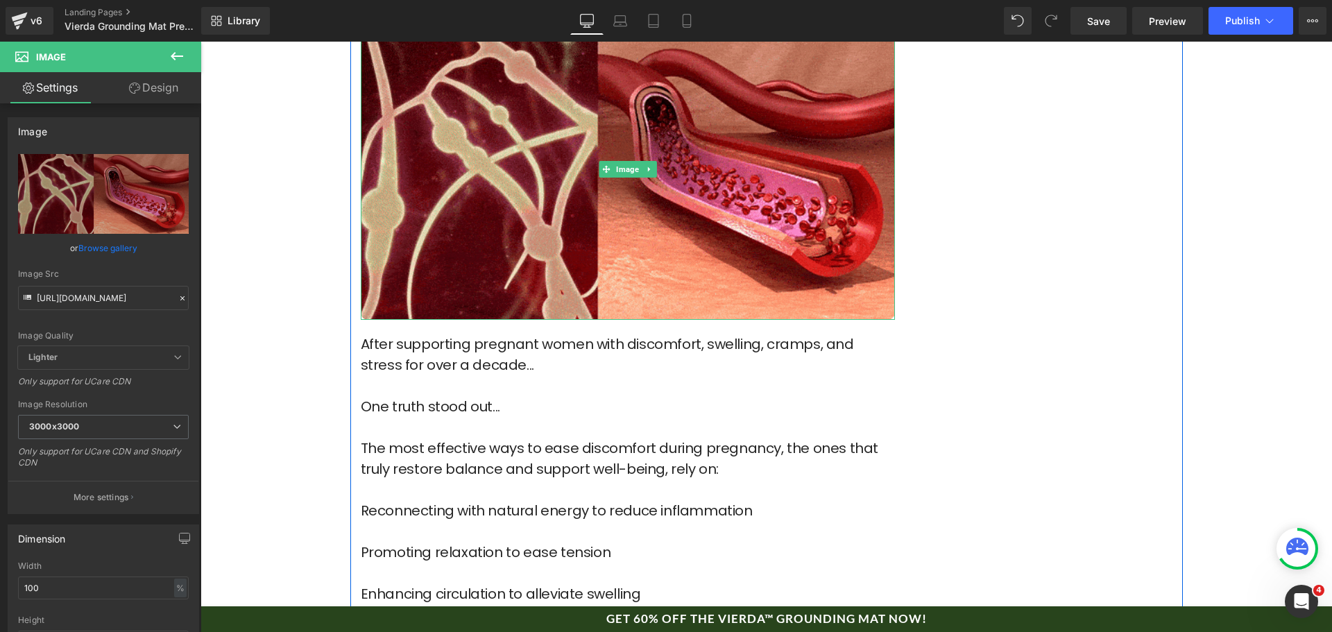
click at [568, 439] on font "The most effective ways to ease discomfort during pregnancy, the ones that trul…" at bounding box center [620, 459] width 518 height 40
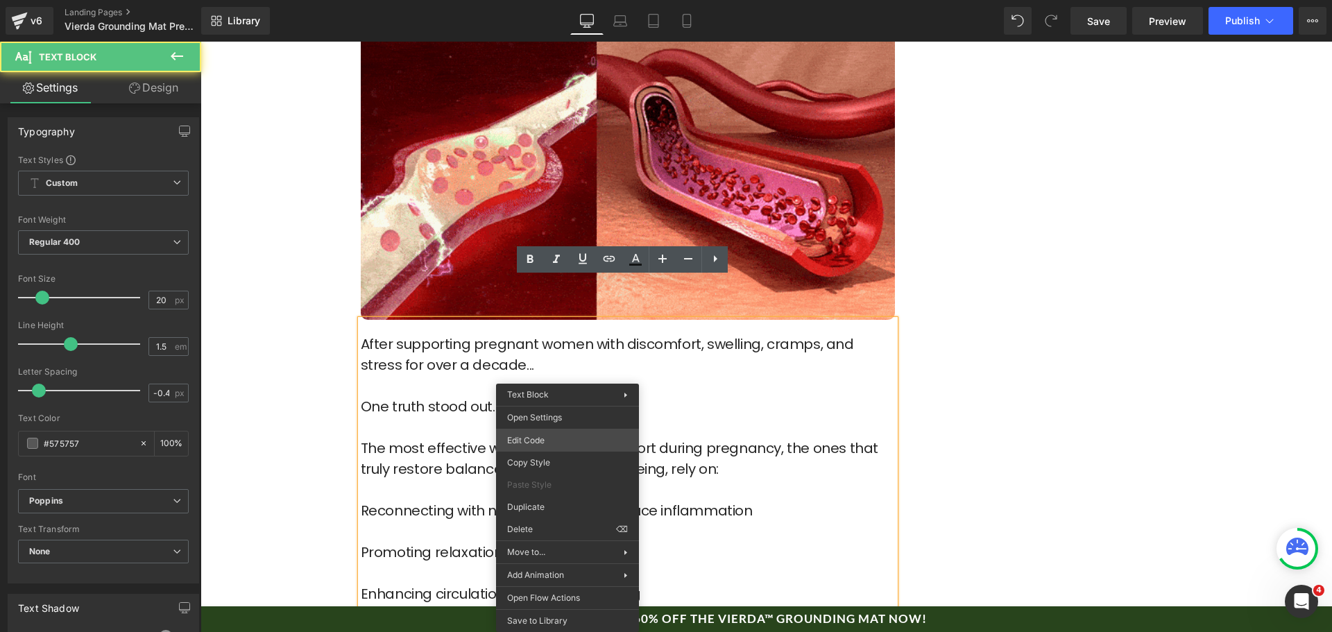
click at [568, 0] on div "Video Bg You are previewing how the will restyle your page. You can not edit El…" at bounding box center [666, 0] width 1332 height 0
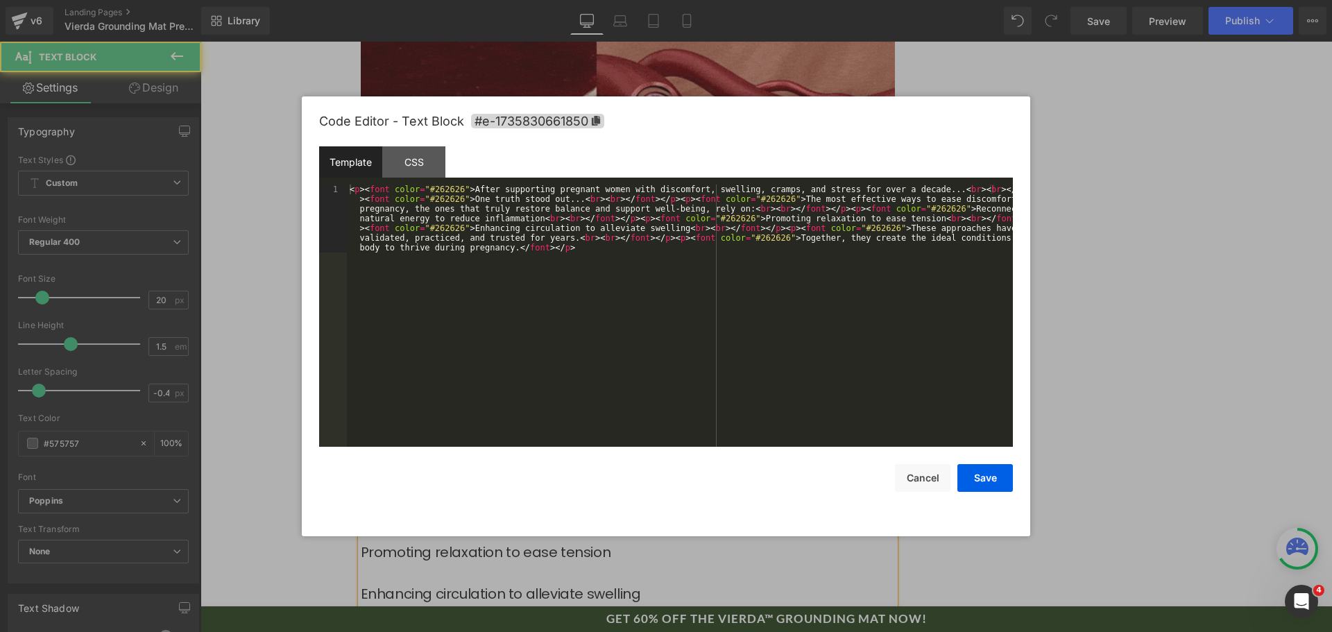
click at [614, 352] on div "< p > < font color = "#262626" > After supporting pregnant women with discomfor…" at bounding box center [680, 384] width 666 height 398
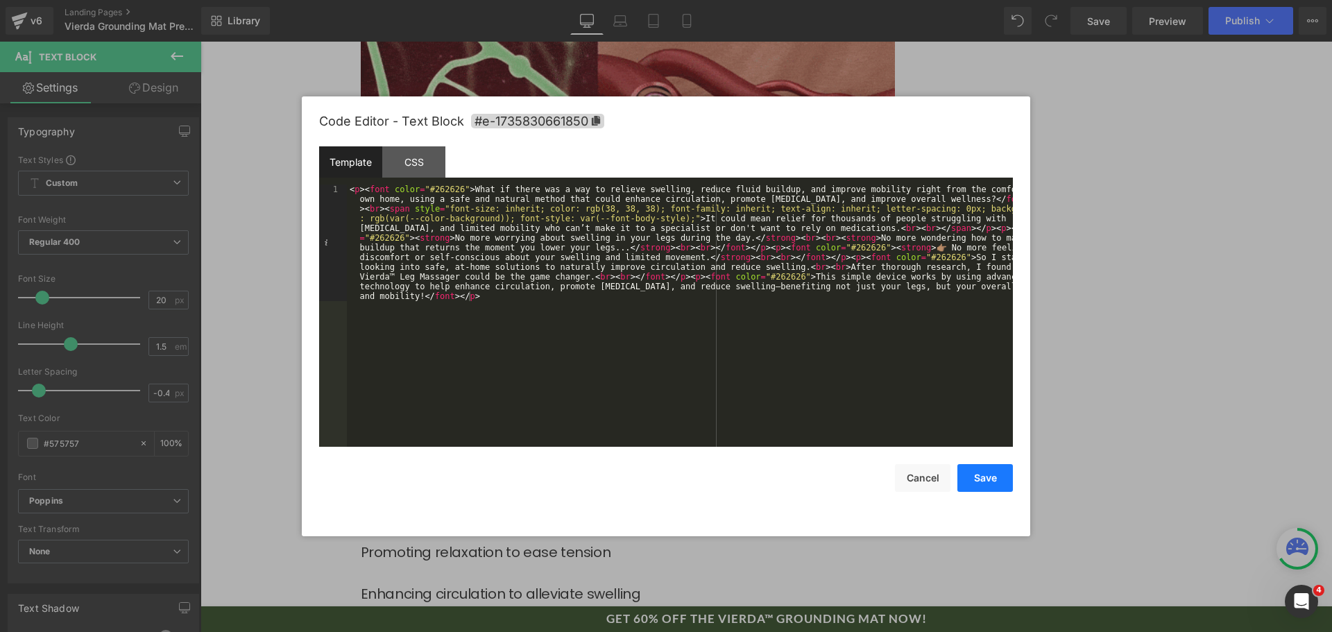
click at [976, 472] on button "Save" at bounding box center [986, 478] width 56 height 28
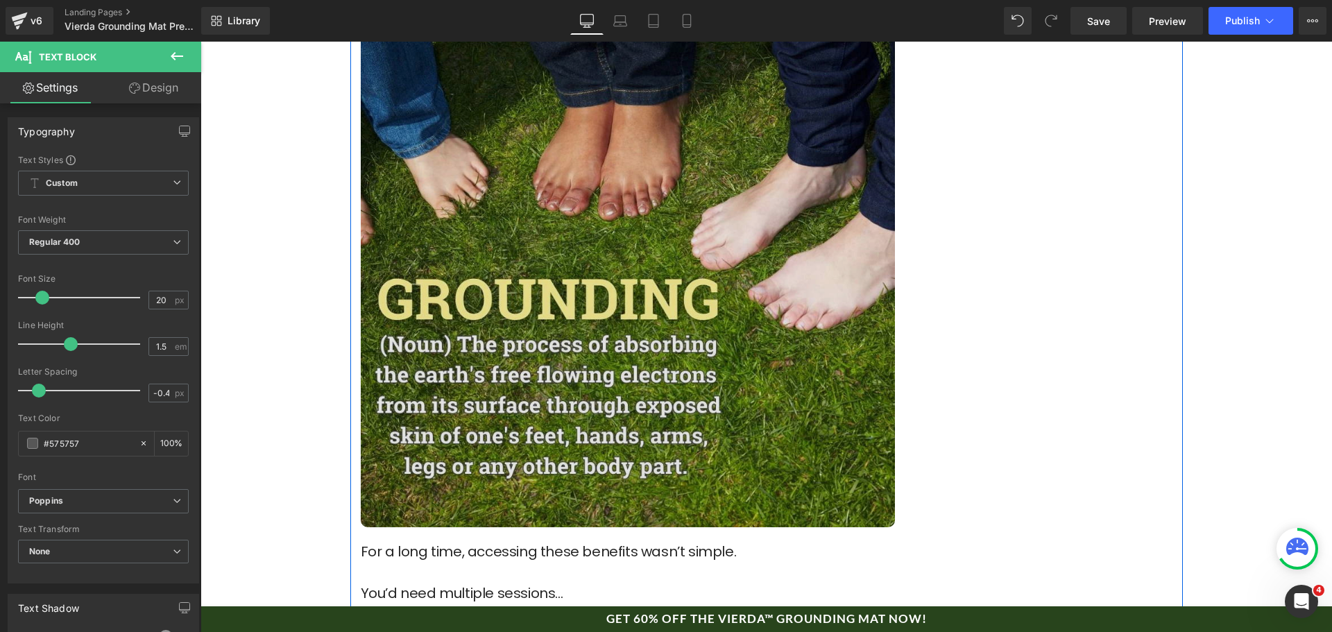
scroll to position [6197, 0]
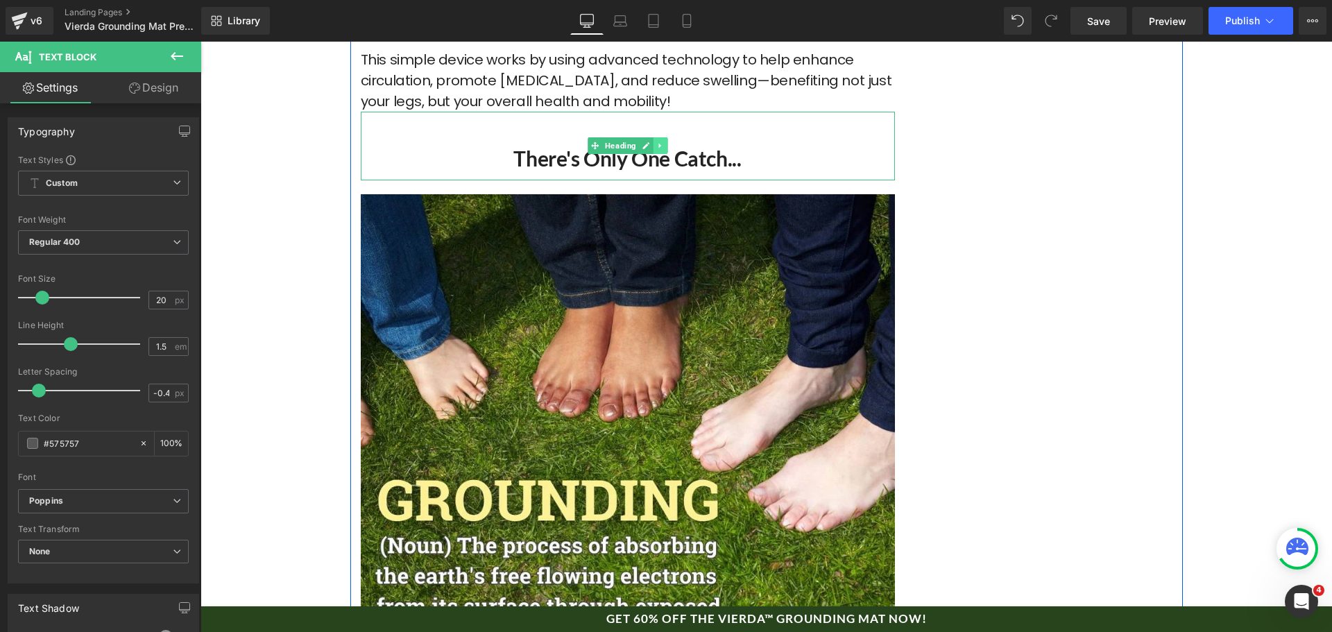
click at [656, 142] on icon at bounding box center [660, 146] width 8 height 8
click at [661, 137] on link at bounding box center [668, 145] width 15 height 17
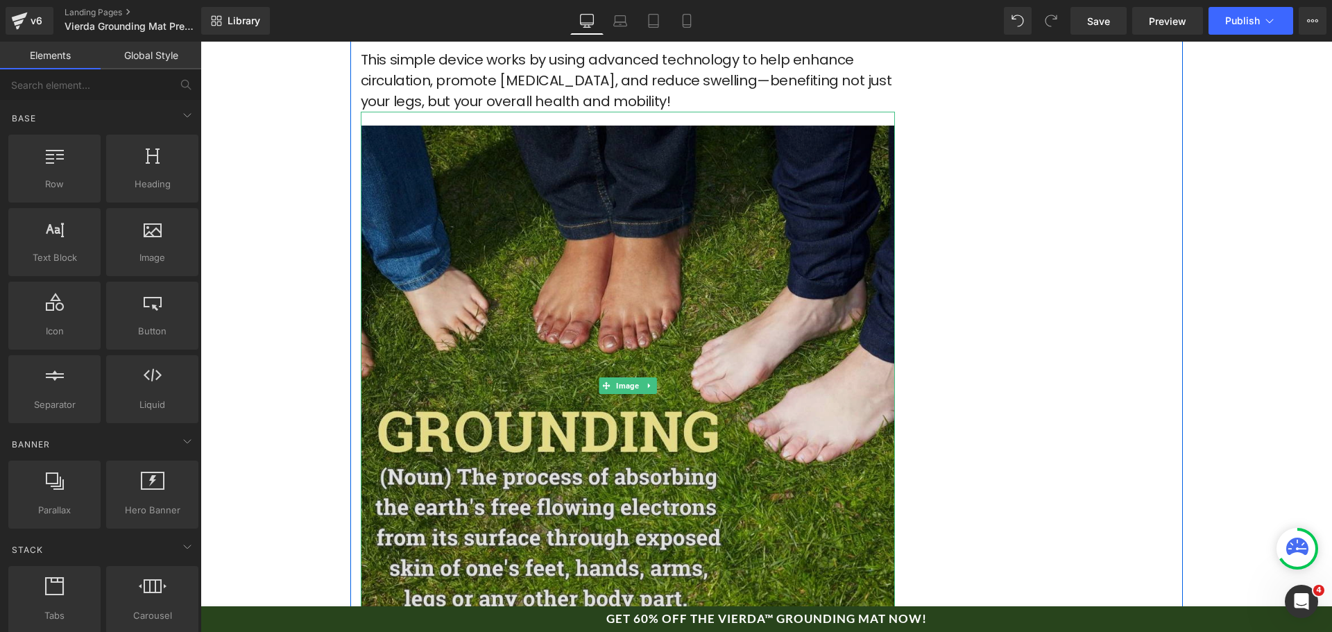
click at [644, 335] on img at bounding box center [628, 386] width 534 height 548
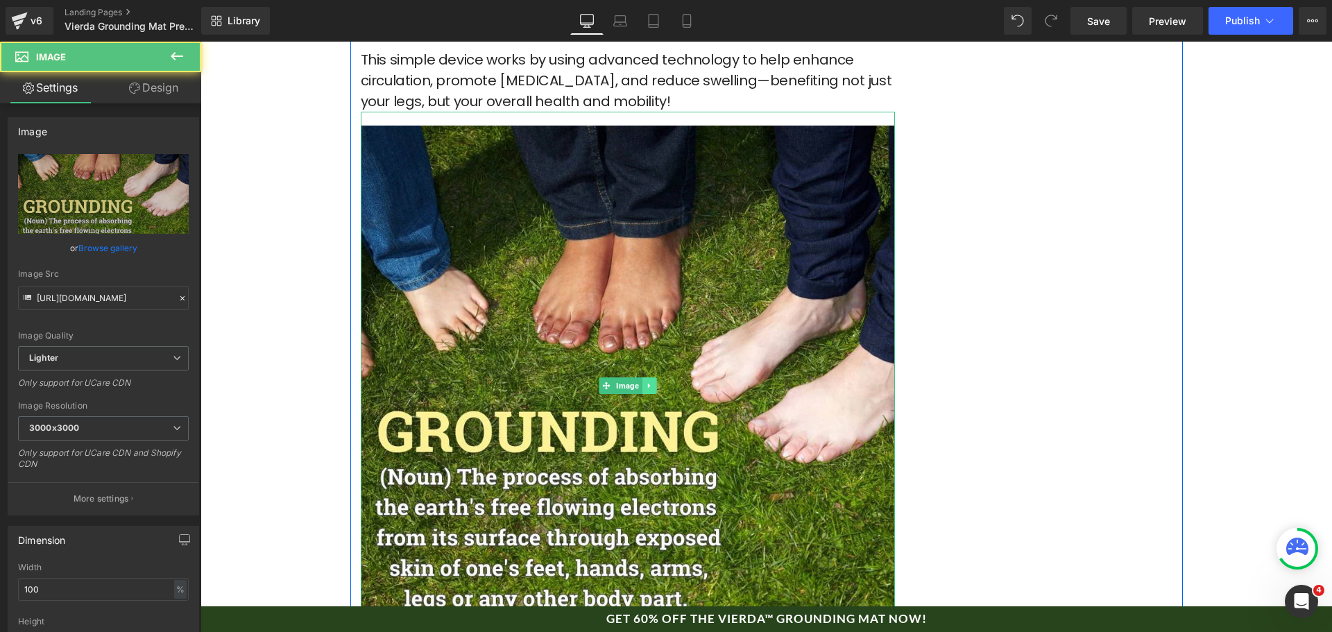
click at [647, 382] on icon at bounding box center [649, 386] width 8 height 8
click at [654, 382] on icon at bounding box center [656, 386] width 8 height 8
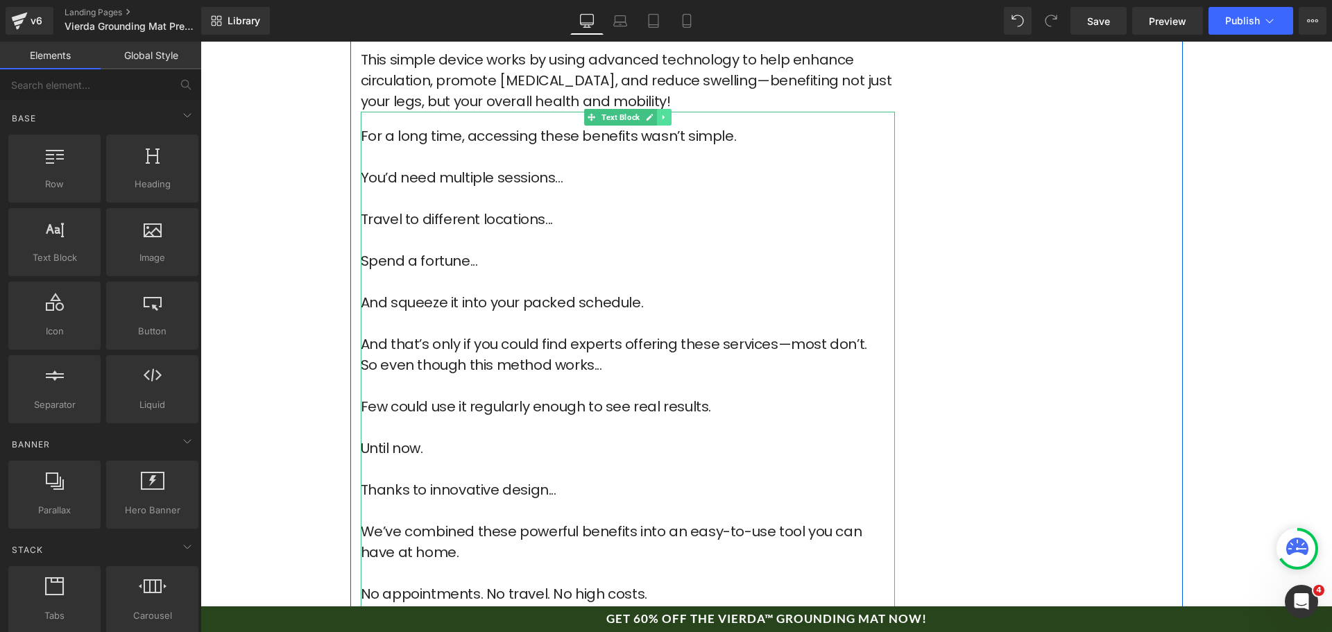
click at [660, 109] on link at bounding box center [664, 117] width 15 height 17
click at [668, 109] on link at bounding box center [671, 117] width 15 height 17
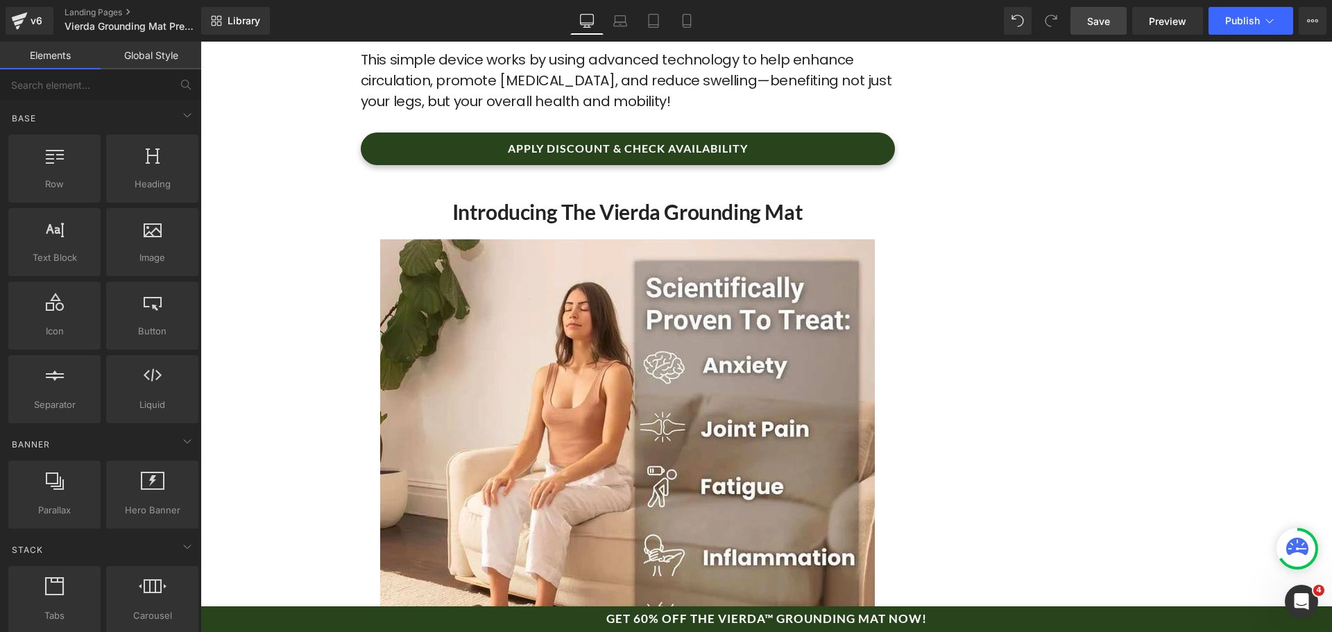
click at [1080, 33] on link "Save" at bounding box center [1099, 21] width 56 height 28
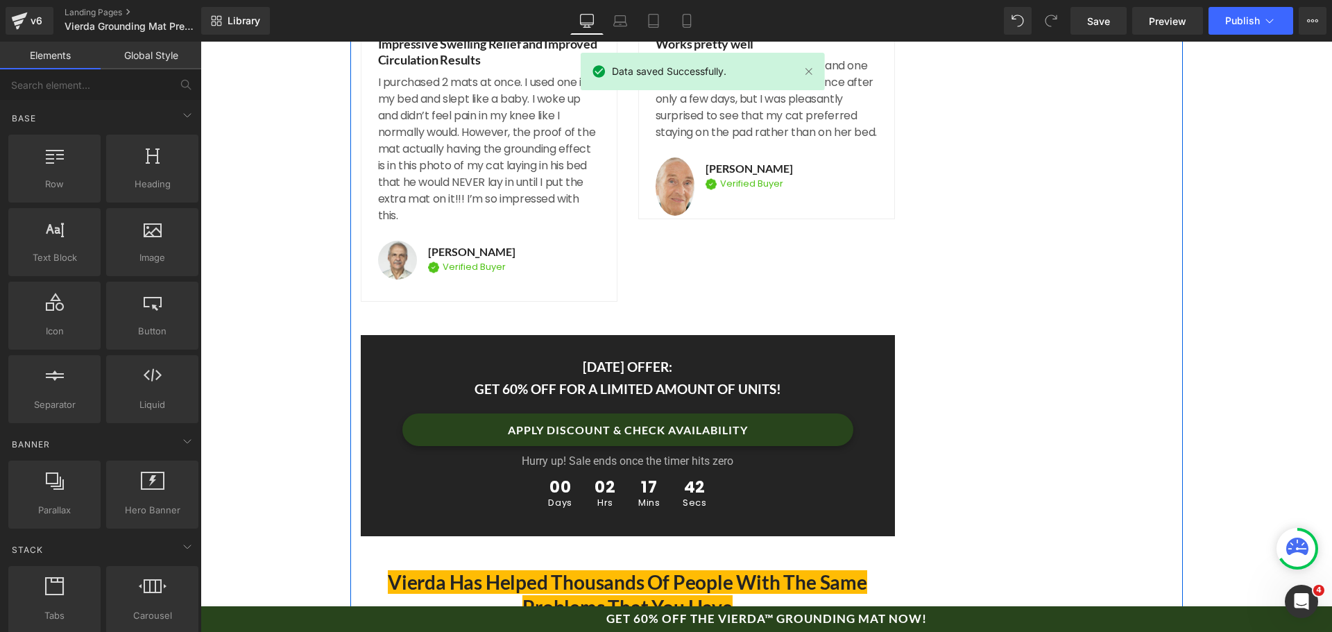
scroll to position [8001, 0]
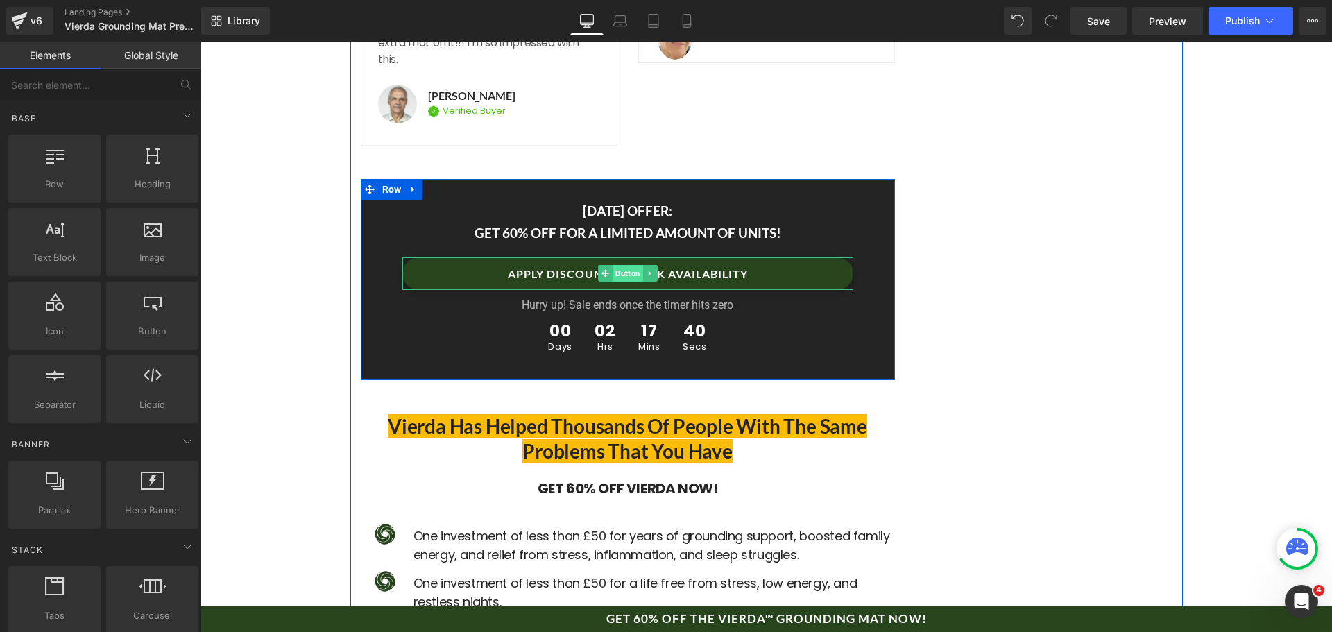
click at [622, 265] on span "Button" at bounding box center [628, 273] width 31 height 17
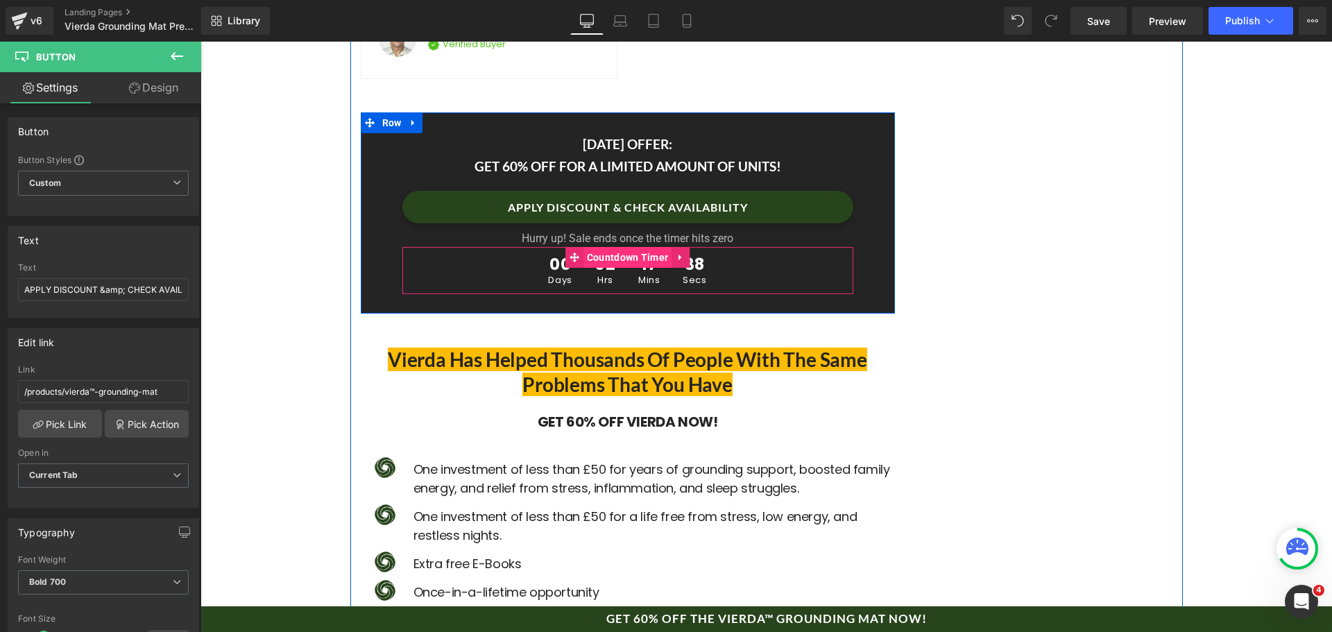
scroll to position [8071, 0]
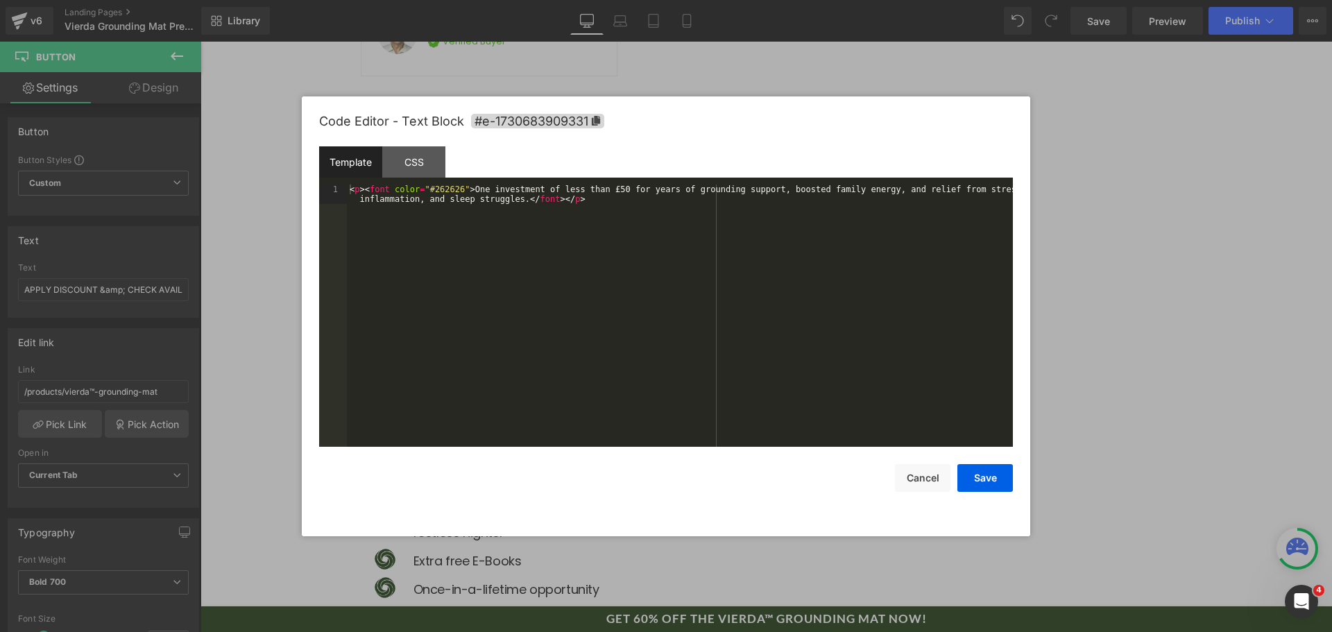
click at [500, 0] on div "Button You are previewing how the will restyle your page. You can not edit Elem…" at bounding box center [666, 0] width 1332 height 0
click at [569, 368] on div "< p > < font color = "#262626" > One investment of less than £50 for years of g…" at bounding box center [680, 335] width 666 height 301
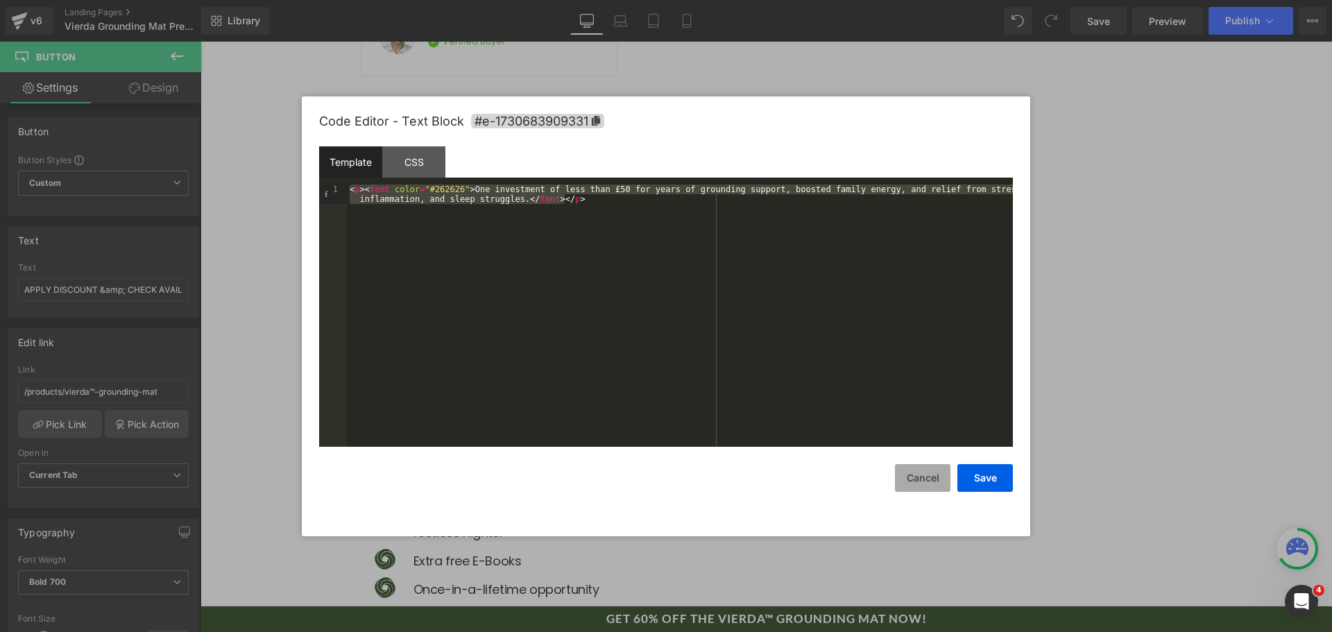
click at [903, 477] on button "Cancel" at bounding box center [923, 478] width 56 height 28
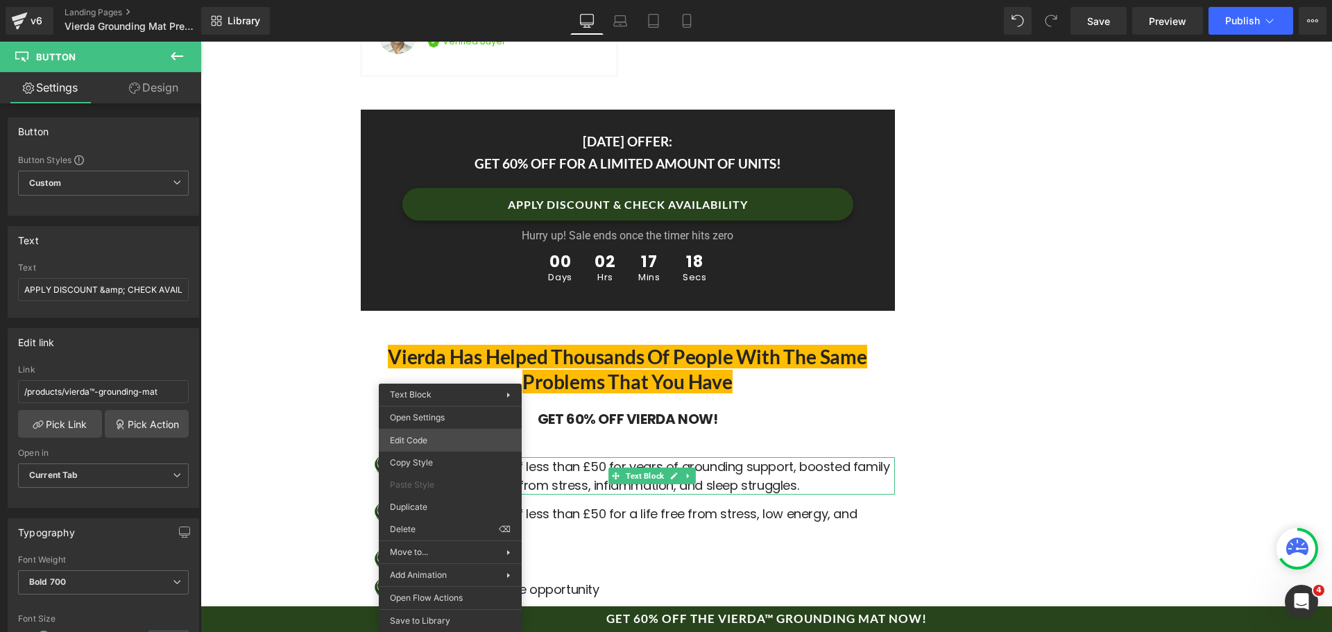
click at [453, 0] on div "Button You are previewing how the will restyle your page. You can not edit Elem…" at bounding box center [666, 0] width 1332 height 0
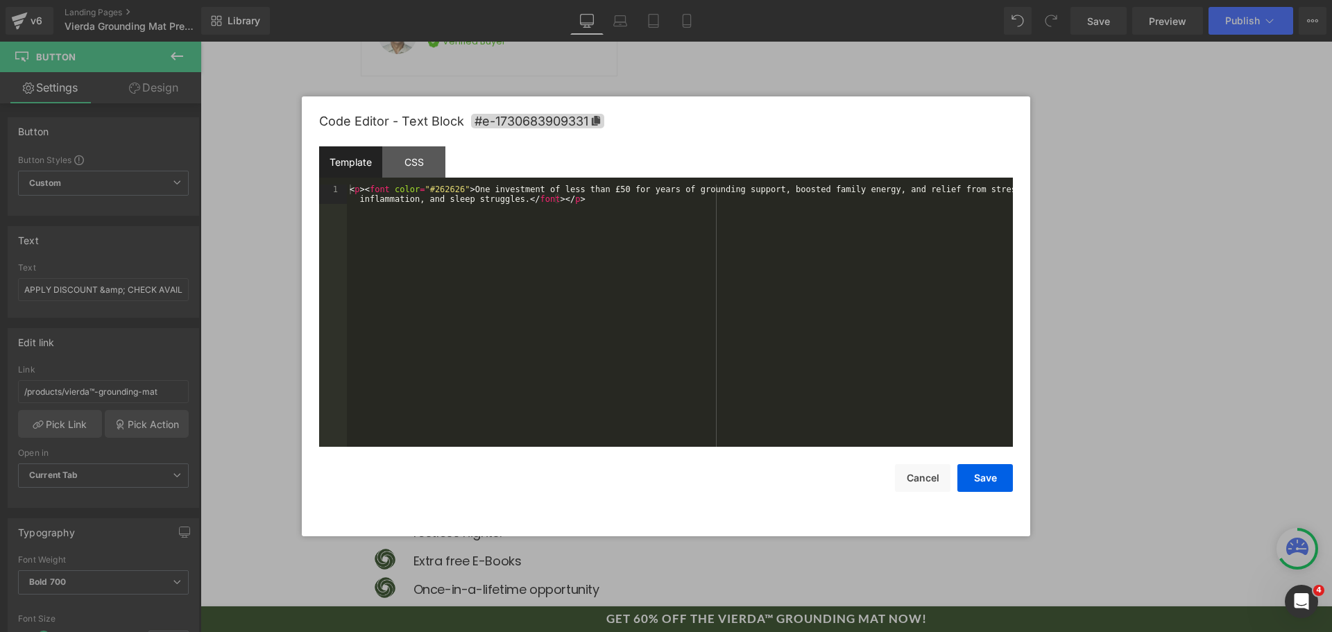
click at [525, 364] on div "< p > < font color = "#262626" > One investment of less than £50 for years of g…" at bounding box center [680, 335] width 666 height 301
click at [979, 474] on button "Save" at bounding box center [986, 478] width 56 height 28
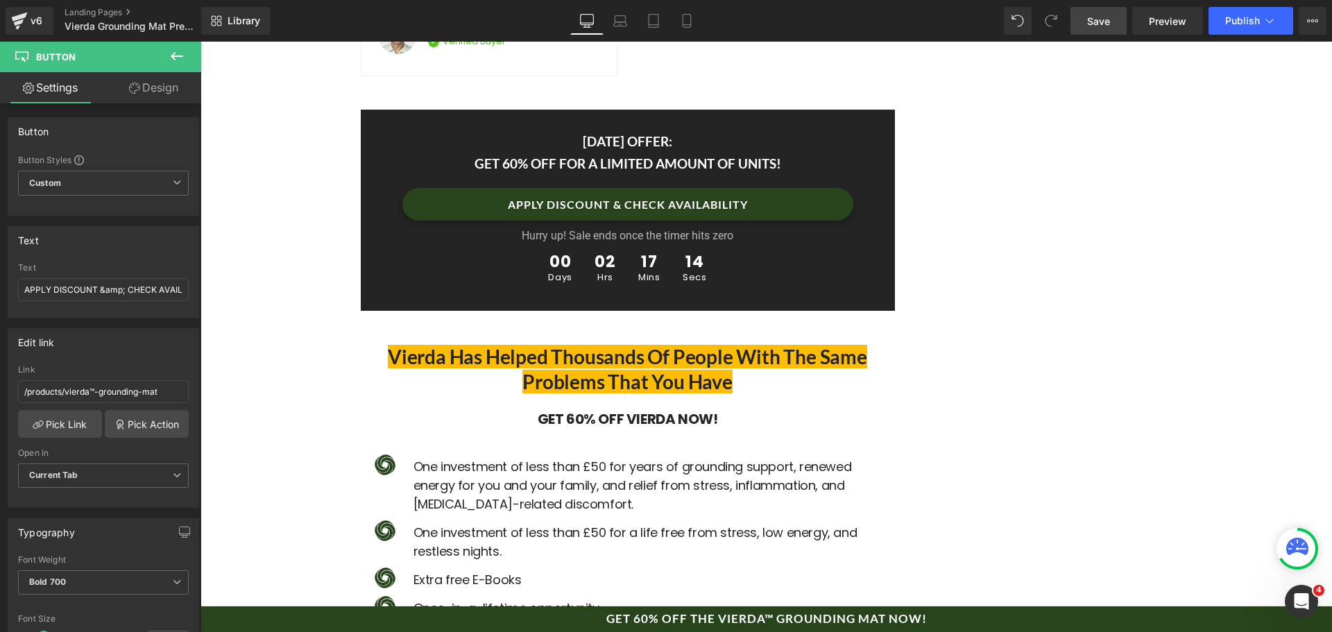
click at [1110, 18] on span "Save" at bounding box center [1098, 21] width 23 height 15
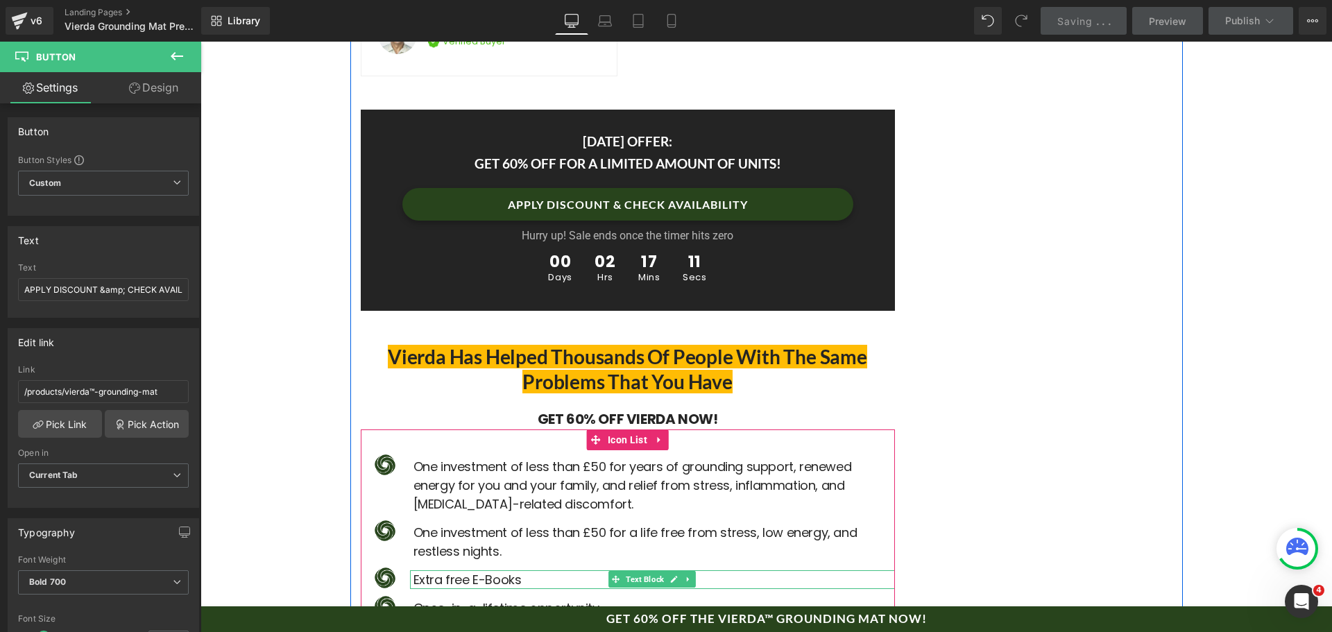
click at [445, 571] on span "Extra free E-Books" at bounding box center [468, 579] width 108 height 17
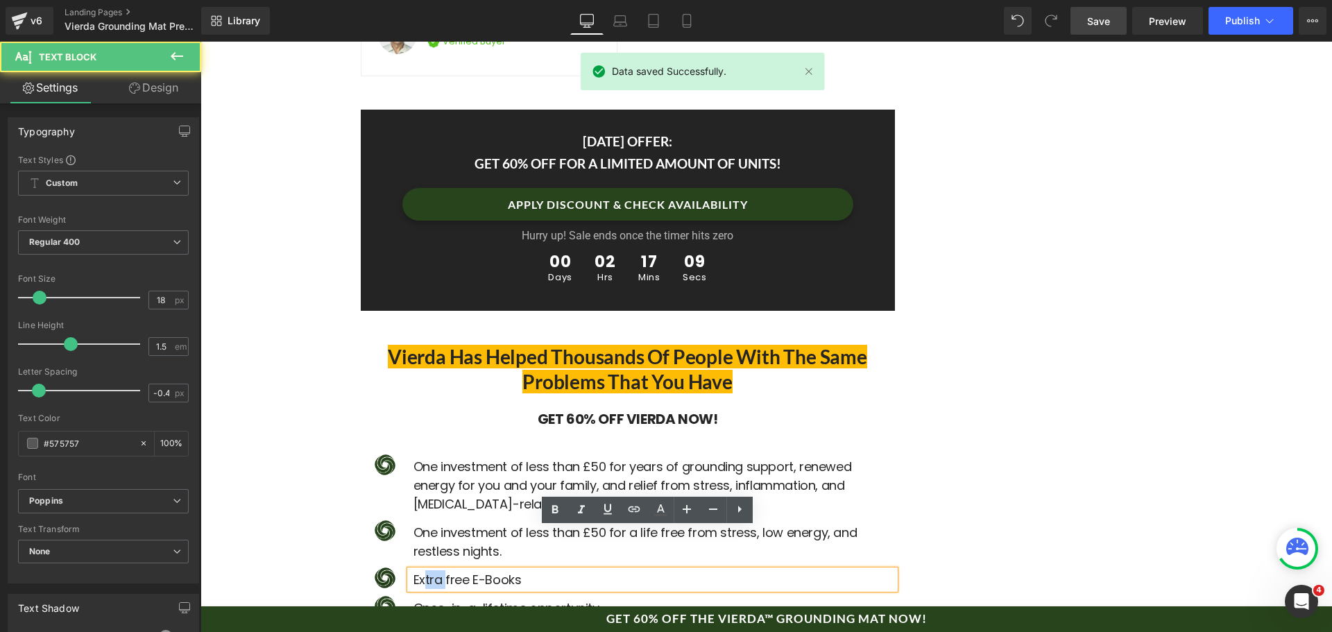
drag, startPoint x: 440, startPoint y: 537, endPoint x: 384, endPoint y: 534, distance: 55.6
click at [384, 570] on li "Image Extra free E-Books Text Block" at bounding box center [628, 579] width 534 height 19
click at [431, 571] on span "Extra free E-Books" at bounding box center [468, 579] width 108 height 17
click at [434, 571] on span "Extra free E-Books" at bounding box center [468, 579] width 108 height 17
drag, startPoint x: 434, startPoint y: 536, endPoint x: 379, endPoint y: 536, distance: 55.5
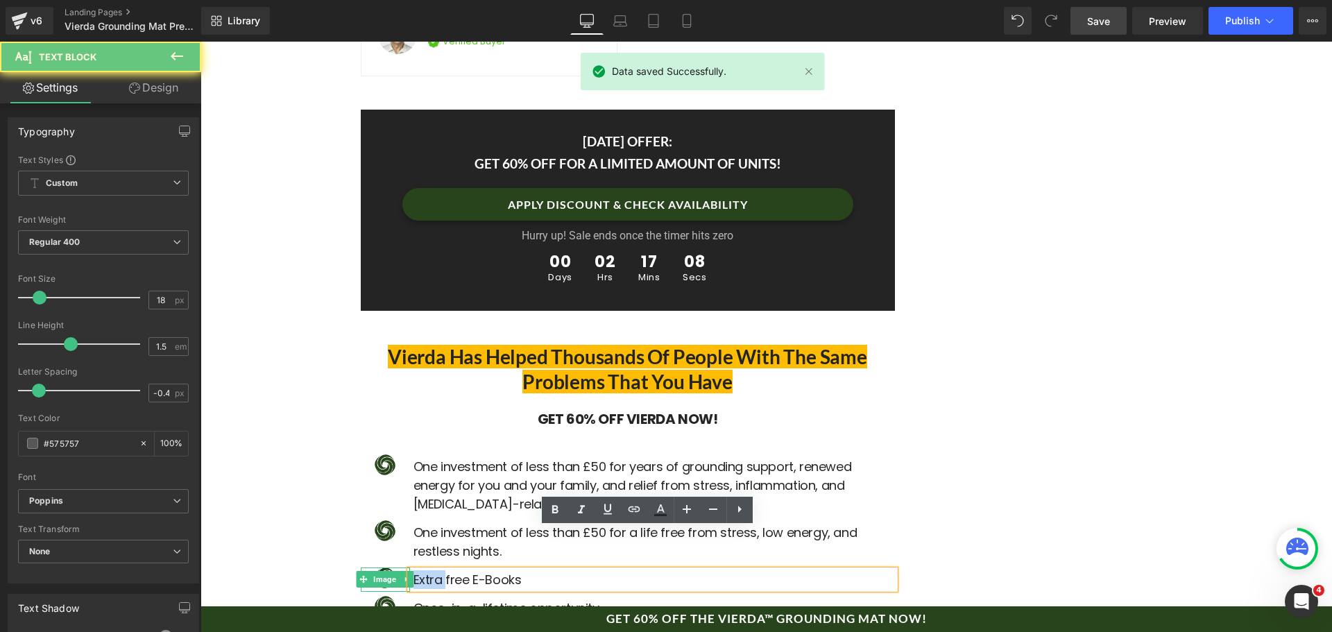
click at [379, 570] on li "Image Extra free E-Books Text Block" at bounding box center [628, 579] width 534 height 19
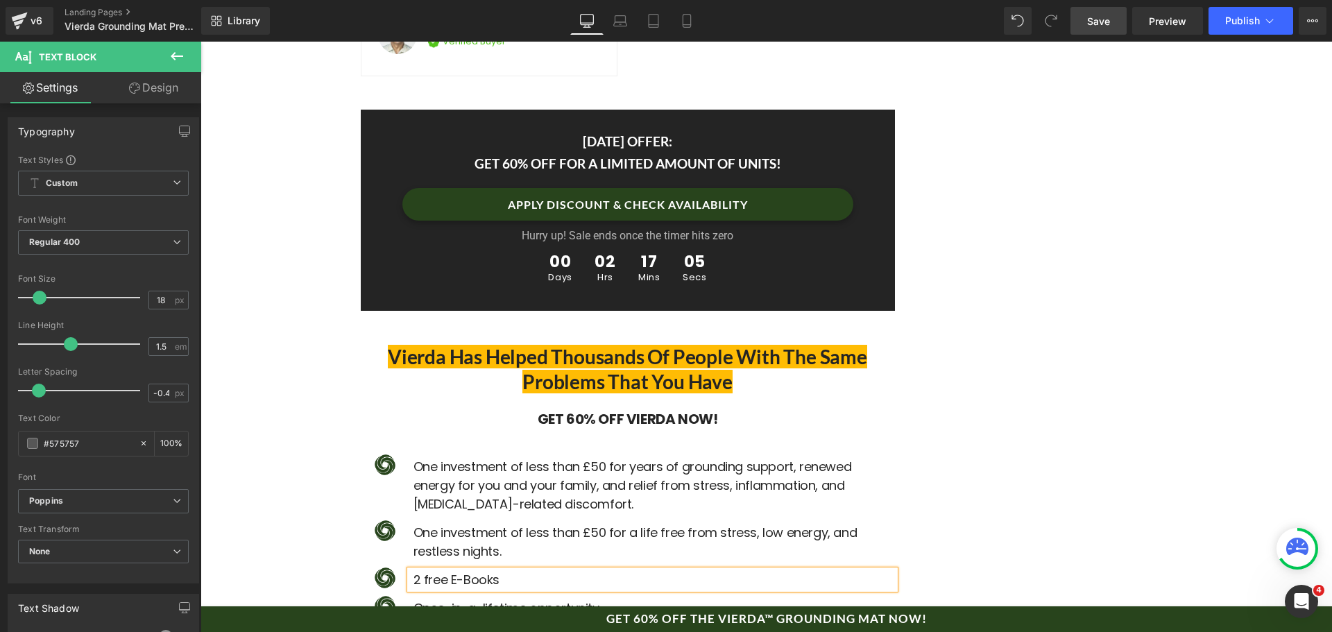
click at [419, 571] on span "2 free E-Books" at bounding box center [457, 579] width 86 height 17
drag, startPoint x: 441, startPoint y: 536, endPoint x: 425, endPoint y: 536, distance: 16.7
click at [425, 571] on span "2 Free E-Books" at bounding box center [457, 579] width 87 height 17
click at [502, 570] on p "2 FREE E-Books" at bounding box center [655, 579] width 482 height 19
drag, startPoint x: 1102, startPoint y: 18, endPoint x: 1091, endPoint y: 34, distance: 19.4
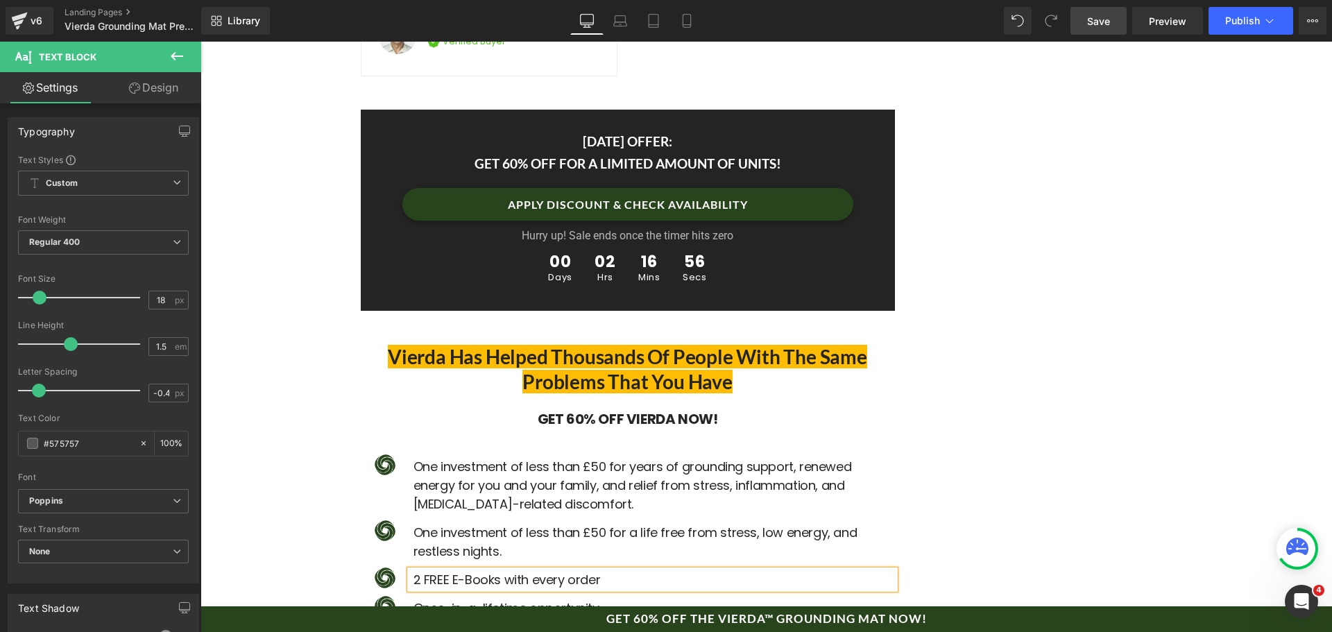
click at [1101, 18] on span "Save" at bounding box center [1098, 21] width 23 height 15
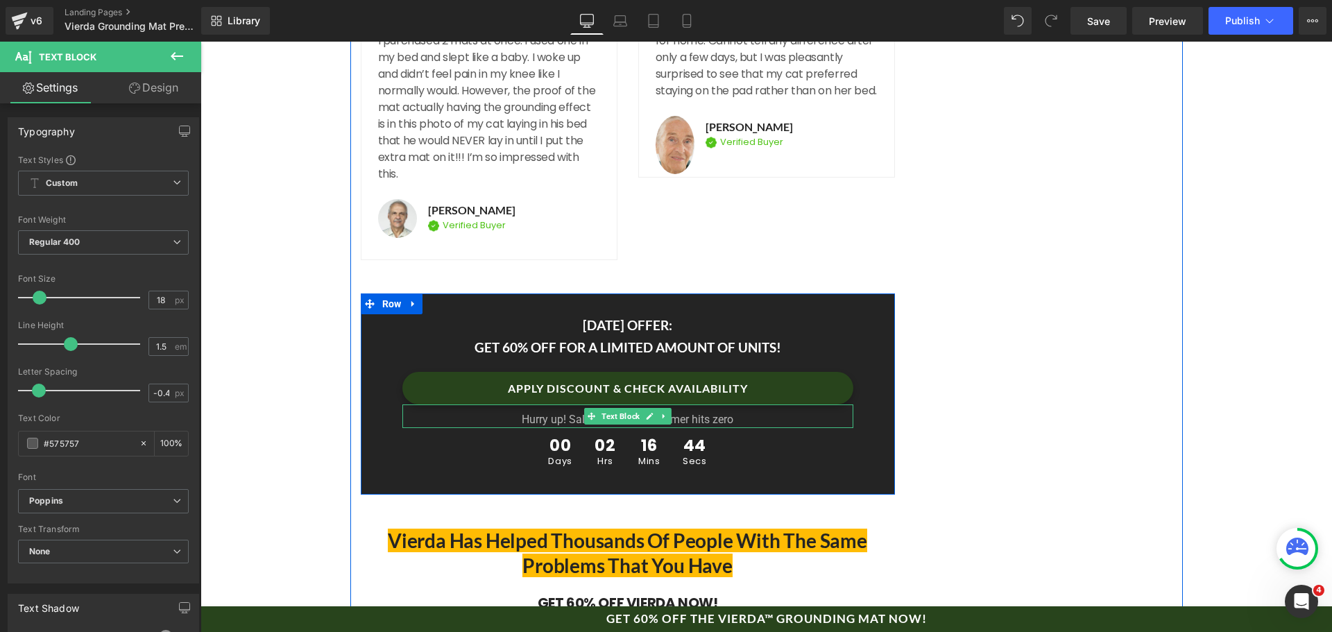
scroll to position [7793, 0]
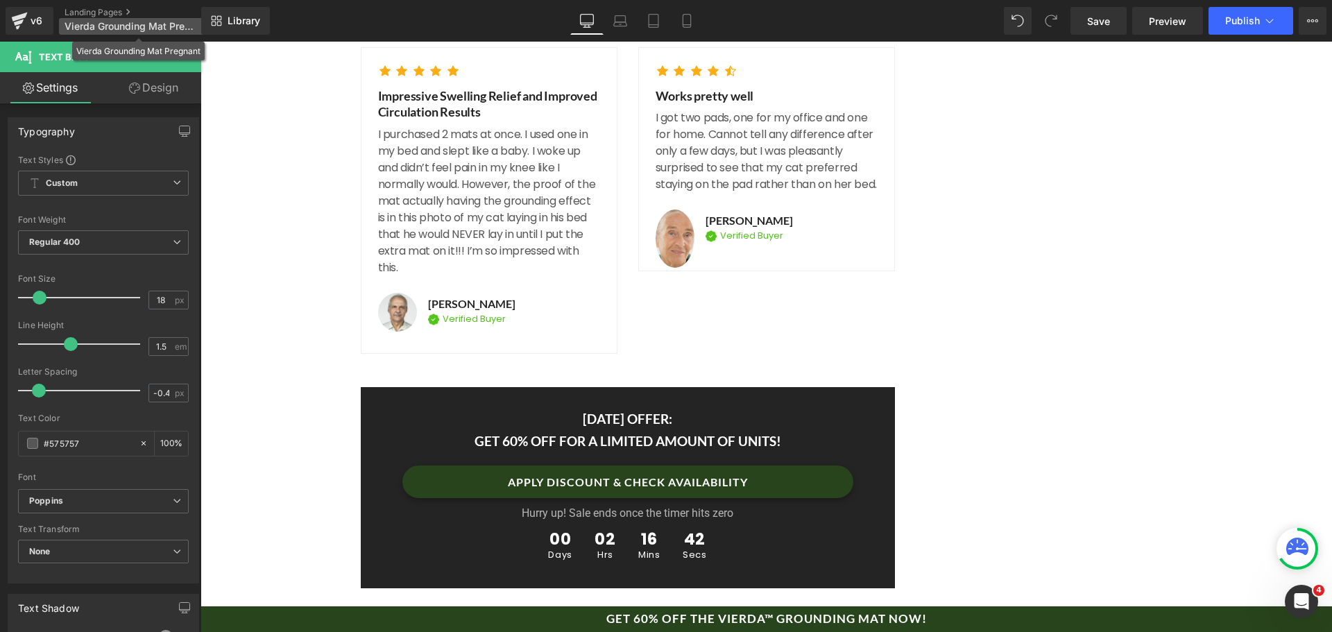
click at [128, 24] on span "Vierda Grounding Mat Pregnant" at bounding box center [131, 26] width 133 height 11
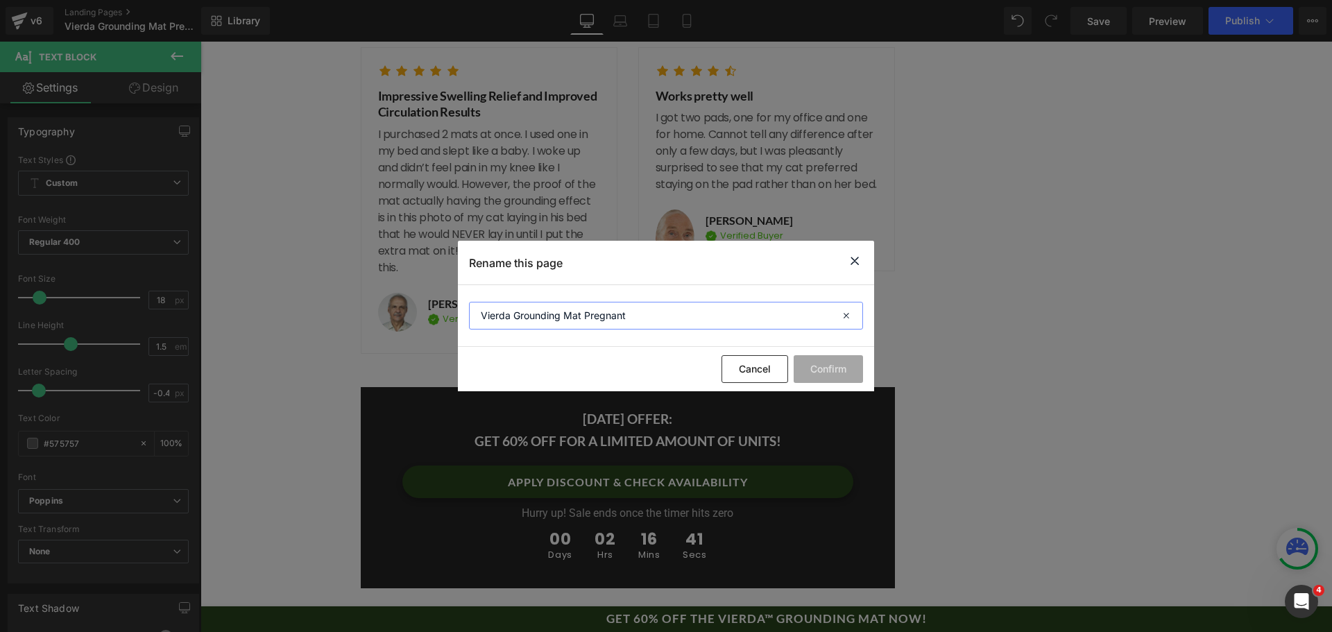
click at [657, 319] on input "Vierda Grounding Mat Pregnant" at bounding box center [666, 316] width 394 height 28
click at [640, 314] on input "Vierda Grounding Mat Pregnant" at bounding box center [666, 316] width 394 height 28
click at [761, 366] on button "Cancel" at bounding box center [755, 369] width 67 height 28
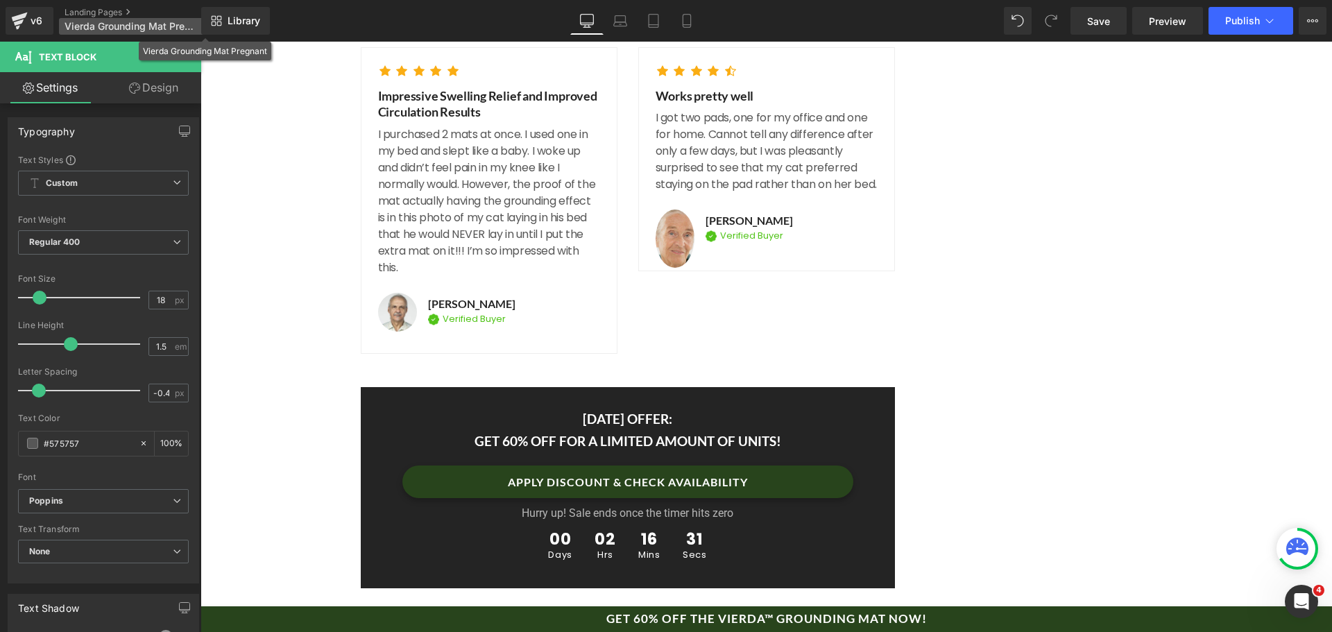
click at [144, 22] on span "Vierda Grounding Mat Pregnant" at bounding box center [131, 26] width 133 height 11
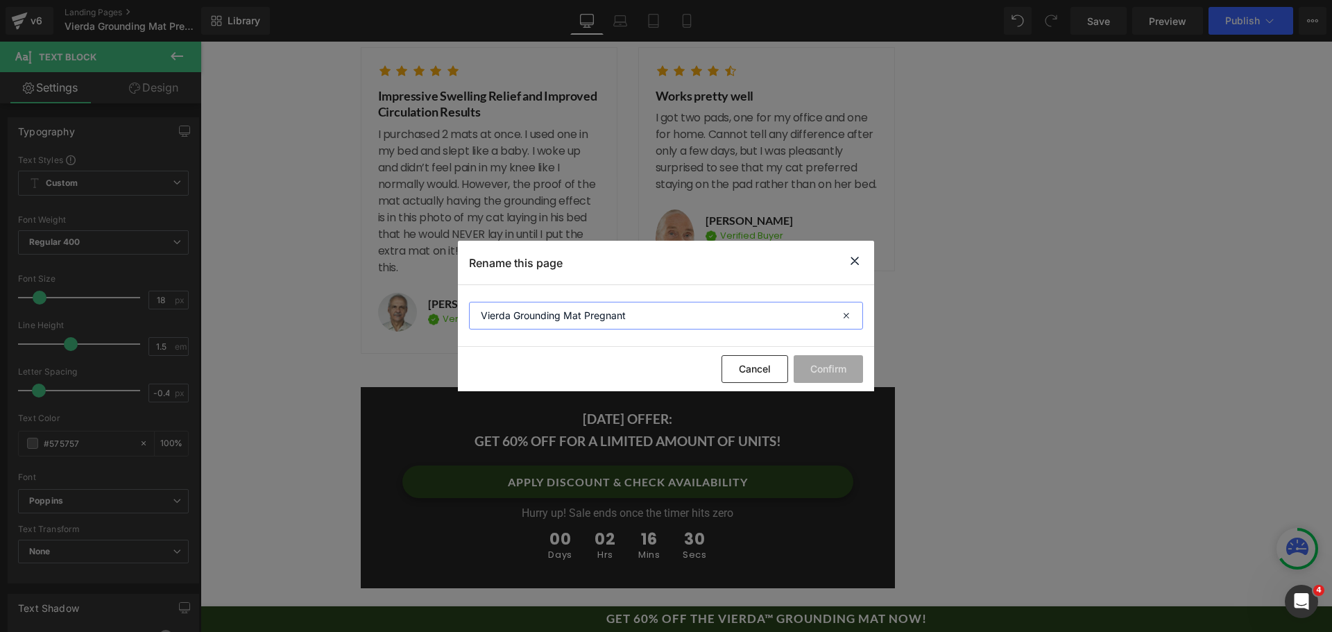
click at [612, 318] on input "Vierda Grounding Mat Pregnant" at bounding box center [666, 316] width 394 height 28
type input "Vierda Grounding Mat [MEDICAL_DATA]"
click at [823, 371] on button "Confirm" at bounding box center [828, 369] width 69 height 28
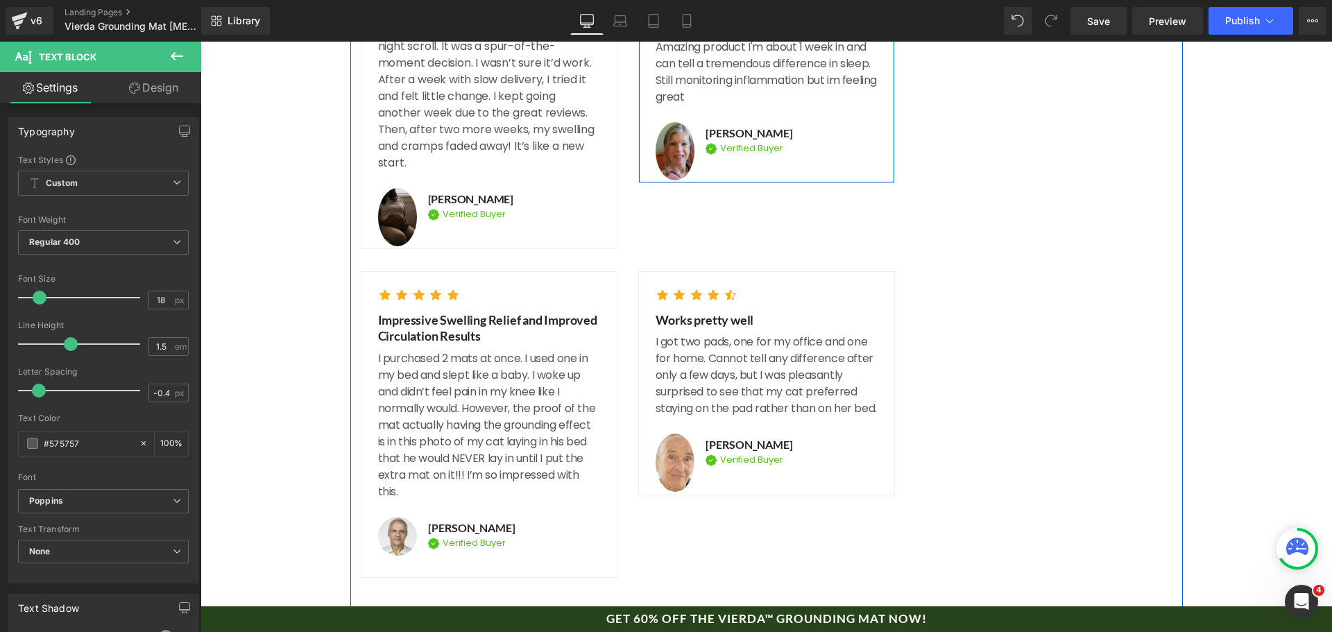
scroll to position [7585, 0]
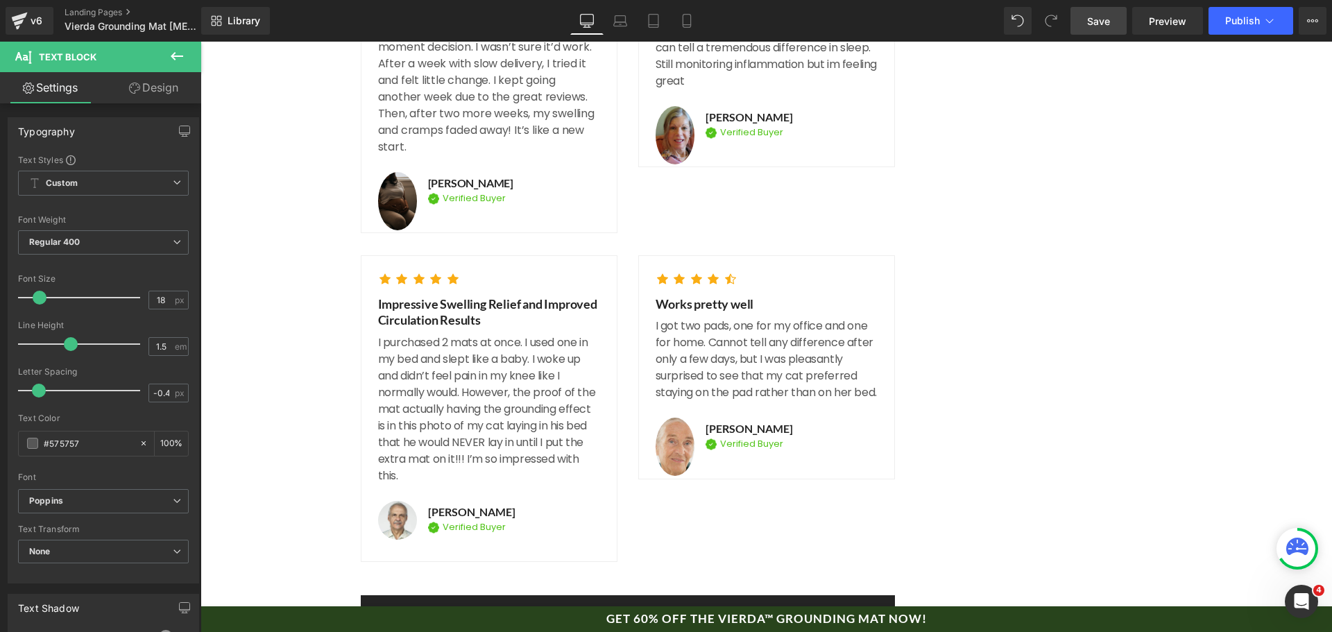
click at [1080, 31] on link "Save" at bounding box center [1099, 21] width 56 height 28
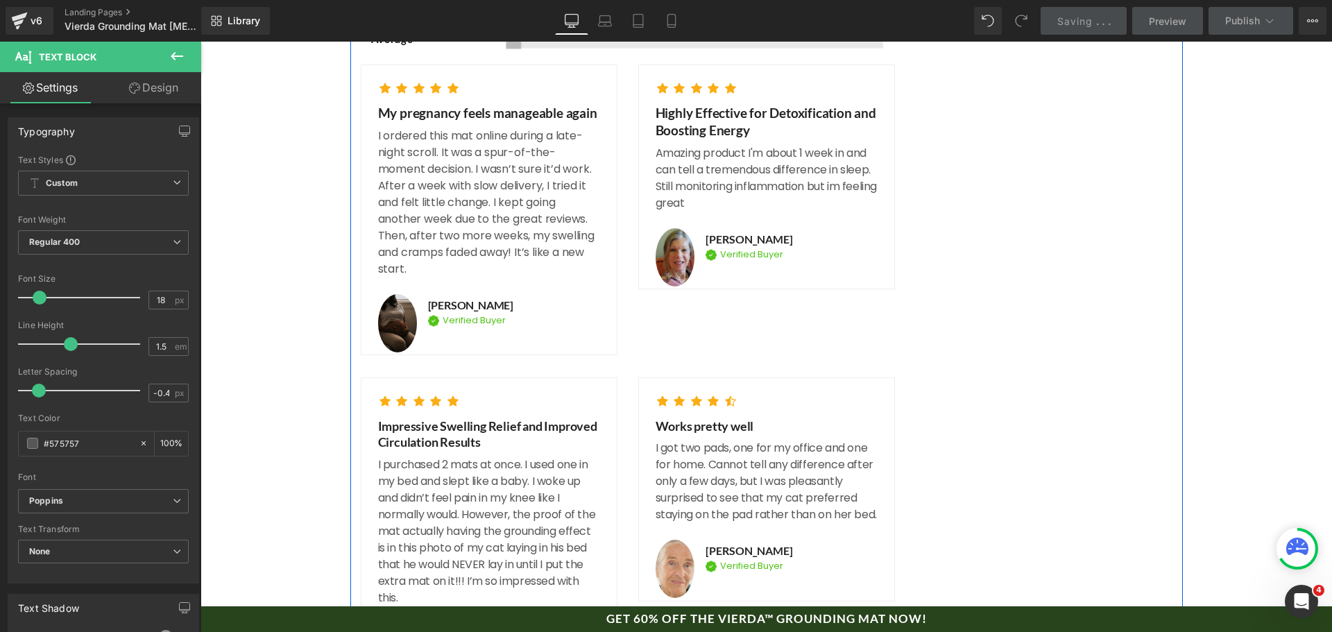
scroll to position [7446, 0]
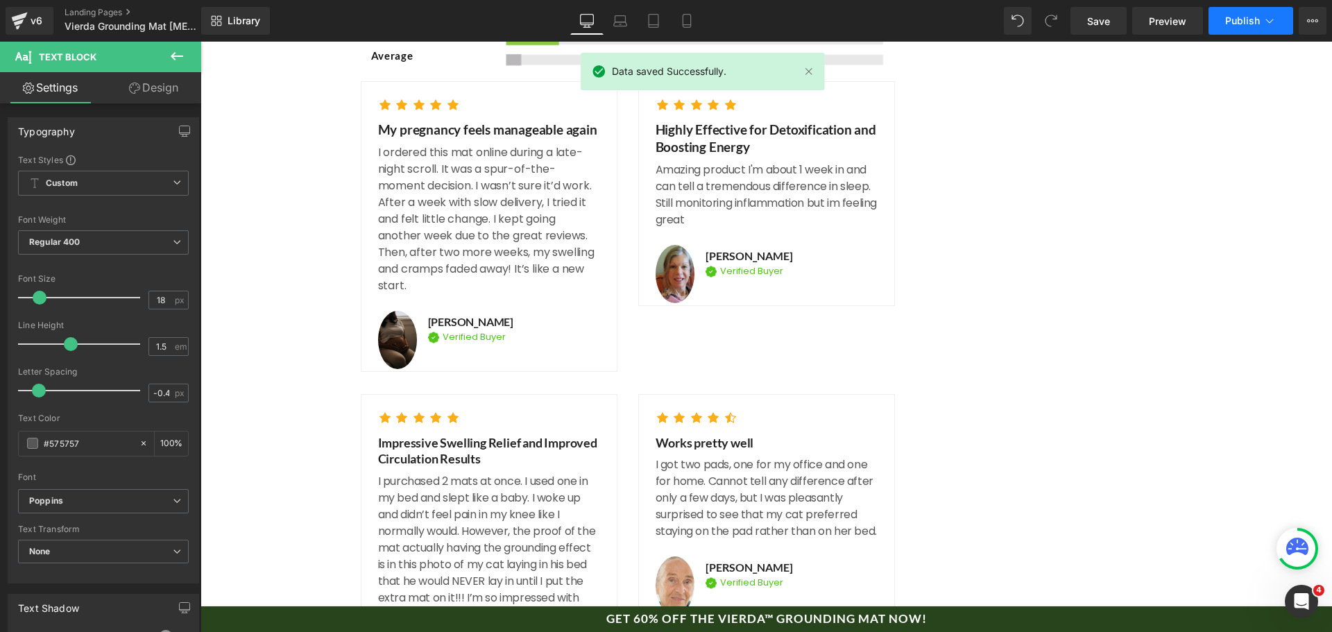
click at [1228, 22] on span "Publish" at bounding box center [1242, 20] width 35 height 11
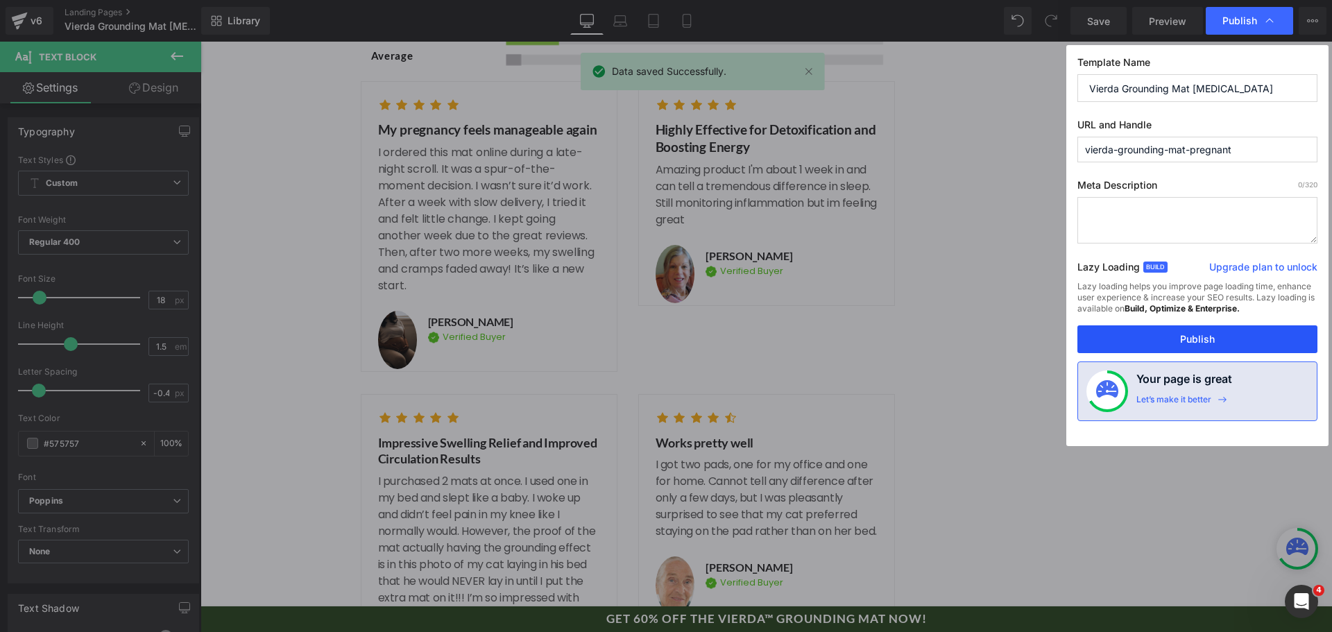
click at [1147, 337] on button "Publish" at bounding box center [1198, 339] width 240 height 28
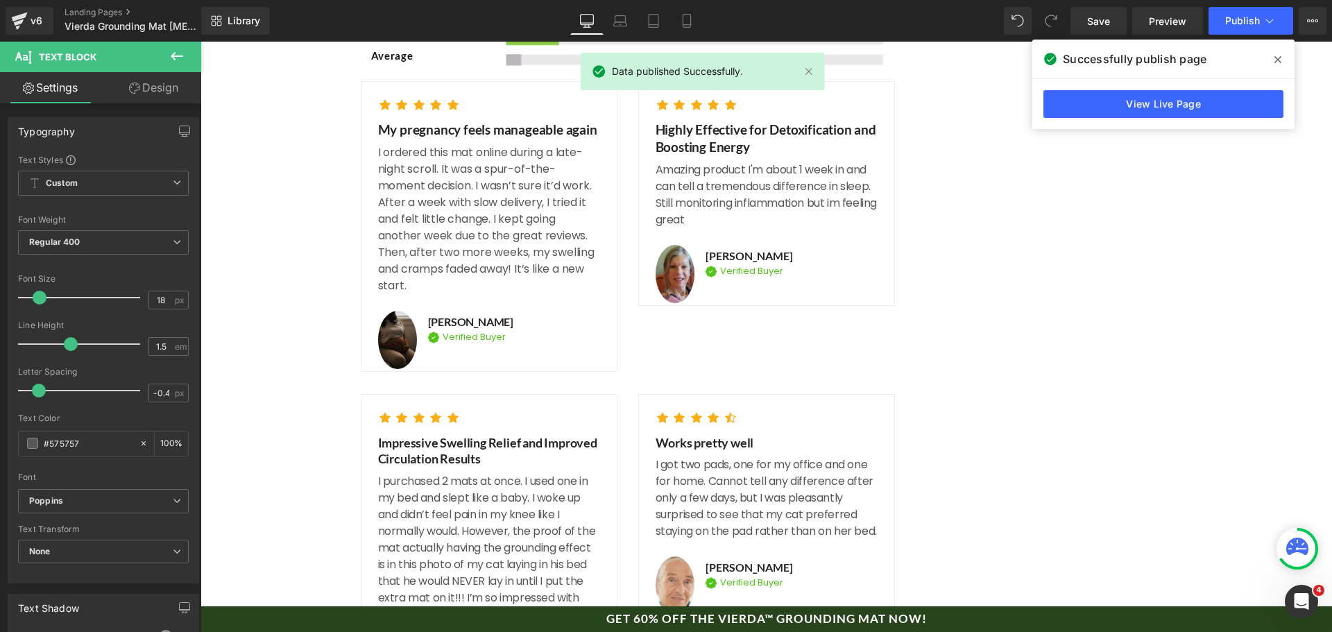
click at [1282, 58] on span at bounding box center [1278, 60] width 22 height 22
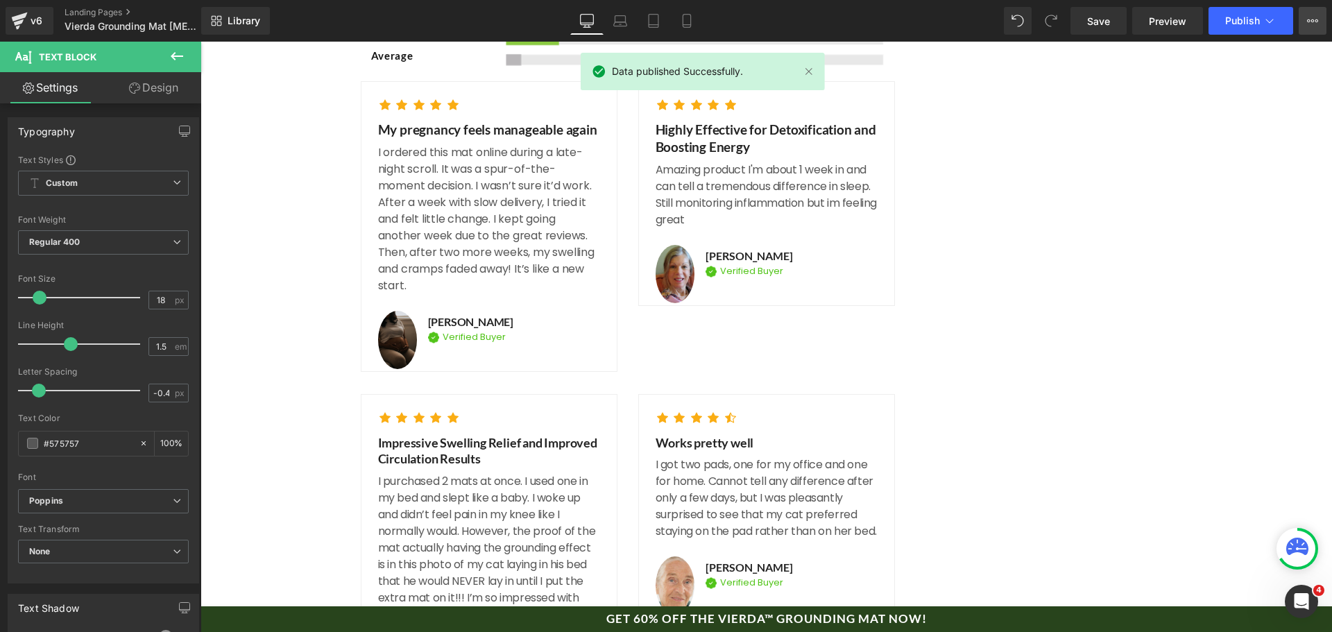
click at [1323, 11] on button "Upgrade Plan View Live Page View with current Template Save Template to Library…" at bounding box center [1313, 21] width 28 height 28
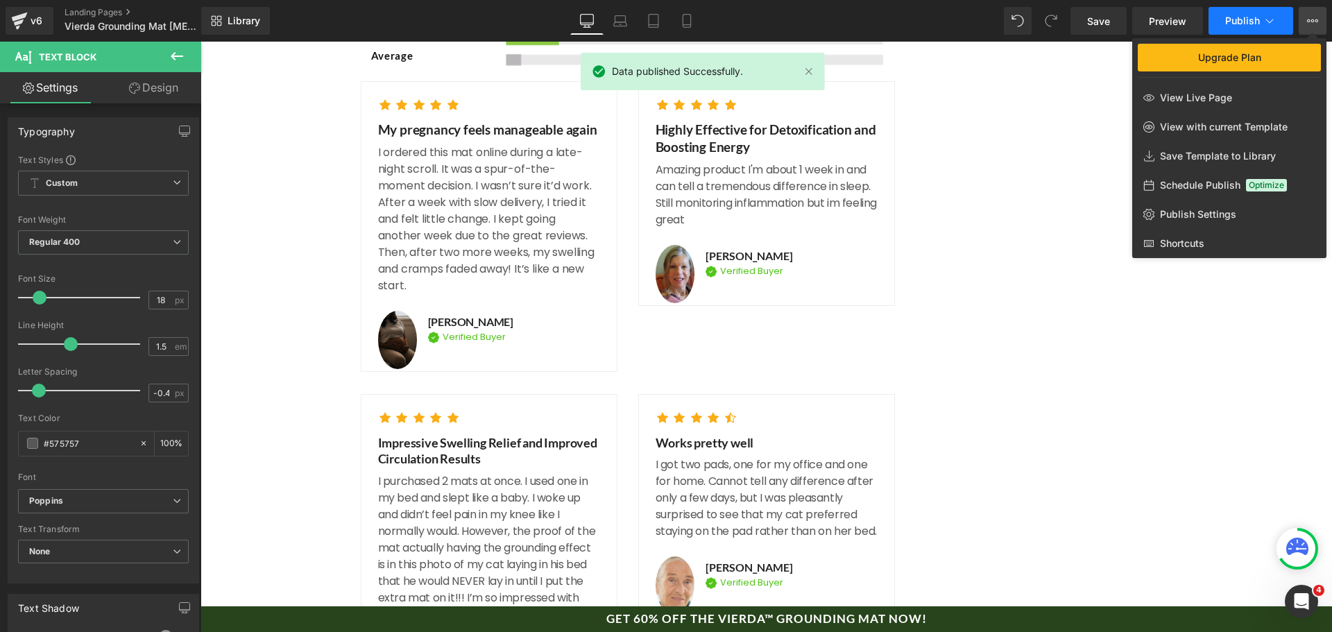
click at [1261, 20] on button "Publish" at bounding box center [1251, 21] width 85 height 28
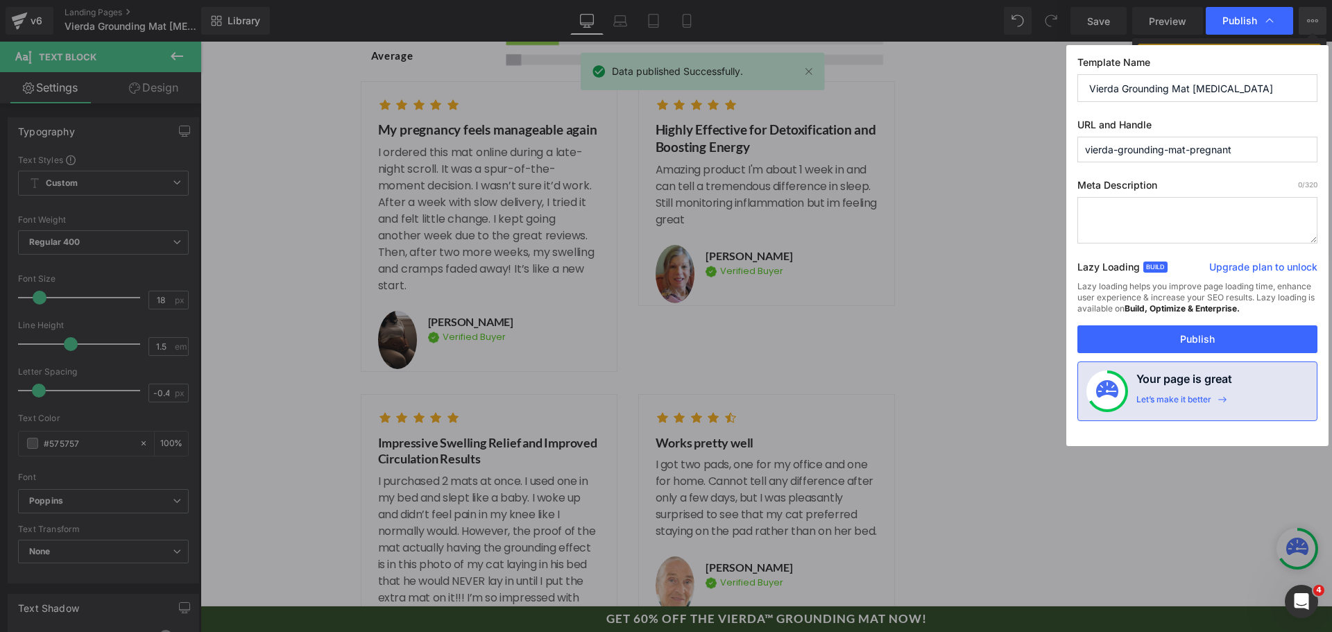
drag, startPoint x: 1235, startPoint y: 151, endPoint x: 1194, endPoint y: 152, distance: 41.6
click at [1194, 152] on input "vierda-grounding-mat-pregnant" at bounding box center [1198, 150] width 240 height 26
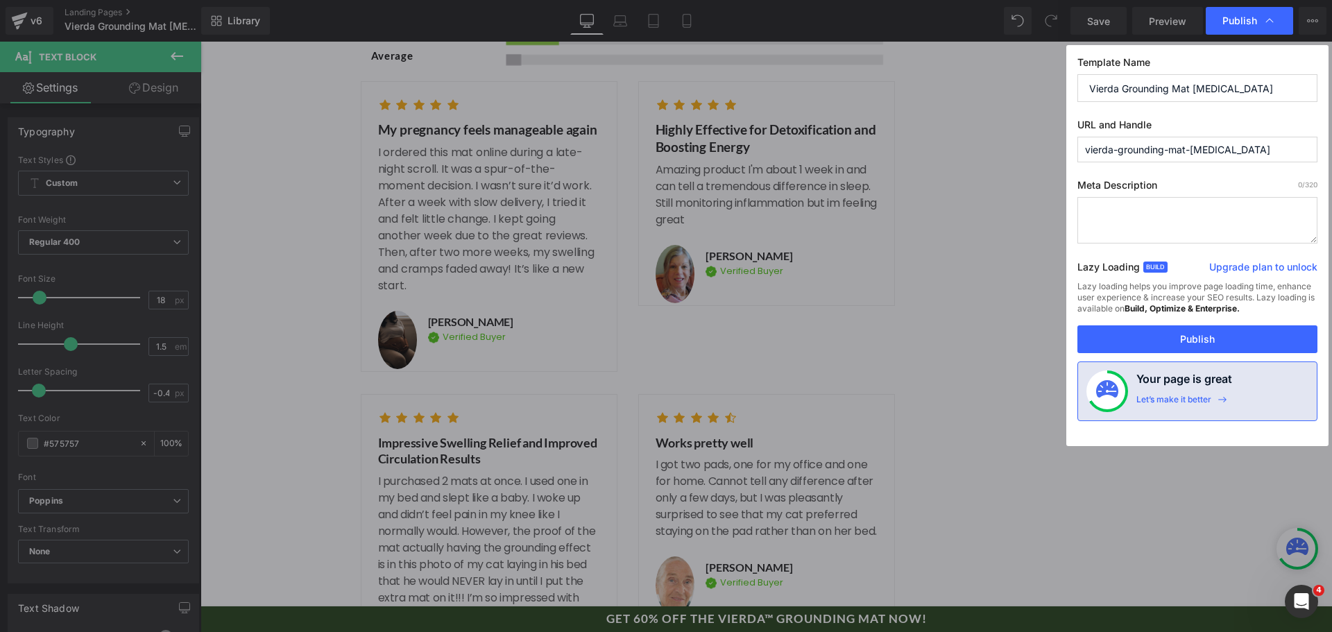
type input "vierda-grounding-mat-[MEDICAL_DATA]"
click at [1168, 353] on div "Template Name Vierda Grounding Mat [MEDICAL_DATA] URL and Handle vierda-groundi…" at bounding box center [1198, 245] width 262 height 401
click at [1168, 344] on button "Publish" at bounding box center [1198, 339] width 240 height 28
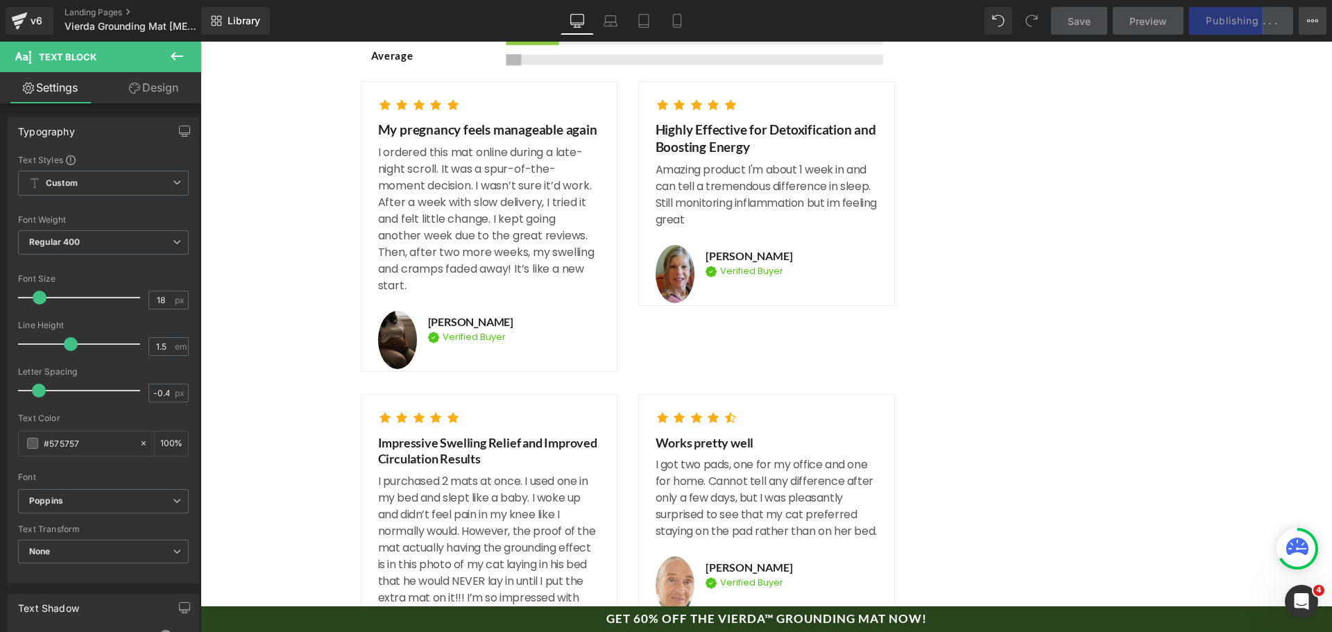
click at [1319, 17] on button "Upgrade Plan View Live Page View with current Template Save Template to Library…" at bounding box center [1313, 21] width 28 height 28
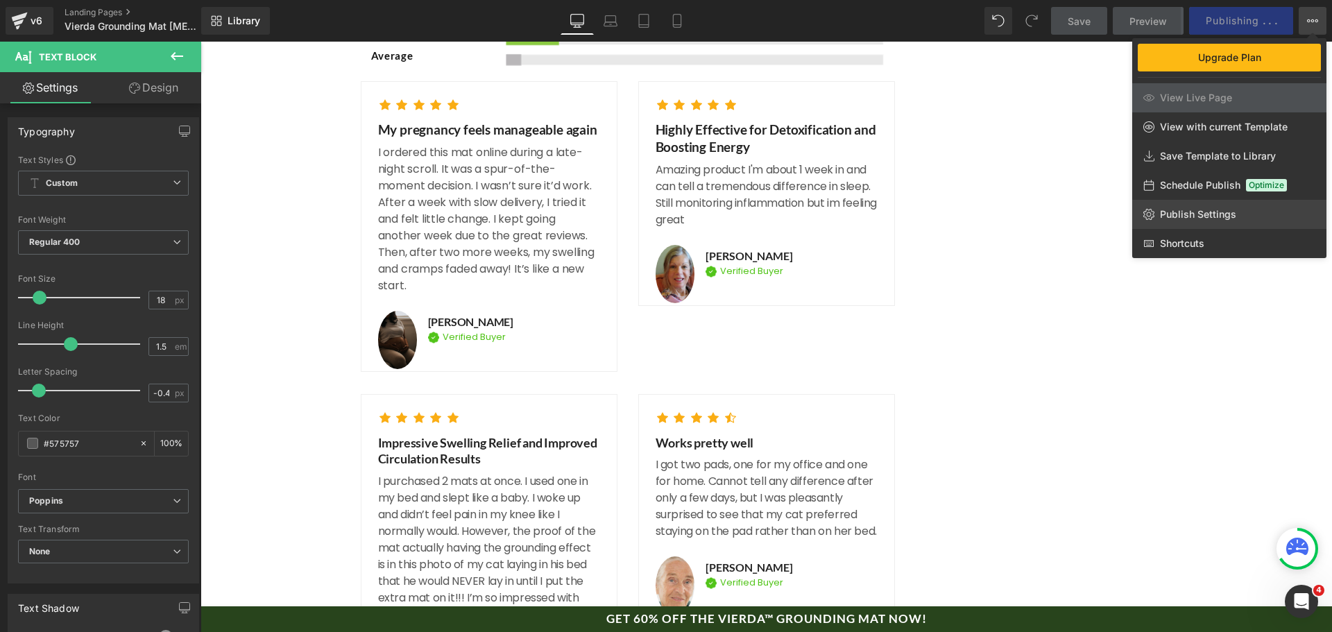
click at [1193, 222] on link "Publish Settings" at bounding box center [1229, 214] width 194 height 29
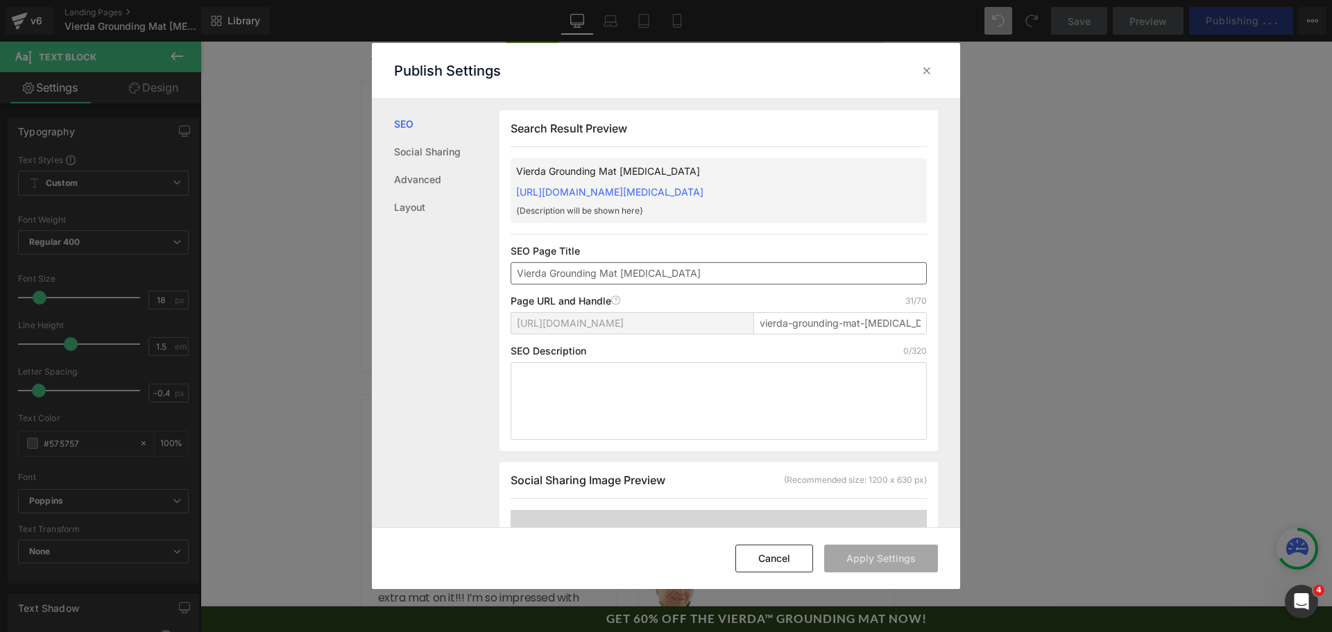
scroll to position [1, 0]
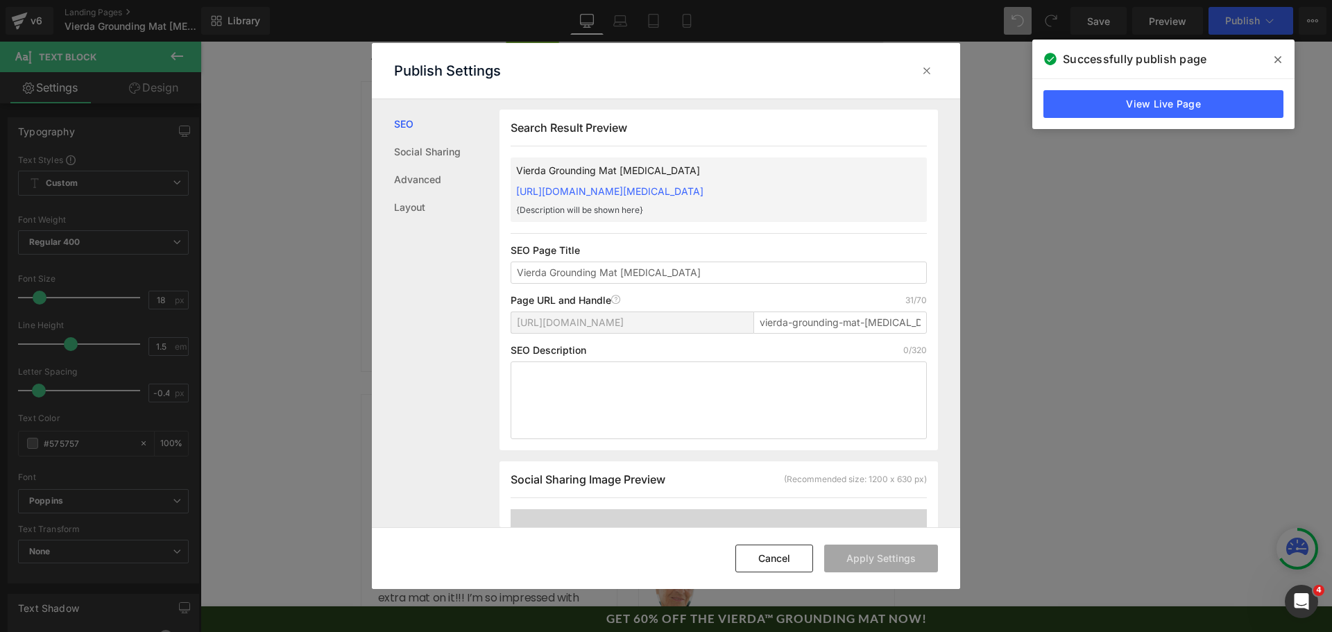
drag, startPoint x: 863, startPoint y: 187, endPoint x: 508, endPoint y: 194, distance: 354.7
click at [508, 194] on div "Search Result Preview Vierda Grounding Mat [MEDICAL_DATA] [URL][DOMAIN_NAME][ME…" at bounding box center [719, 280] width 439 height 341
copy link "[URL][DOMAIN_NAME][MEDICAL_DATA]"
